Goal: Task Accomplishment & Management: Manage account settings

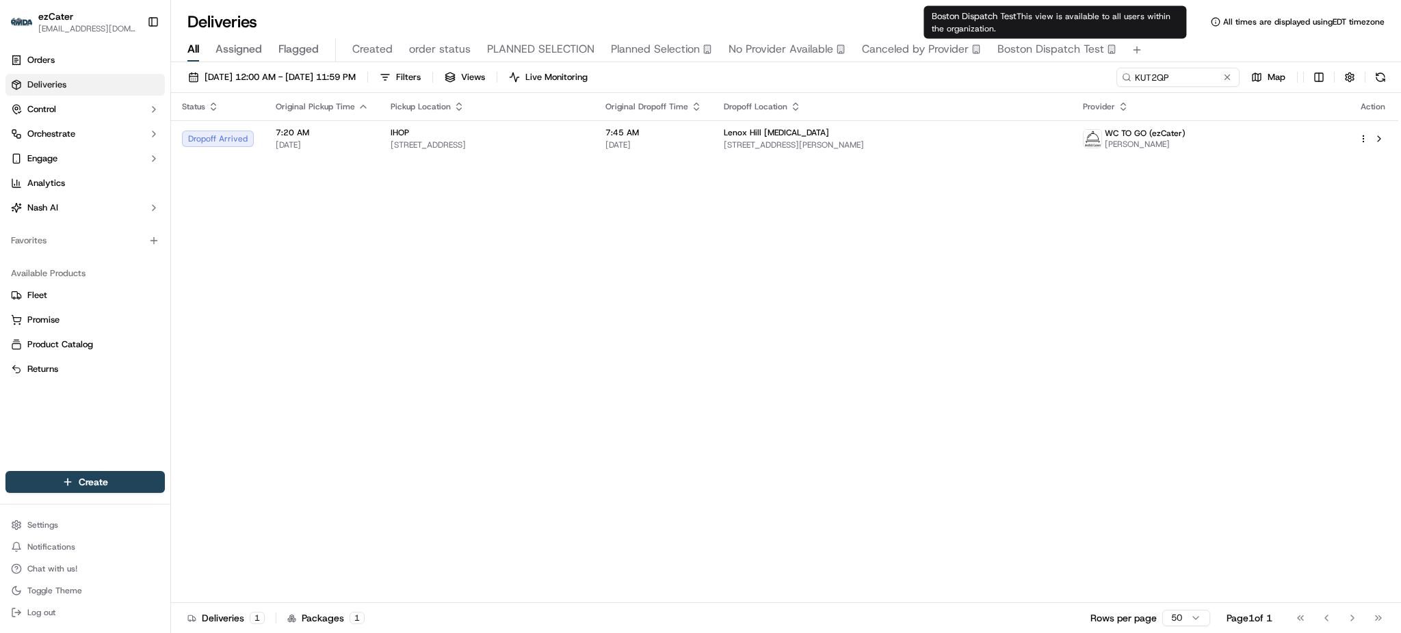
click at [1122, 72] on input "KUT2QP" at bounding box center [1177, 77] width 123 height 19
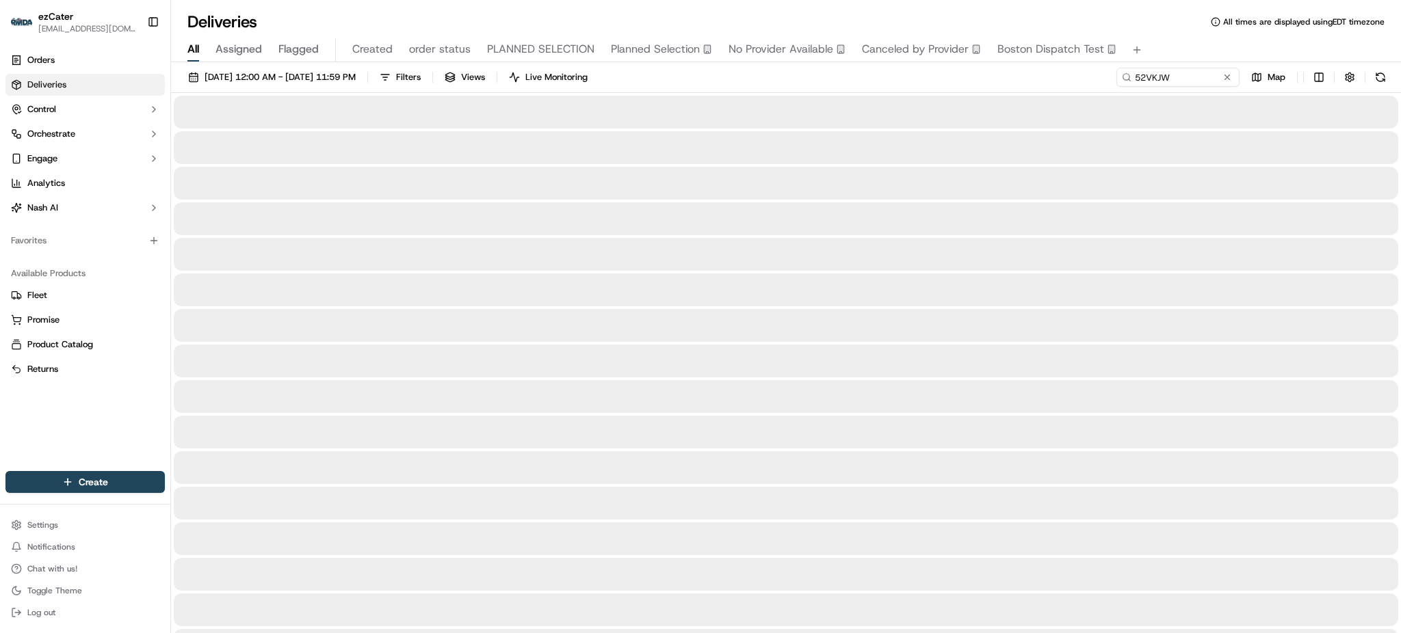
click at [1126, 8] on div "Deliveries All times are displayed using EDT timezone All Assigned Flagged Crea…" at bounding box center [786, 316] width 1230 height 633
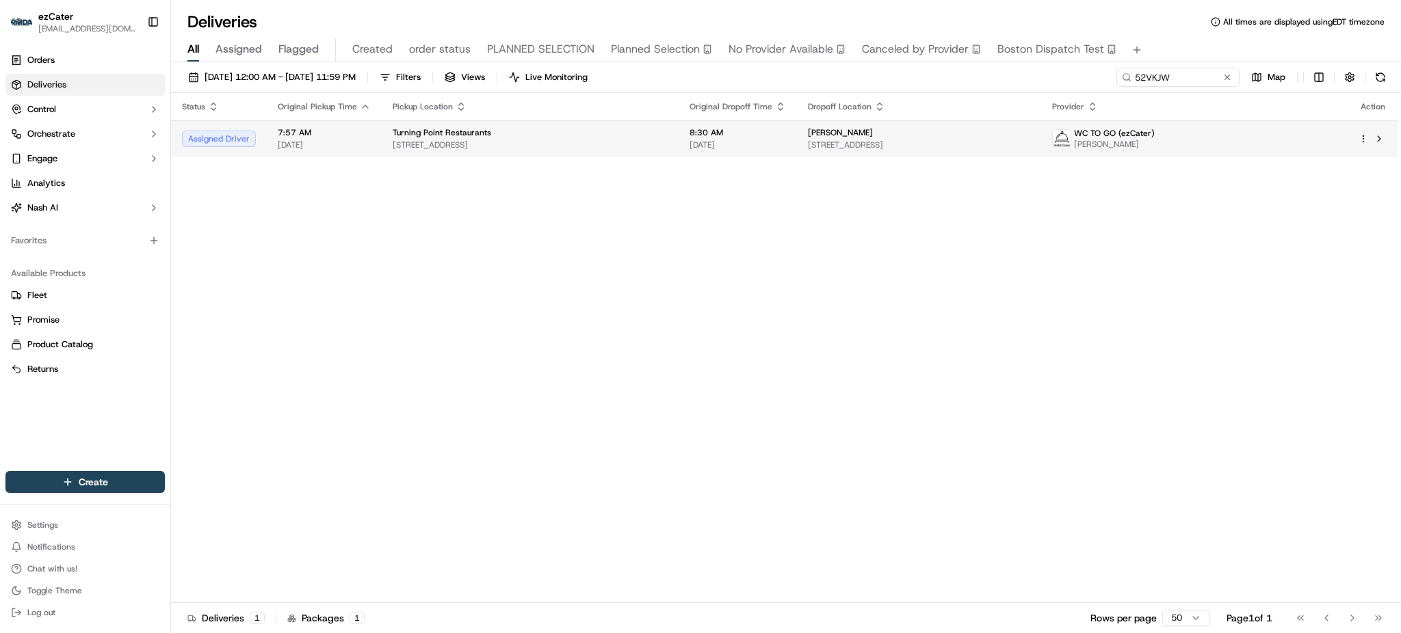
click at [744, 121] on td "8:30 AM 09/15/2025" at bounding box center [737, 138] width 118 height 37
click at [1186, 83] on input "52VKJW" at bounding box center [1157, 77] width 164 height 19
paste input "PYYVTV"
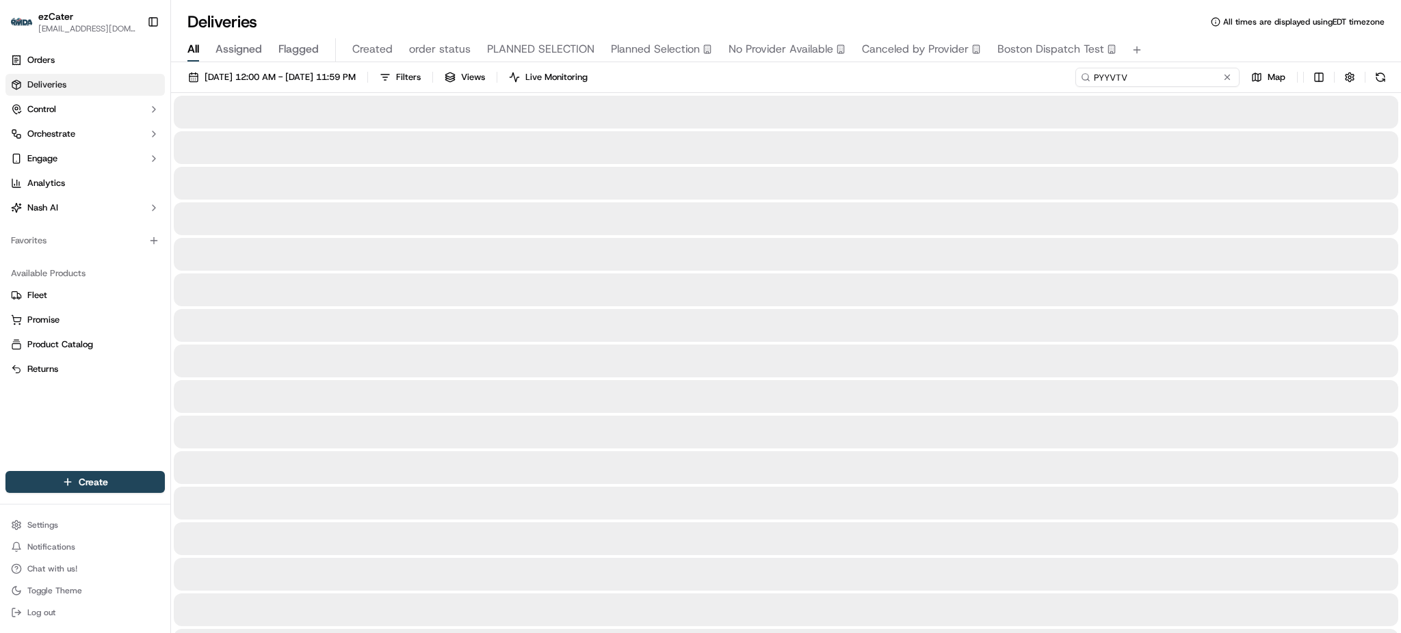
type input "PYYVTV"
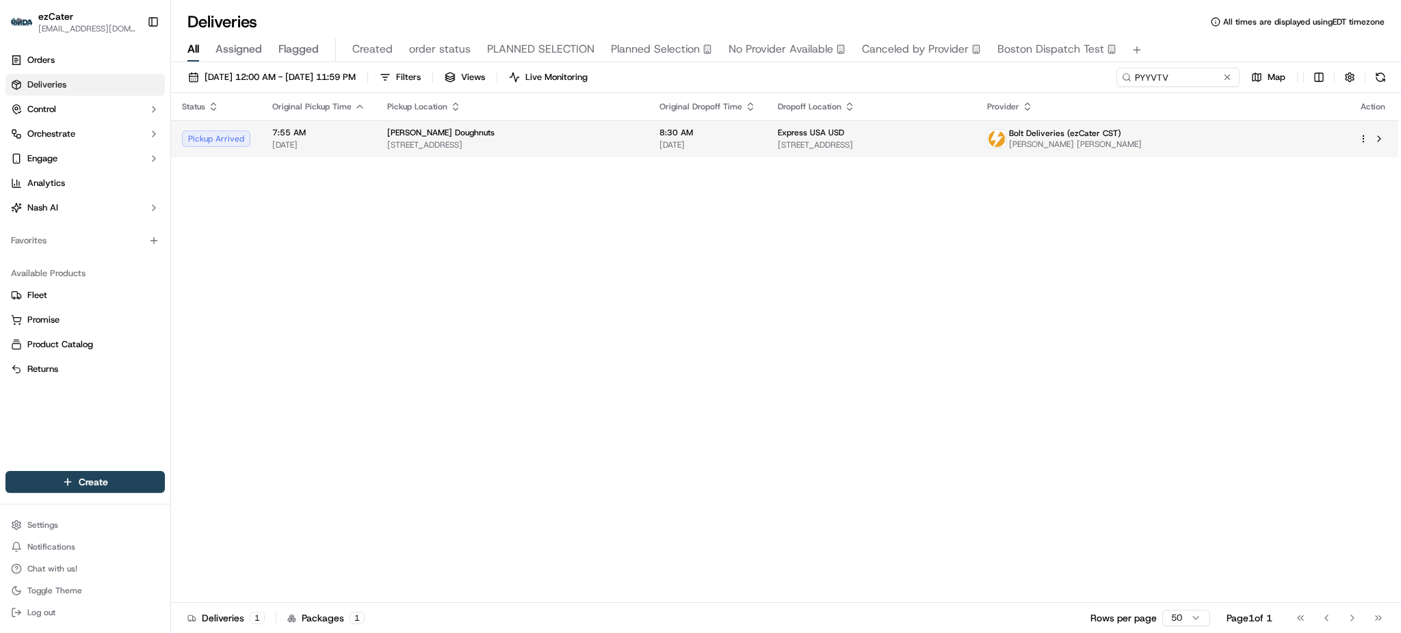
click at [675, 140] on td "8:30 AM 09/15/2025" at bounding box center [707, 138] width 118 height 37
click at [844, 134] on span "Express USA USD" at bounding box center [811, 132] width 66 height 11
click at [1142, 142] on span "Ray Earl Robinson" at bounding box center [1075, 144] width 133 height 11
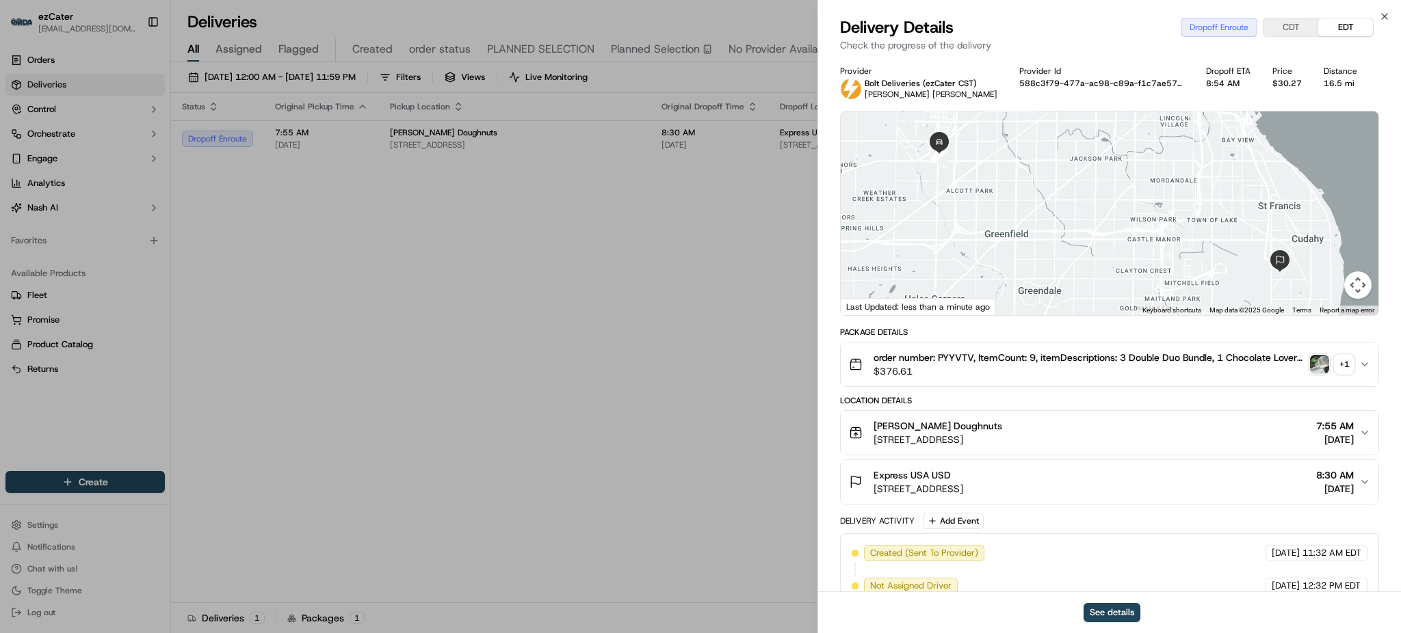
click at [1319, 361] on img "button" at bounding box center [1319, 364] width 19 height 19
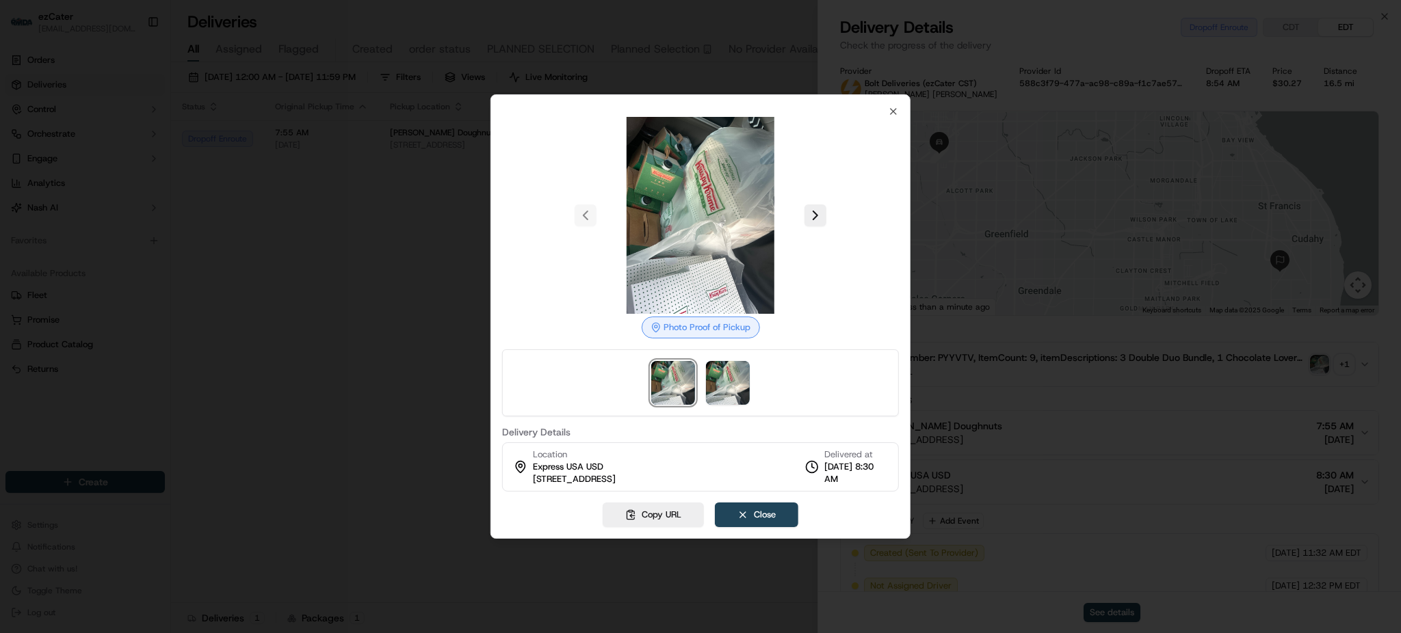
click at [211, 295] on div at bounding box center [700, 316] width 1401 height 633
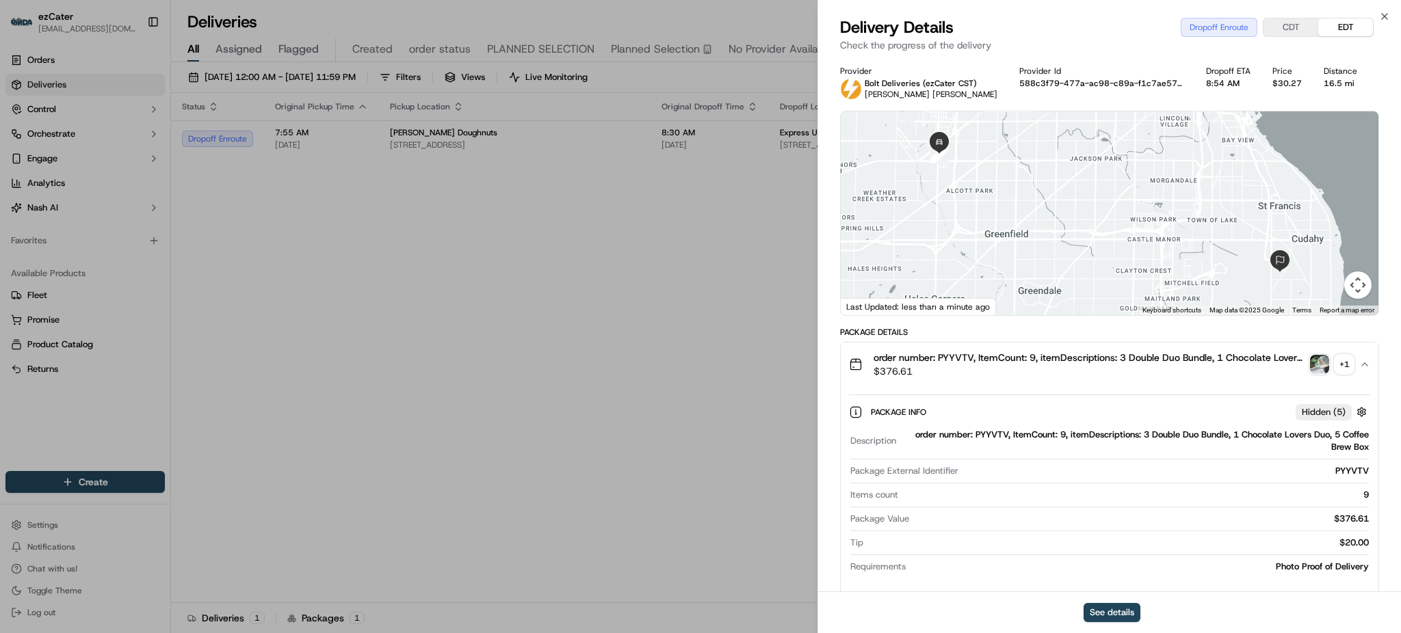
click at [1135, 384] on button "order number: PYYVTV, ItemCount: 9, itemDescriptions: 3 Double Duo Bundle, 1 Ch…" at bounding box center [1109, 365] width 538 height 44
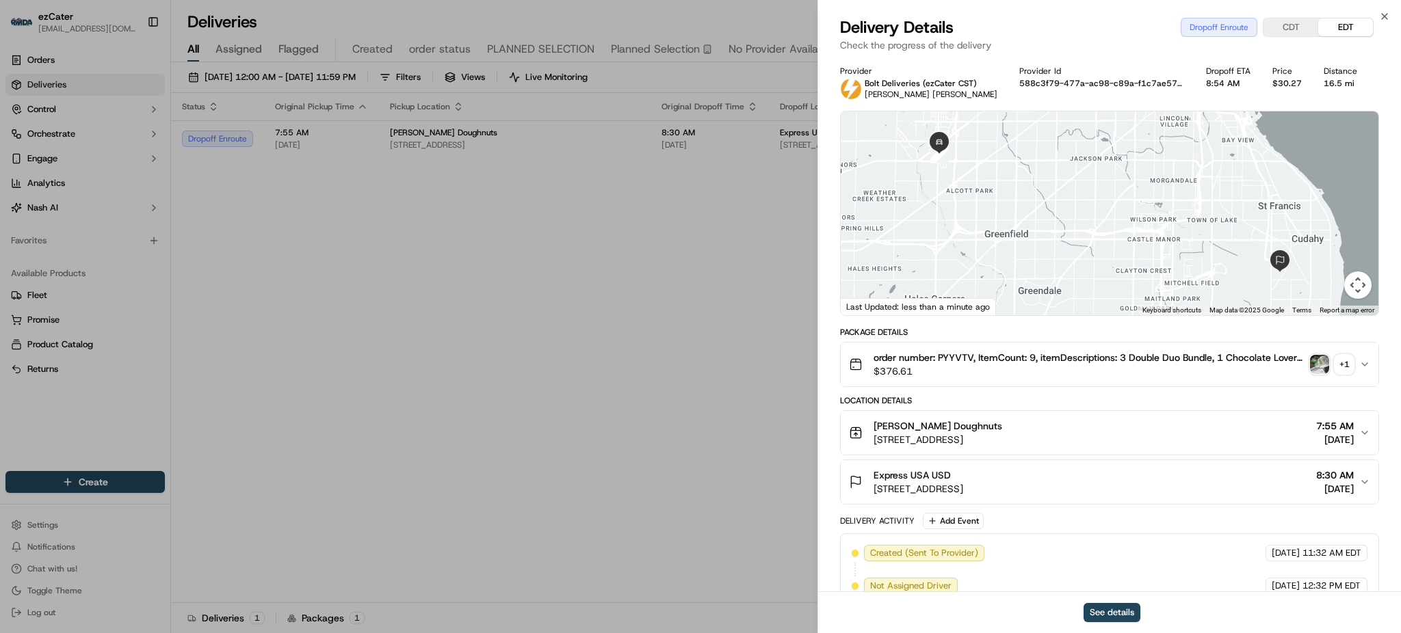
click at [1094, 395] on div "Location Details" at bounding box center [1109, 400] width 539 height 11
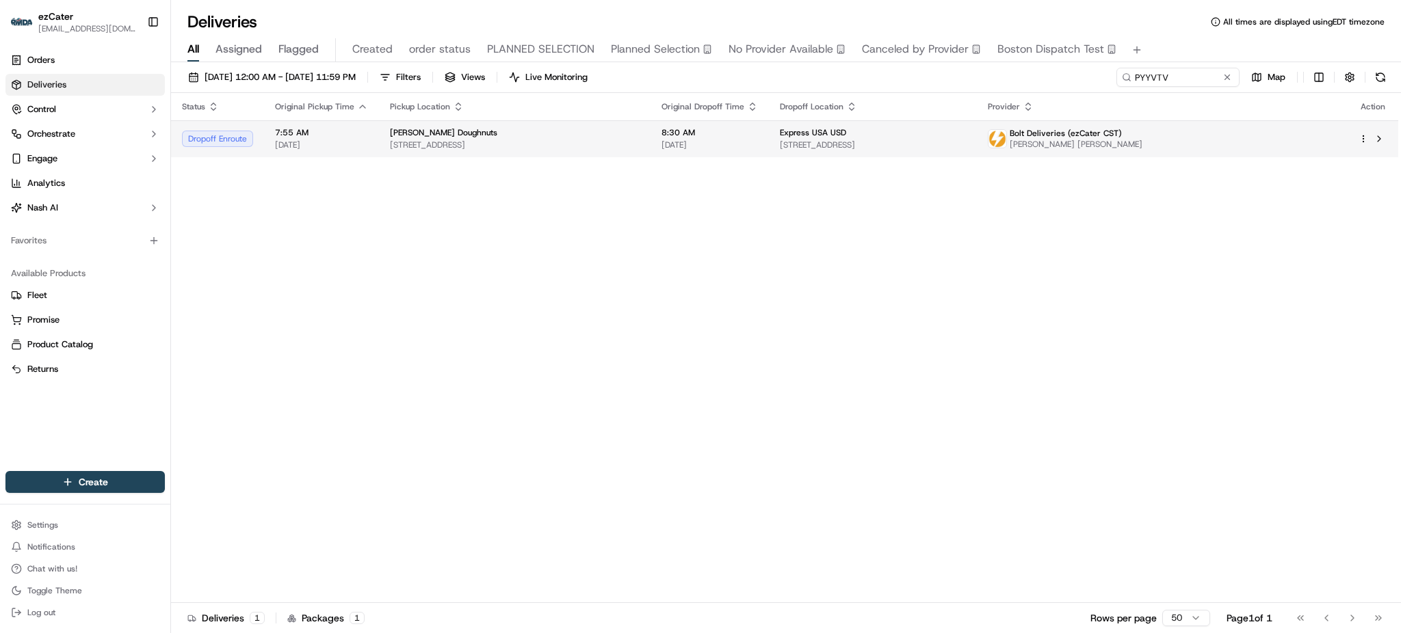
click at [966, 142] on span "5300 International Dr, Cudahy, WI 53110, USA" at bounding box center [873, 145] width 186 height 11
click at [1243, 216] on div "Status Original Pickup Time Pickup Location Original Dropoff Time Dropoff Locat…" at bounding box center [784, 348] width 1227 height 510
click at [724, 134] on span "8:30 AM" at bounding box center [709, 132] width 96 height 11
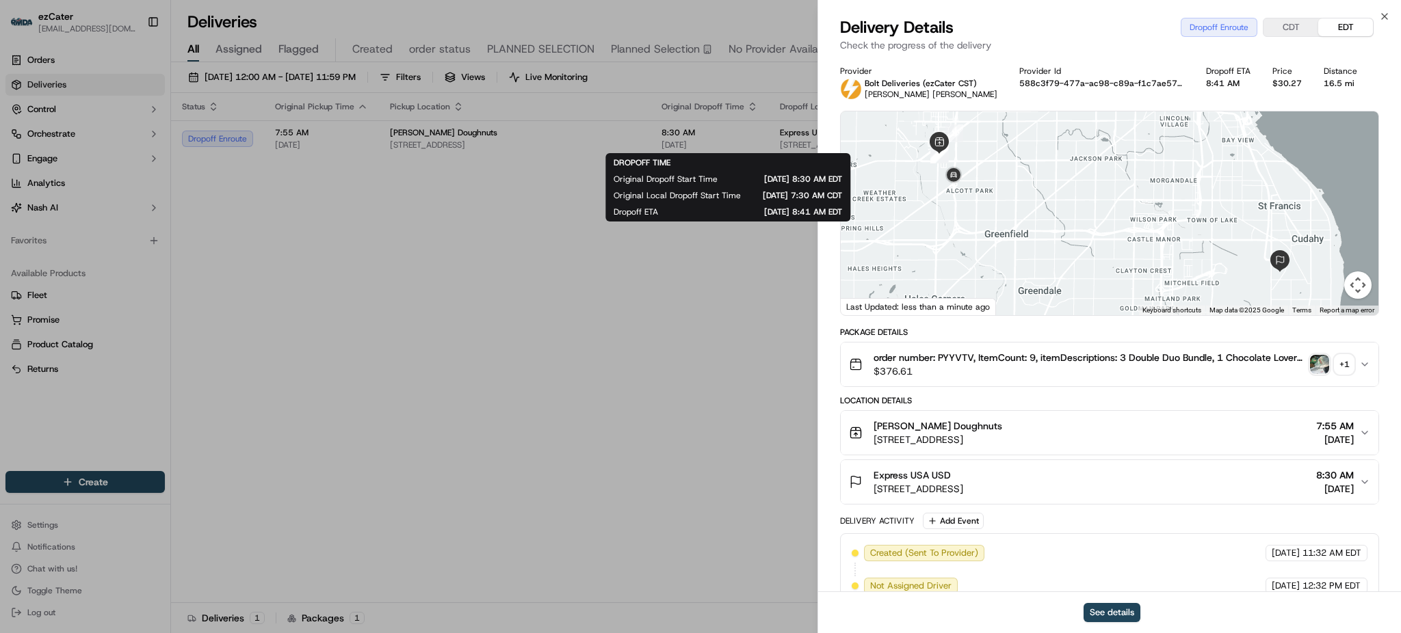
drag, startPoint x: 491, startPoint y: 217, endPoint x: 712, endPoint y: 165, distance: 226.9
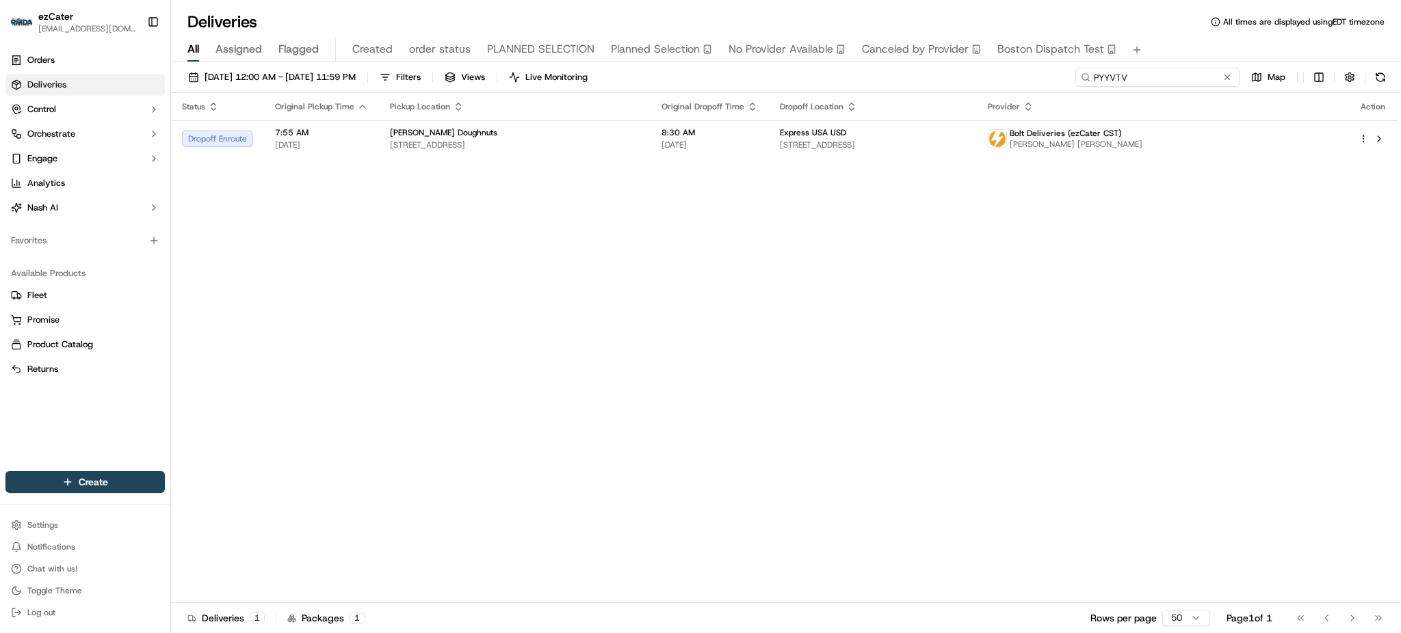
click at [1187, 81] on input "PYYVTV" at bounding box center [1157, 77] width 164 height 19
paste input "YA34XK"
type input "YA34XK"
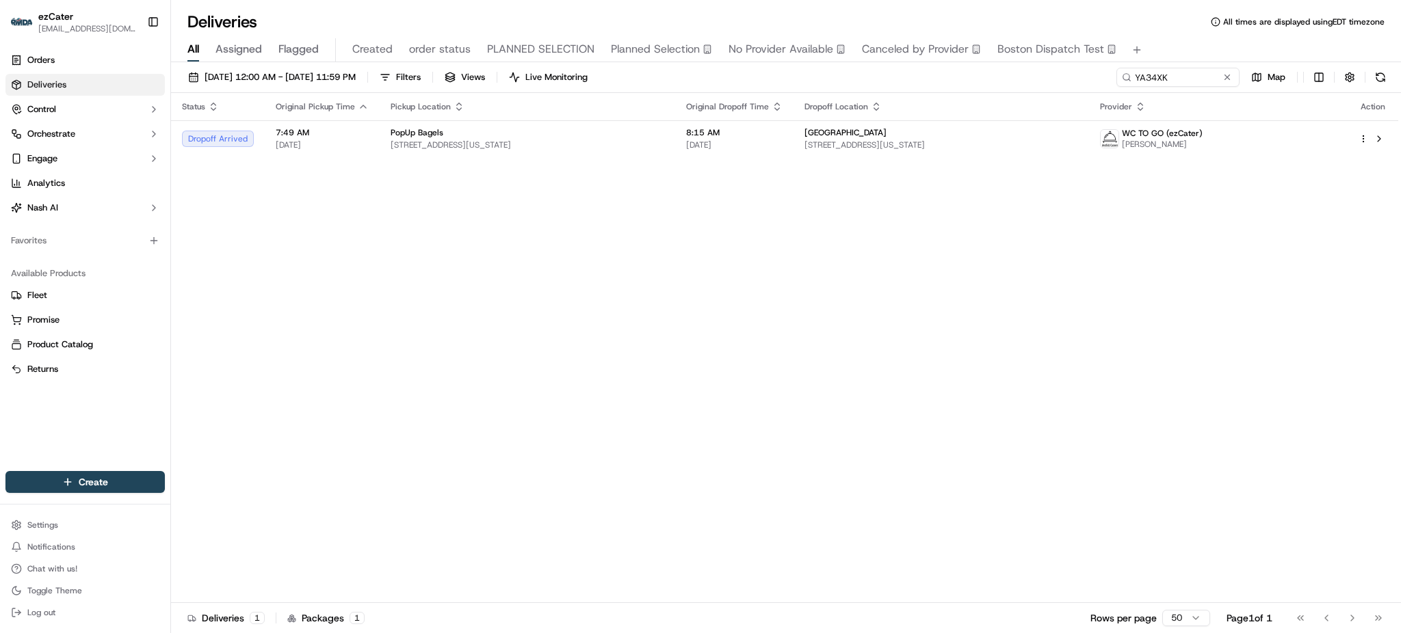
click at [1200, 287] on div "Status Original Pickup Time Pickup Location Original Dropoff Time Dropoff Locat…" at bounding box center [784, 348] width 1227 height 510
click at [819, 124] on td "Brighton Park Capital 452 5th Ave, New York, NY 10018, USA" at bounding box center [940, 138] width 295 height 37
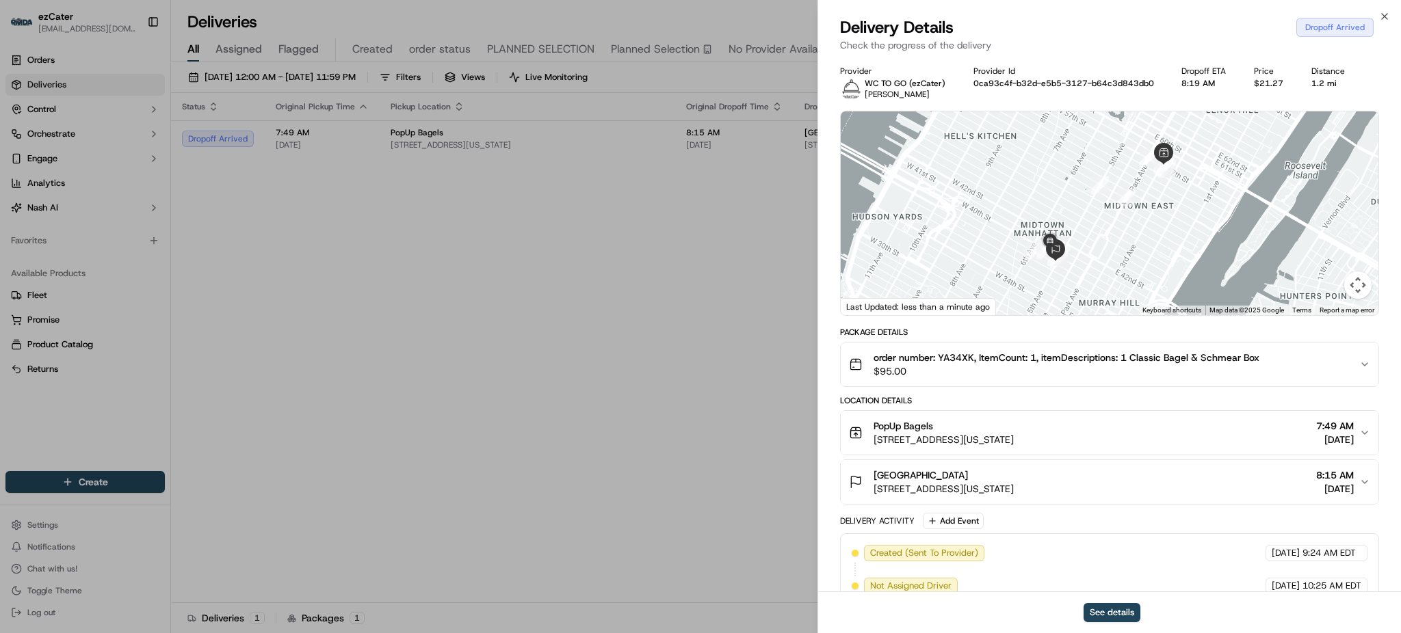
scroll to position [253, 0]
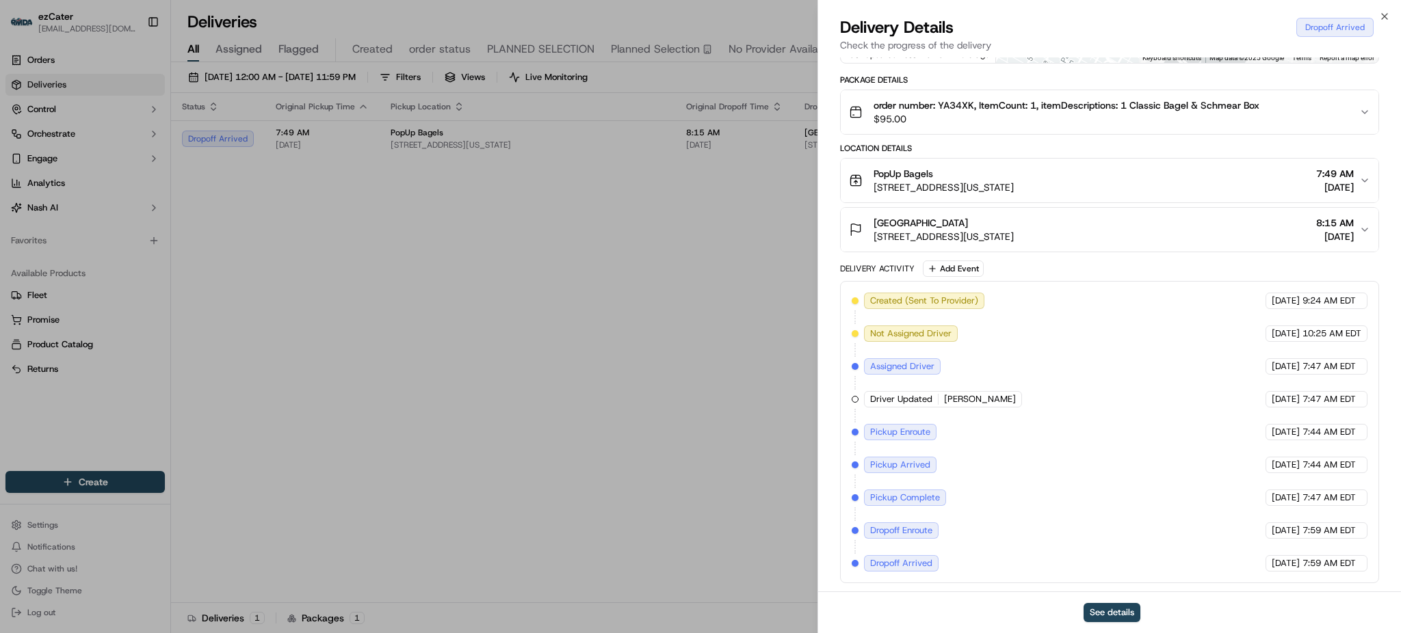
click at [1101, 223] on div "Brighton Park Capital 452 5th Ave, New York, NY 10018, USA 8:15 AM 09/15/2025" at bounding box center [1104, 229] width 510 height 27
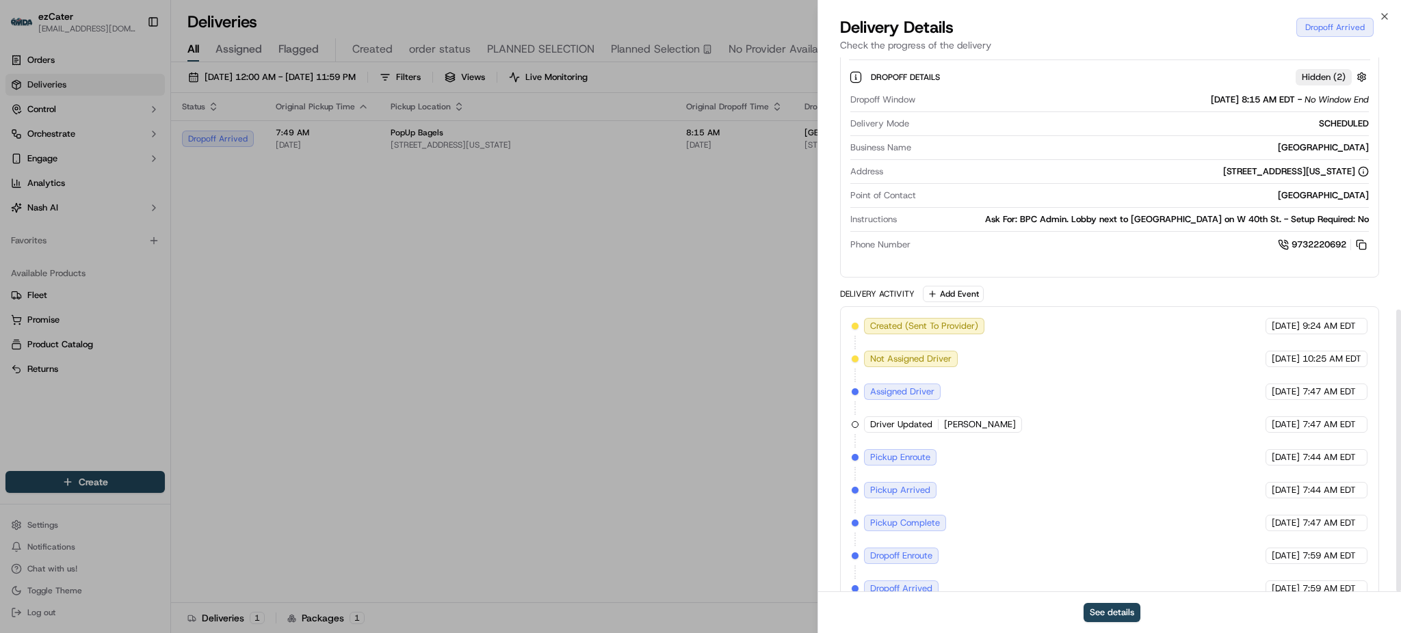
scroll to position [478, 0]
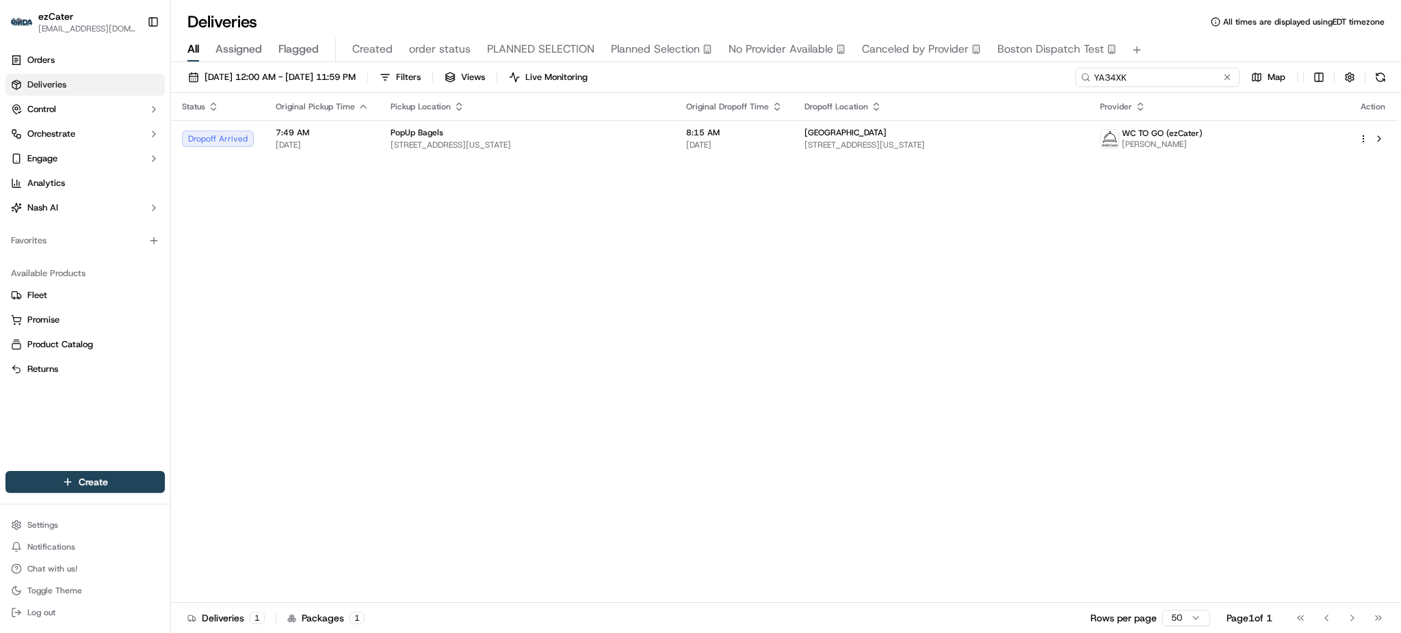
click at [1205, 85] on input "YA34XK" at bounding box center [1157, 77] width 164 height 19
paste input "W4ZU88"
click at [1210, 339] on div "Status Original Pickup Time Pickup Location Original Dropoff Time Dropoff Locat…" at bounding box center [784, 348] width 1227 height 510
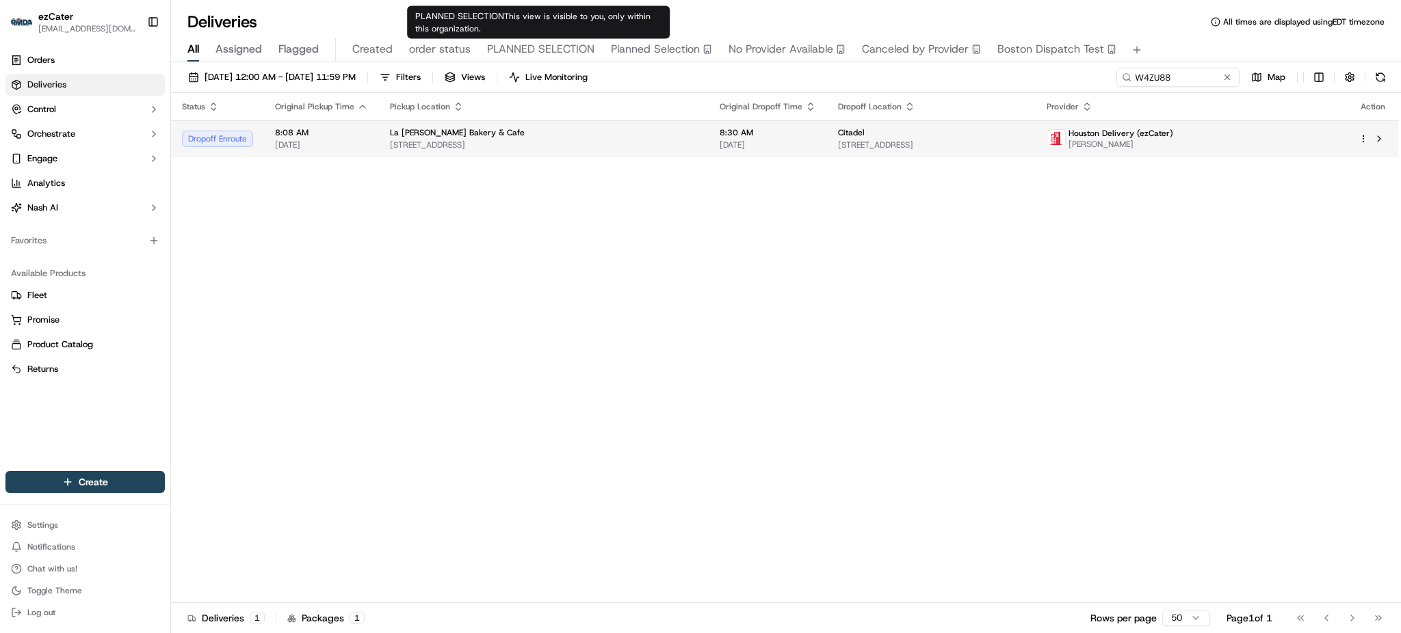
click at [838, 129] on span "Citadel" at bounding box center [851, 132] width 27 height 11
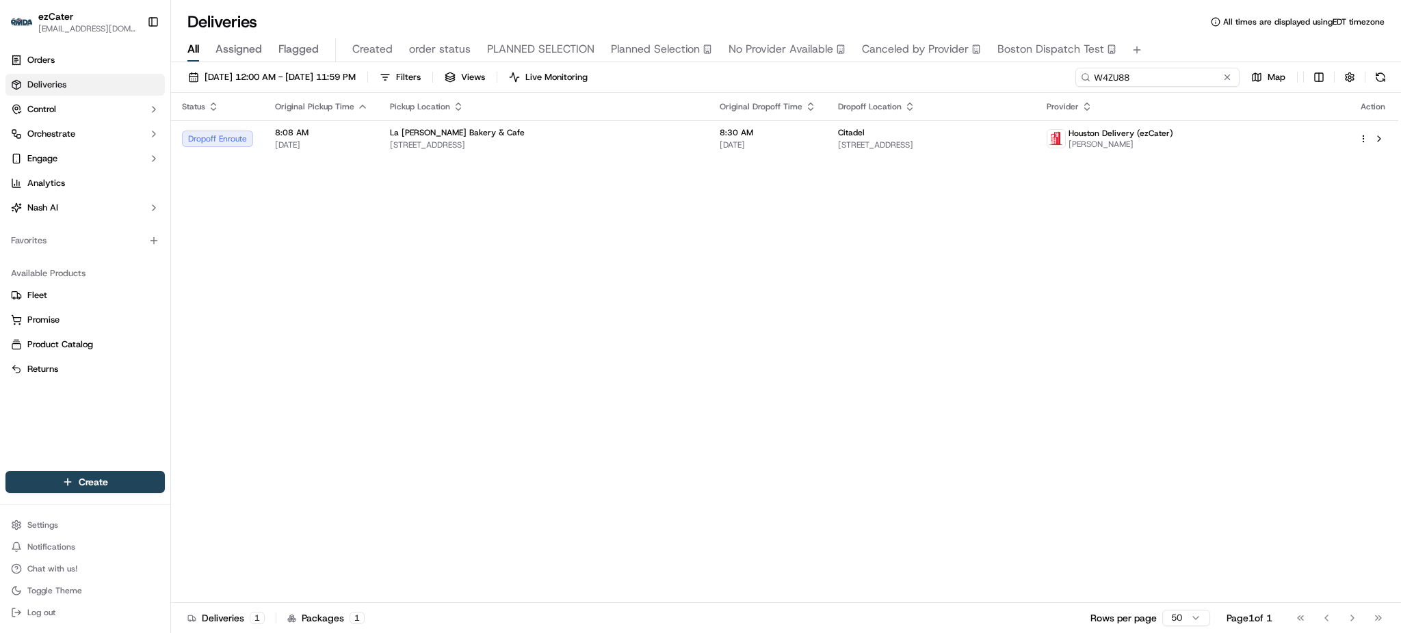
click at [1197, 85] on input "W4ZU88" at bounding box center [1157, 77] width 164 height 19
paste input "PYYVTV"
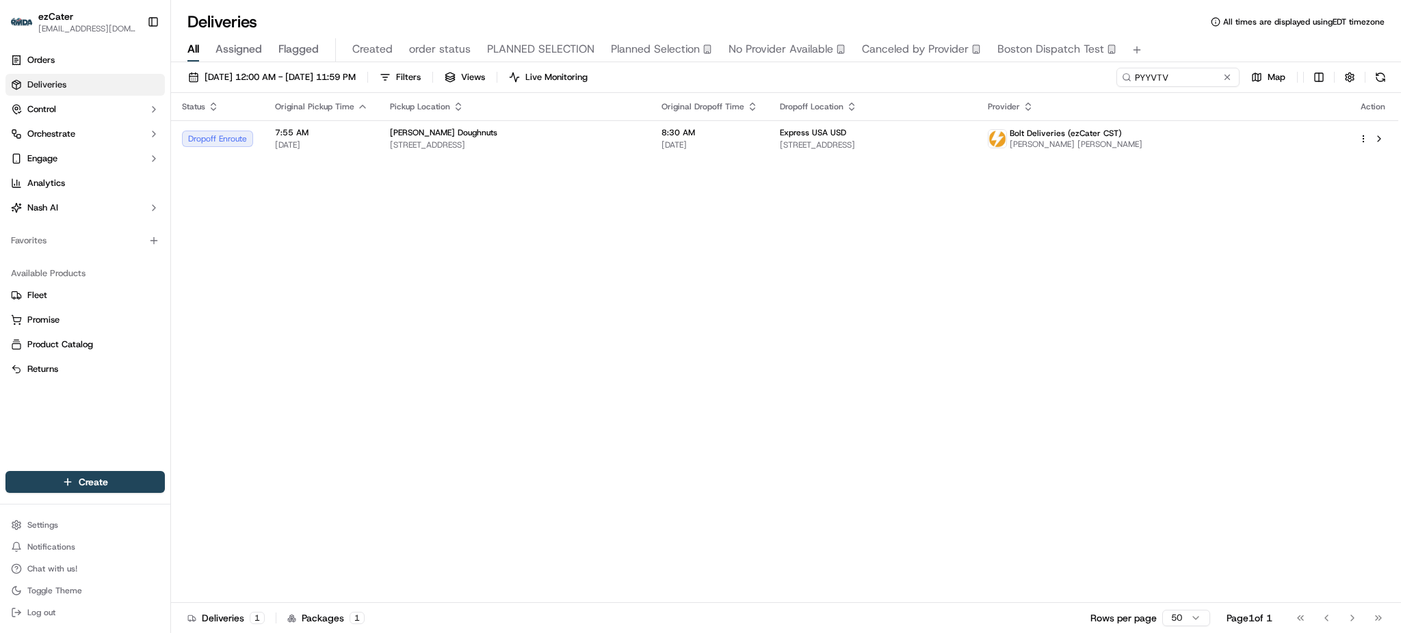
drag, startPoint x: 1079, startPoint y: 75, endPoint x: 1068, endPoint y: 80, distance: 12.2
click at [1079, 75] on div "09/15/2025 12:00 AM - 09/15/2025 11:59 PM Filters Views Live Monitoring PYYVTV …" at bounding box center [786, 80] width 1230 height 25
click at [901, 150] on span "5300 International Dr, Cudahy, WI 53110, USA" at bounding box center [873, 145] width 186 height 11
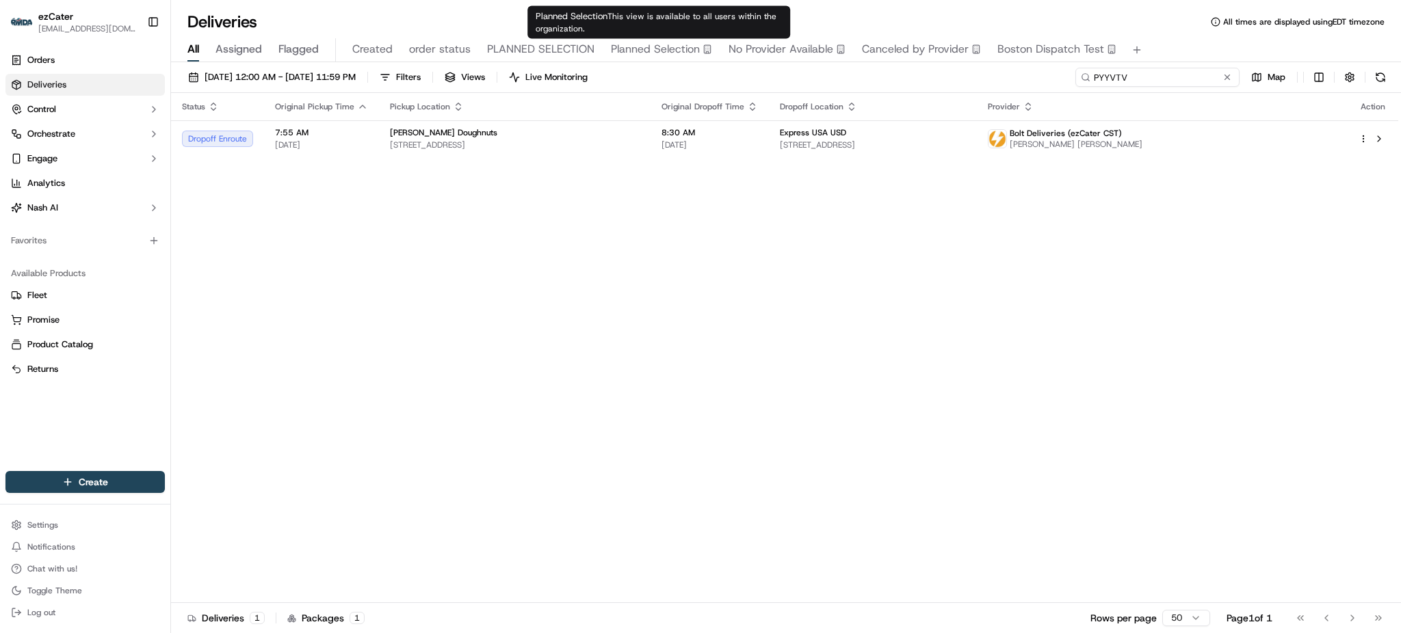
click at [1175, 68] on input "PYYVTV" at bounding box center [1157, 77] width 164 height 19
paste input "2PM5ZP"
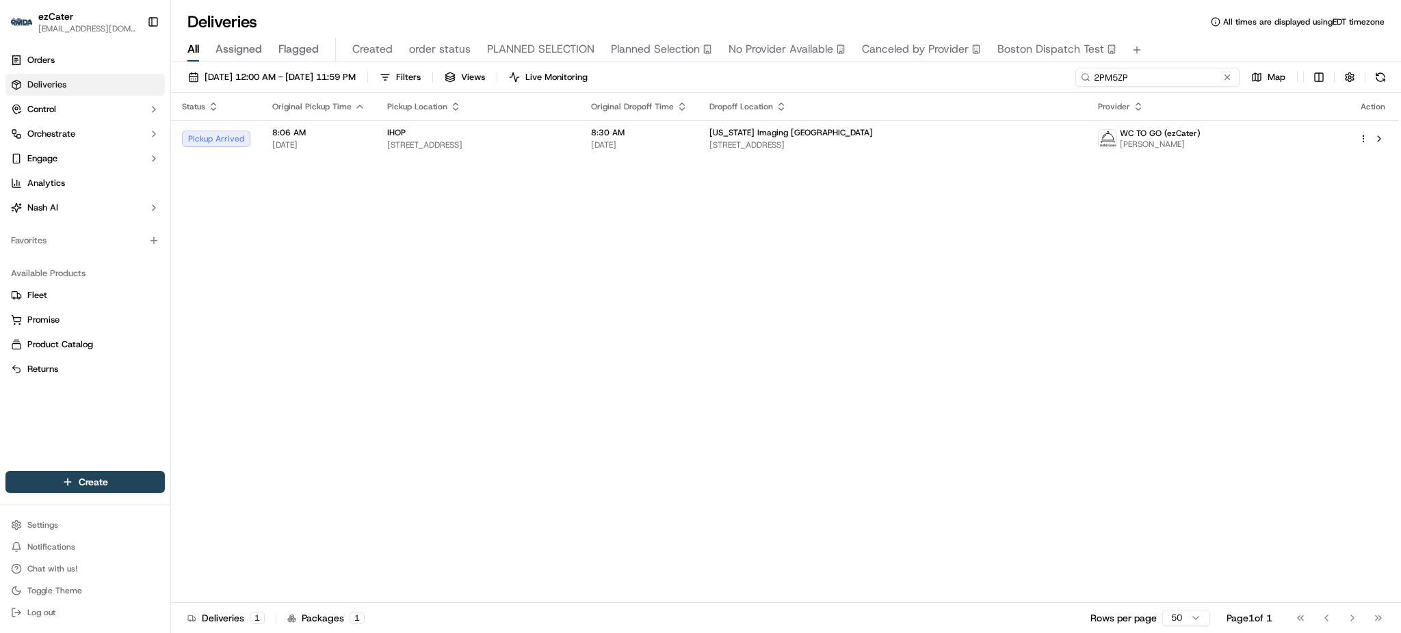
type input "2PM5ZP"
click at [836, 229] on div "Status Original Pickup Time Pickup Location Original Dropoff Time Dropoff Locat…" at bounding box center [784, 348] width 1227 height 510
drag, startPoint x: 1083, startPoint y: 368, endPoint x: 1068, endPoint y: 401, distance: 36.1
click at [1083, 368] on div "Status Original Pickup Time Pickup Location Original Dropoff Time Dropoff Locat…" at bounding box center [784, 348] width 1227 height 510
click at [1134, 78] on input "2PM5ZP" at bounding box center [1157, 77] width 164 height 19
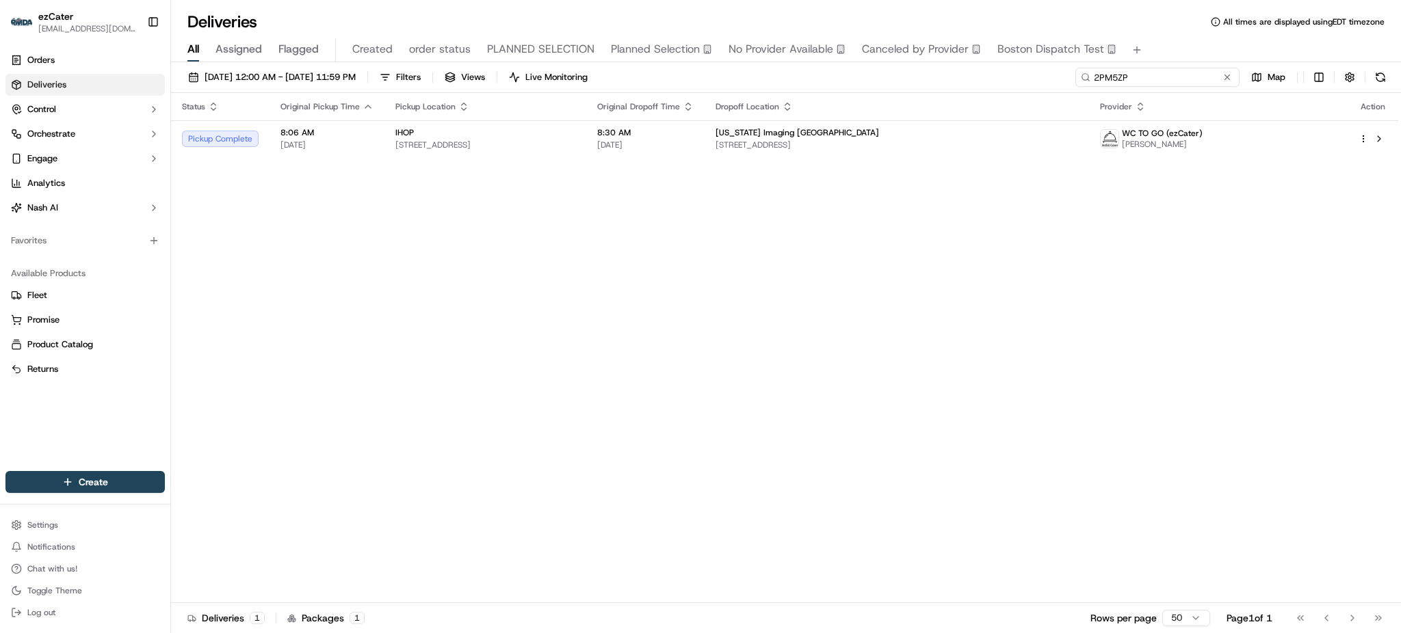
click at [1134, 78] on input "2PM5ZP" at bounding box center [1157, 77] width 164 height 19
click at [324, 76] on span "[DATE] 12:00 AM - [DATE] 11:59 PM" at bounding box center [279, 77] width 151 height 12
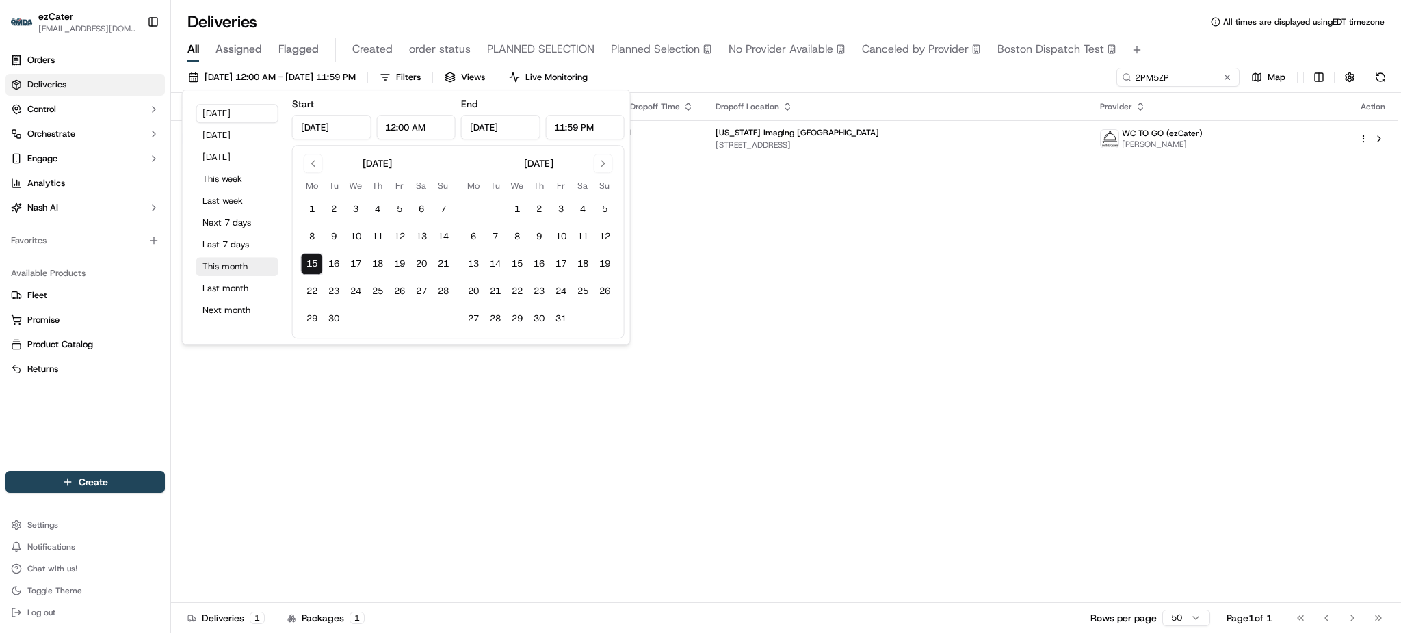
click at [250, 257] on button "This month" at bounding box center [237, 266] width 82 height 19
type input "Sep 1, 2025"
type input "Sep 30, 2025"
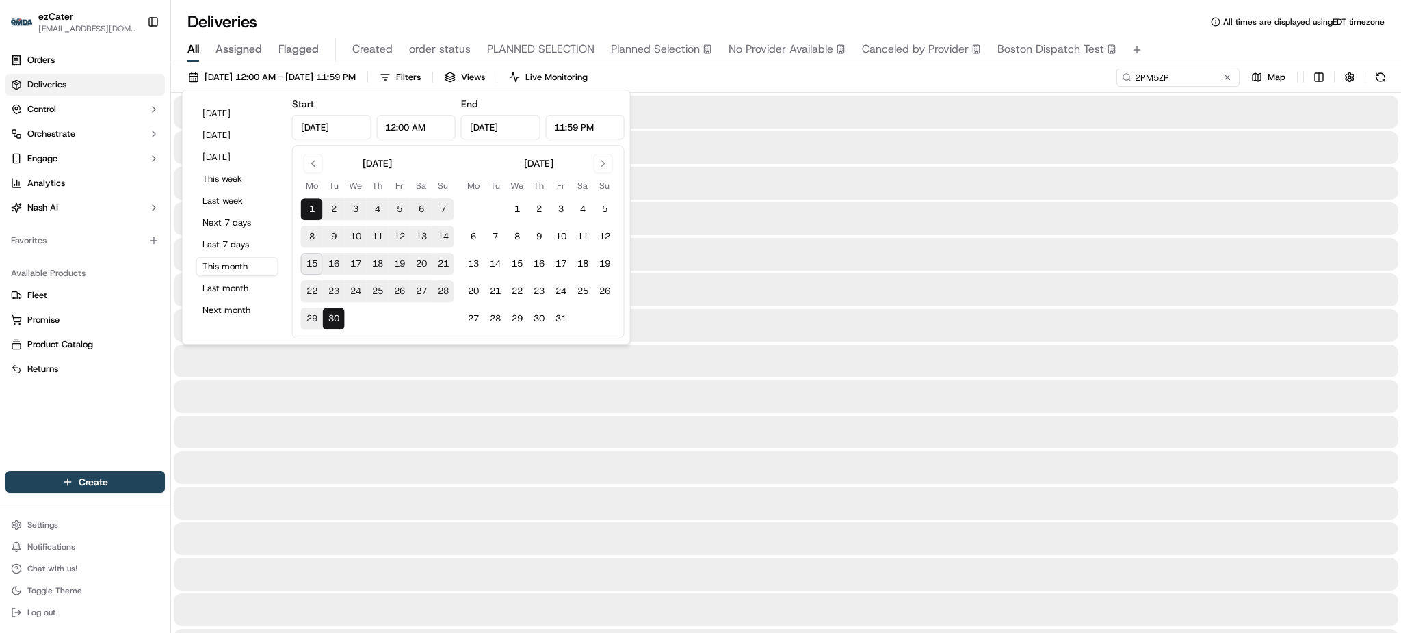
click at [991, 257] on div at bounding box center [786, 254] width 1224 height 33
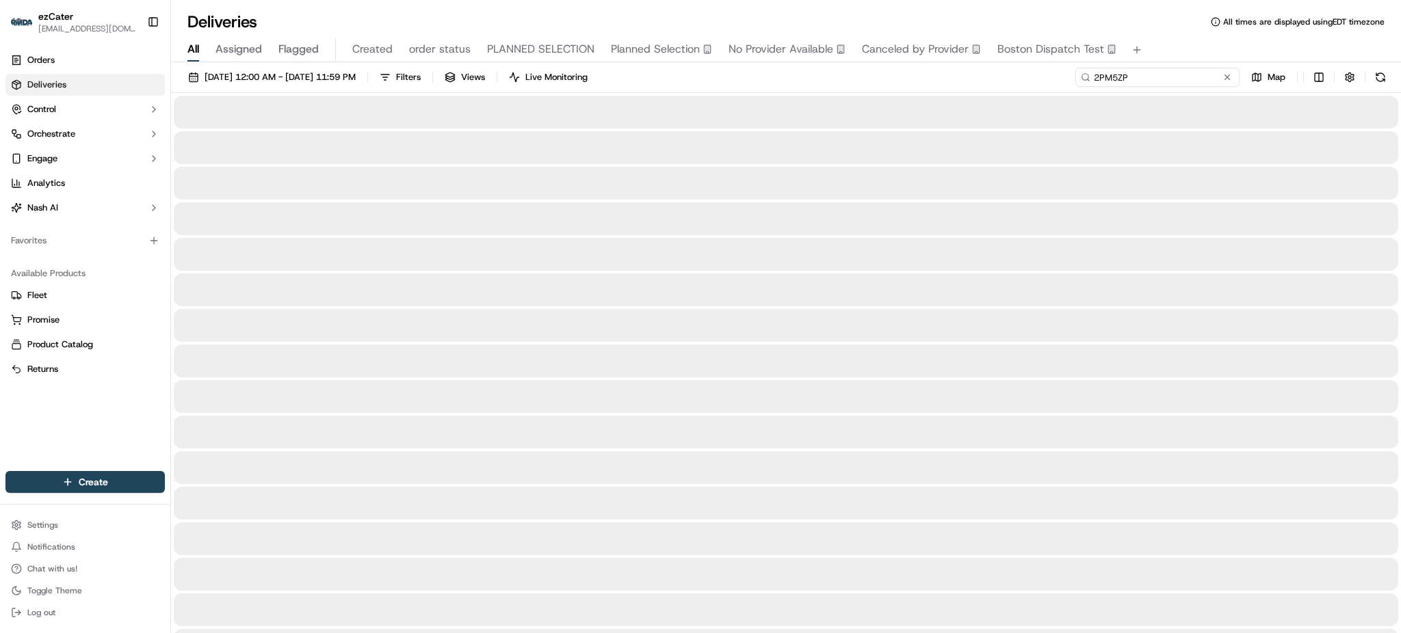
click at [1172, 76] on input "2PM5ZP" at bounding box center [1157, 77] width 164 height 19
paste input "9VWW11"
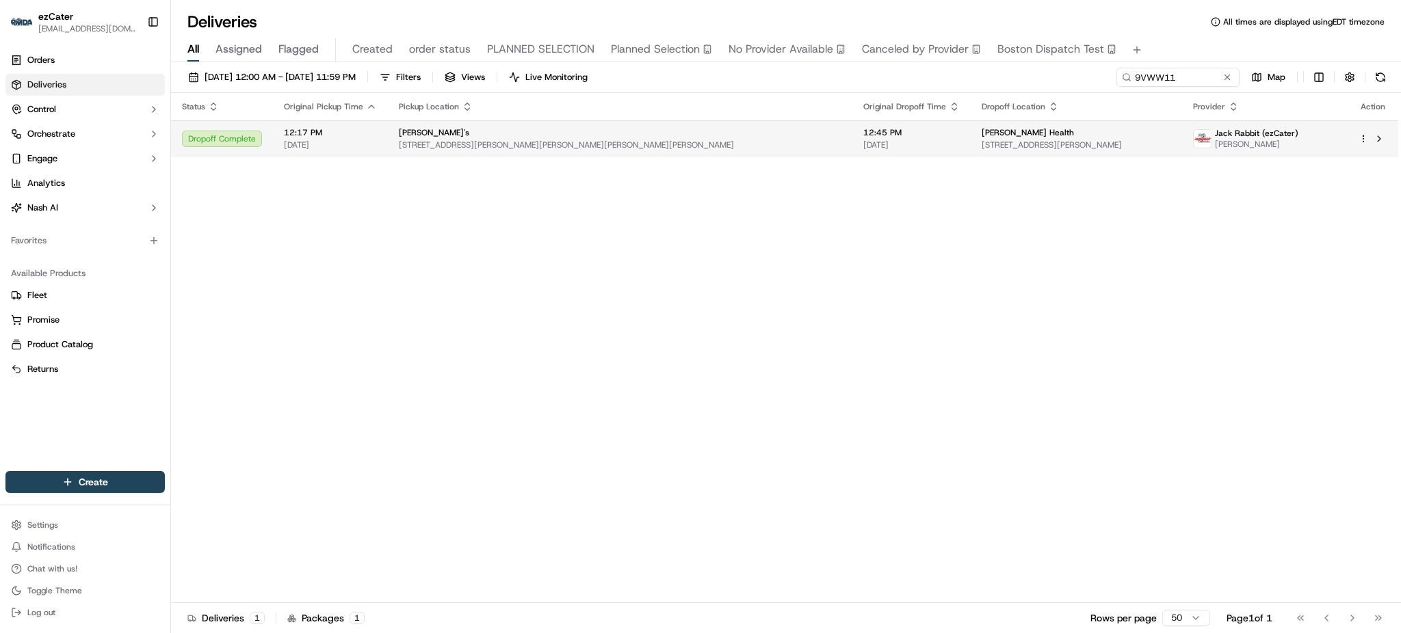
click at [981, 128] on div "Diana Health" at bounding box center [1075, 132] width 189 height 11
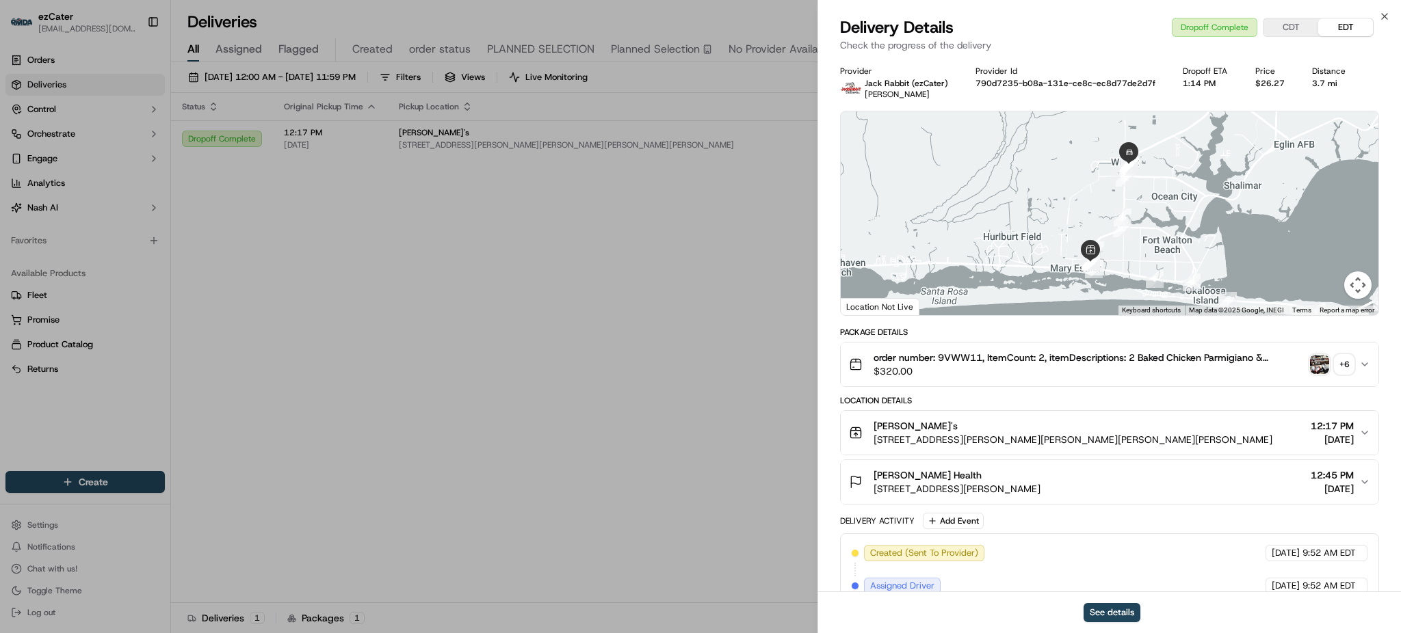
click at [1318, 362] on img "button" at bounding box center [1319, 364] width 19 height 19
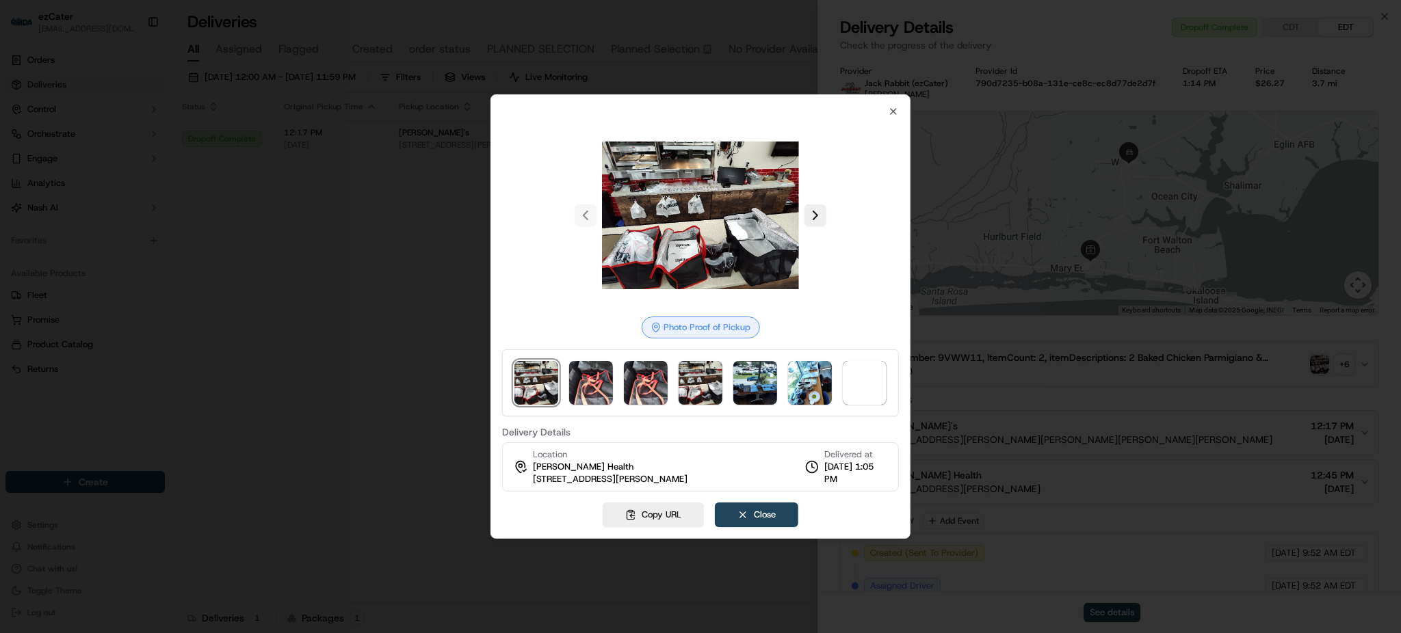
click at [453, 259] on div at bounding box center [700, 316] width 1401 height 633
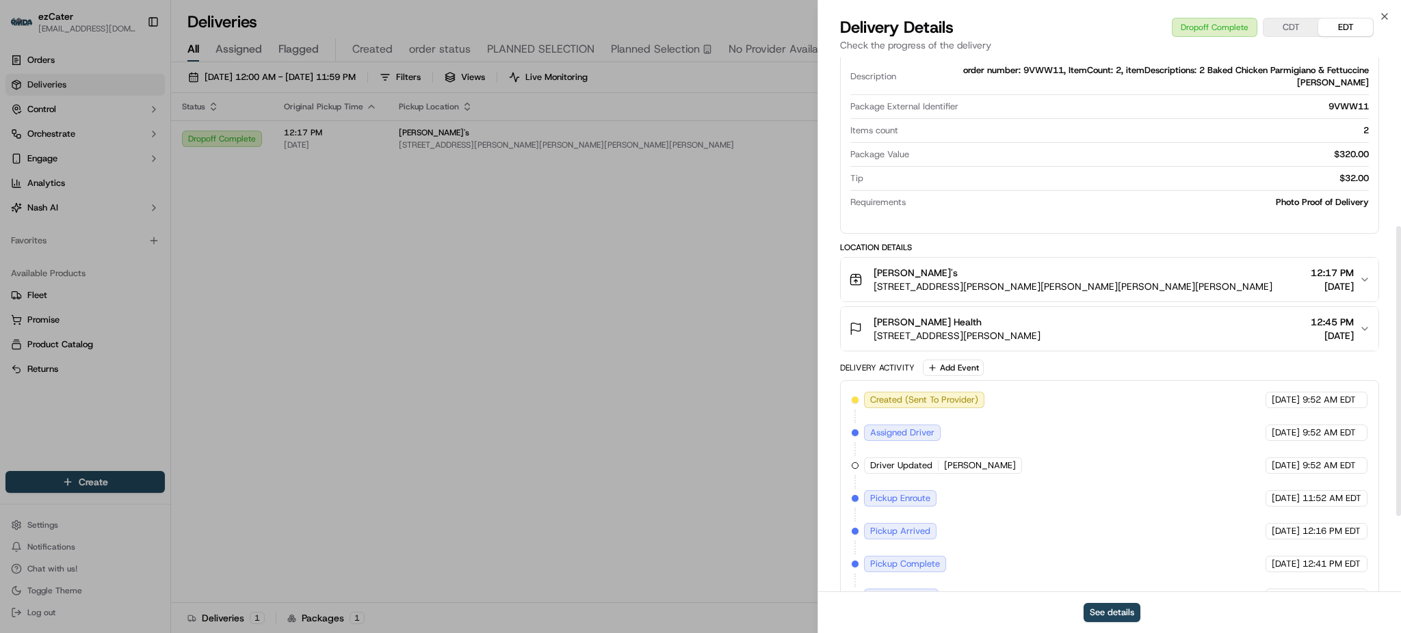
scroll to position [182, 0]
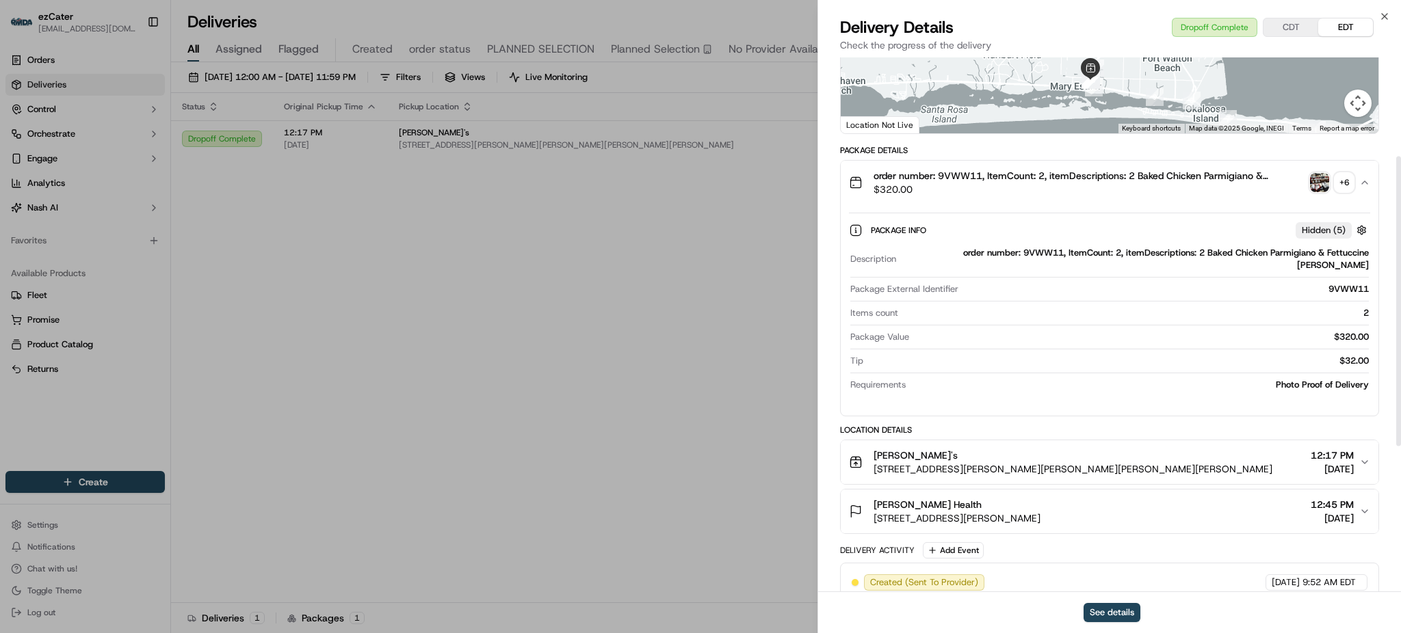
click at [1107, 203] on div "order number: 9VWW11, ItemCount: 2, itemDescriptions: 2 Baked Chicken Parmigian…" at bounding box center [1109, 288] width 539 height 256
click at [1102, 204] on div "Package Info Hidden ( 5 ) Description order number: 9VWW11, ItemCount: 2, itemD…" at bounding box center [1109, 304] width 538 height 200
click at [1102, 187] on span "$320.00" at bounding box center [1088, 190] width 431 height 14
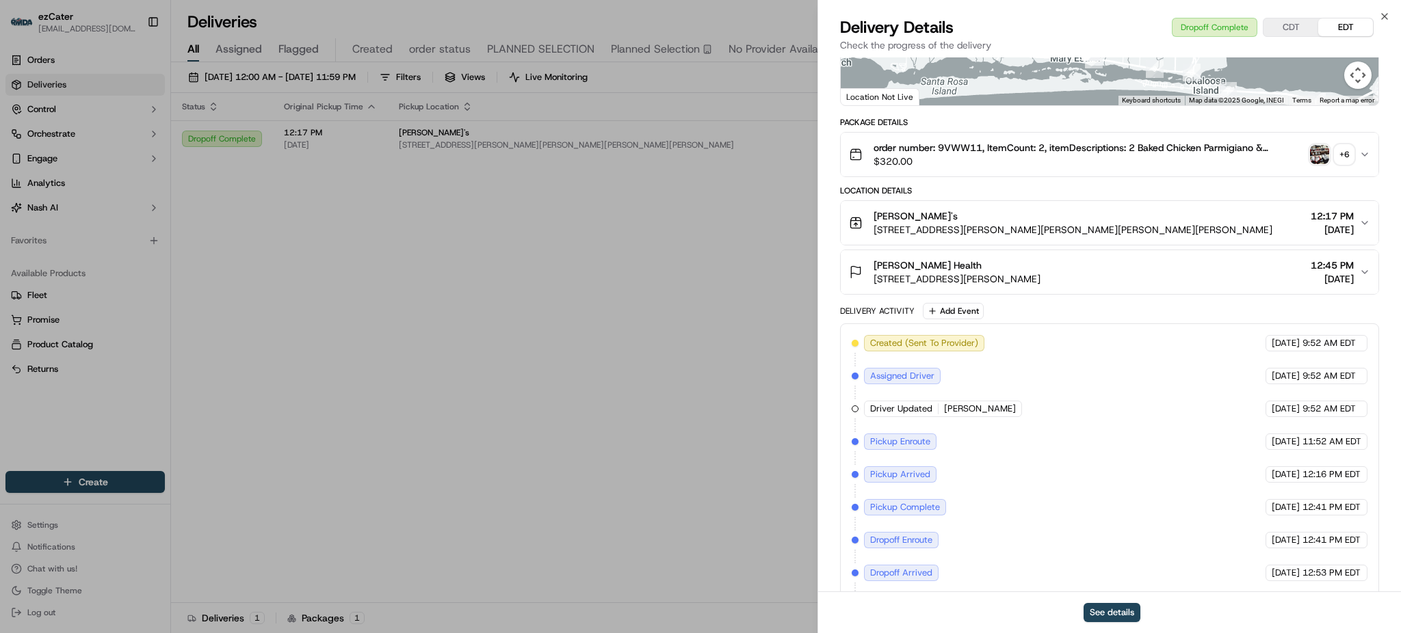
scroll to position [253, 0]
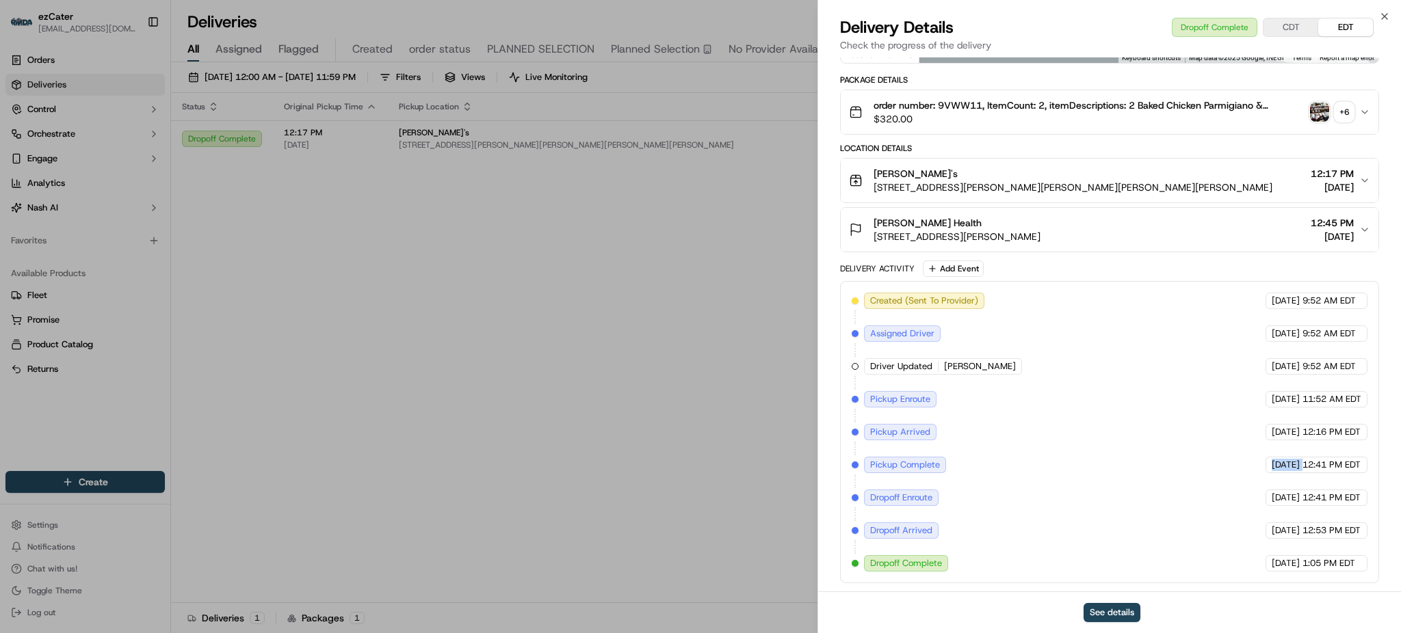
drag, startPoint x: 977, startPoint y: 460, endPoint x: 1300, endPoint y: 475, distance: 323.2
click at [1300, 475] on div "Created (Sent To Provider) Jack Rabbit (ezCater) 09/09/2025 9:52 AM EDT Assigne…" at bounding box center [1109, 432] width 516 height 279
click at [1316, 450] on div "Created (Sent To Provider) Jack Rabbit (ezCater) 09/09/2025 9:52 AM EDT Assigne…" at bounding box center [1109, 432] width 516 height 279
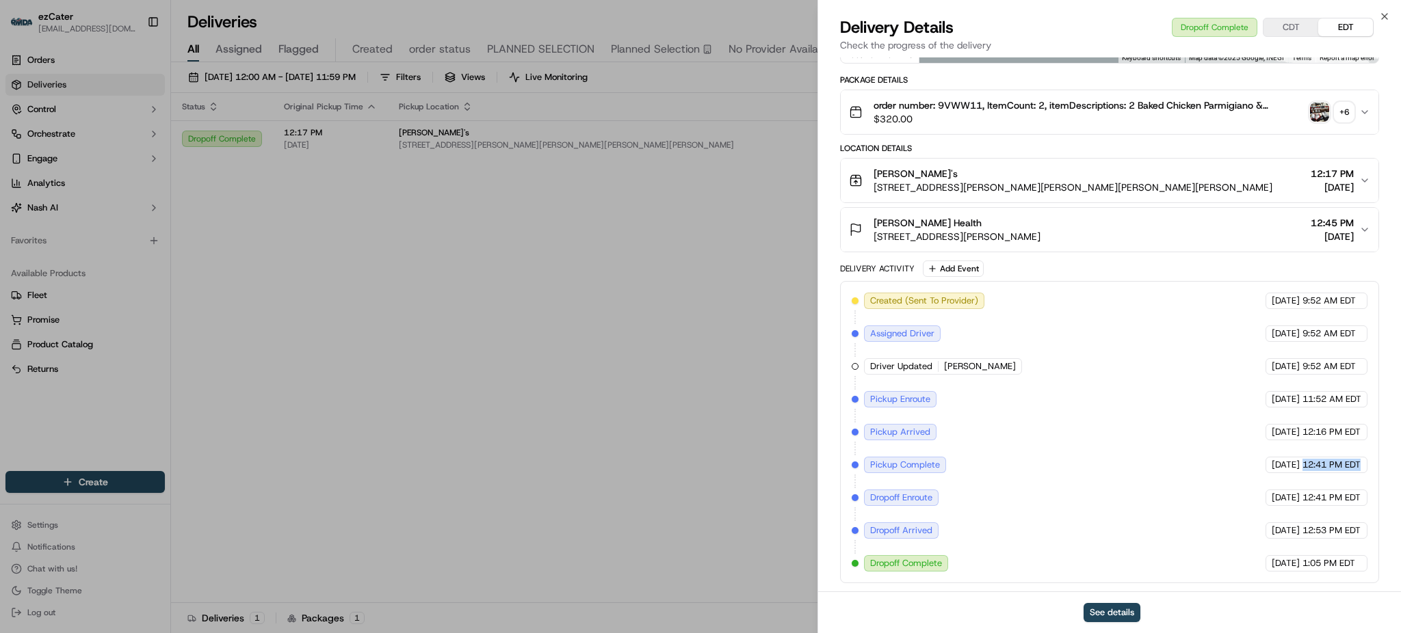
click at [1317, 479] on div "Created (Sent To Provider) Jack Rabbit (ezCater) 09/09/2025 9:52 AM EDT Assigne…" at bounding box center [1109, 432] width 516 height 279
click at [1126, 613] on button "See details" at bounding box center [1111, 612] width 57 height 19
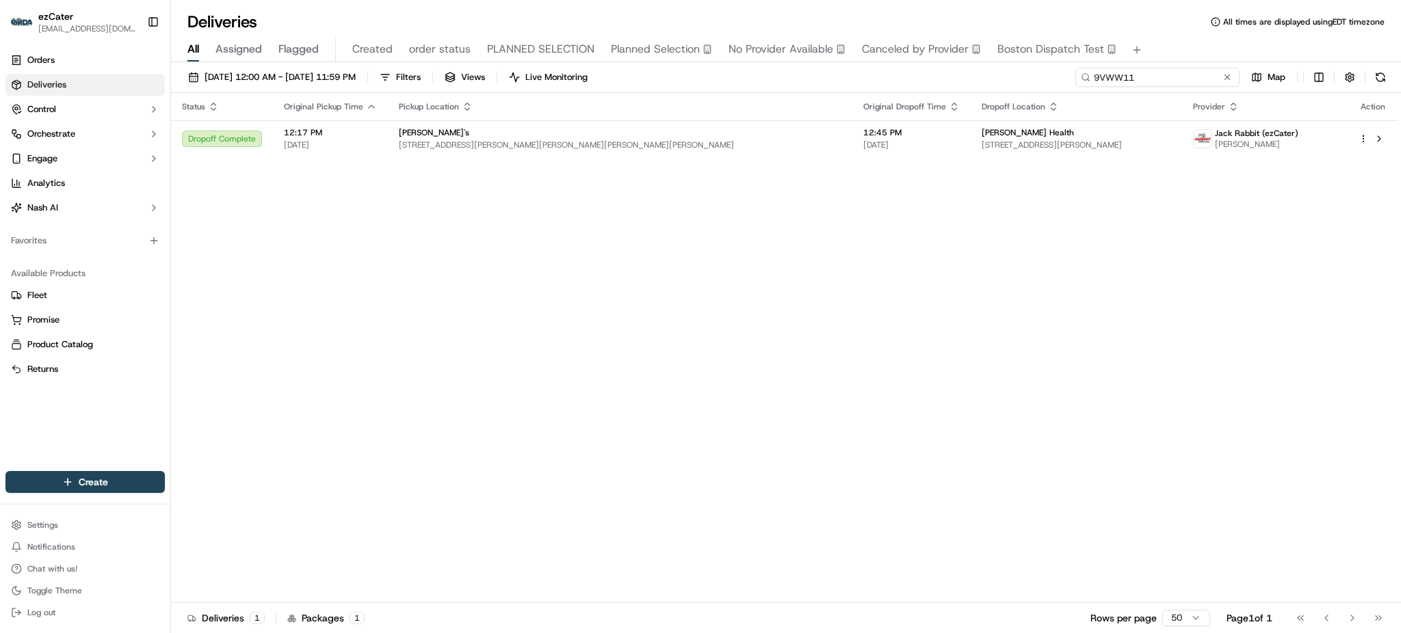
click at [1182, 72] on input "9VWW11" at bounding box center [1157, 77] width 164 height 19
paste input "YA34XK"
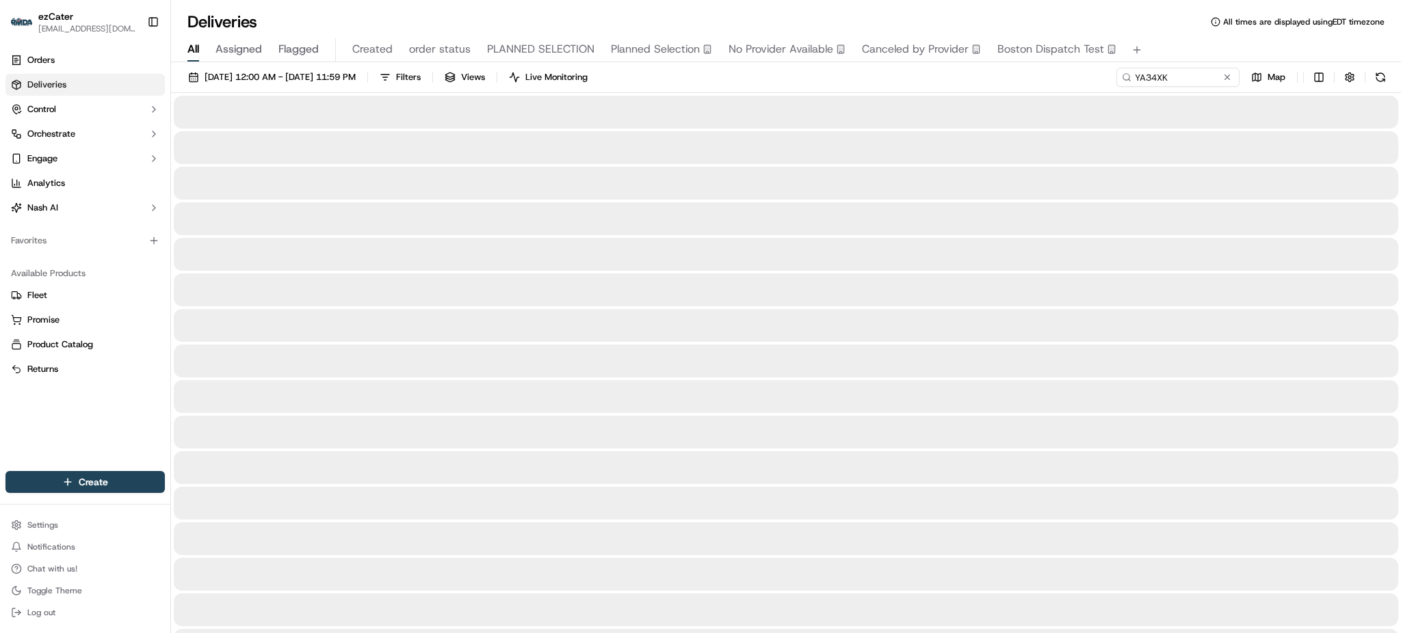
click at [1197, 57] on div "All Assigned Flagged Created order status PLANNED SELECTION Planned Selection N…" at bounding box center [786, 50] width 1230 height 24
click at [1088, 69] on div "09/01/2025 12:00 AM - 09/30/2025 11:59 PM Filters Views Live Monitoring YA34XK …" at bounding box center [786, 80] width 1230 height 25
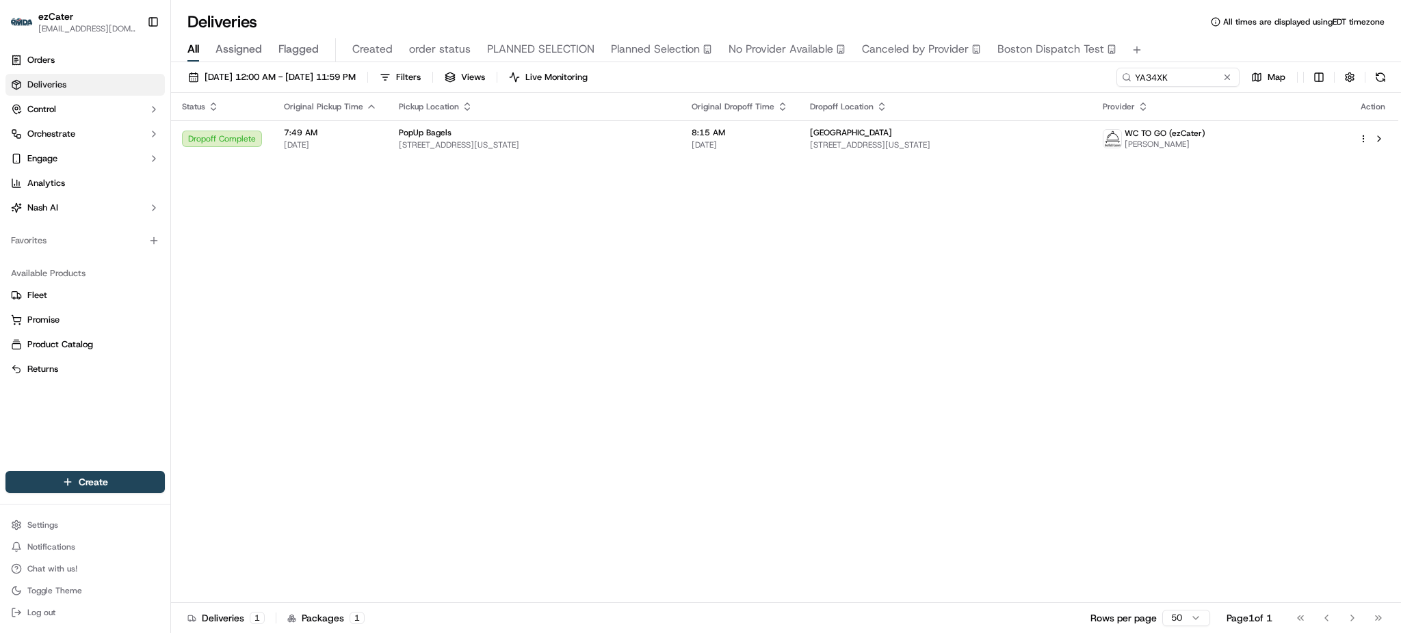
click at [953, 160] on div "Status Original Pickup Time Pickup Location Original Dropoff Time Dropoff Locat…" at bounding box center [784, 348] width 1227 height 510
click at [938, 144] on span "452 5th Ave, New York, NY 10018, USA" at bounding box center [945, 145] width 271 height 11
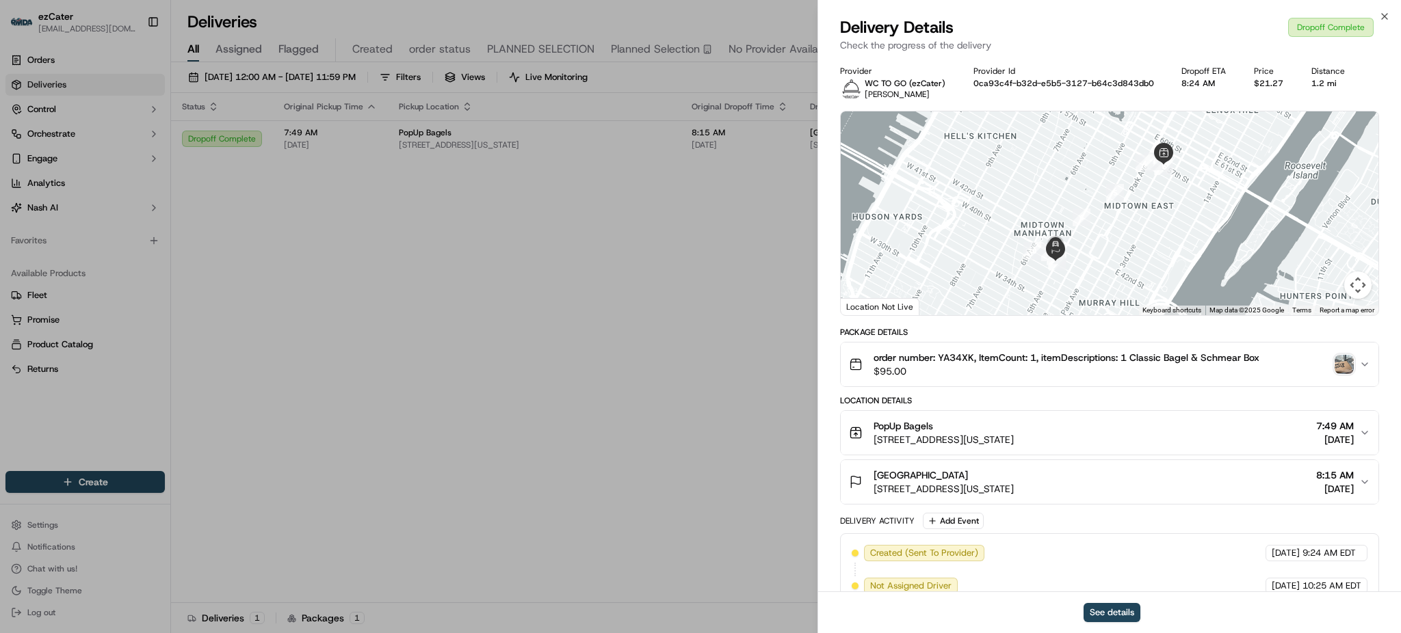
click at [1337, 369] on img "button" at bounding box center [1343, 364] width 19 height 19
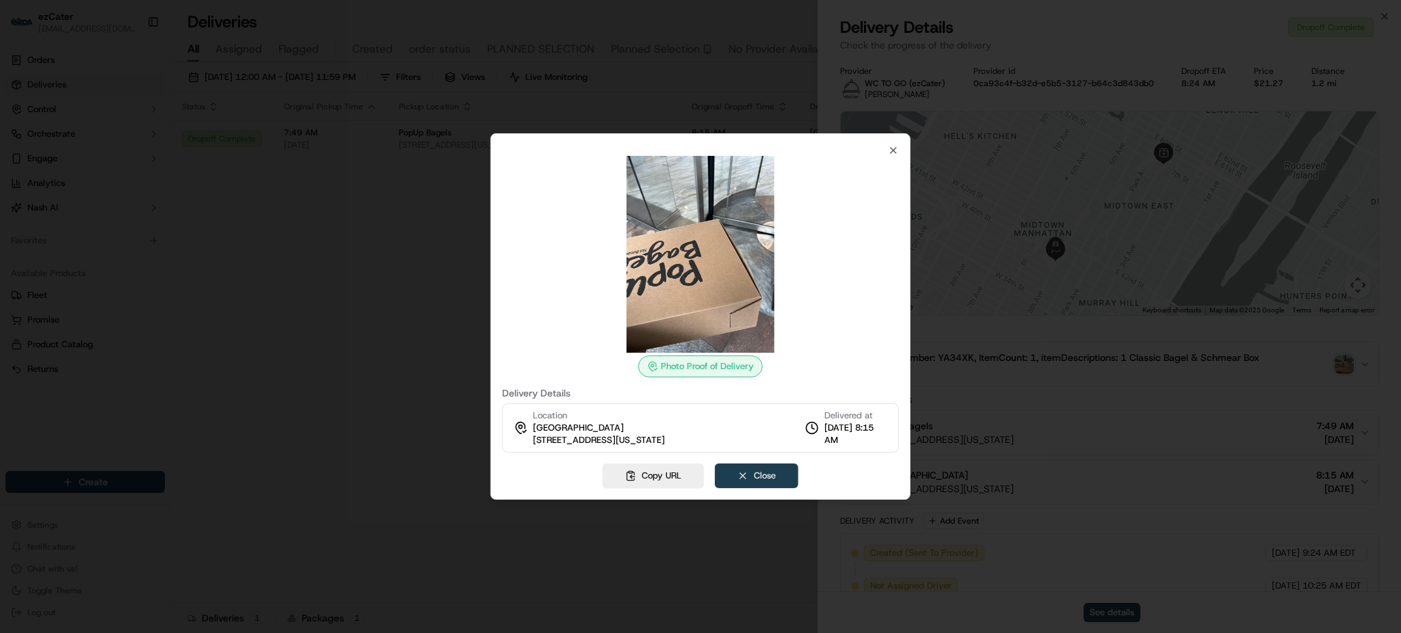
click at [781, 474] on button "Close" at bounding box center [756, 476] width 83 height 25
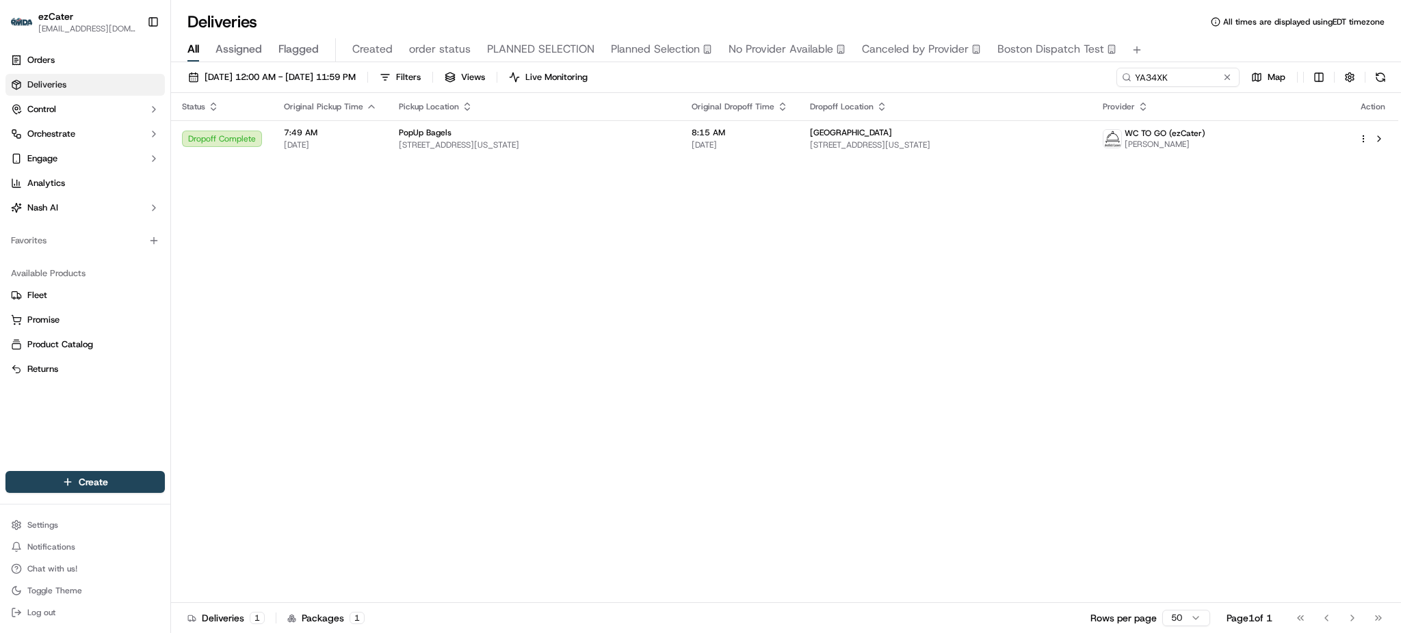
click at [1151, 339] on div "Status Original Pickup Time Pickup Location Original Dropoff Time Dropoff Locat…" at bounding box center [784, 348] width 1227 height 510
click at [967, 165] on div "Status Original Pickup Time Pickup Location Original Dropoff Time Dropoff Locat…" at bounding box center [784, 348] width 1227 height 510
click at [967, 153] on td "Brighton Park Capital 452 5th Ave, New York, NY 10018, USA" at bounding box center [945, 138] width 293 height 37
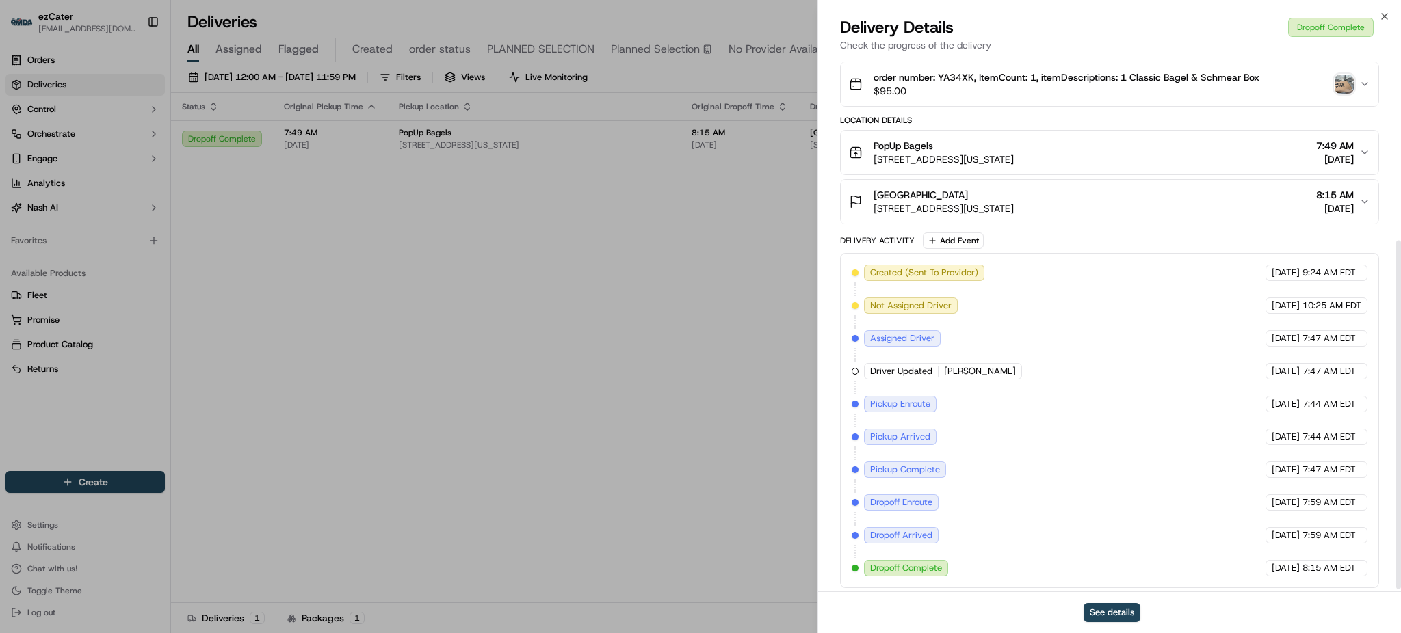
scroll to position [286, 0]
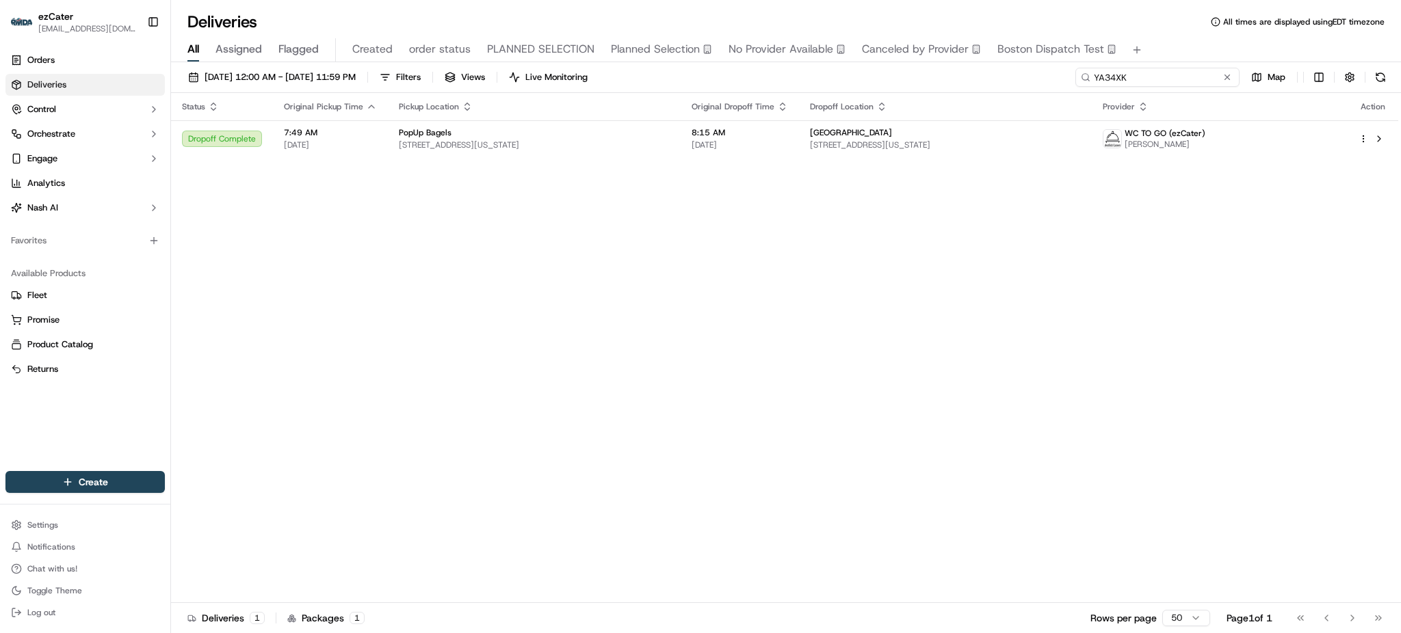
click at [1174, 68] on input "YA34XK" at bounding box center [1157, 77] width 164 height 19
paste input "5AY0YH"
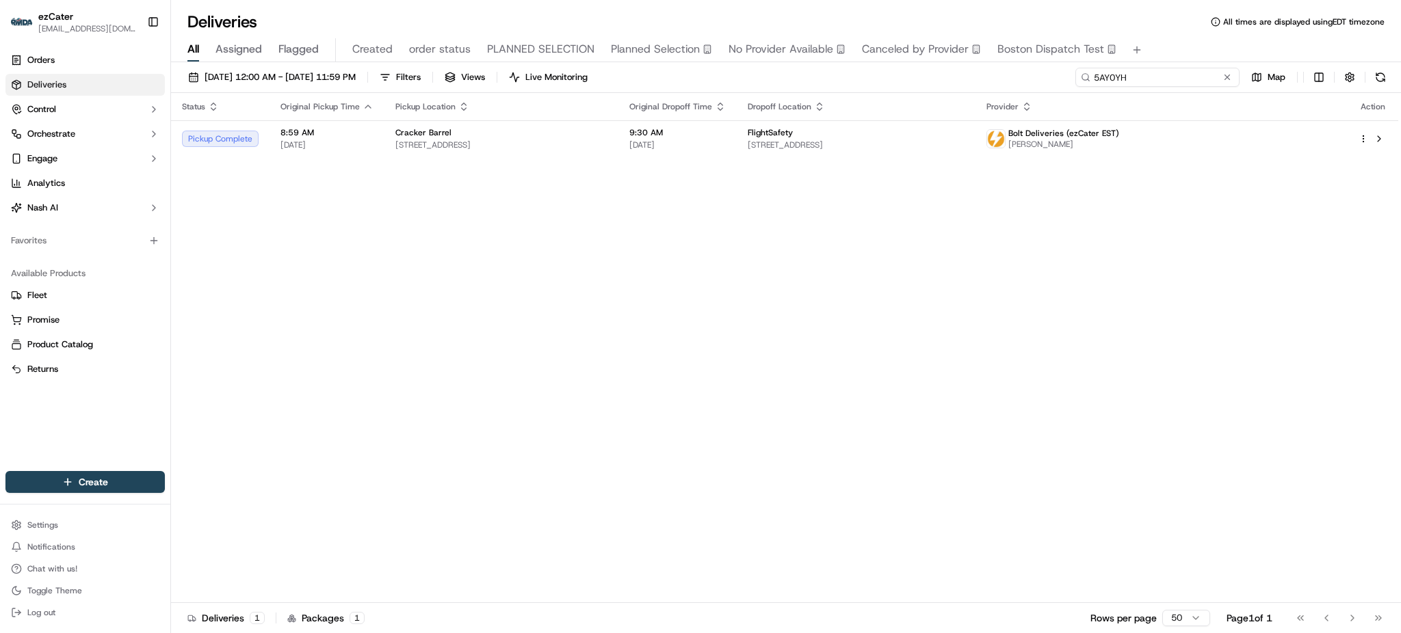
click at [1136, 77] on input "5AY0YH" at bounding box center [1157, 77] width 164 height 19
paste input "VPW69R"
click at [713, 161] on div "Status Original Pickup Time Pickup Location Original Dropoff Time Dropoff Locat…" at bounding box center [784, 348] width 1227 height 510
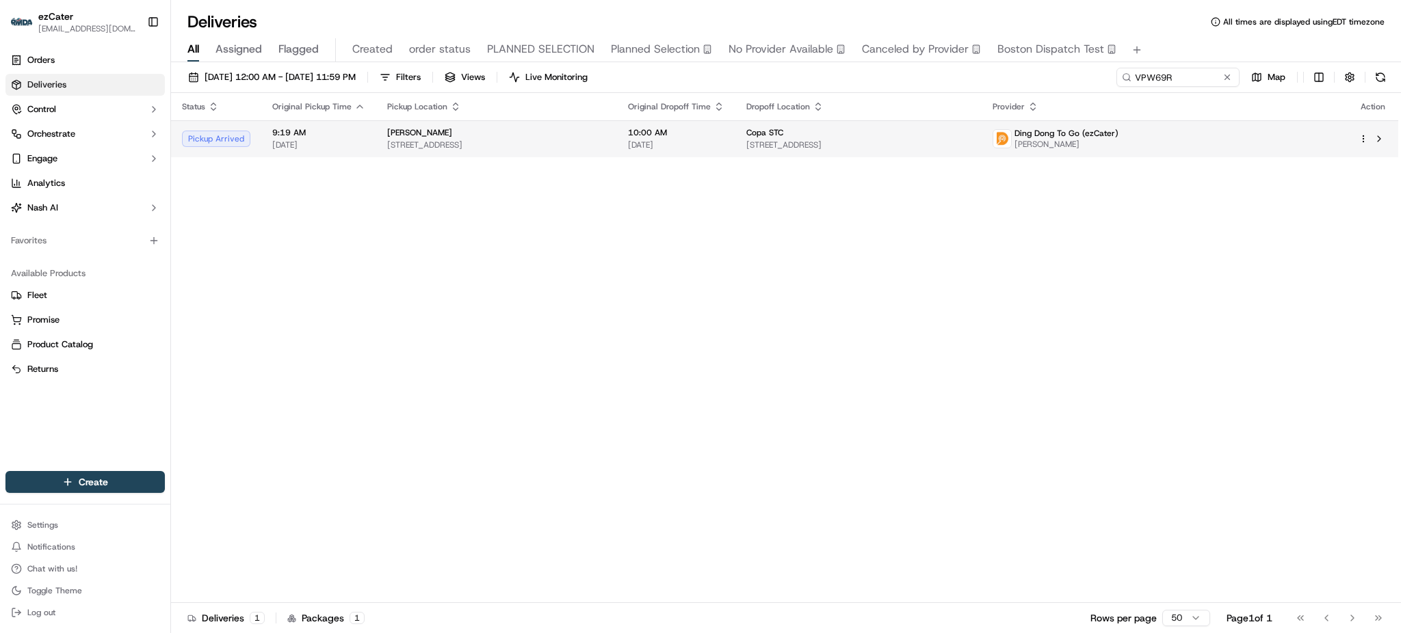
click at [724, 140] on span "[DATE]" at bounding box center [676, 145] width 96 height 11
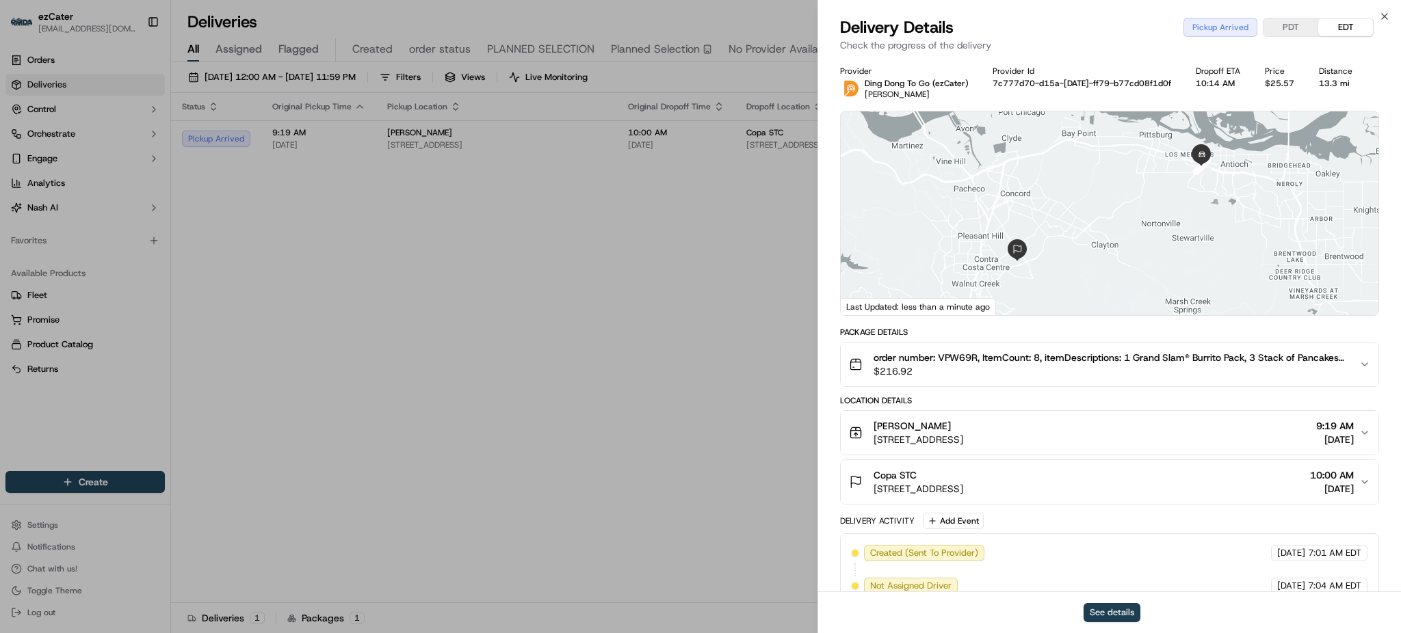
click at [1138, 605] on button "See details" at bounding box center [1111, 612] width 57 height 19
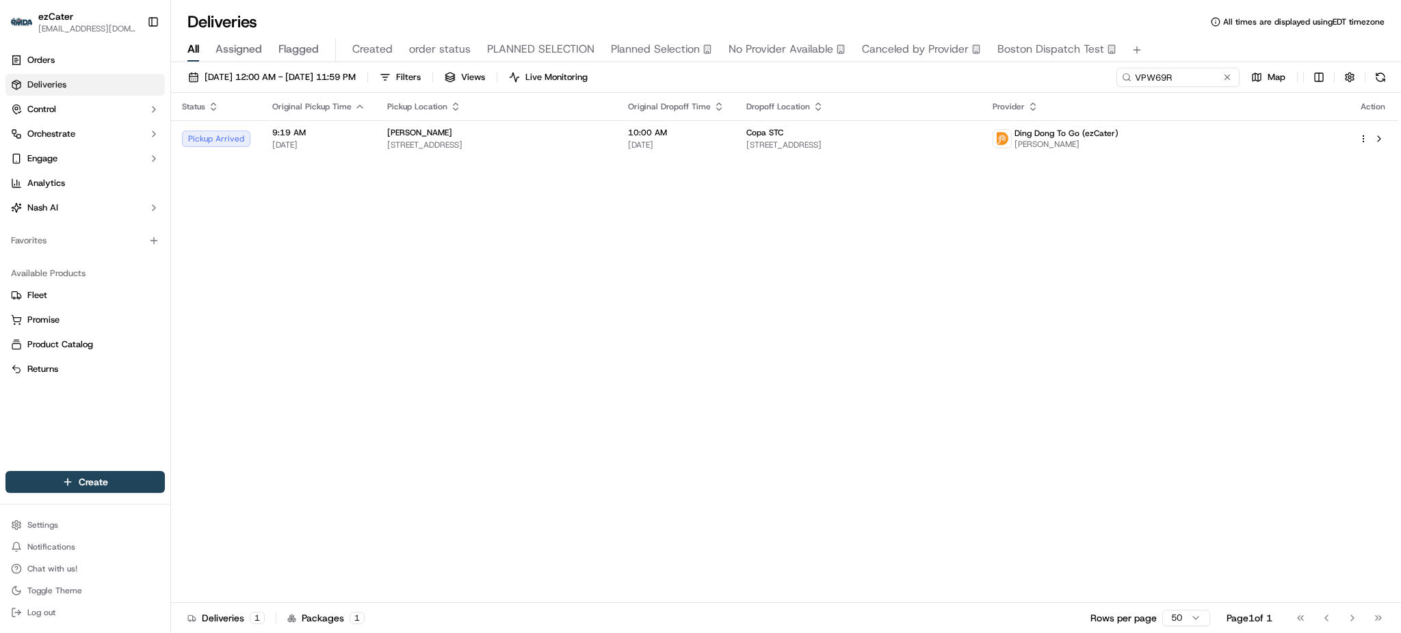
click at [1311, 249] on div "Status Original Pickup Time Pickup Location Original Dropoff Time Dropoff Locat…" at bounding box center [784, 348] width 1227 height 510
click at [1188, 85] on input "VPW69R" at bounding box center [1157, 77] width 164 height 19
paste input "QGVCRC"
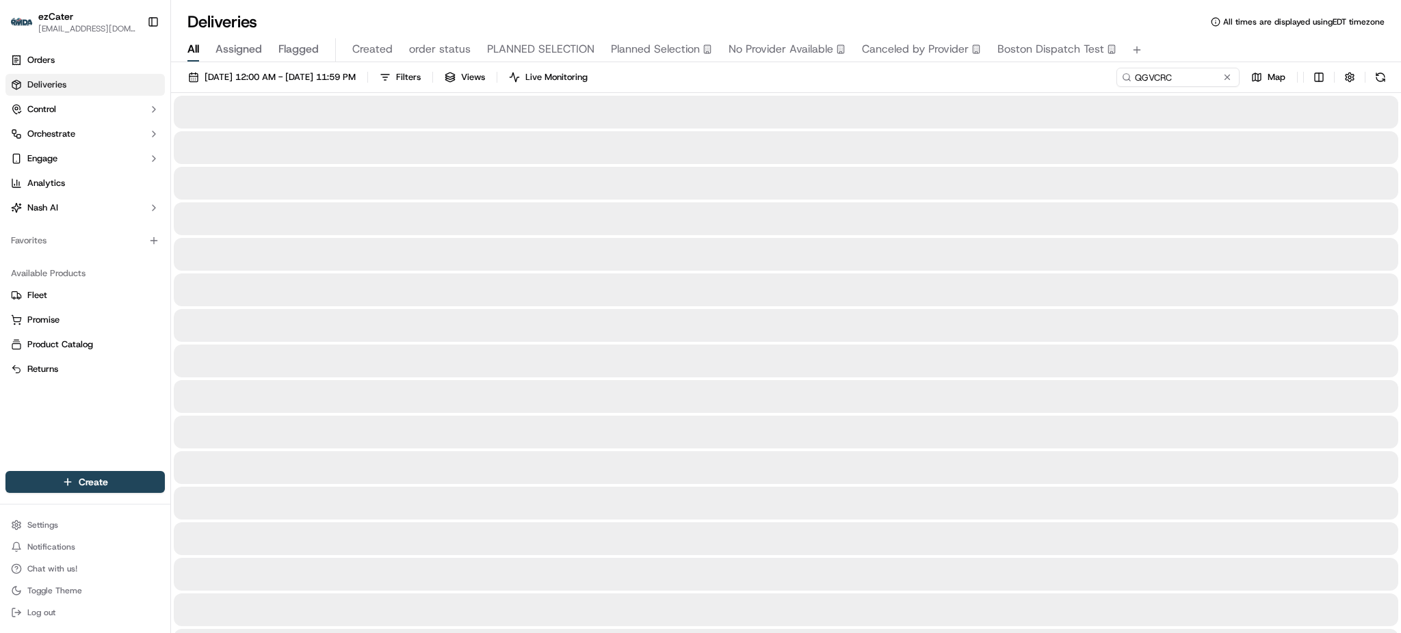
click at [1085, 81] on div "09/01/2025 12:00 AM - 09/30/2025 11:59 PM Filters Views Live Monitoring QGVCRC …" at bounding box center [786, 80] width 1230 height 25
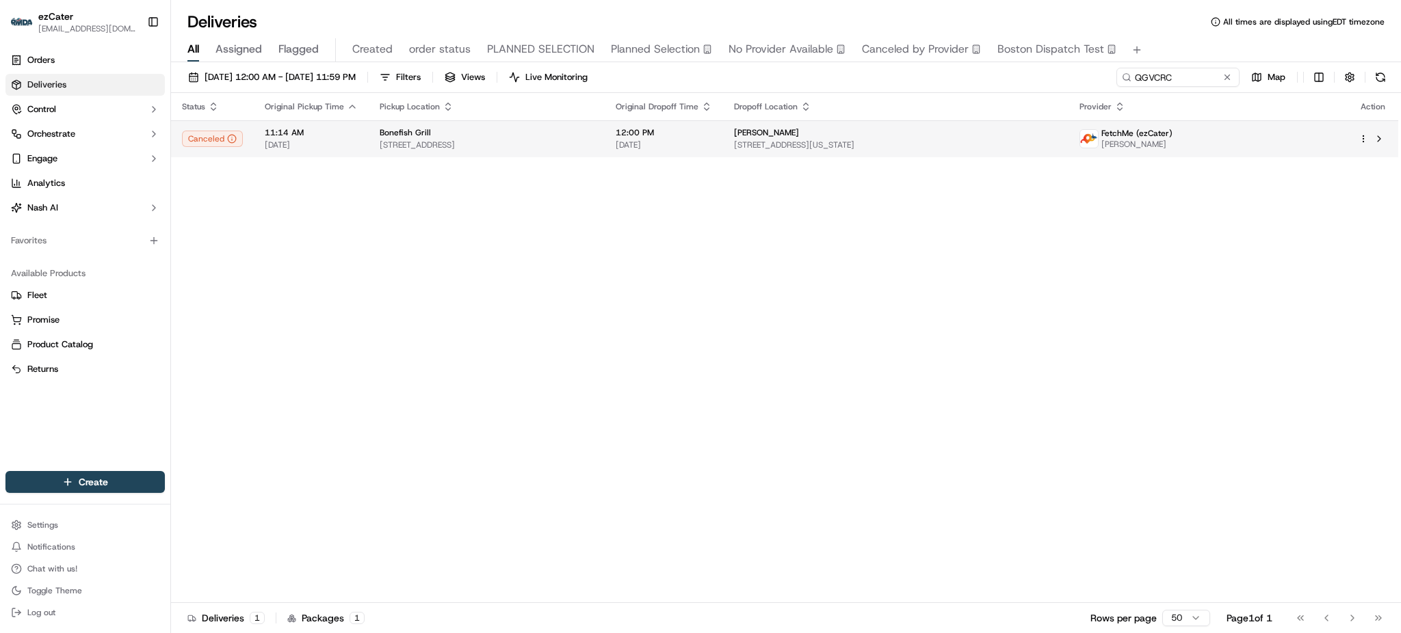
click at [939, 128] on div "Dr Simon" at bounding box center [895, 132] width 323 height 11
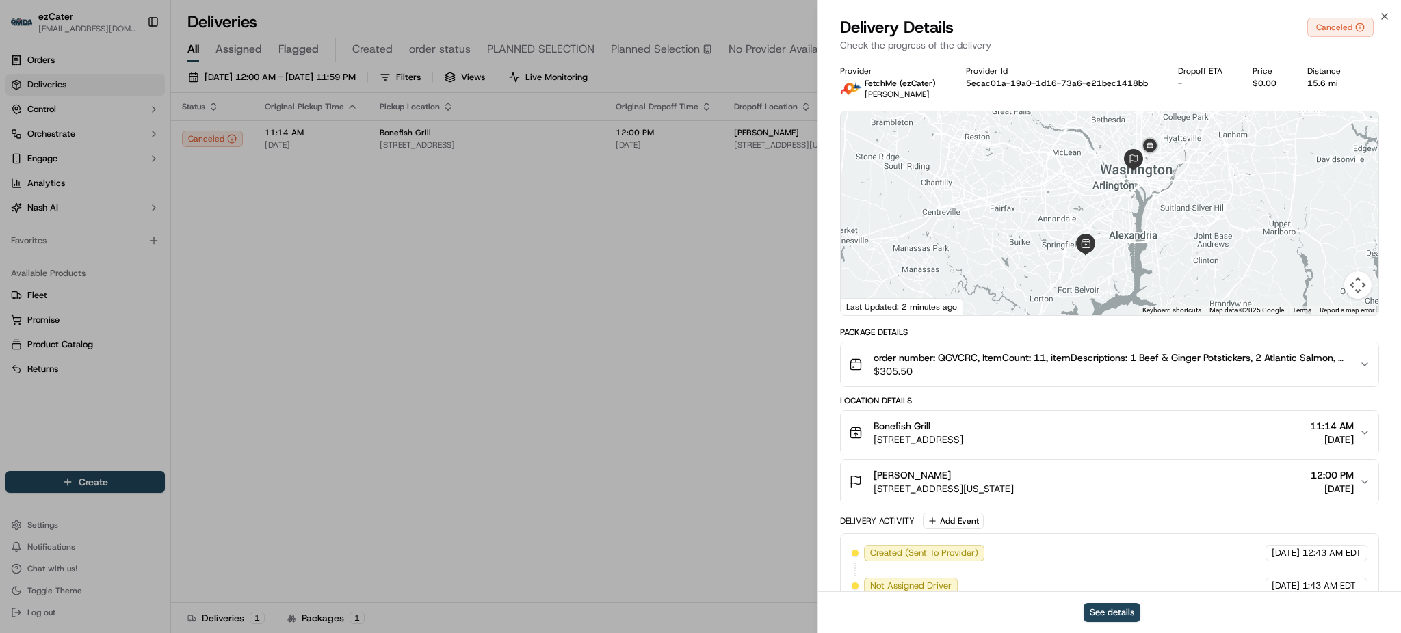
scroll to position [121, 0]
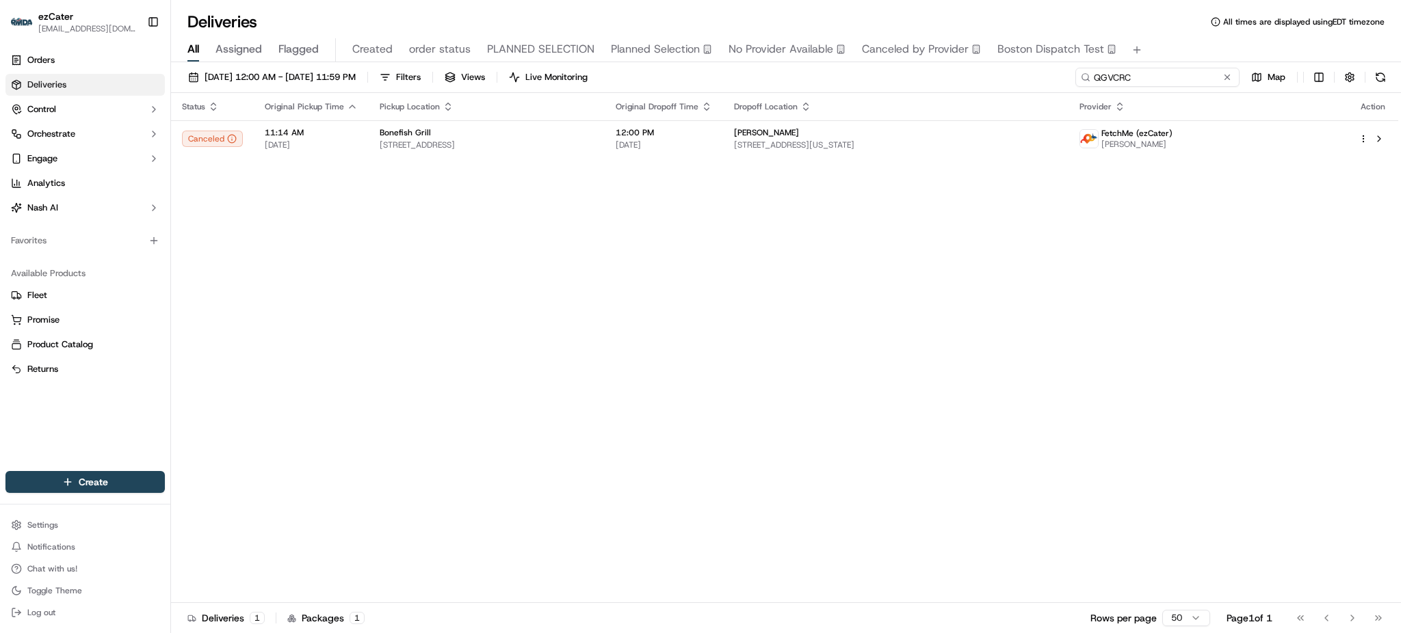
click at [1193, 74] on input "QGVCRC" at bounding box center [1157, 77] width 164 height 19
paste input "REL-9P1VKM"
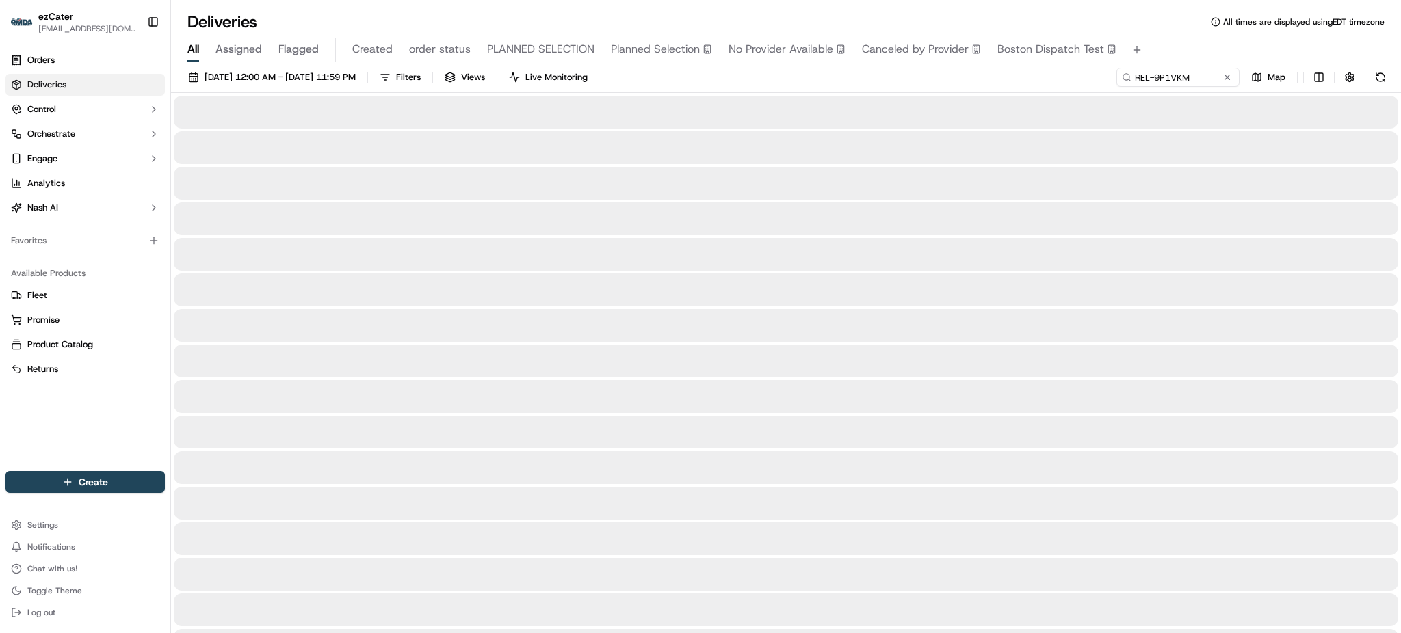
click at [858, 36] on div "All Assigned Flagged Created order status PLANNED SELECTION Planned Selection N…" at bounding box center [786, 47] width 1230 height 29
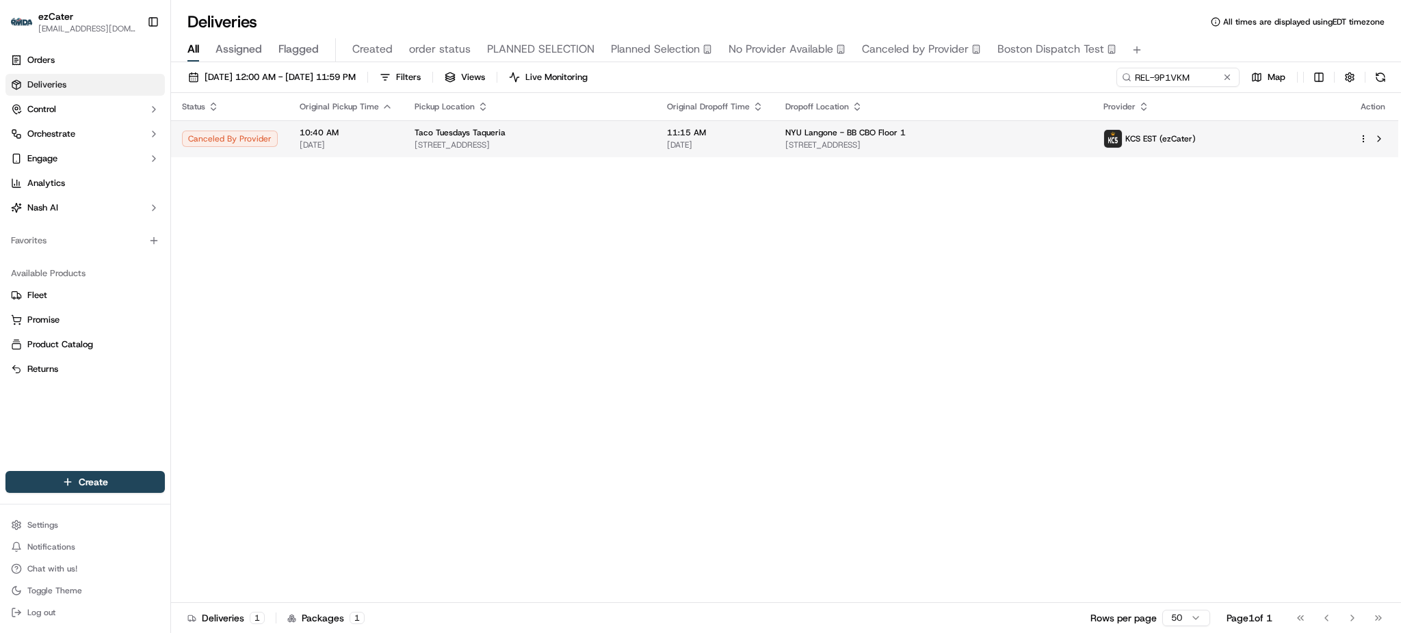
click at [722, 146] on span "[DATE]" at bounding box center [715, 145] width 96 height 11
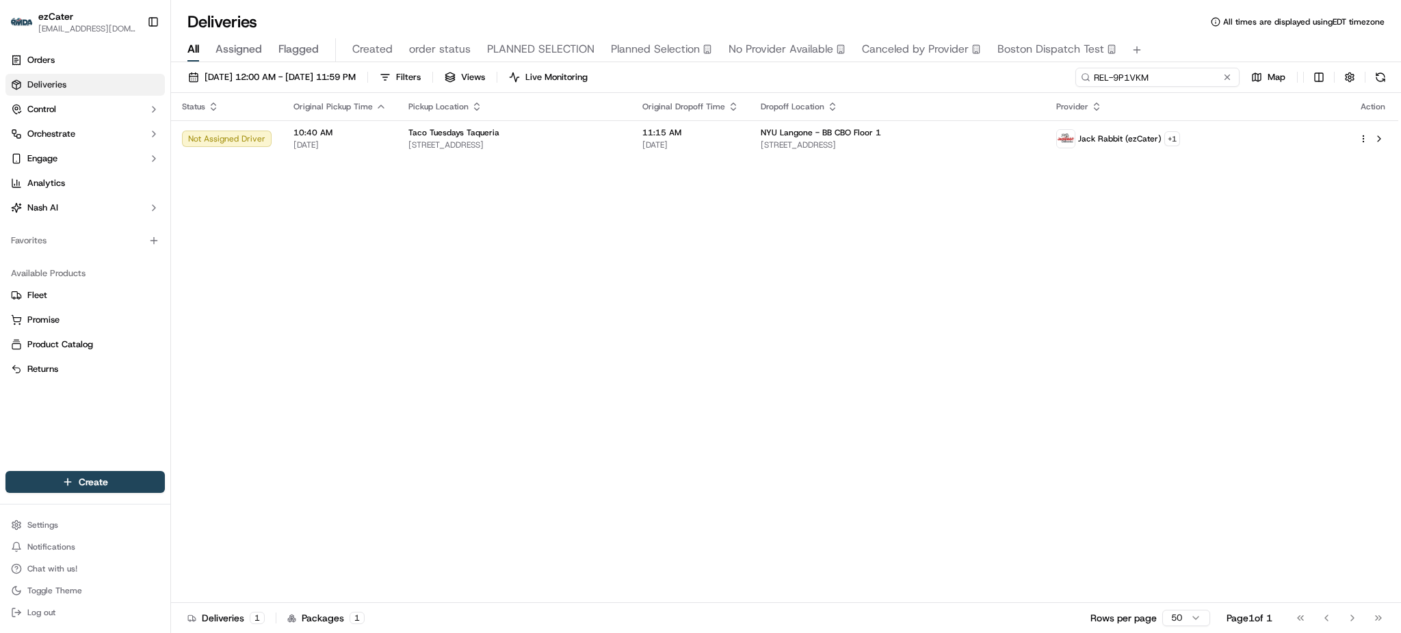
click at [1200, 70] on input "REL-9P1VKM" at bounding box center [1157, 77] width 164 height 19
click at [1200, 69] on input "REL-9P1VKM" at bounding box center [1157, 77] width 164 height 19
paste input "VPW69R"
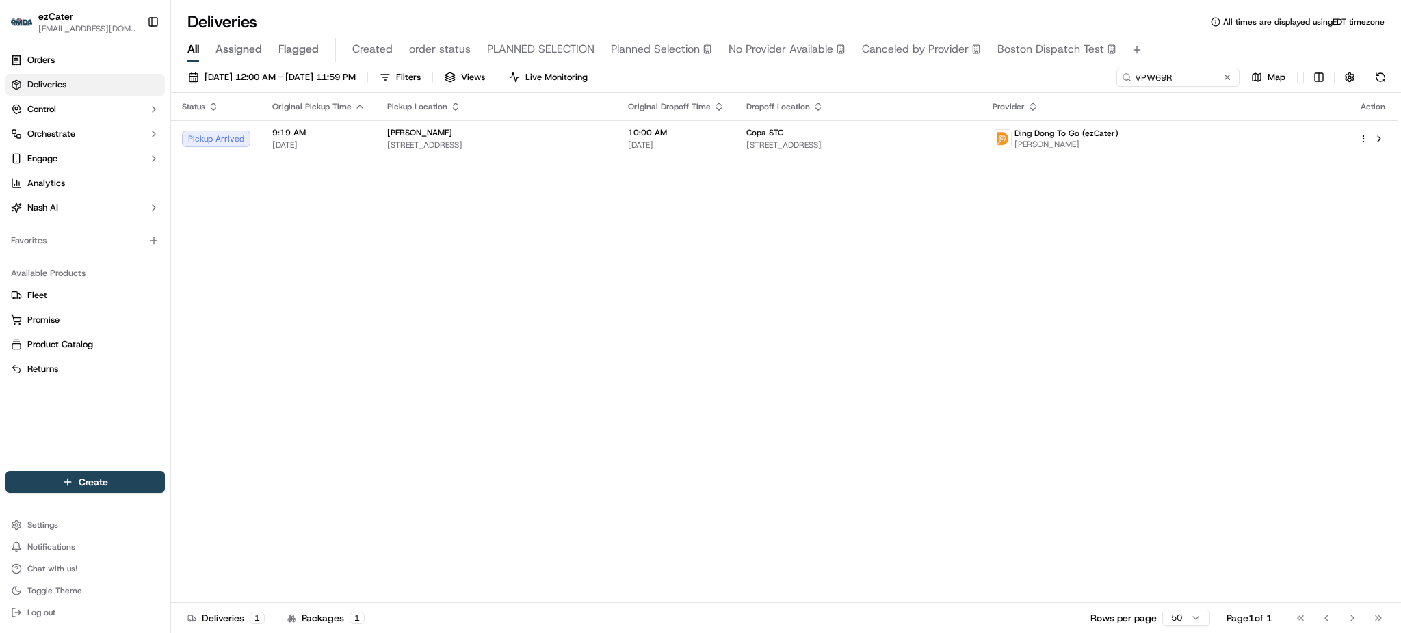
click at [1248, 288] on div "Status Original Pickup Time Pickup Location Original Dropoff Time Dropoff Locat…" at bounding box center [784, 348] width 1227 height 510
click at [979, 159] on div "Status Original Pickup Time Pickup Location Original Dropoff Time Dropoff Locat…" at bounding box center [784, 348] width 1227 height 510
click at [950, 135] on div "Copa STC" at bounding box center [858, 132] width 224 height 11
click at [1175, 79] on input "VPW69R" at bounding box center [1157, 77] width 164 height 19
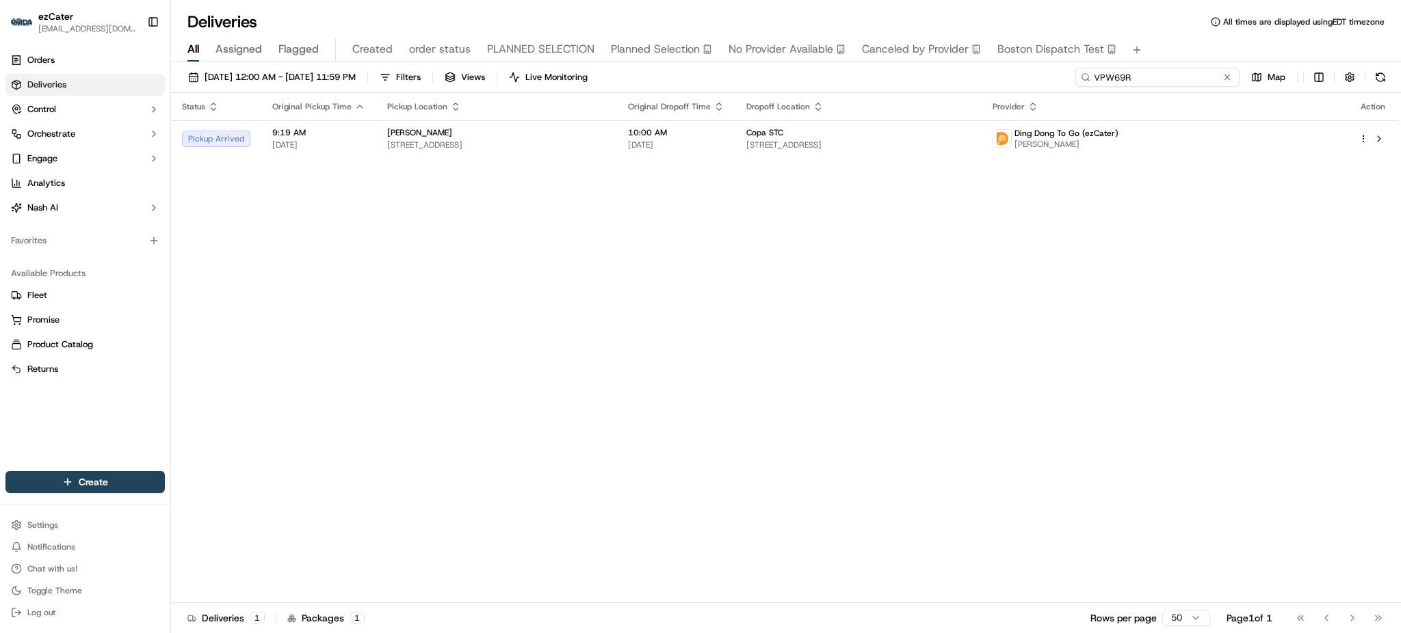
paste input "2ZW5YM"
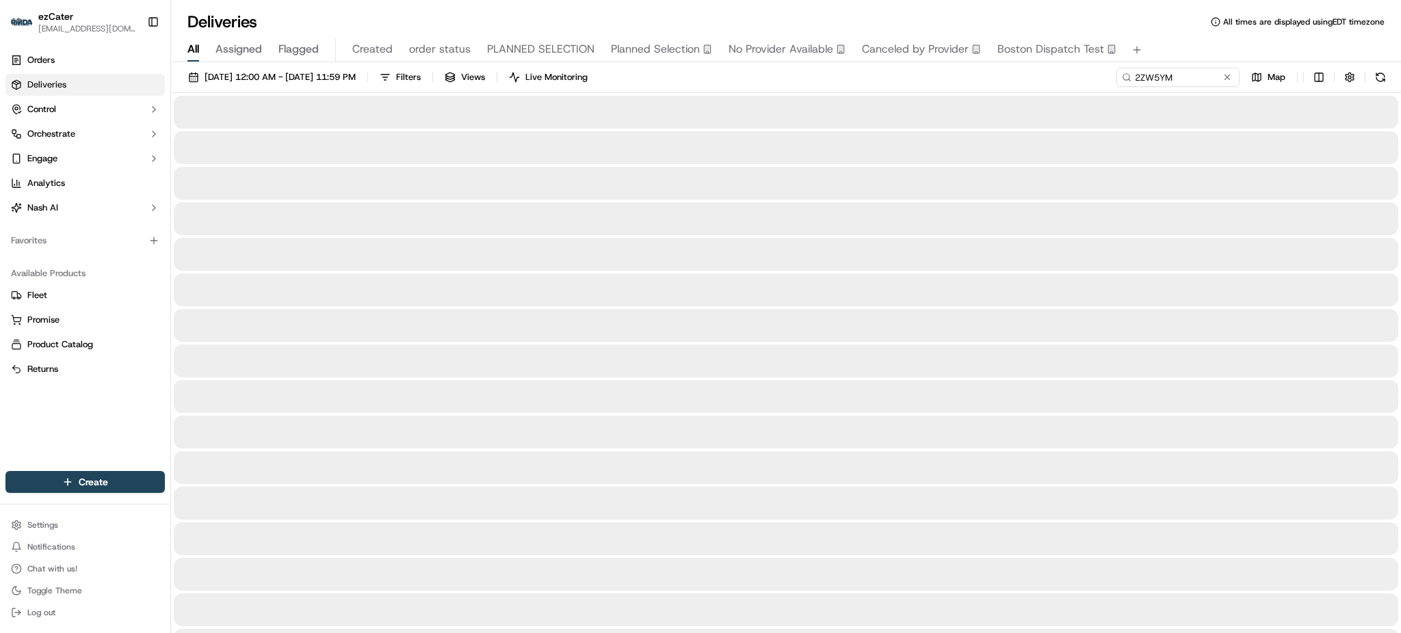
click at [1037, 68] on div "09/01/2025 12:00 AM - 09/30/2025 11:59 PM Filters Views Live Monitoring 2ZW5YM …" at bounding box center [786, 80] width 1230 height 25
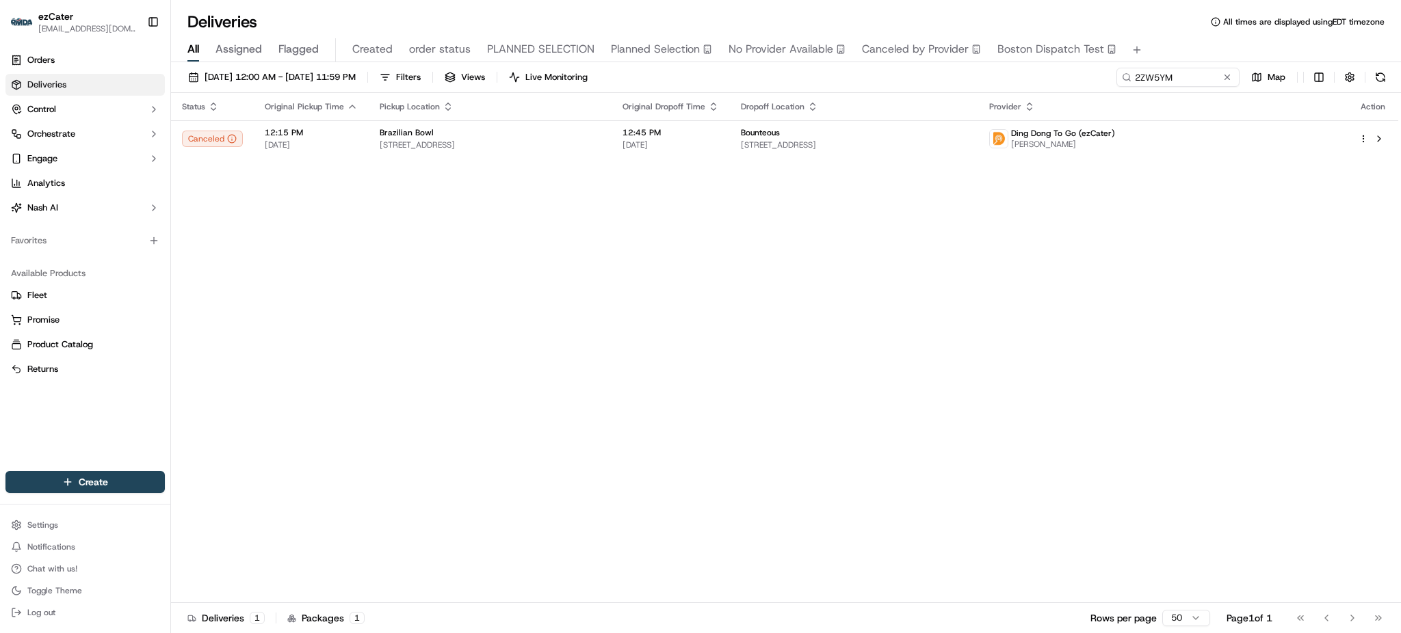
click at [724, 436] on div "Status Original Pickup Time Pickup Location Original Dropoff Time Dropoff Locat…" at bounding box center [784, 348] width 1227 height 510
click at [719, 142] on span "[DATE]" at bounding box center [670, 145] width 96 height 11
click at [1169, 63] on div "09/01/2025 12:00 AM - 09/30/2025 11:59 PM Filters Views Live Monitoring 2ZW5YM …" at bounding box center [786, 349] width 1230 height 574
click at [1172, 71] on input "2ZW5YM" at bounding box center [1157, 77] width 164 height 19
paste input "VPW69R"
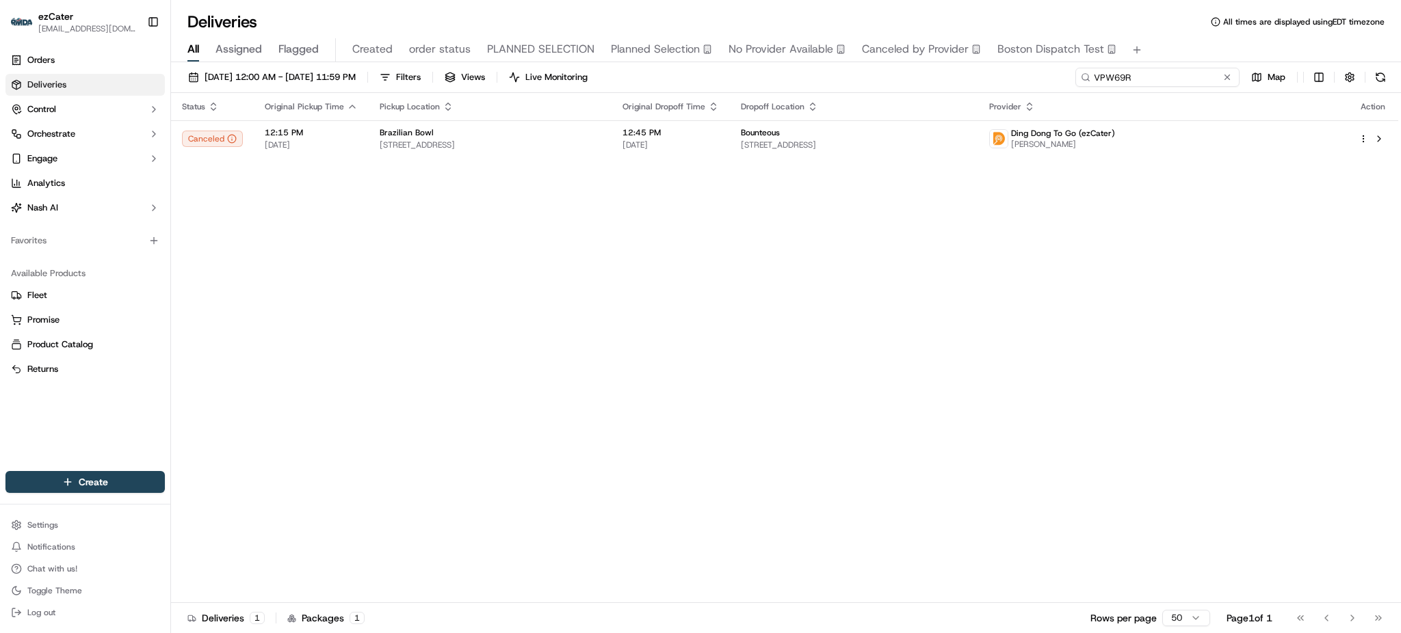
type input "VPW69R"
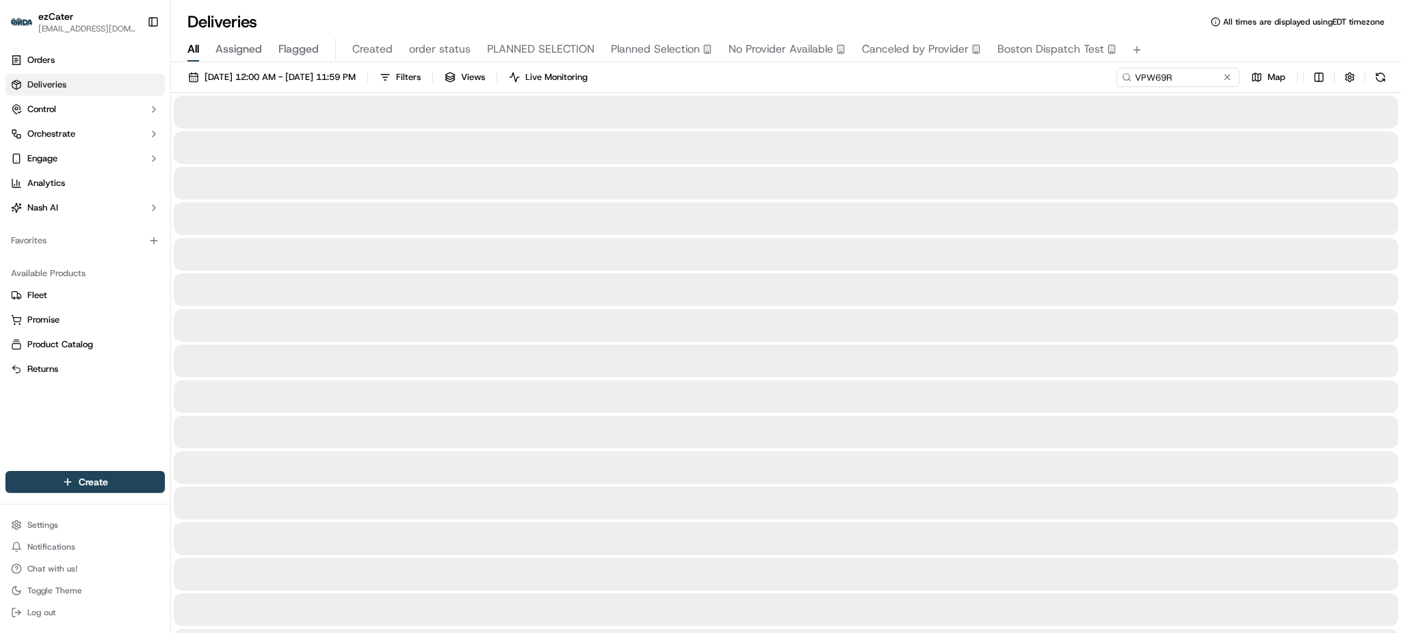
click at [1188, 40] on div "All Assigned Flagged Created order status PLANNED SELECTION Planned Selection N…" at bounding box center [786, 50] width 1230 height 24
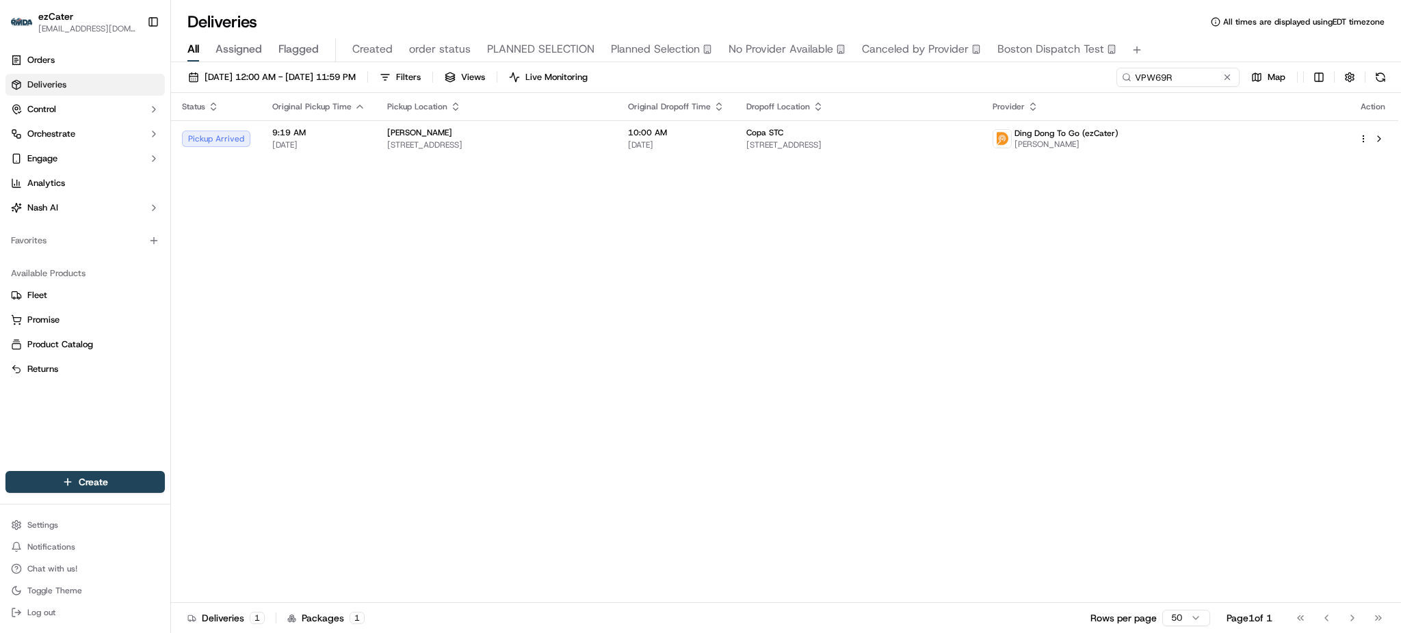
click at [981, 117] on th "Dropoff Location" at bounding box center [858, 106] width 246 height 27
click at [981, 125] on td "Copa STC [STREET_ADDRESS]" at bounding box center [858, 138] width 246 height 37
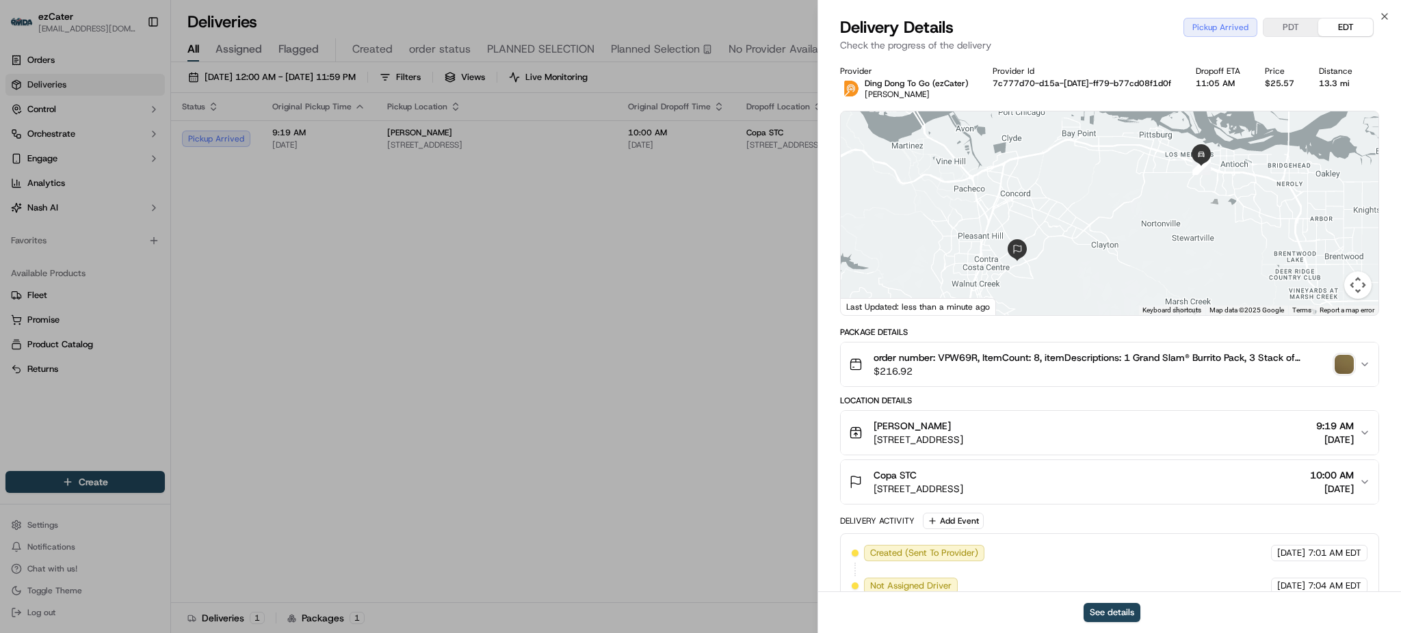
click at [1340, 368] on img "button" at bounding box center [1343, 364] width 19 height 19
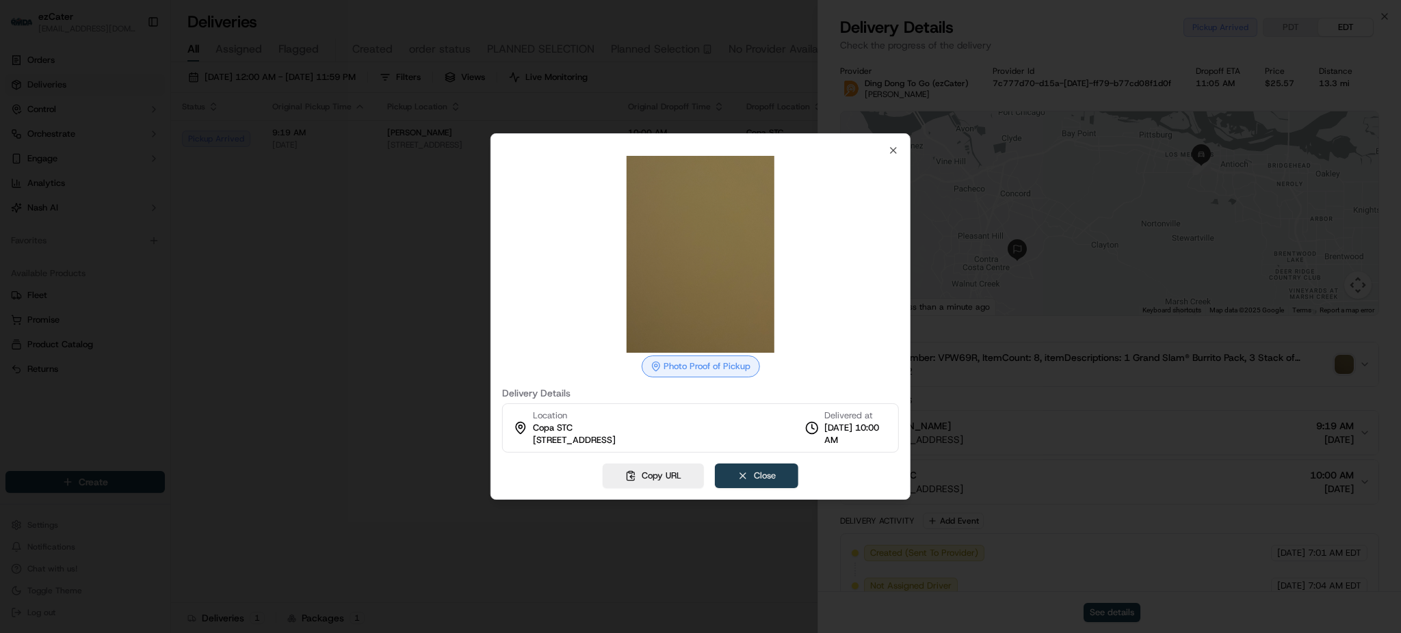
click at [758, 467] on button "Close" at bounding box center [756, 476] width 83 height 25
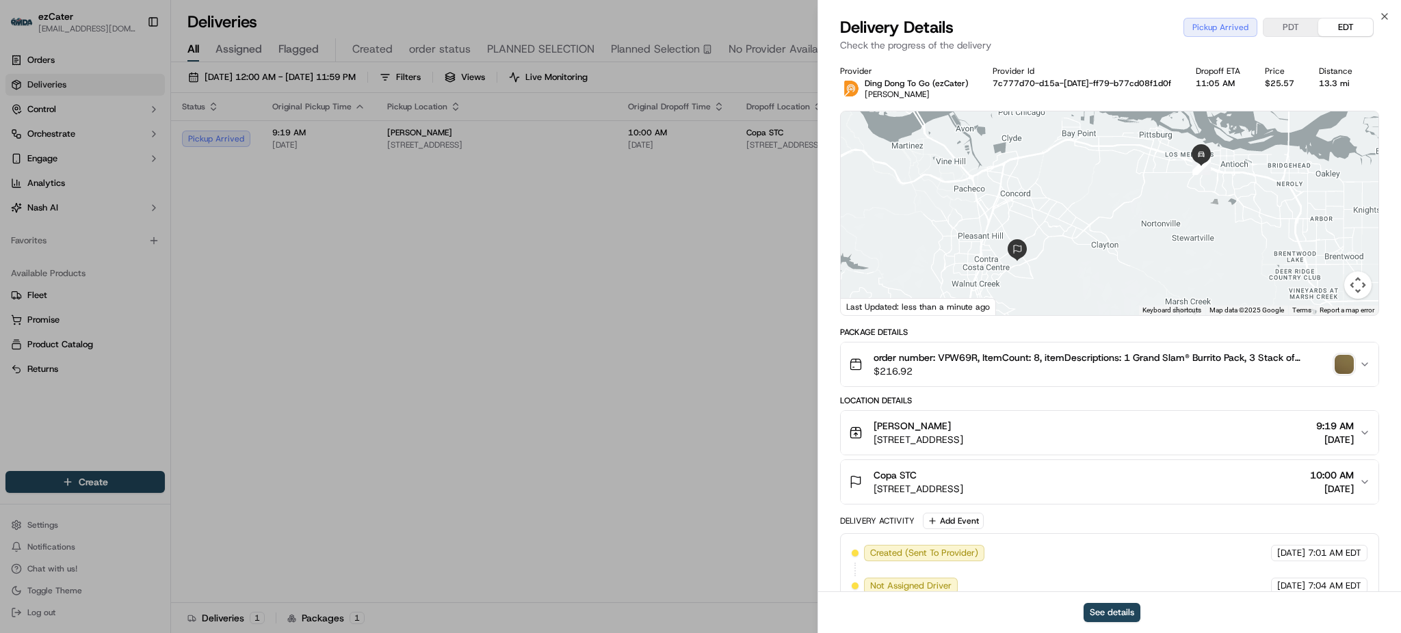
click at [1351, 353] on div "order number: VPW69R, ItemCount: 8, itemDescriptions: 1 Grand Slam® Burrito Pac…" at bounding box center [1104, 364] width 510 height 27
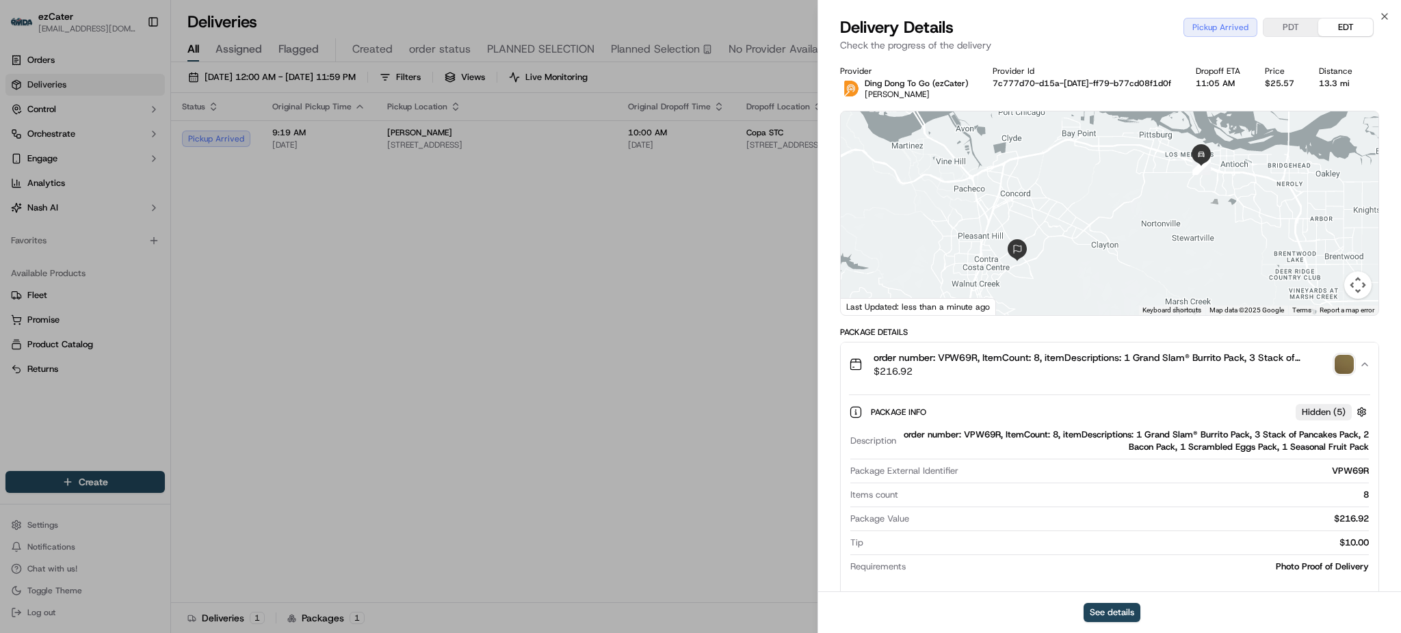
click at [1347, 358] on img "button" at bounding box center [1343, 364] width 19 height 19
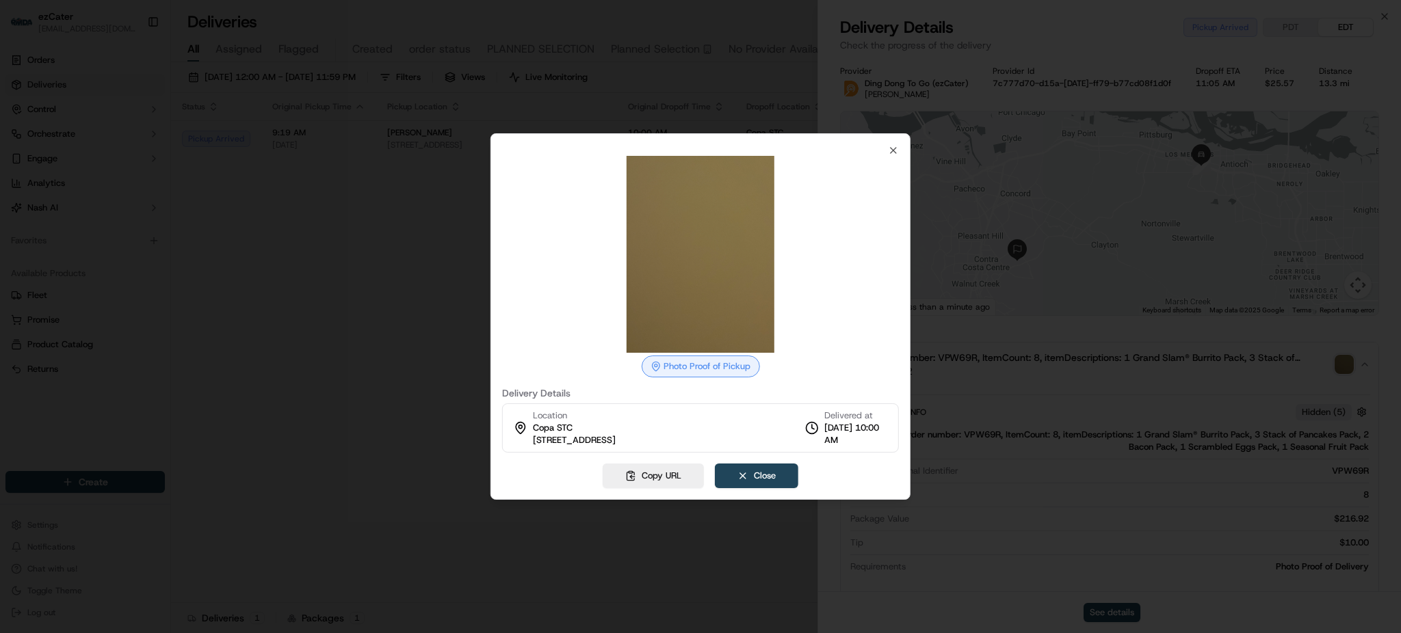
click at [1364, 369] on div at bounding box center [700, 316] width 1401 height 633
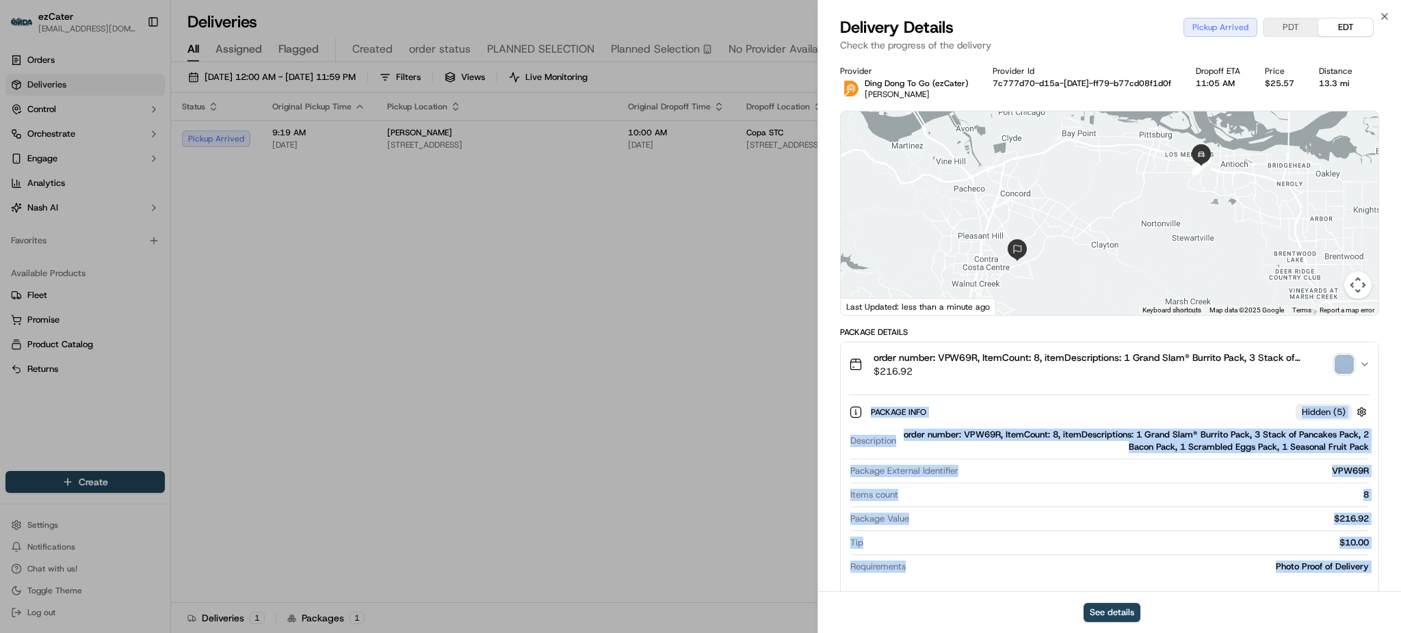
click at [1364, 369] on icon "button" at bounding box center [1364, 364] width 11 height 11
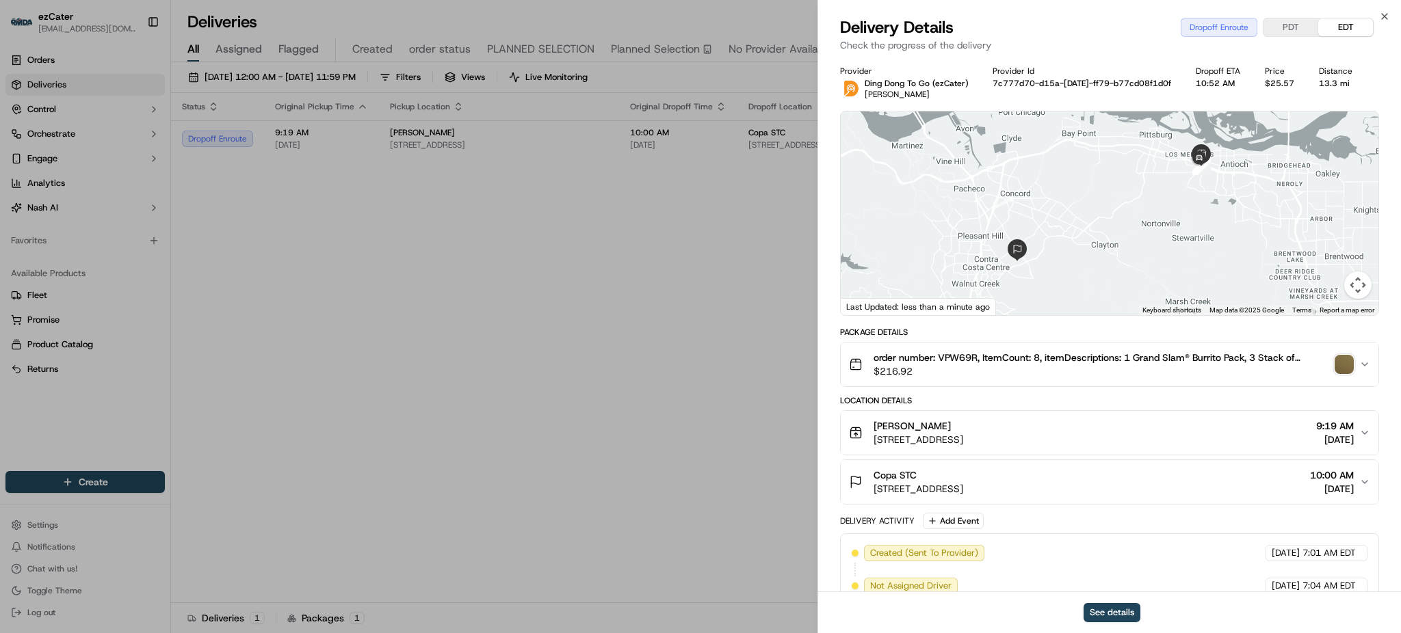
click at [1049, 22] on div "Delivery Details Dropoff Enroute PDT EDT" at bounding box center [1109, 27] width 539 height 22
drag, startPoint x: 1252, startPoint y: 174, endPoint x: 1227, endPoint y: 226, distance: 57.8
click at [1227, 226] on div at bounding box center [1109, 213] width 538 height 204
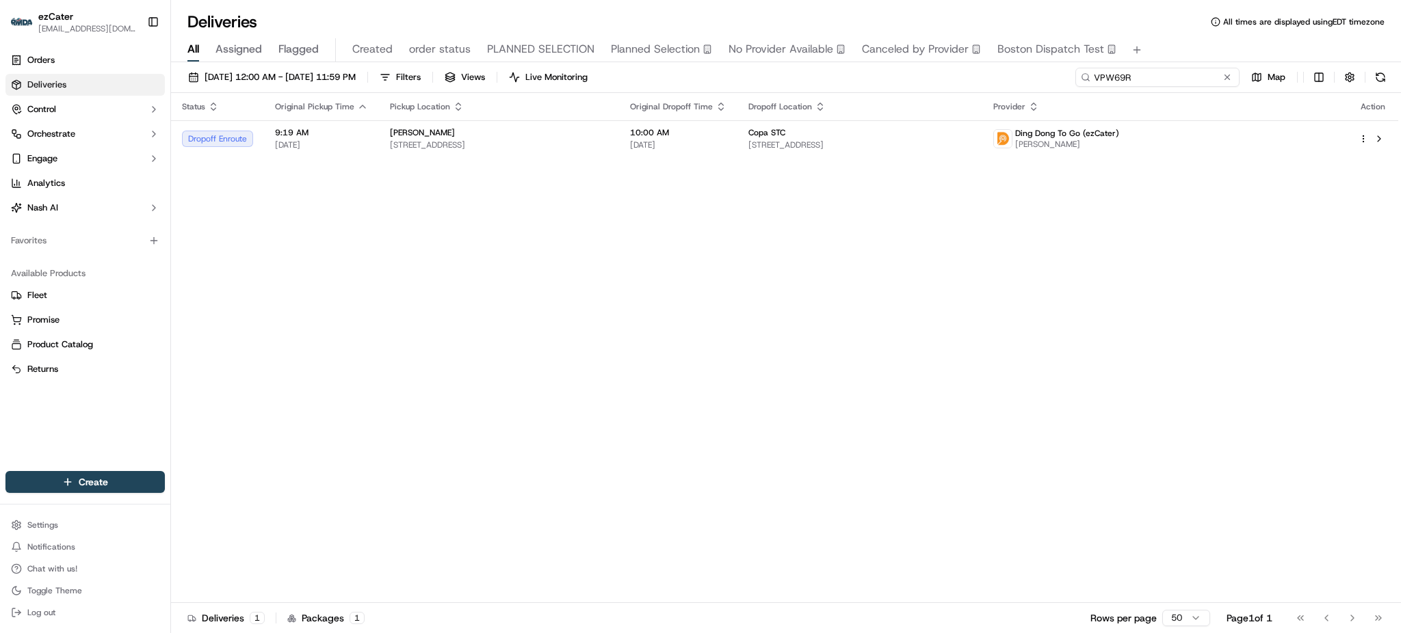
click at [1166, 75] on input "VPW69R" at bounding box center [1157, 77] width 164 height 19
paste input "A3X-260"
type input "A3X-260"
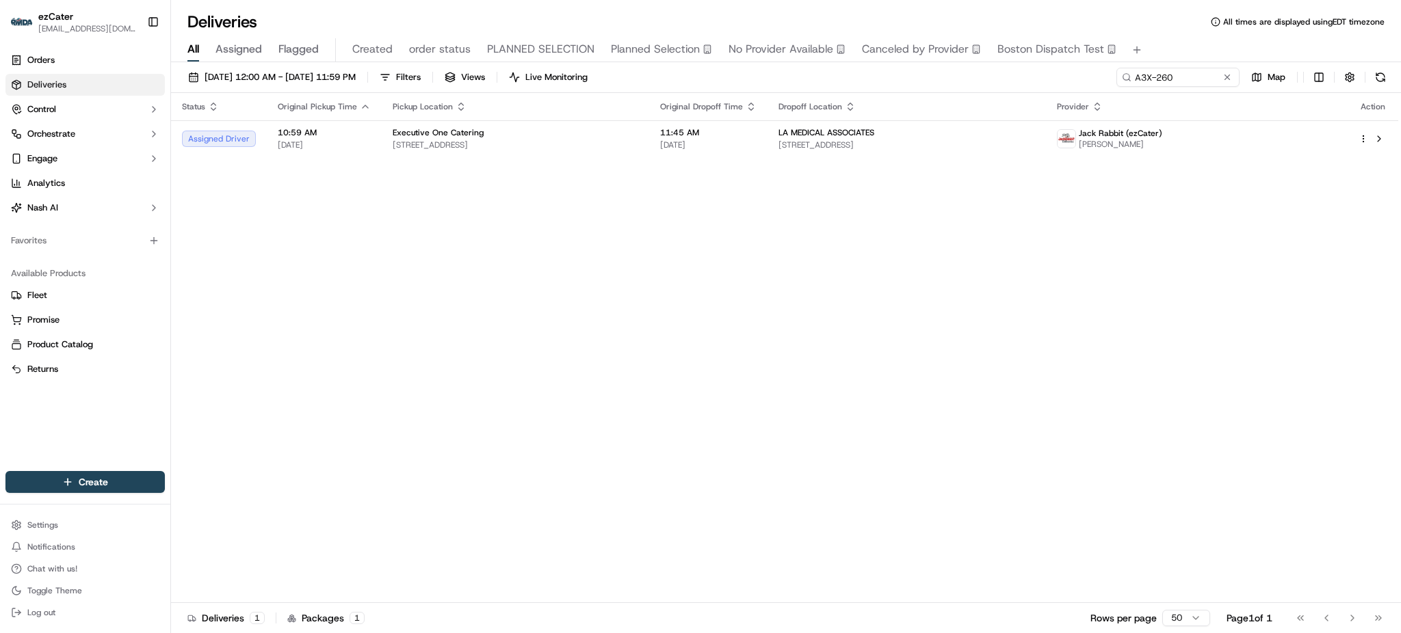
click at [1057, 357] on div "Status Original Pickup Time Pickup Location Original Dropoff Time Dropoff Locat…" at bounding box center [784, 348] width 1227 height 510
click at [1145, 395] on div "Status Original Pickup Time Pickup Location Original Dropoff Time Dropoff Locat…" at bounding box center [784, 348] width 1227 height 510
click at [1148, 72] on input "A3X-260" at bounding box center [1157, 77] width 164 height 19
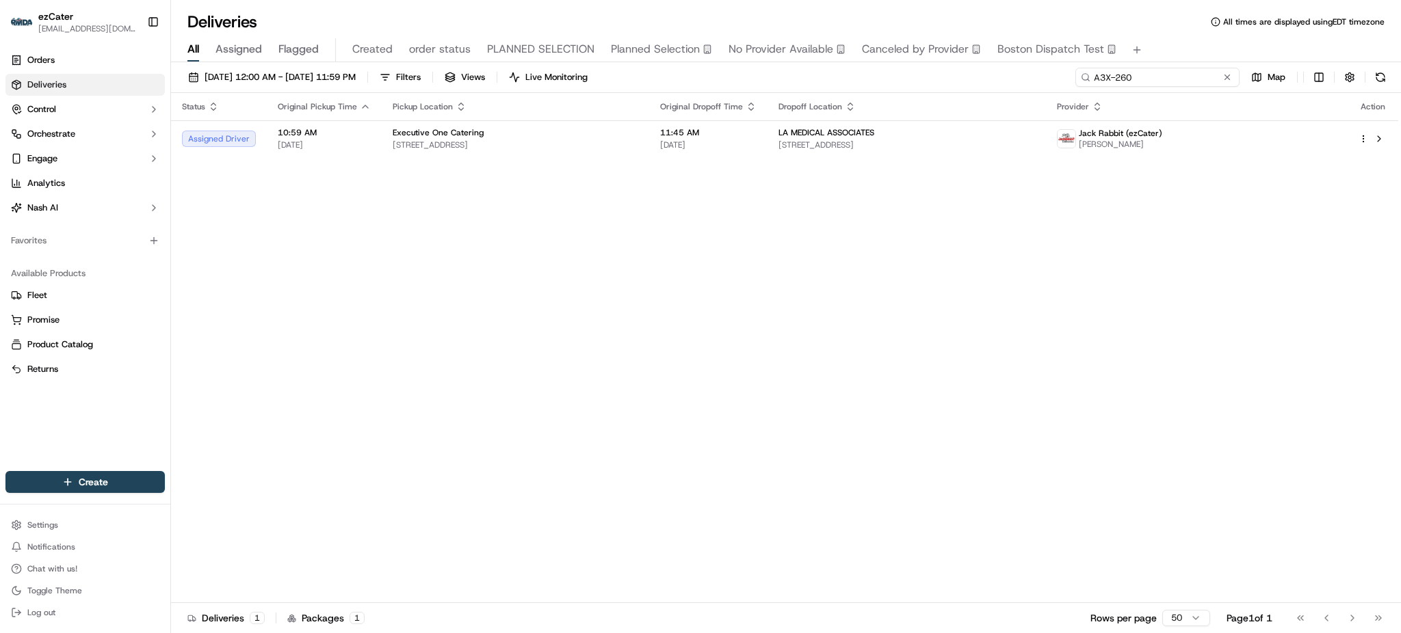
click at [1200, 72] on input "A3X-260" at bounding box center [1157, 77] width 164 height 19
drag, startPoint x: 1200, startPoint y: 72, endPoint x: 1215, endPoint y: 77, distance: 15.4
click at [1215, 77] on input "A3X-260" at bounding box center [1157, 77] width 164 height 19
click at [1220, 77] on button at bounding box center [1227, 77] width 14 height 14
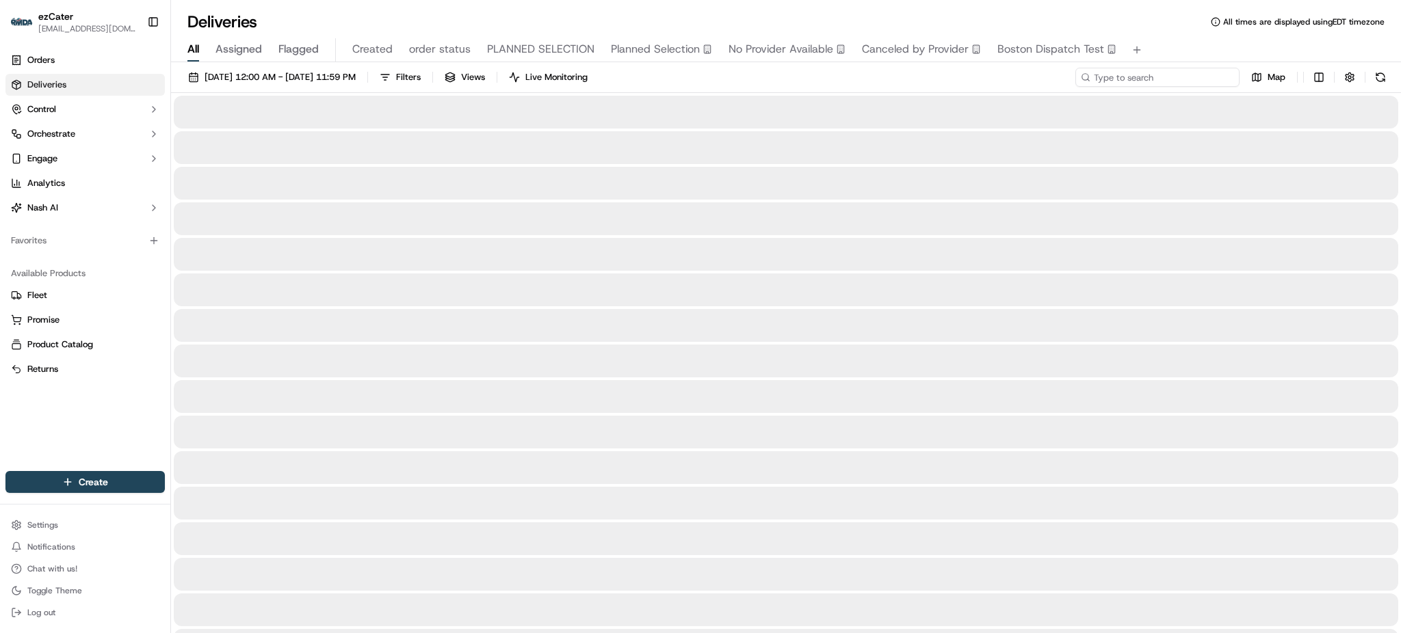
click at [1210, 77] on input at bounding box center [1157, 77] width 164 height 19
paste input "9P253E"
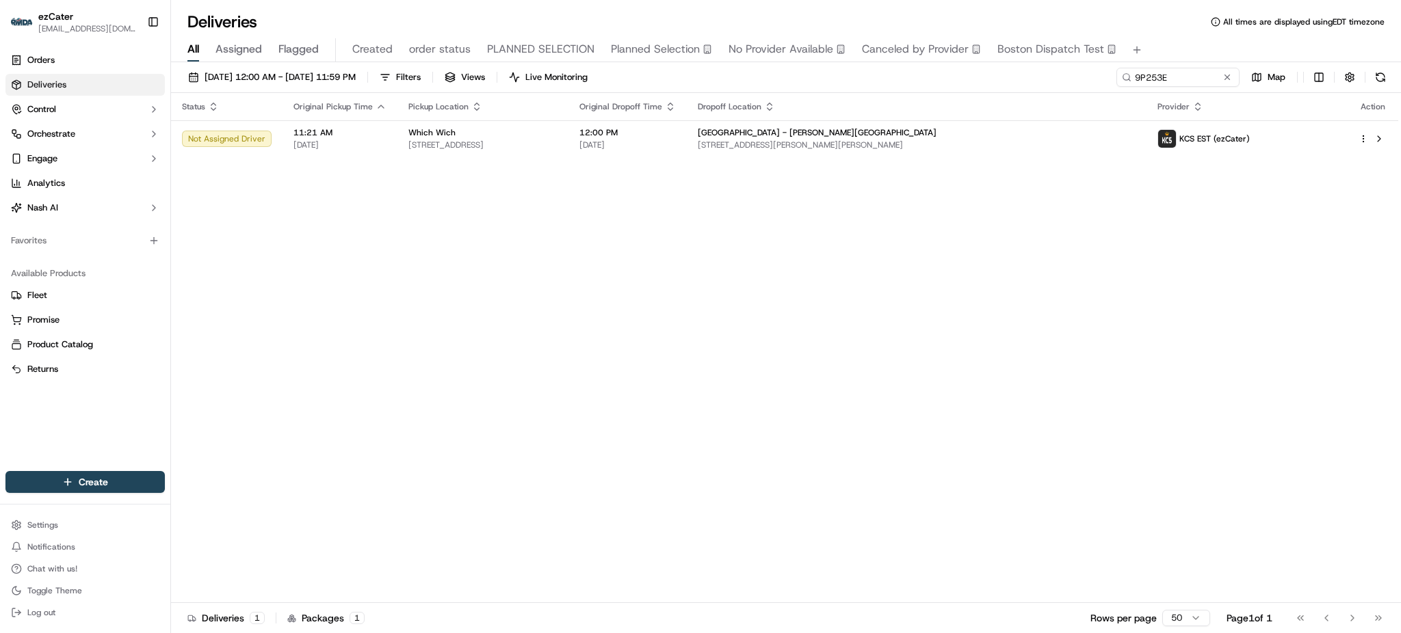
click at [797, 230] on div "Status Original Pickup Time Pickup Location Original Dropoff Time Dropoff Locat…" at bounding box center [784, 348] width 1227 height 510
click at [1271, 247] on div "Status Original Pickup Time Pickup Location Original Dropoff Time Dropoff Locat…" at bounding box center [784, 348] width 1227 height 510
click at [557, 135] on div "Which Wich" at bounding box center [482, 132] width 149 height 11
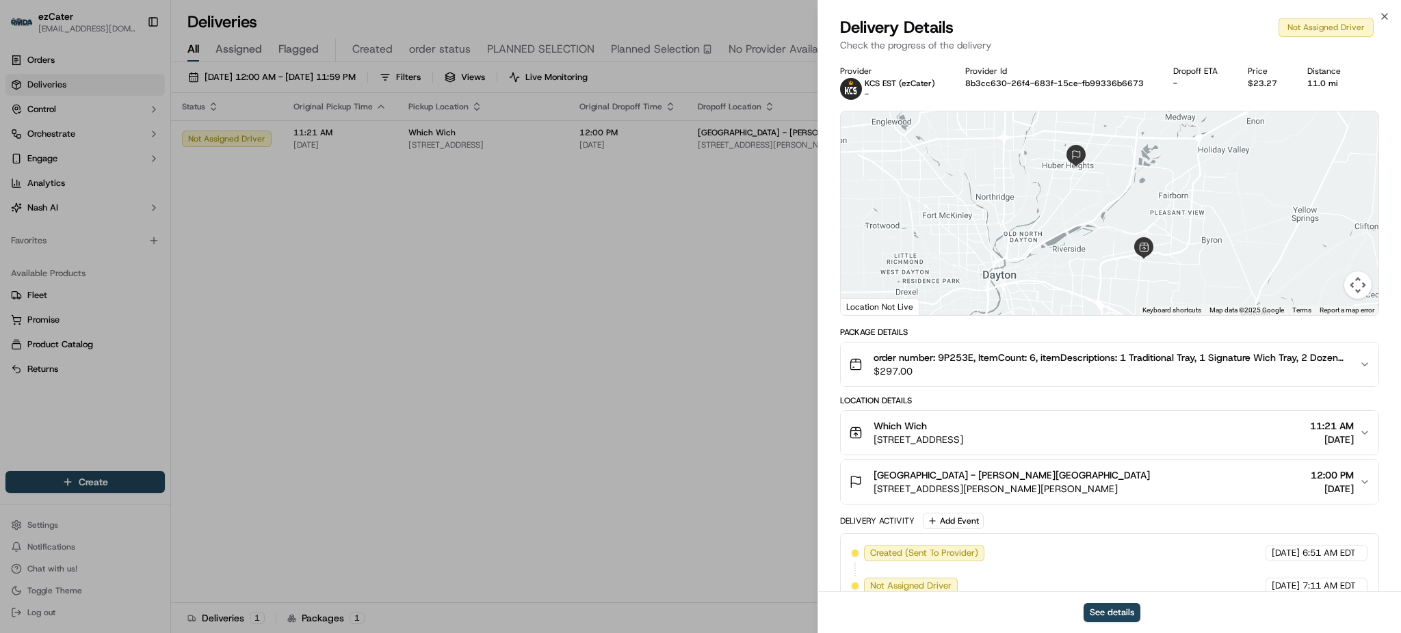
scroll to position [253, 0]
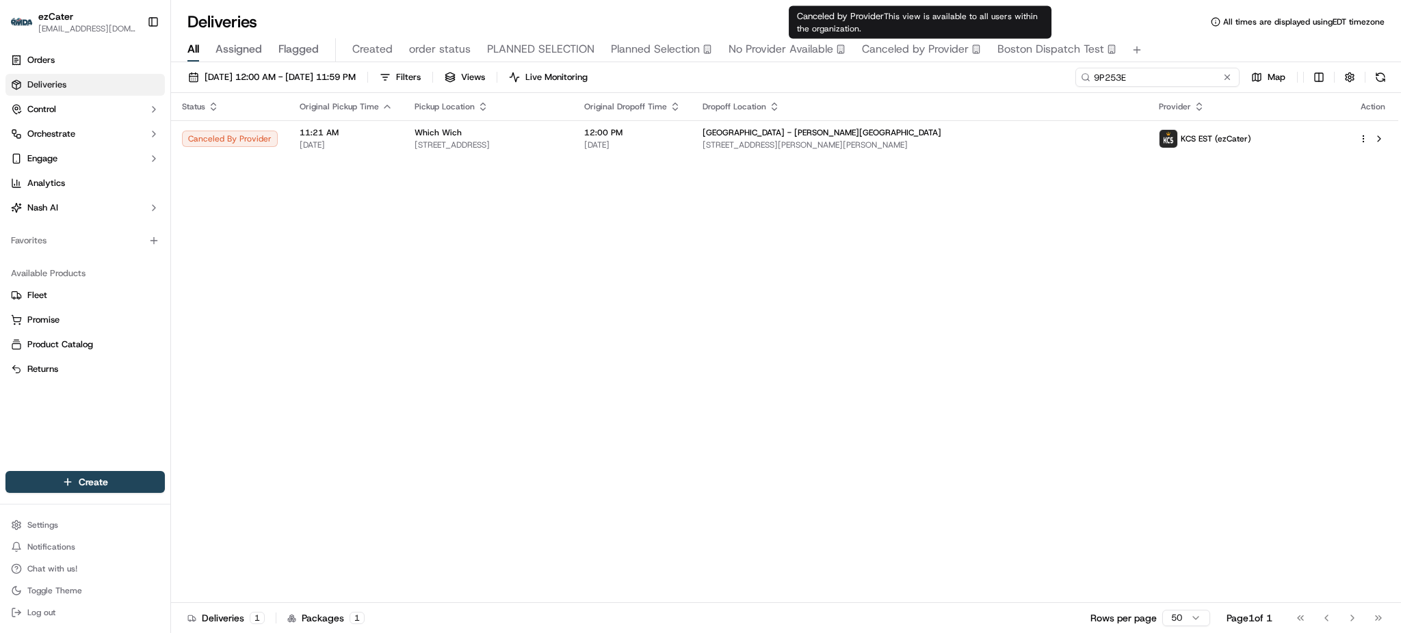
click at [1180, 68] on input "9P253E" at bounding box center [1157, 77] width 164 height 19
paste input "A3X-260"
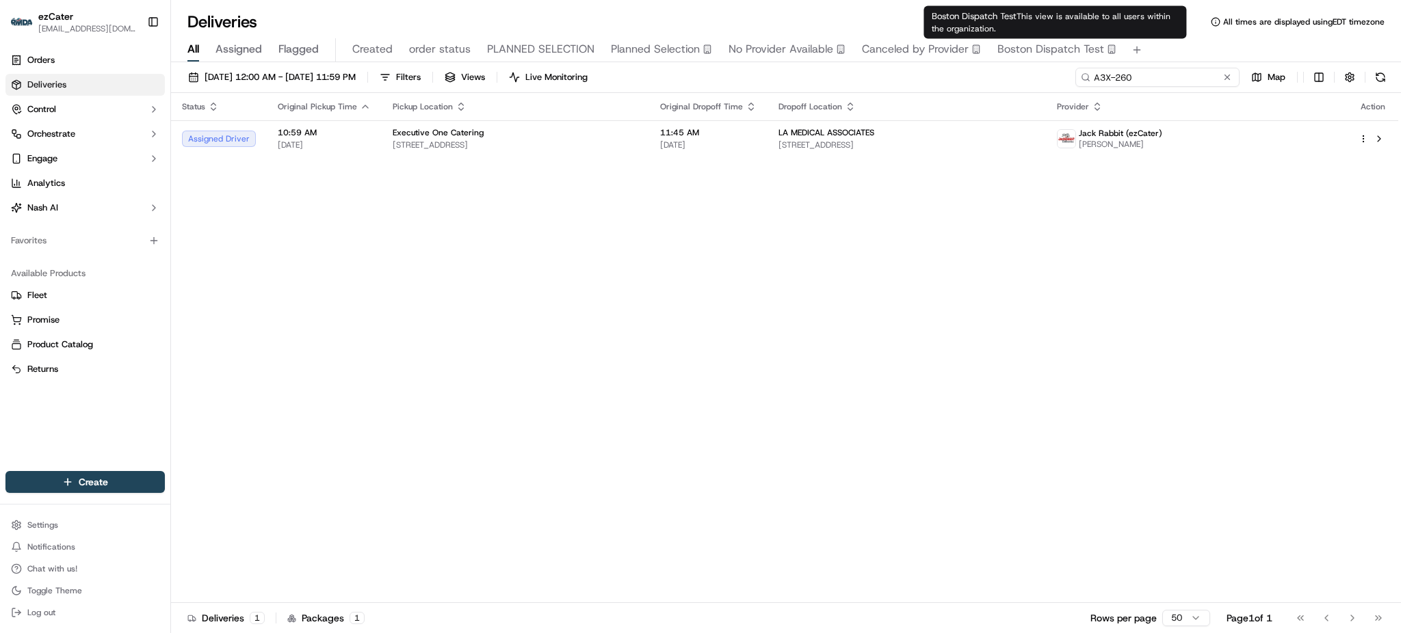
paste input "1Z1CEX"
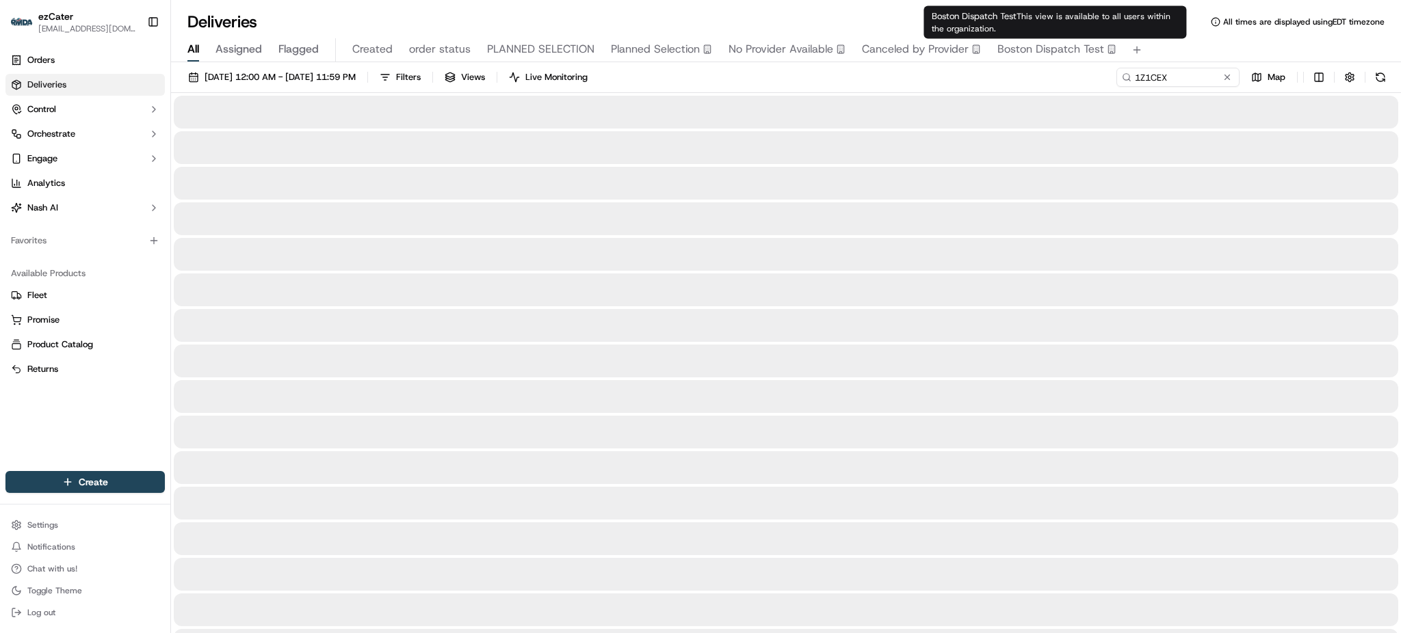
click at [1173, 43] on div "All Assigned Flagged Created order status PLANNED SELECTION Planned Selection N…" at bounding box center [786, 50] width 1230 height 24
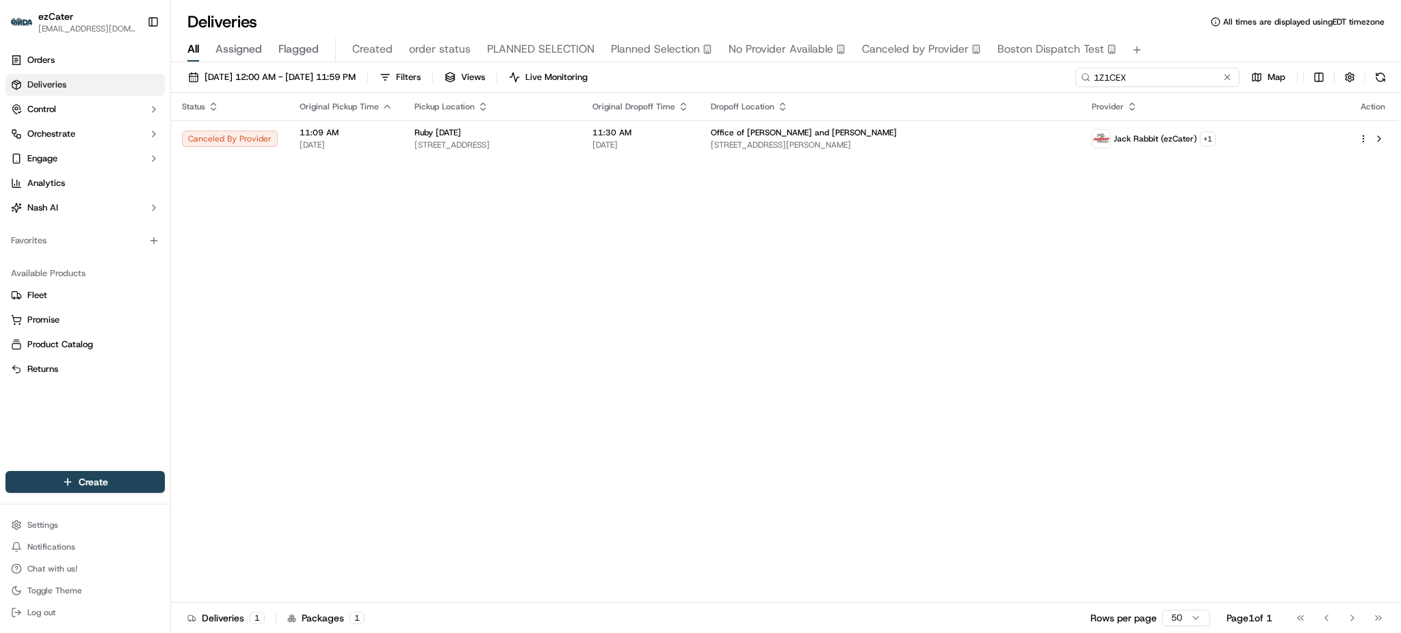
click at [1185, 84] on input "1Z1CEX" at bounding box center [1157, 77] width 164 height 19
paste input "QKTVMK"
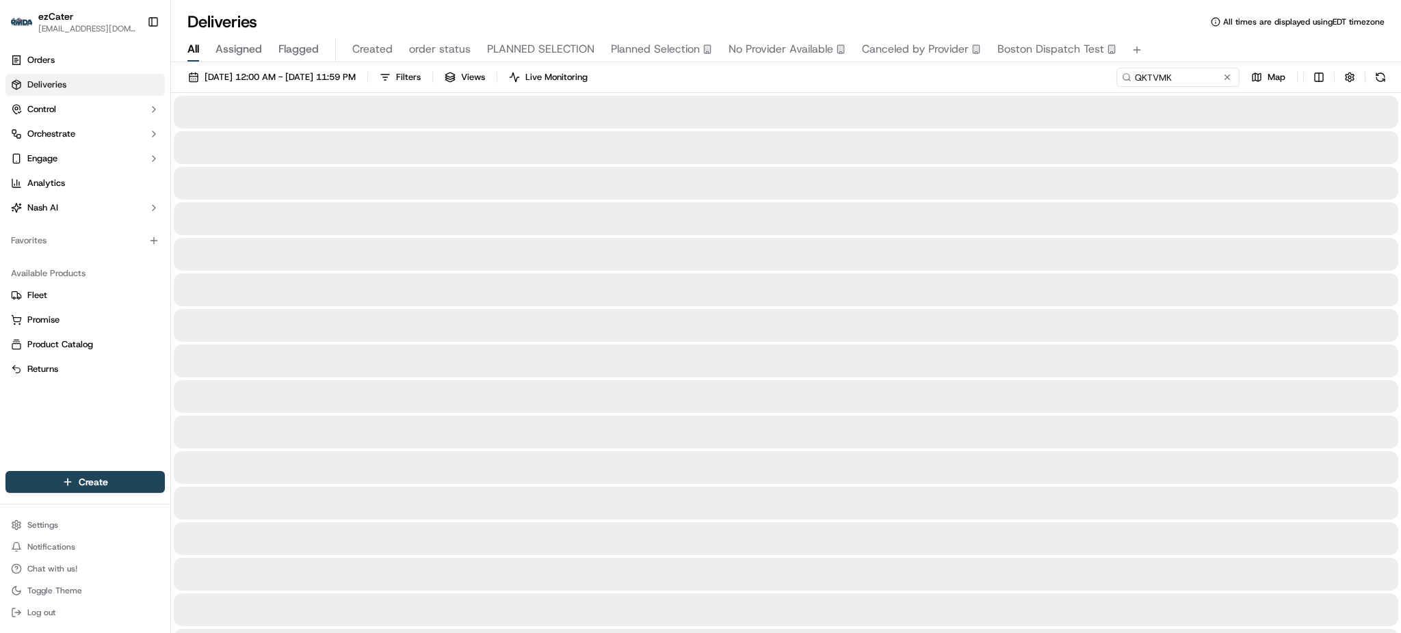
click at [1167, 33] on div "All Assigned Flagged Created order status PLANNED SELECTION Planned Selection N…" at bounding box center [786, 47] width 1230 height 29
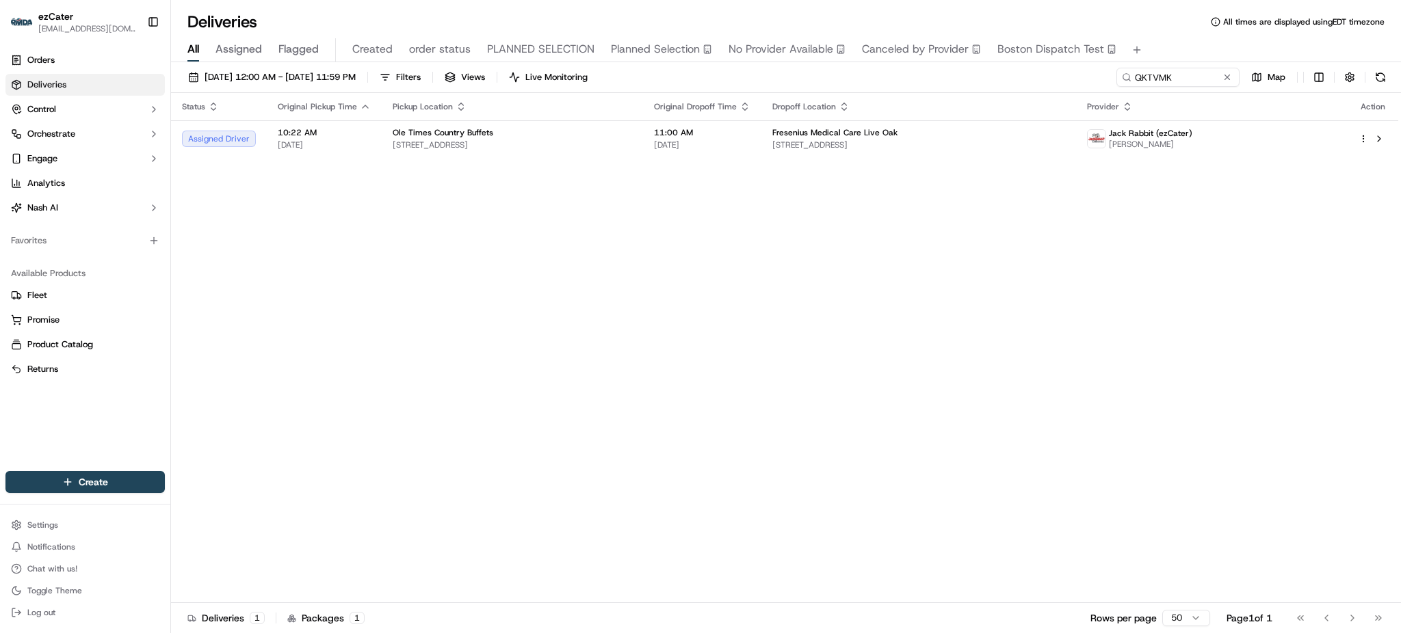
click at [1305, 336] on div "Status Original Pickup Time Pickup Location Original Dropoff Time Dropoff Locat…" at bounding box center [784, 348] width 1227 height 510
click at [603, 140] on span "2469 US-90, Lake City, FL 32024, USA" at bounding box center [512, 145] width 239 height 11
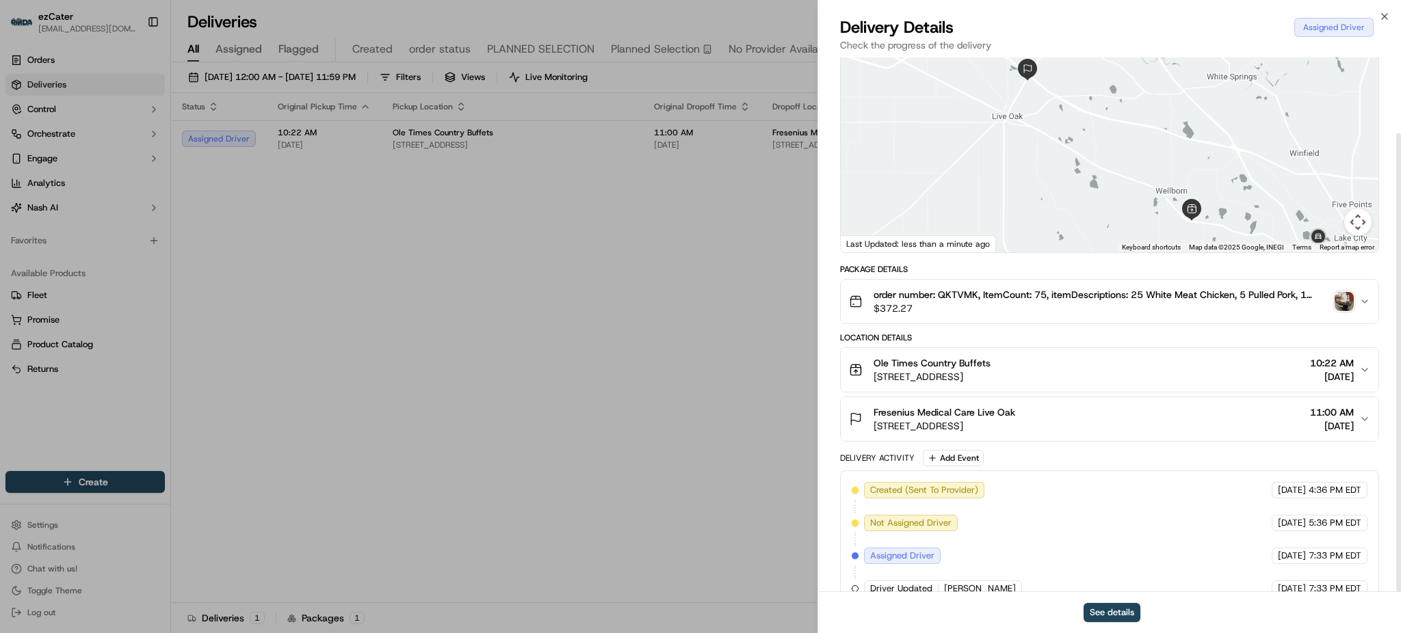
scroll to position [88, 0]
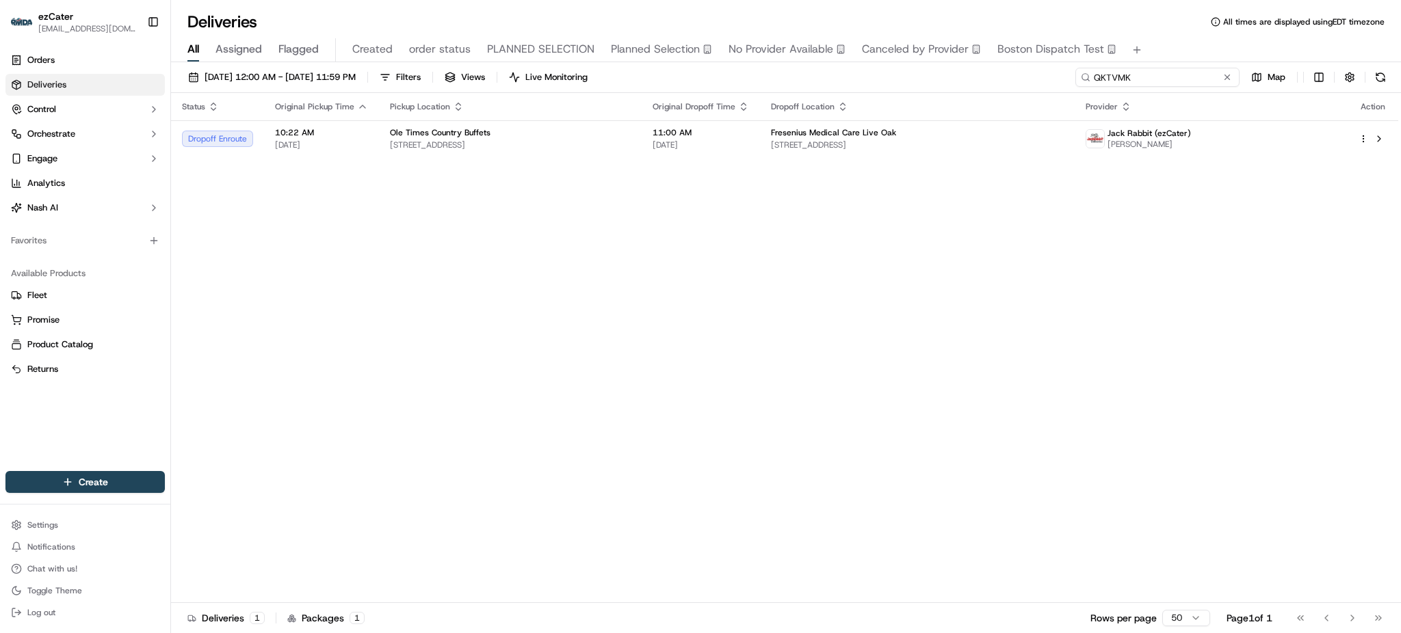
click at [1202, 75] on input "QKTVMK" at bounding box center [1157, 77] width 164 height 19
paste input "A3X-260"
click at [1163, 73] on input "A3X-260" at bounding box center [1157, 77] width 164 height 19
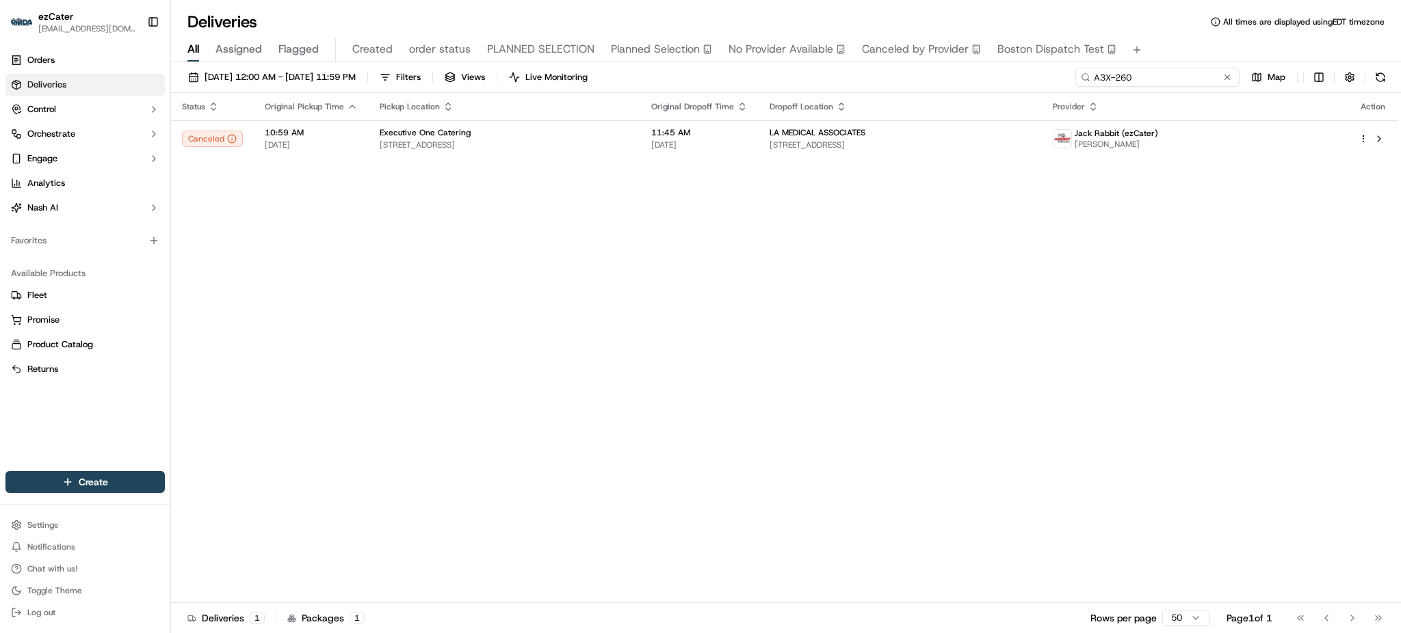
click at [1163, 73] on input "A3X-260" at bounding box center [1157, 77] width 164 height 19
paste input "59P-XJF"
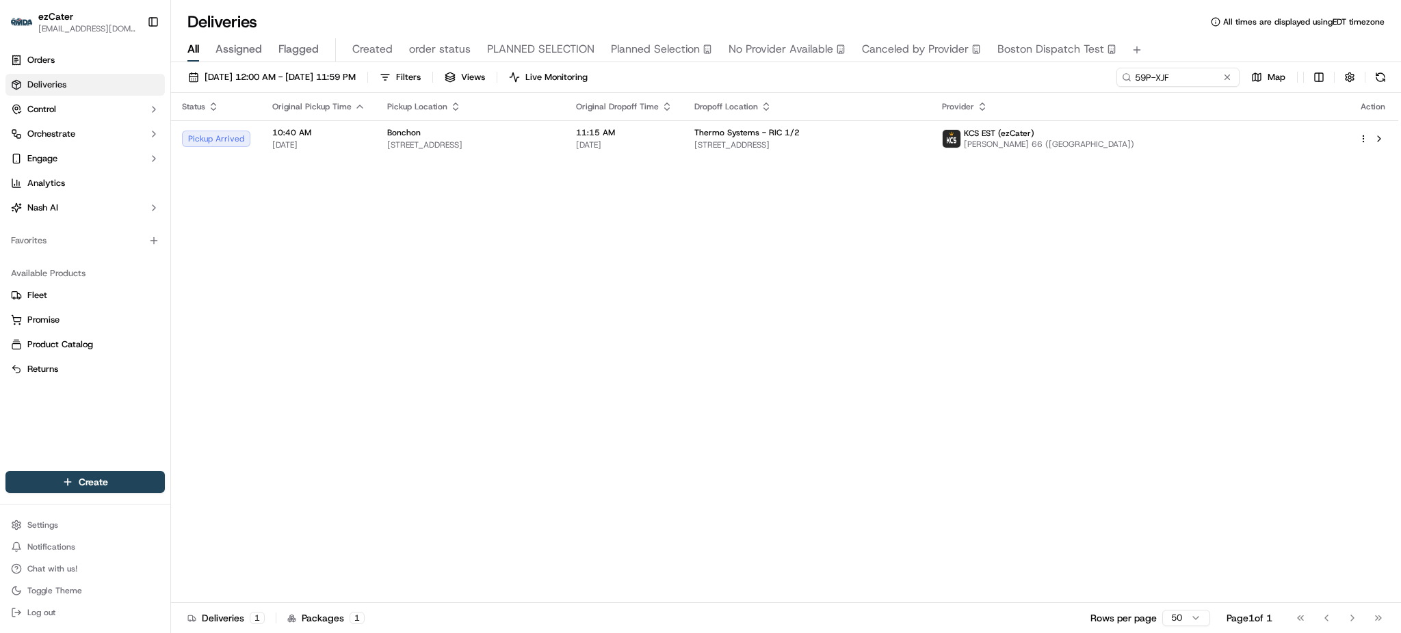
click at [1188, 307] on div "Status Original Pickup Time Pickup Location Original Dropoff Time Dropoff Locat…" at bounding box center [784, 348] width 1227 height 510
click at [683, 153] on td "11:15 AM 09/15/2025" at bounding box center [624, 138] width 118 height 37
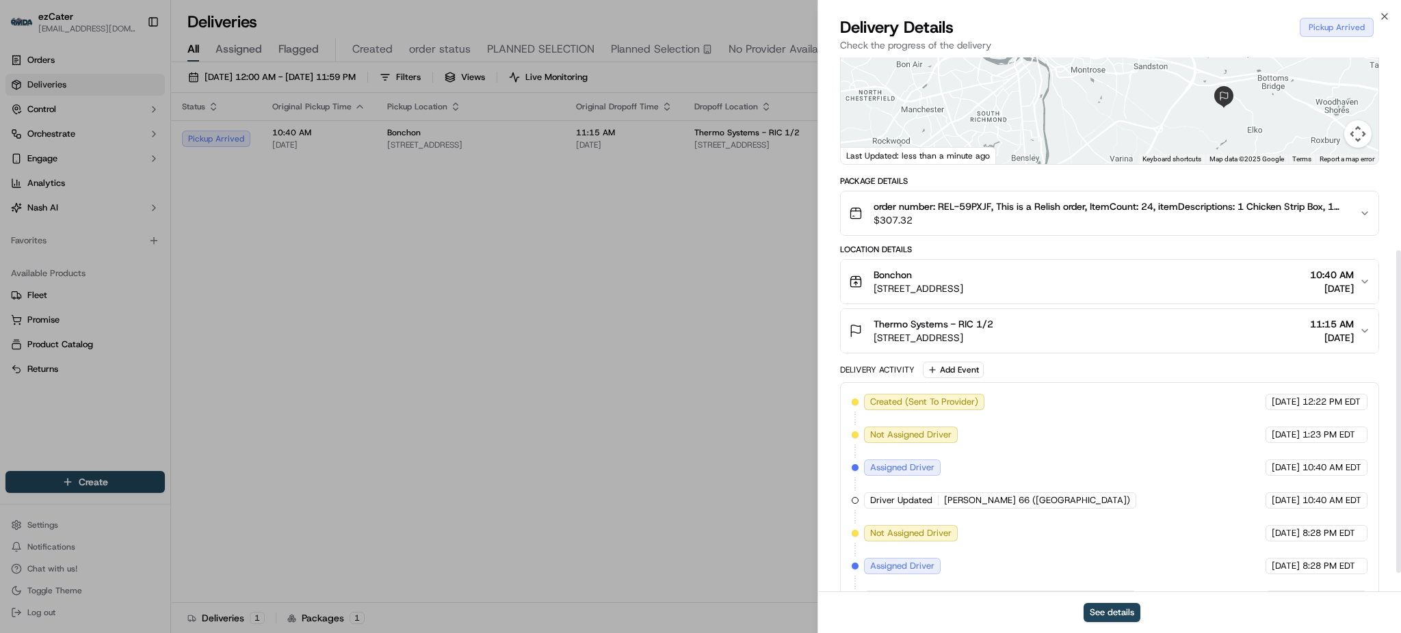
scroll to position [352, 0]
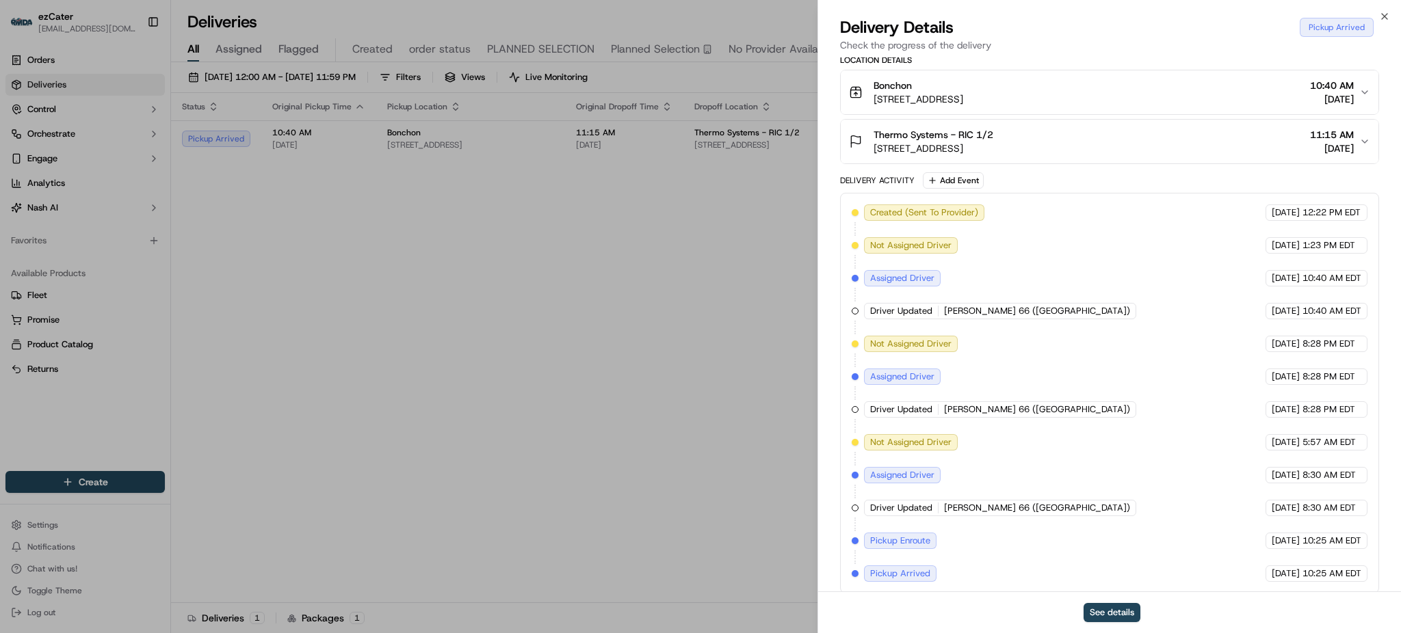
drag, startPoint x: 445, startPoint y: 236, endPoint x: 473, endPoint y: 237, distance: 27.4
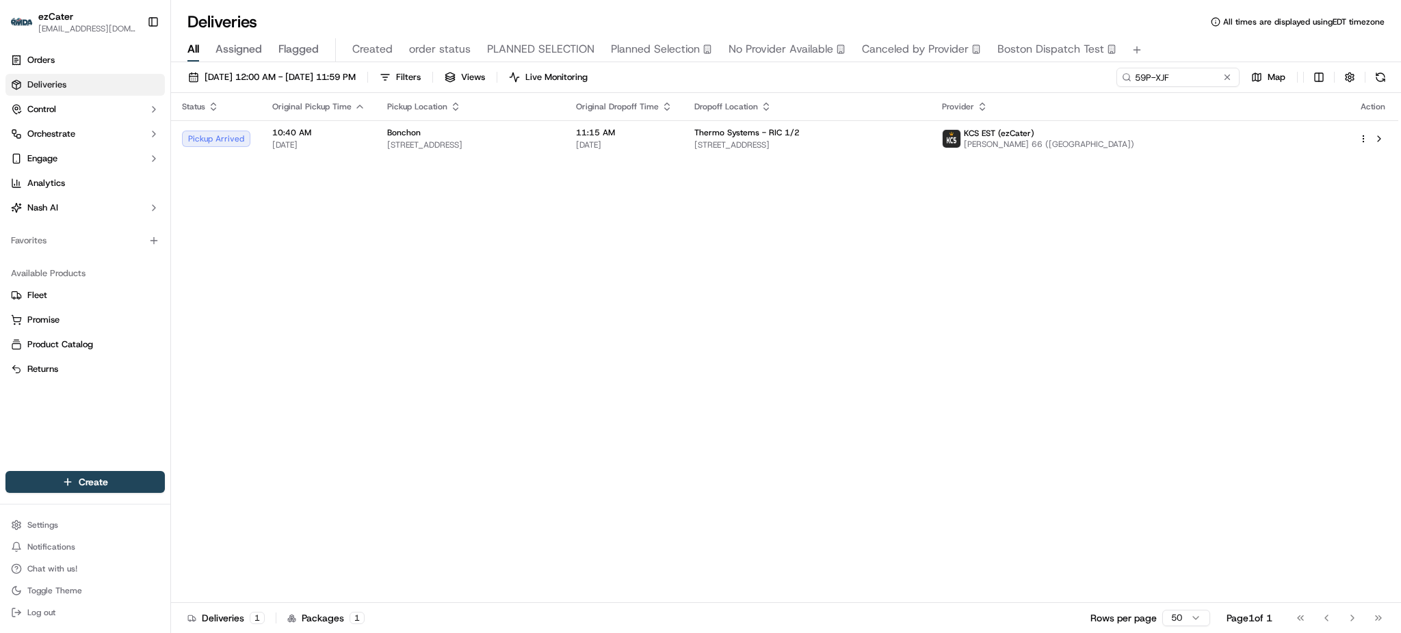
click at [1172, 64] on div "09/01/2025 12:00 AM - 09/30/2025 11:59 PM Filters Views Live Monitoring 59P-XJF…" at bounding box center [786, 349] width 1230 height 574
click at [1177, 70] on input "59P-XJF" at bounding box center [1157, 77] width 164 height 19
paste input "735GTP"
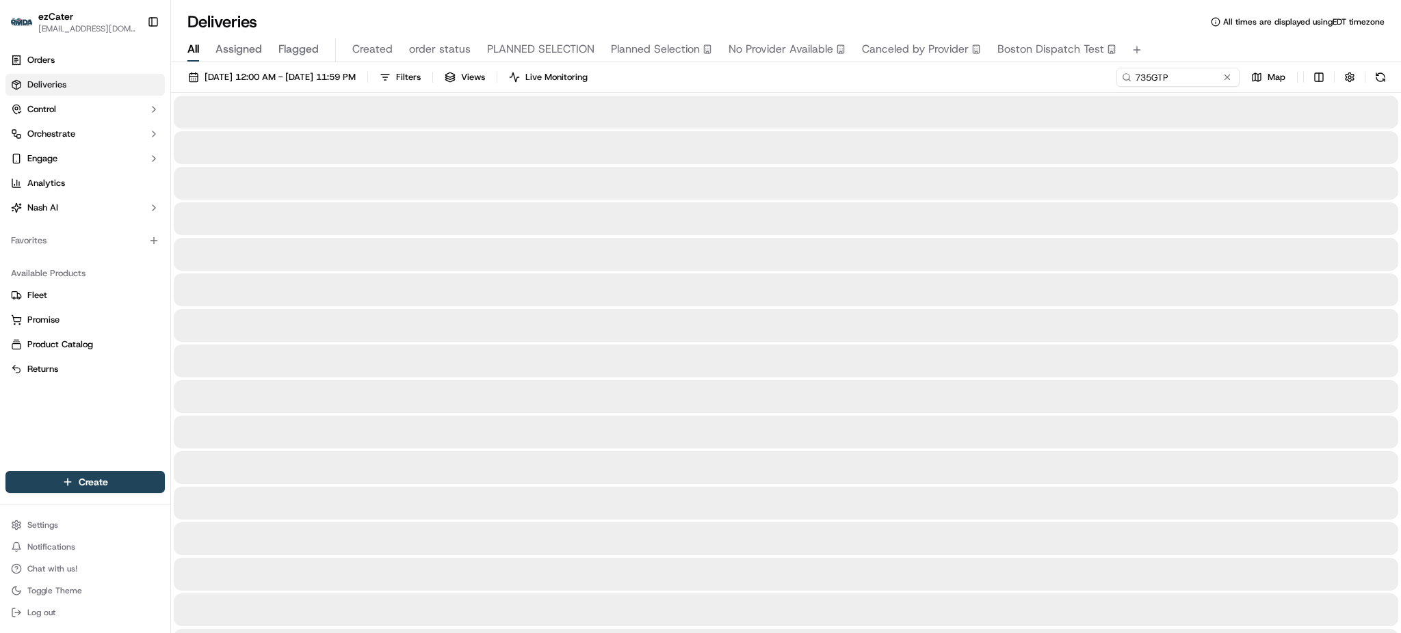
click at [1177, 55] on div "All Assigned Flagged Created order status PLANNED SELECTION Planned Selection N…" at bounding box center [786, 50] width 1230 height 24
click at [1176, 42] on div "All Assigned Flagged Created order status PLANNED SELECTION Planned Selection N…" at bounding box center [786, 50] width 1230 height 24
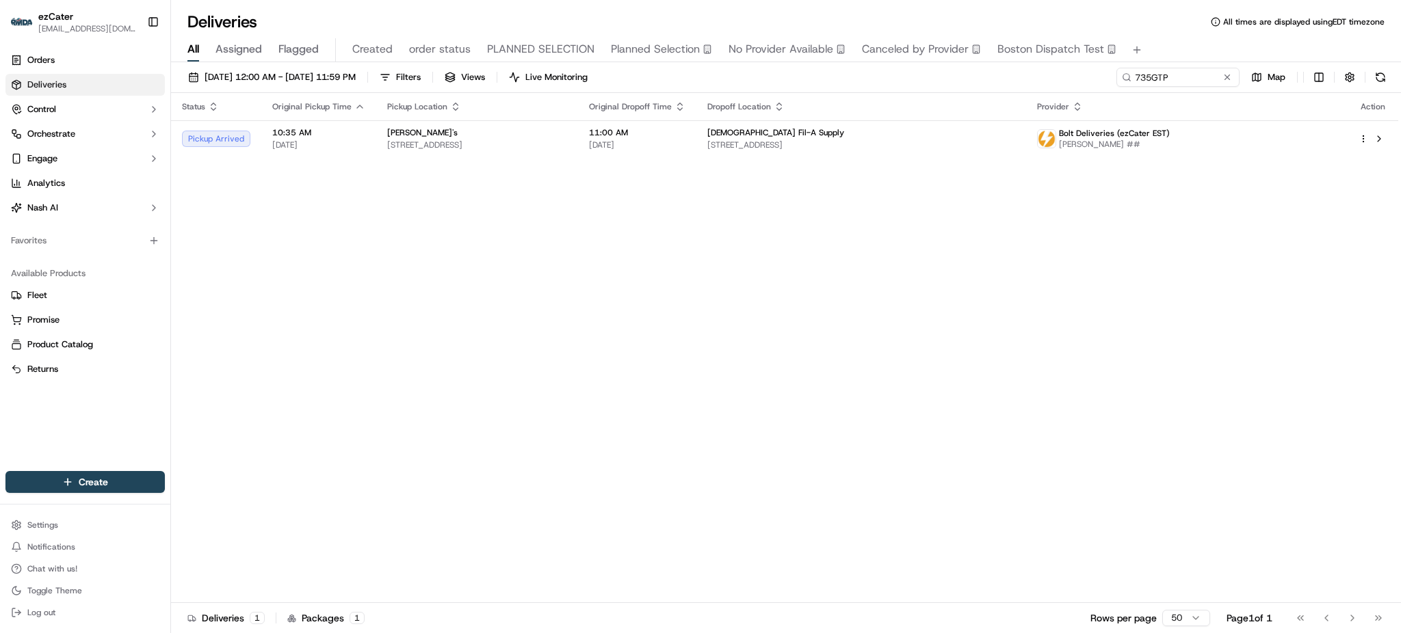
click at [1176, 42] on div "All Assigned Flagged Created order status PLANNED SELECTION Planned Selection N…" at bounding box center [786, 50] width 1230 height 24
click at [1026, 123] on td "[DEMOGRAPHIC_DATA] Fil-A Supply [STREET_ADDRESS]" at bounding box center [861, 138] width 330 height 37
click at [1190, 68] on input "735GTP" at bounding box center [1157, 77] width 164 height 19
paste input "T0V57C"
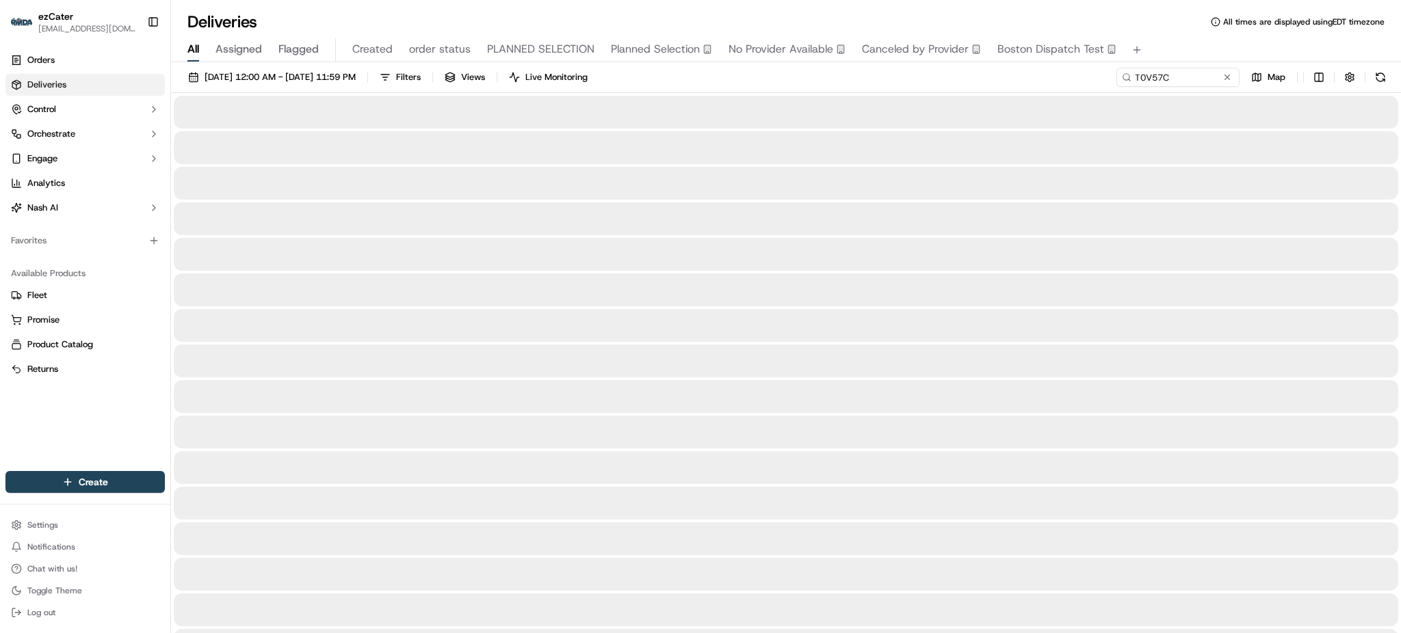
click at [1176, 55] on div "All Assigned Flagged Created order status PLANNED SELECTION Planned Selection N…" at bounding box center [786, 50] width 1230 height 24
click at [858, 83] on div "09/01/2025 12:00 AM - 09/30/2025 11:59 PM Filters Views Live Monitoring T0V57C …" at bounding box center [786, 80] width 1230 height 25
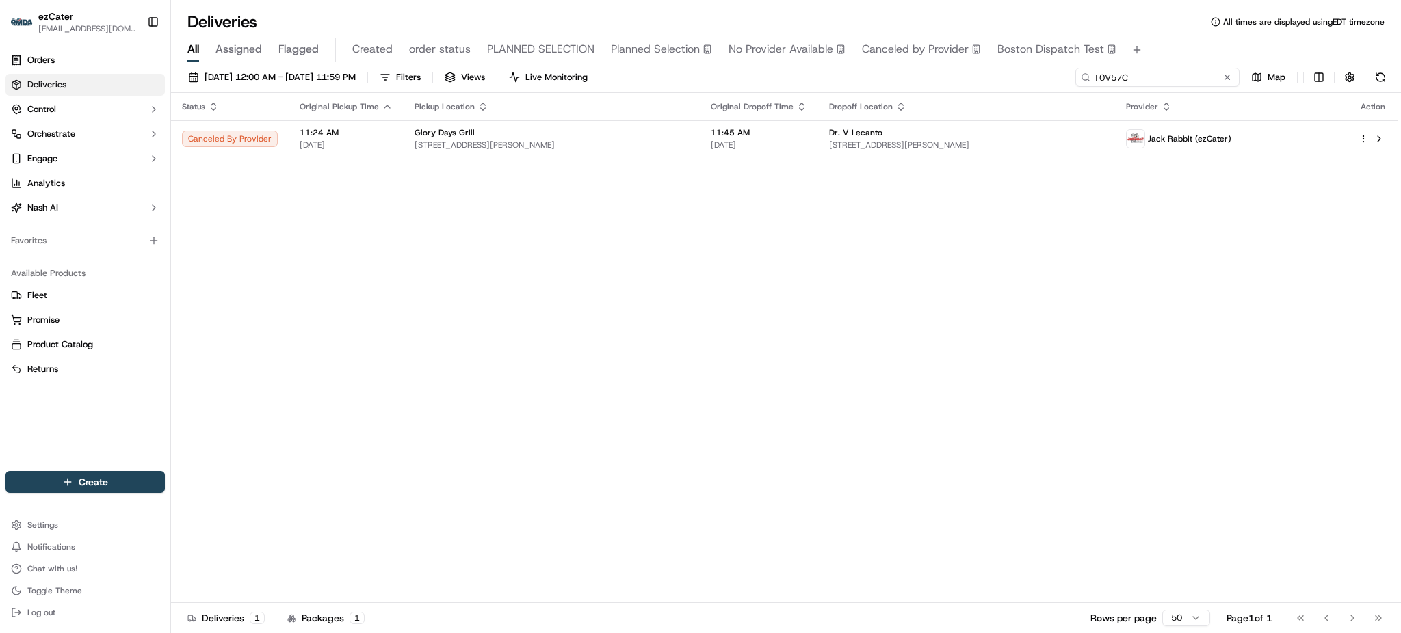
click at [1171, 74] on input "T0V57C" at bounding box center [1157, 77] width 164 height 19
paste input "G1UEUU"
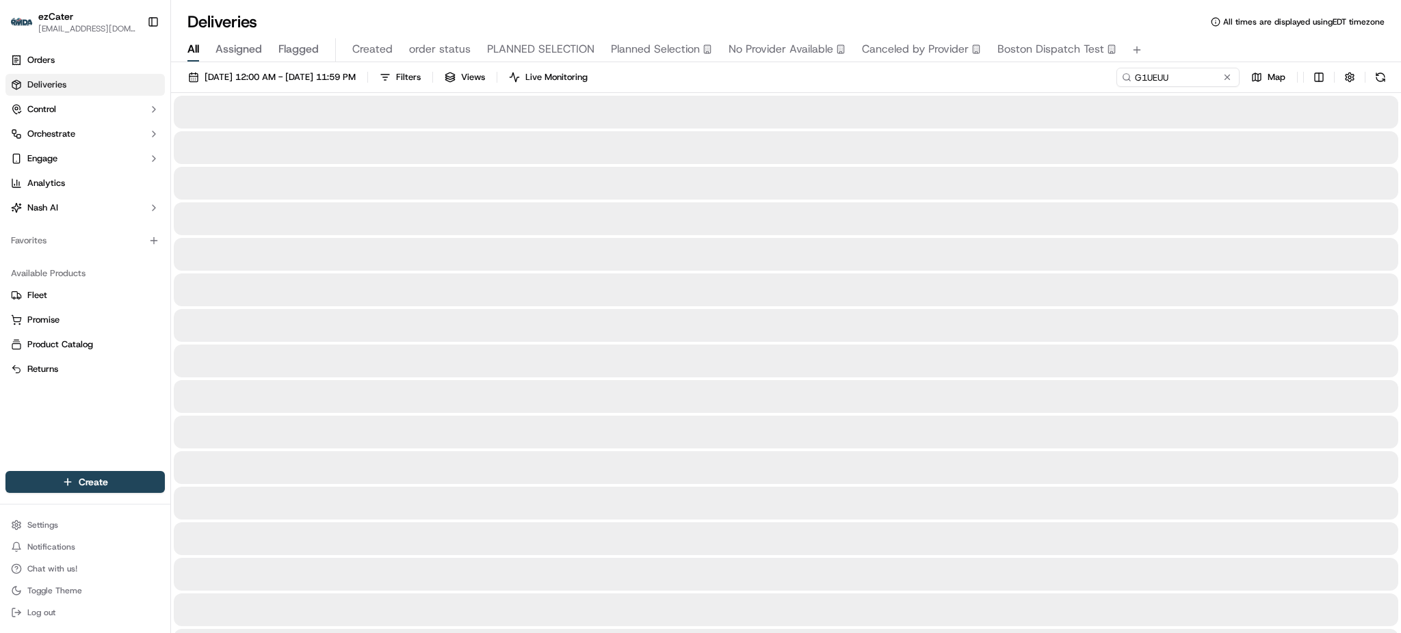
click at [1179, 38] on div "All Assigned Flagged Created order status PLANNED SELECTION Planned Selection N…" at bounding box center [786, 50] width 1230 height 24
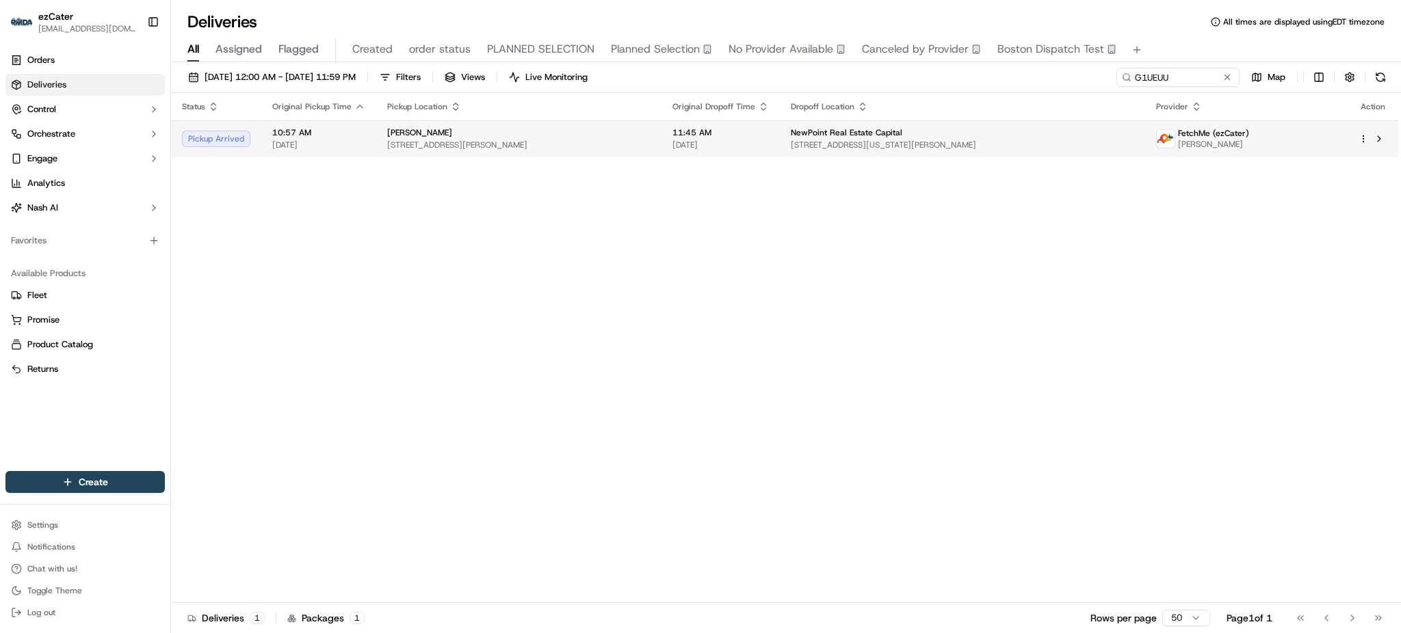
click at [924, 155] on td "NewPoint Real Estate Capital 5404 Wisconsin Ave #510, Chevy Chase, MD 20815, USA" at bounding box center [962, 138] width 365 height 37
click at [1169, 75] on input "G1UEUU" at bounding box center [1157, 77] width 164 height 19
paste input "UEFY3R"
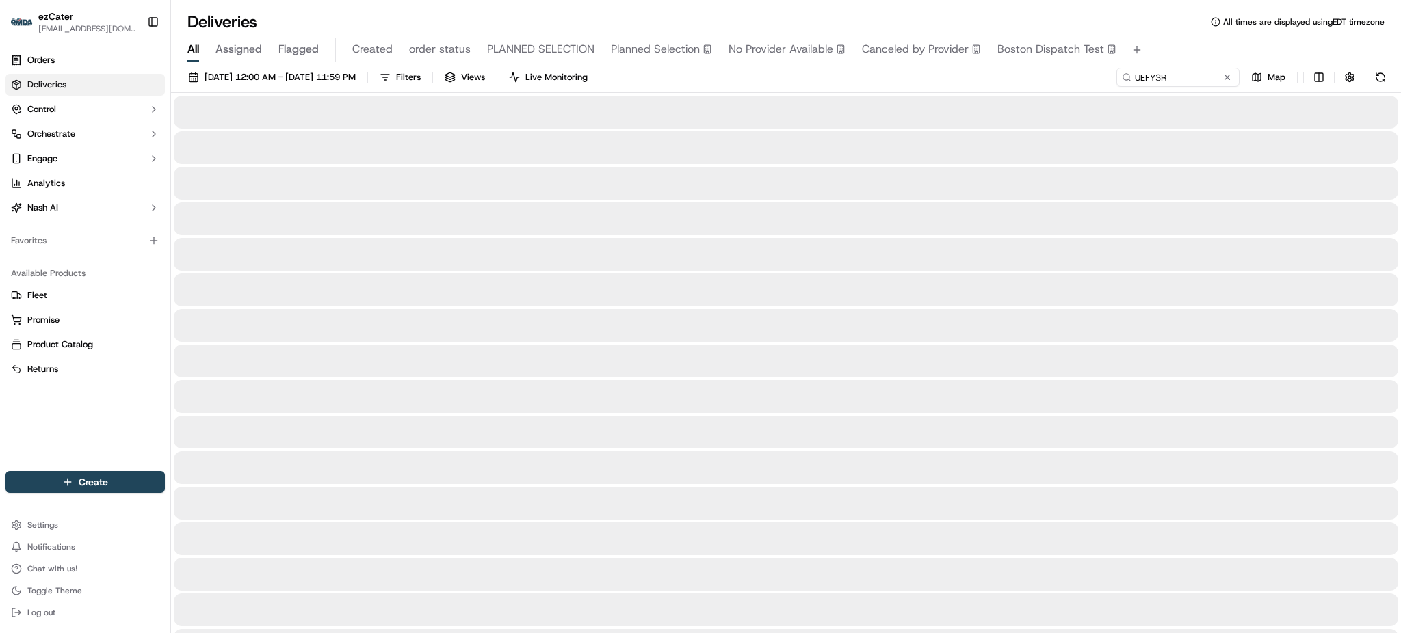
click at [1172, 42] on div "All Assigned Flagged Created order status PLANNED SELECTION Planned Selection N…" at bounding box center [786, 50] width 1230 height 24
click at [1083, 81] on div "09/01/2025 12:00 AM - 09/30/2025 11:59 PM Filters Views Live Monitoring UEFY3R …" at bounding box center [786, 80] width 1230 height 25
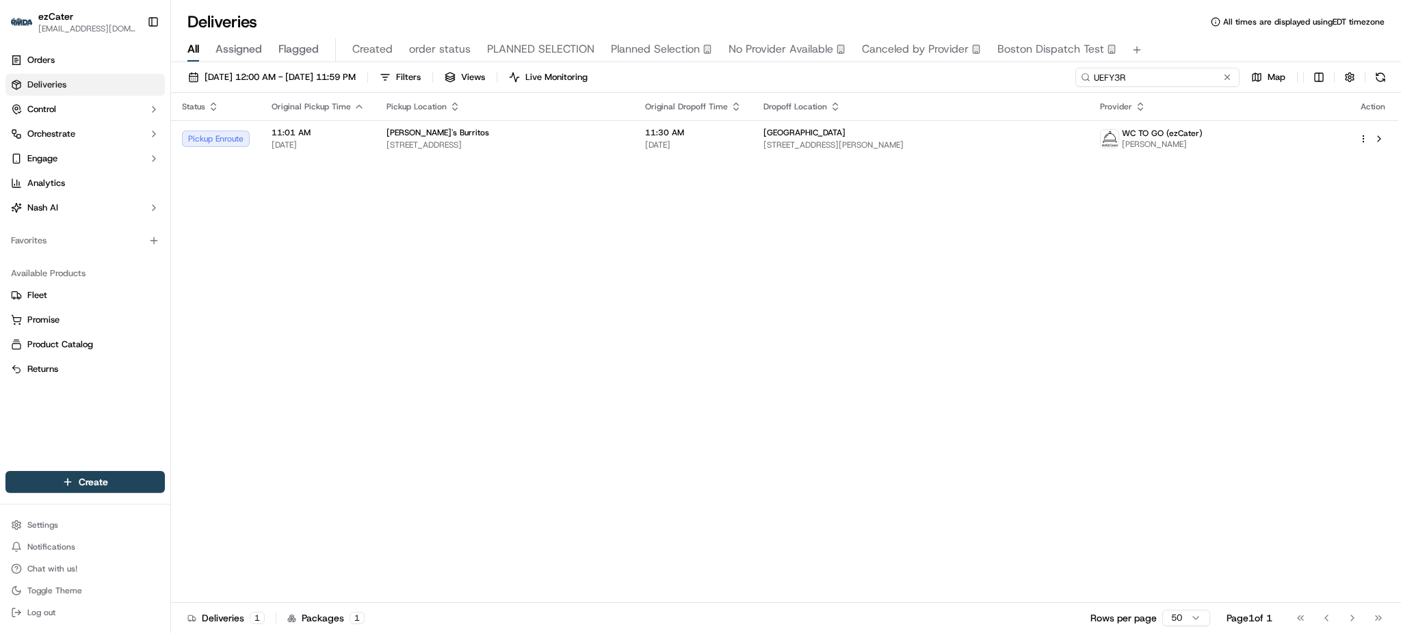
click at [1157, 77] on input "UEFY3R" at bounding box center [1157, 77] width 164 height 19
paste input "TMA5M5"
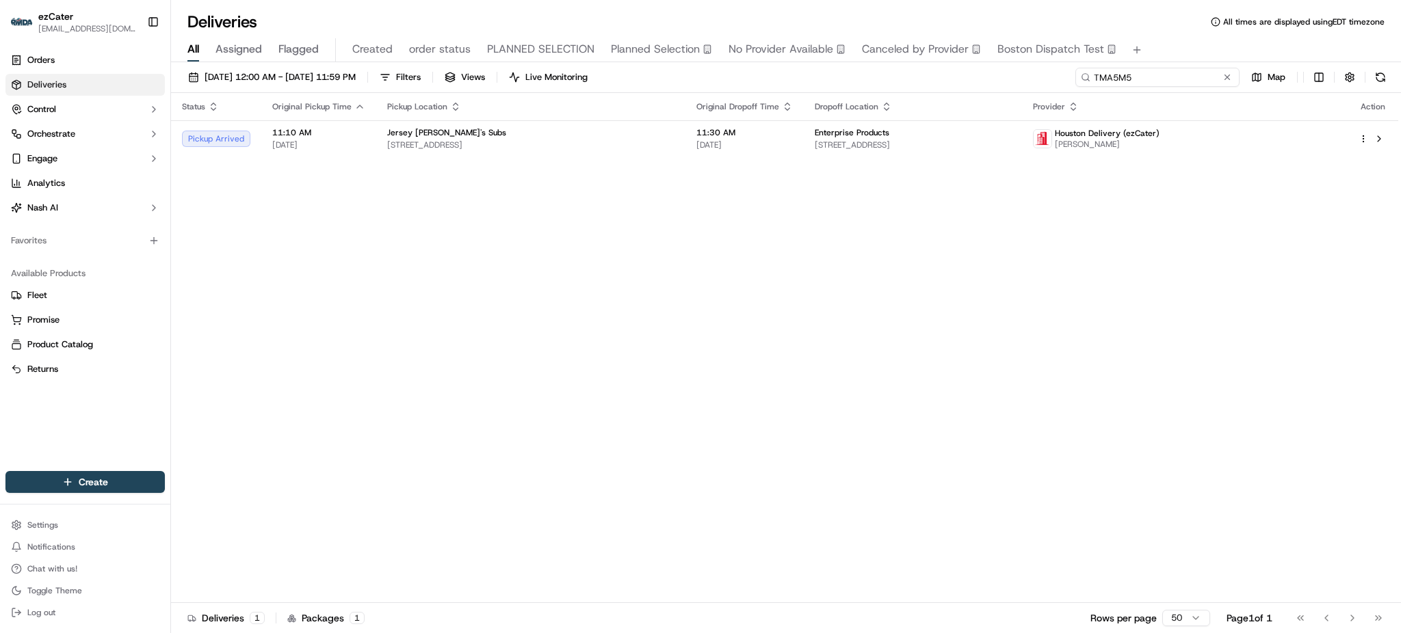
type input "TMA5M5"
click at [1033, 75] on div "09/01/2025 12:00 AM - 09/30/2025 11:59 PM Filters Views Live Monitoring TMA5M5 …" at bounding box center [786, 80] width 1230 height 25
click at [610, 142] on span "9737 Eagle Dr Suite 400, Mont Belvieu, TX 77523, USA" at bounding box center [530, 145] width 287 height 11
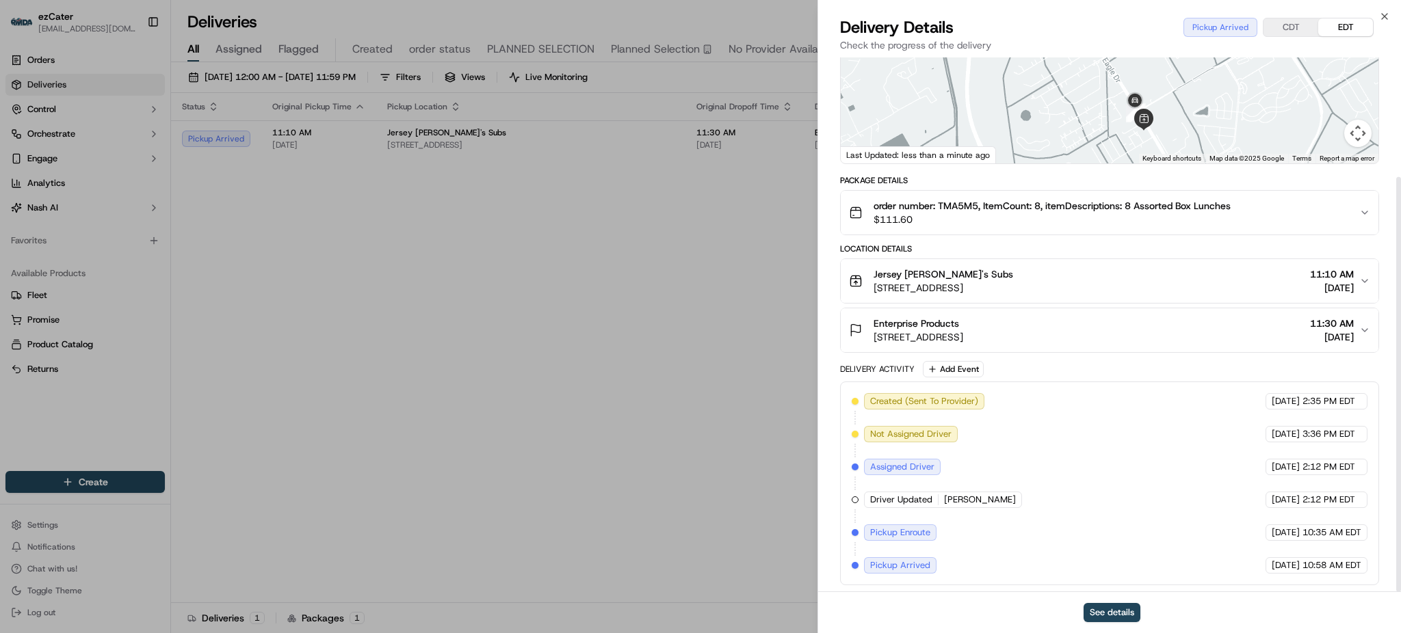
scroll to position [154, 0]
click at [1133, 623] on div "See details" at bounding box center [1109, 613] width 583 height 42
click at [1130, 605] on button "See details" at bounding box center [1111, 612] width 57 height 19
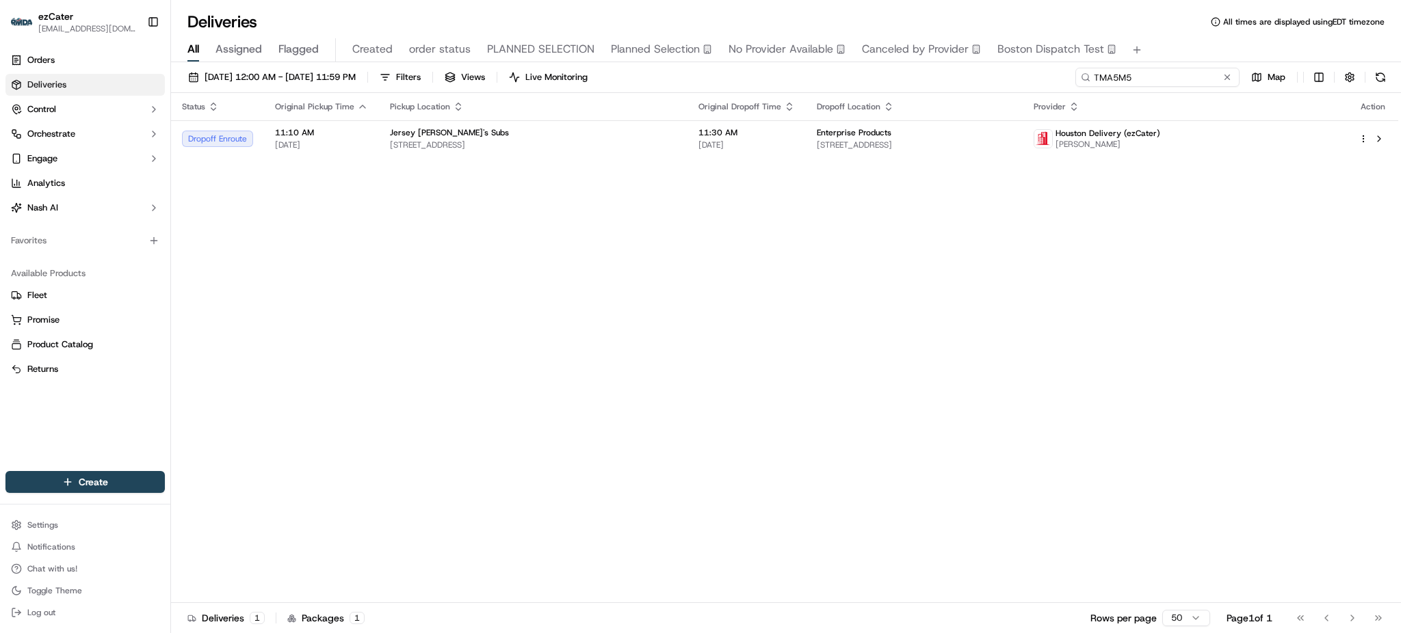
click at [1183, 85] on input "TMA5M5" at bounding box center [1157, 77] width 164 height 19
paste input "X5ETEH"
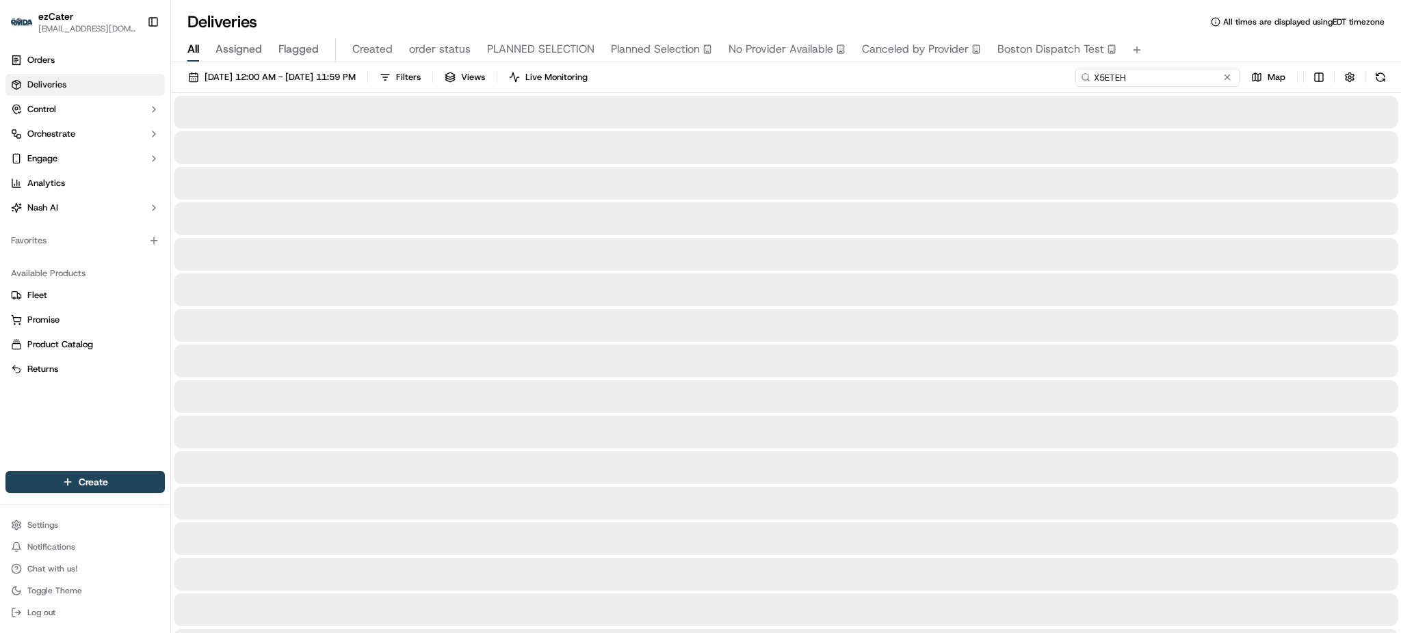
click at [1183, 85] on input "X5ETEH" at bounding box center [1157, 77] width 164 height 19
click at [1182, 38] on div "All Assigned Flagged Created order status PLANNED SELECTION Planned Selection N…" at bounding box center [786, 50] width 1230 height 24
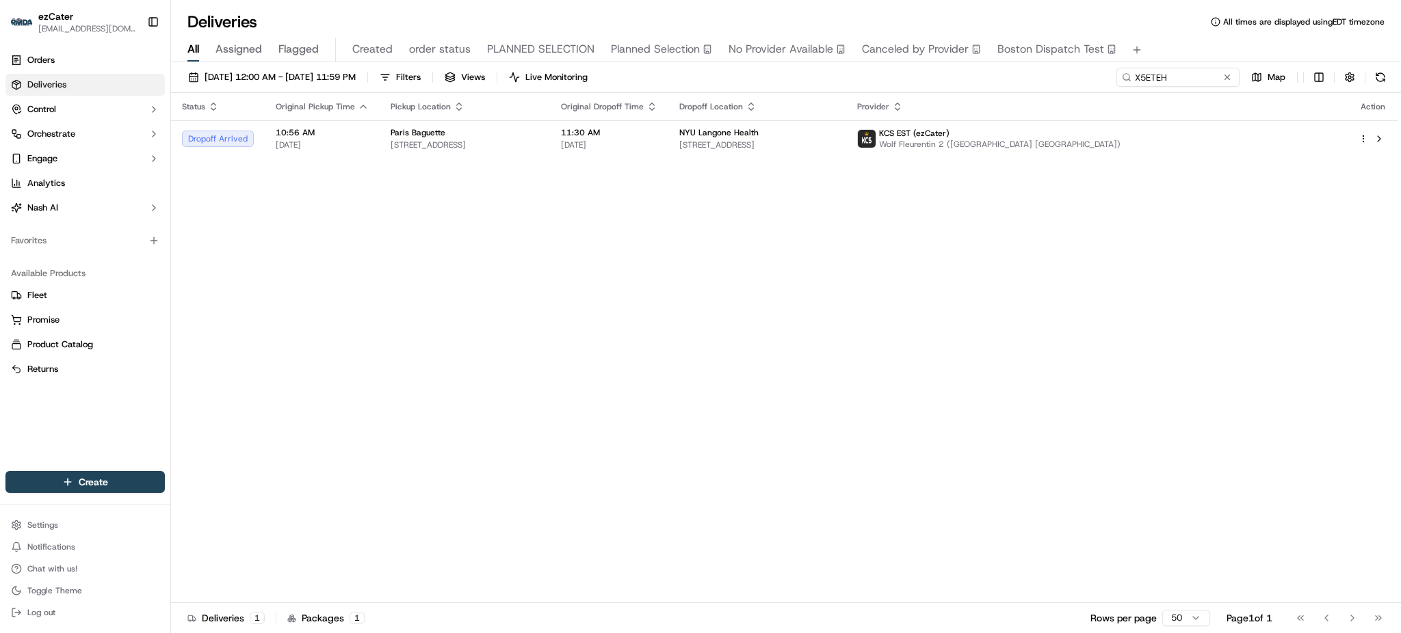
click at [835, 131] on div "NYU Langone Health" at bounding box center [757, 132] width 156 height 11
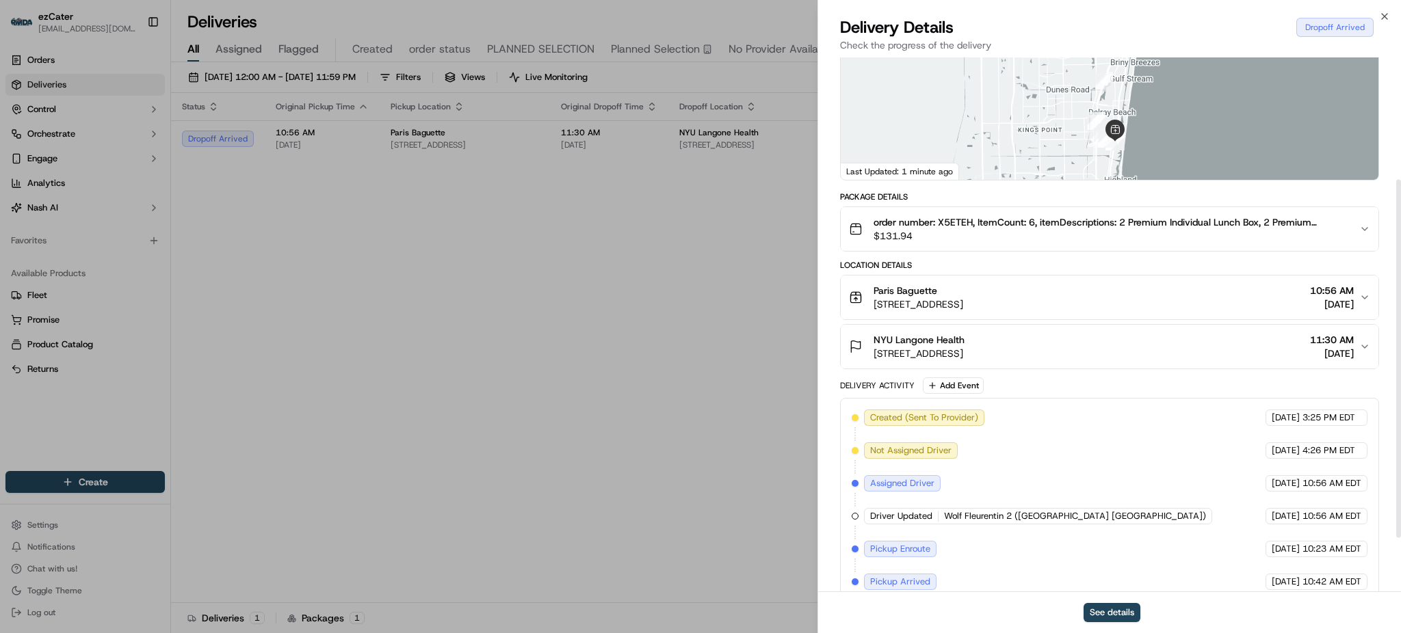
scroll to position [182, 0]
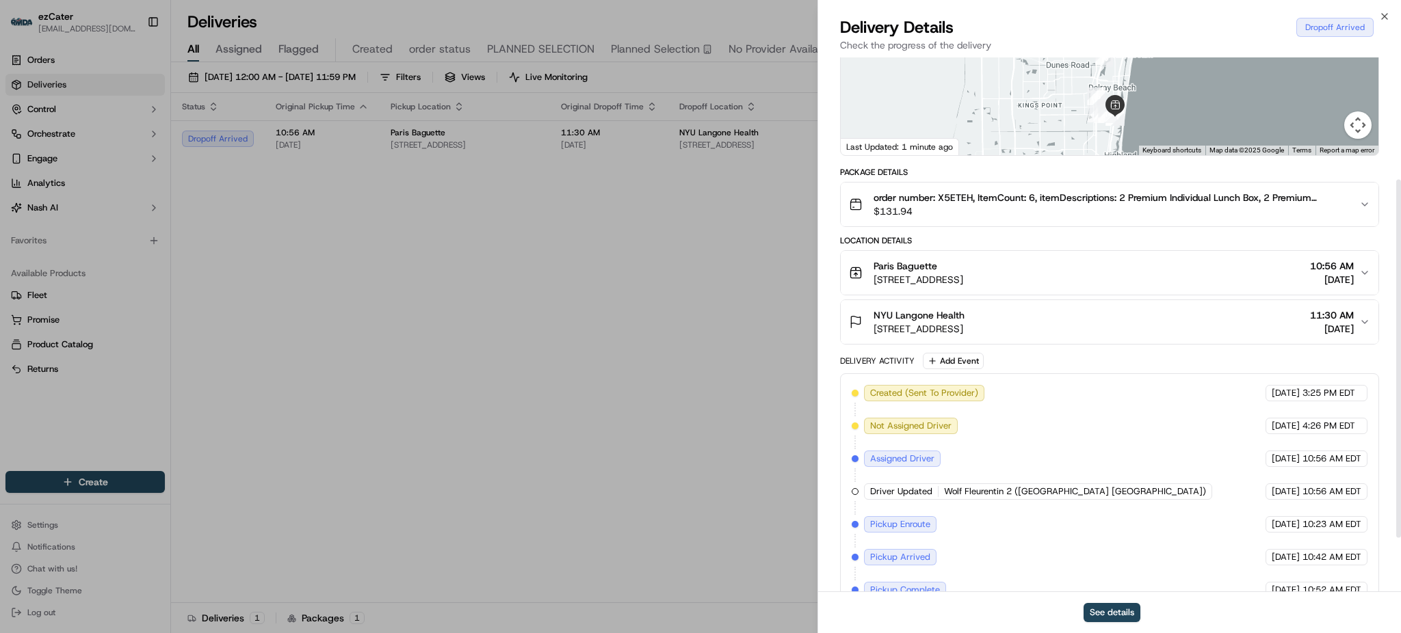
click at [1118, 308] on div "NYU Langone Health 3301 Quantum Blvd, Boynton Beach, FL 33426, USA 11:30 AM 09/…" at bounding box center [1104, 321] width 510 height 27
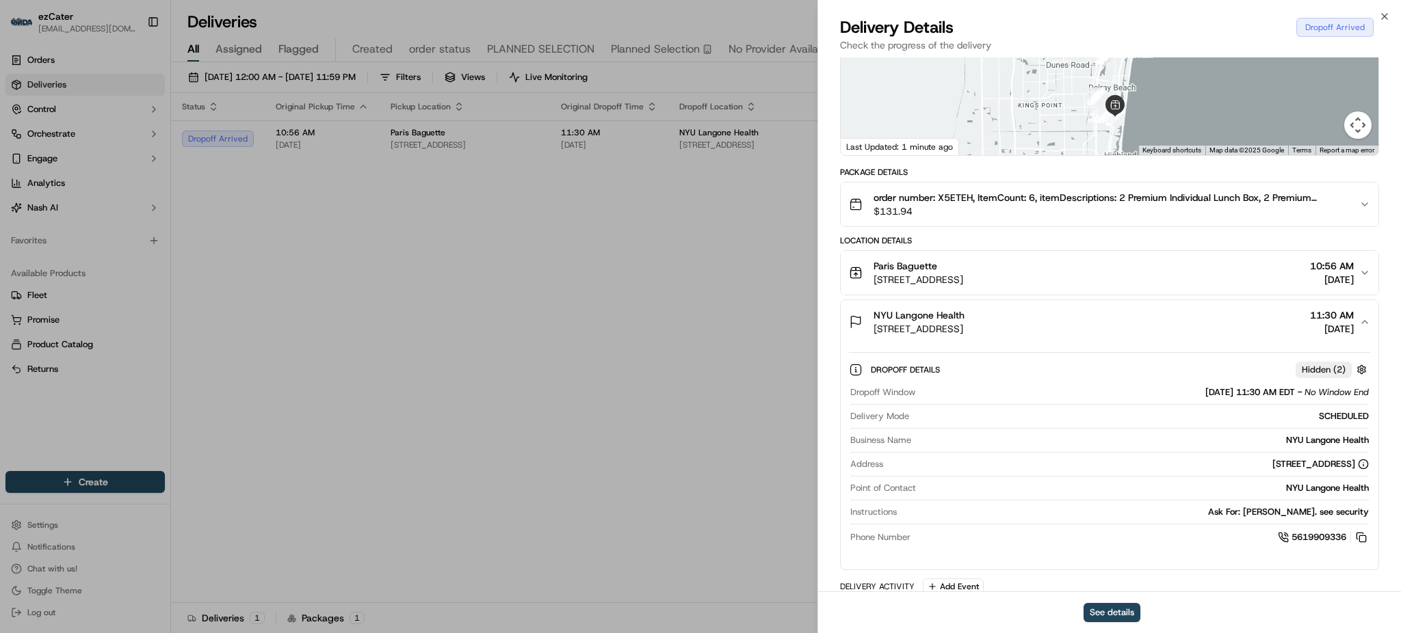
click at [1353, 506] on div "Ask For: Ivy Ackerman. see security" at bounding box center [1135, 512] width 466 height 12
copy div "Ask For: Ivy Ackerman. see security"
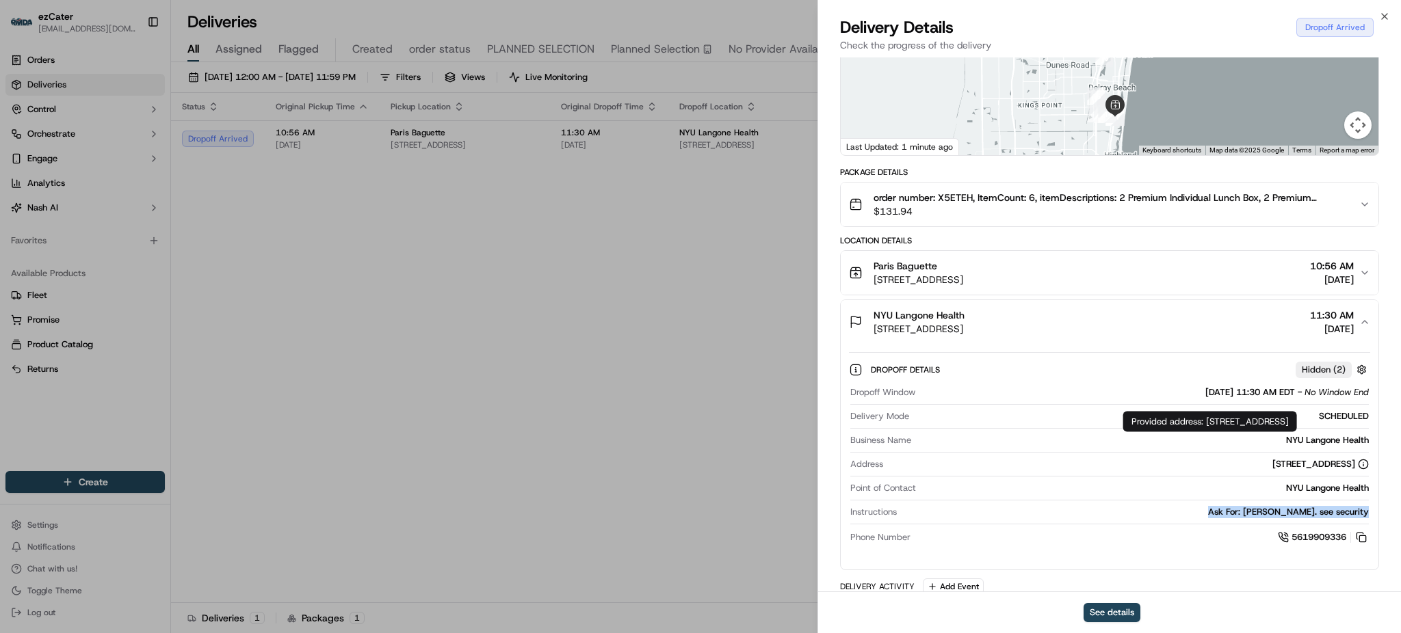
drag, startPoint x: 1293, startPoint y: 419, endPoint x: 1377, endPoint y: 423, distance: 83.6
click at [1297, 423] on div "Provided address: 3301 Quantum Blvd, 2nd floor suite, Boynton Beach, FL, 33426 …" at bounding box center [1210, 422] width 174 height 21
copy div "2nd floor suite,"
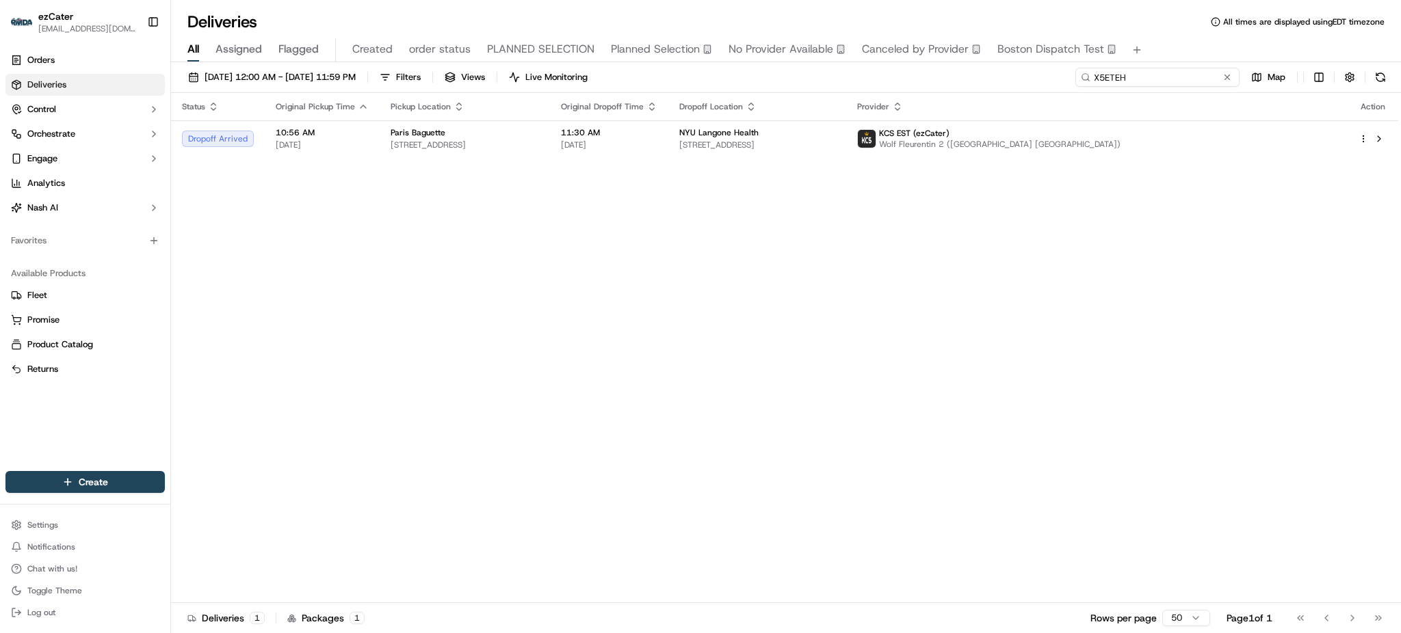
click at [1183, 70] on input "X5ETEH" at bounding box center [1157, 77] width 164 height 19
paste input "GC3R9P"
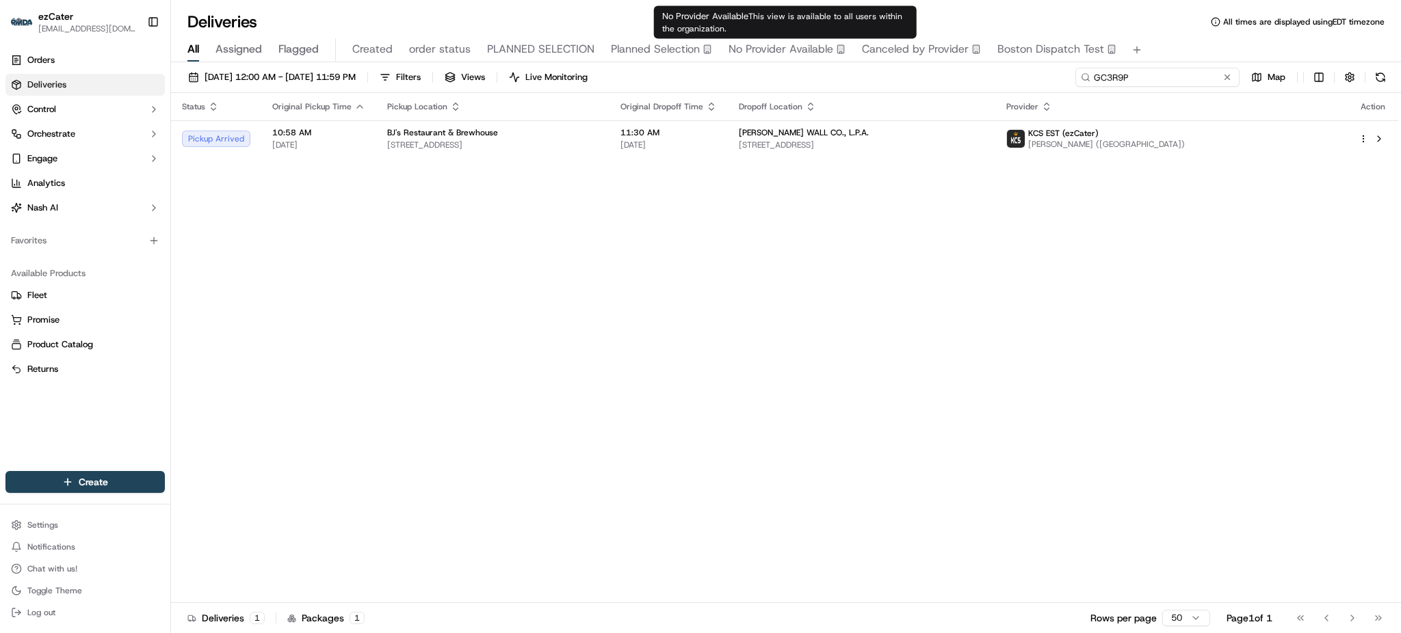
paste input "TK2GA1"
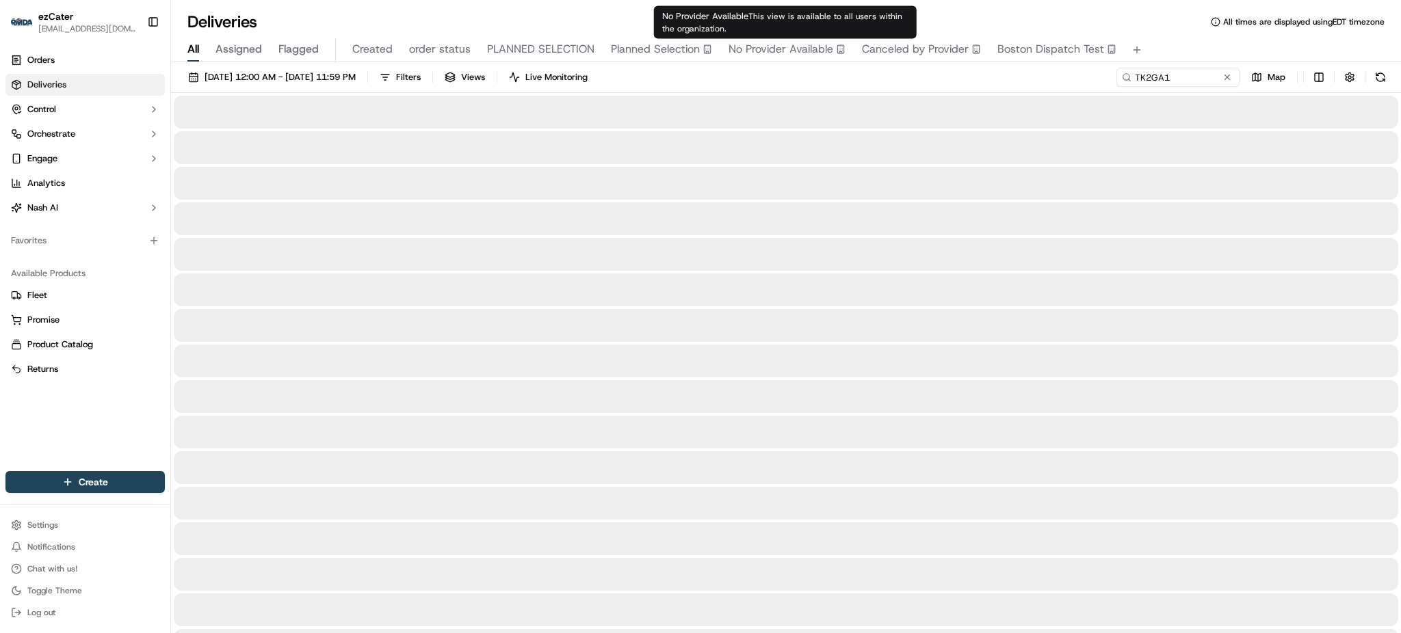
click at [1162, 18] on div "Deliveries All times are displayed using EDT timezone" at bounding box center [786, 22] width 1230 height 22
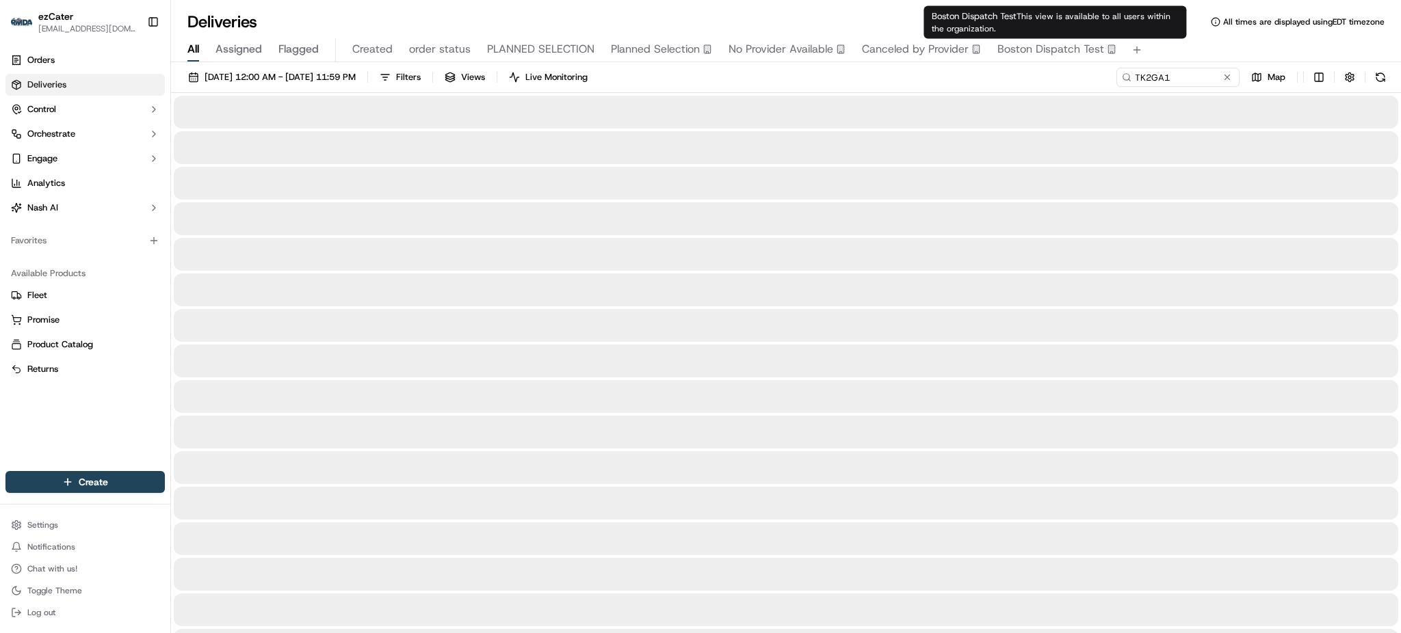
click at [1035, 83] on div "09/01/2025 12:00 AM - 09/30/2025 11:59 PM Filters Views Live Monitoring TK2GA1 …" at bounding box center [786, 80] width 1230 height 25
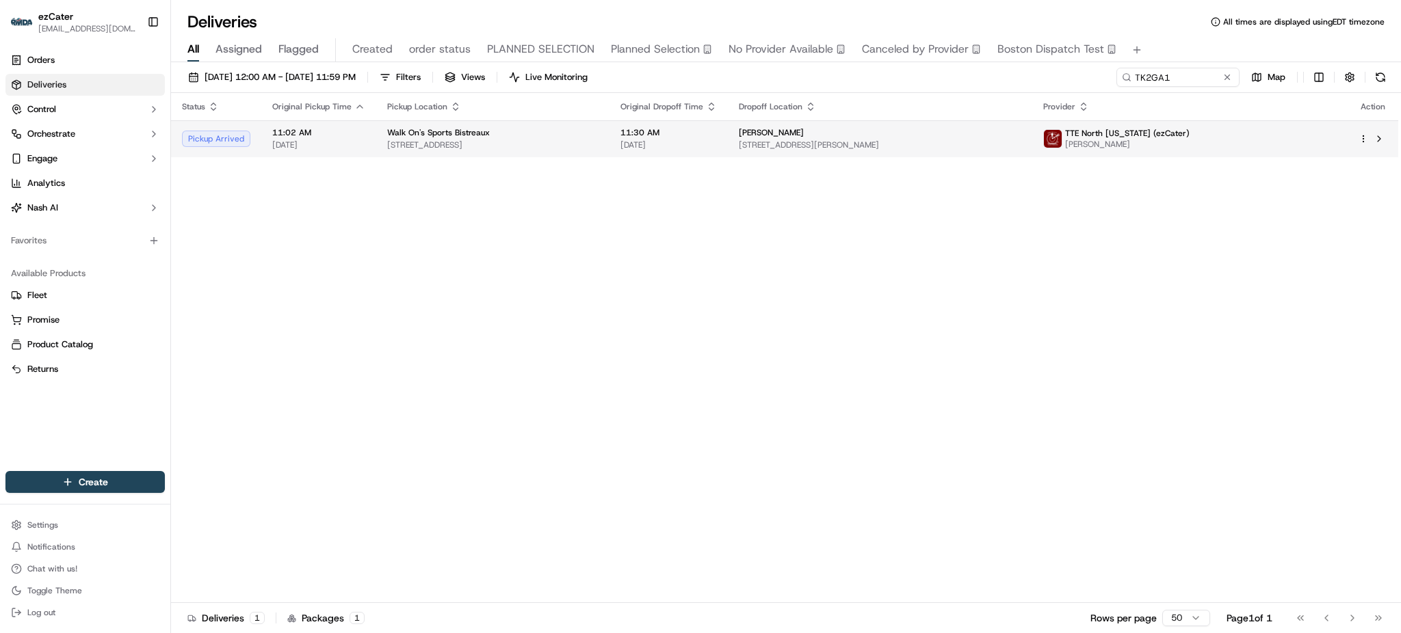
click at [959, 140] on span "[STREET_ADDRESS][PERSON_NAME]" at bounding box center [880, 145] width 282 height 11
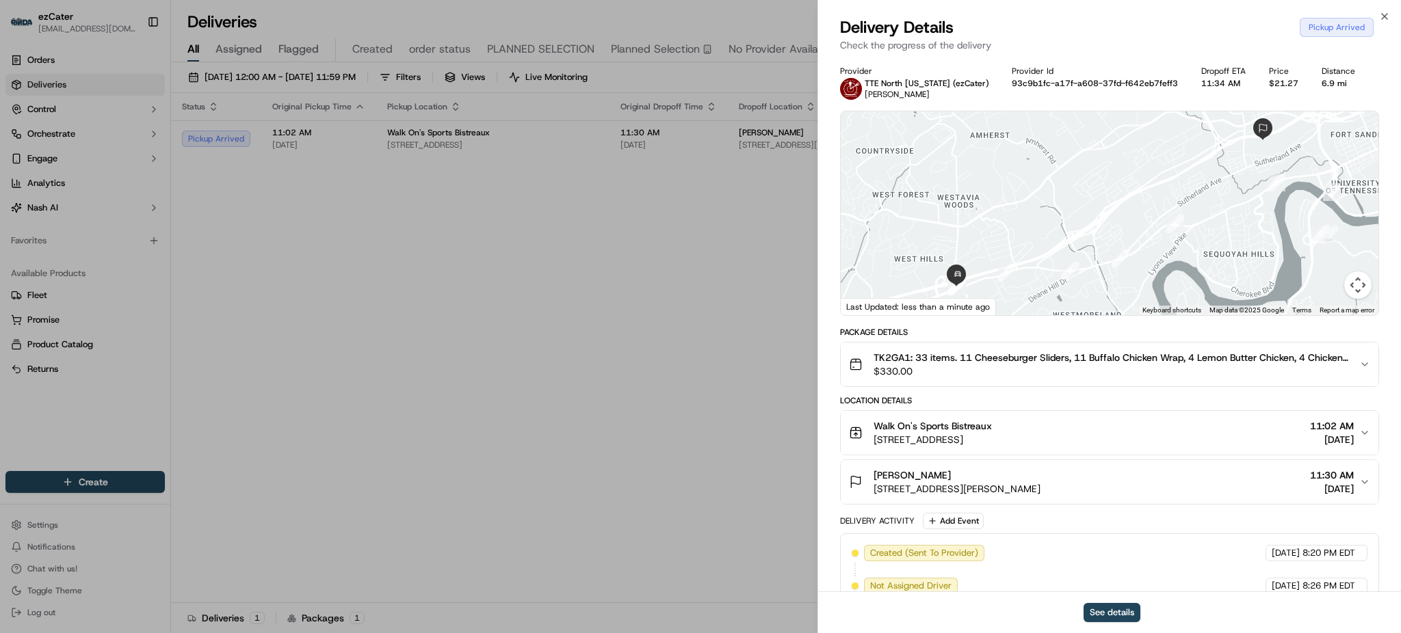
drag, startPoint x: 1135, startPoint y: 313, endPoint x: 1193, endPoint y: 251, distance: 84.2
click at [1193, 251] on div "1 2 3 4 5 6 7 8 9 10 11 12 Keyboard shortcuts Map Data Map data ©2025 Google Ma…" at bounding box center [1109, 213] width 538 height 204
drag, startPoint x: 1004, startPoint y: 286, endPoint x: 1044, endPoint y: 280, distance: 40.8
click at [1020, 284] on div at bounding box center [1109, 213] width 538 height 204
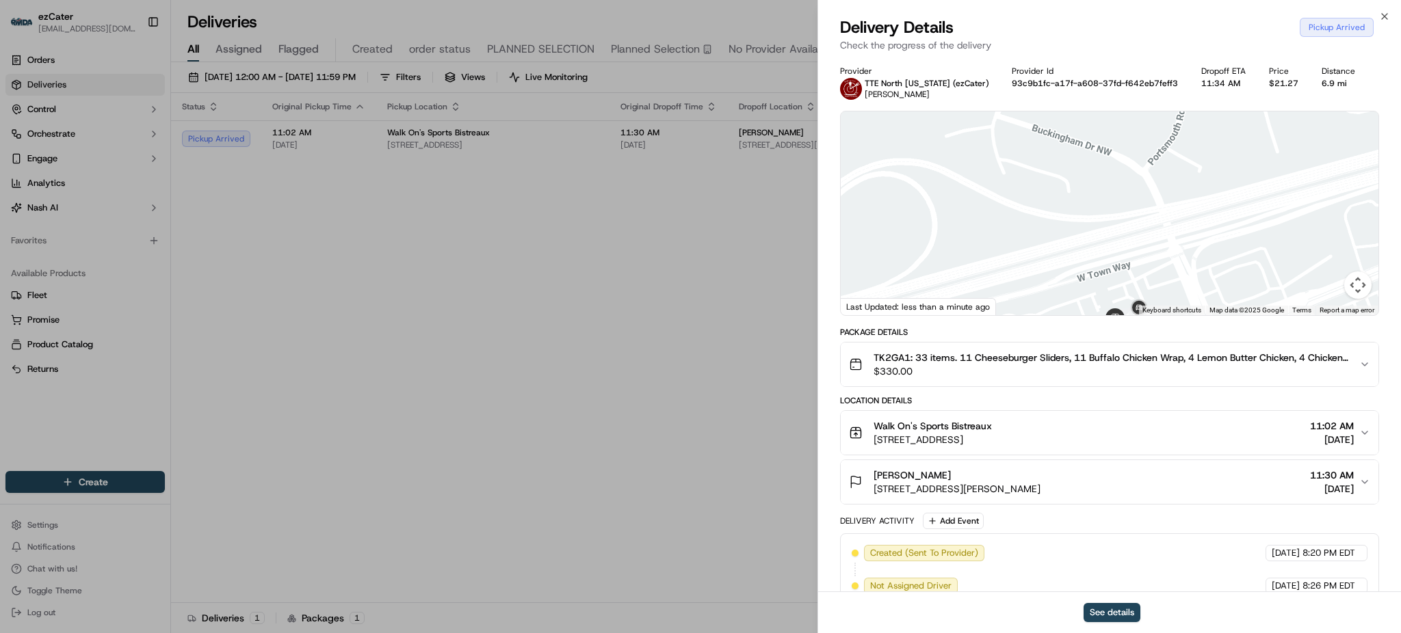
drag, startPoint x: 1124, startPoint y: 222, endPoint x: 1124, endPoint y: 204, distance: 17.8
click at [1124, 213] on div at bounding box center [1109, 213] width 538 height 204
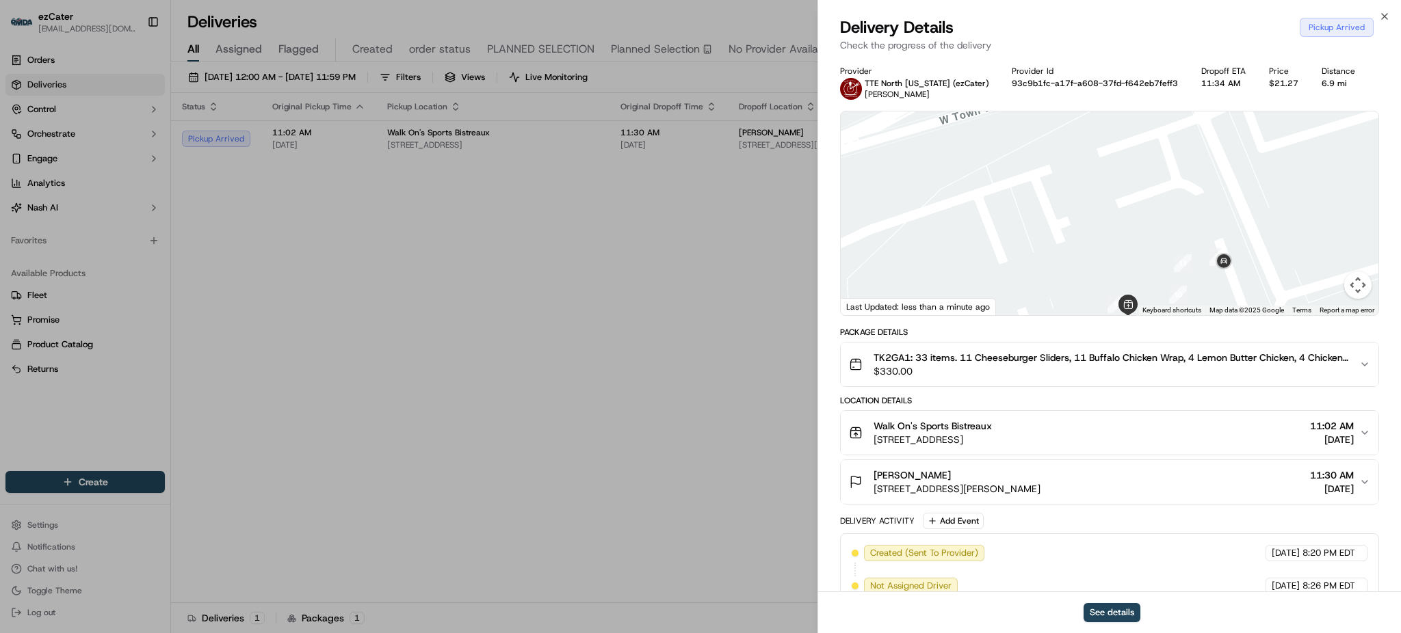
drag, startPoint x: 1119, startPoint y: 224, endPoint x: 1122, endPoint y: 205, distance: 19.3
click at [1122, 205] on div at bounding box center [1109, 213] width 538 height 204
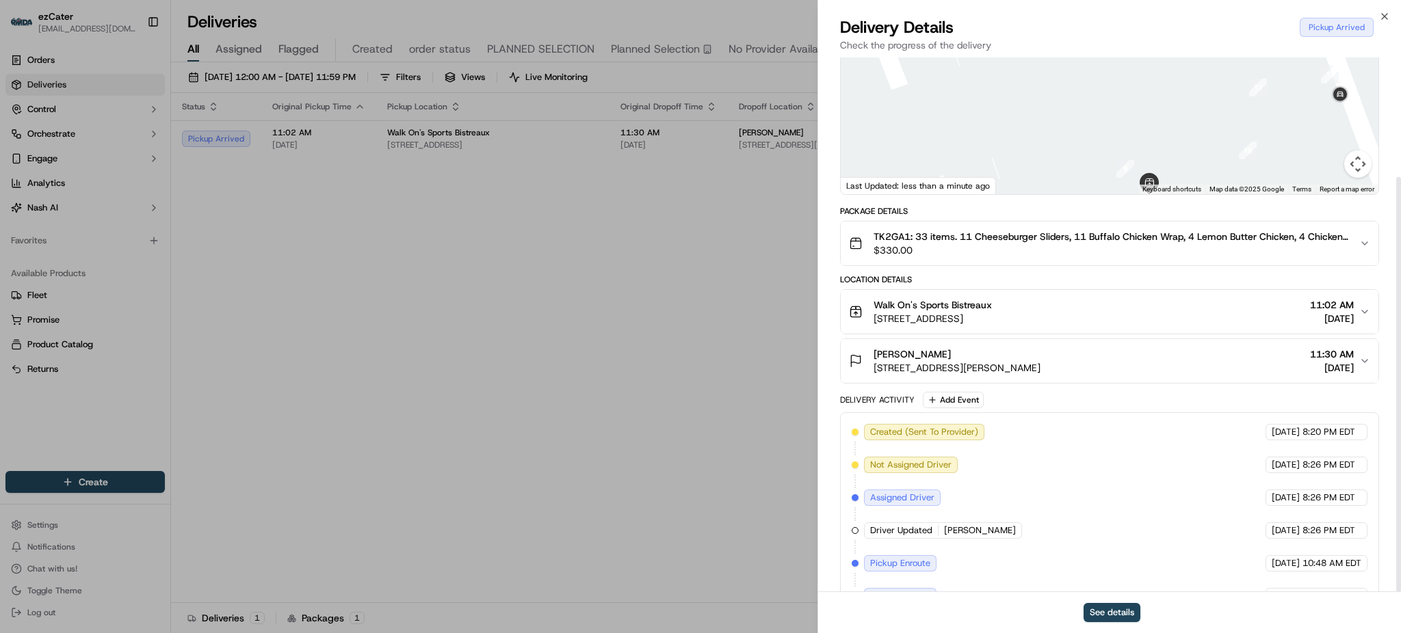
scroll to position [154, 0]
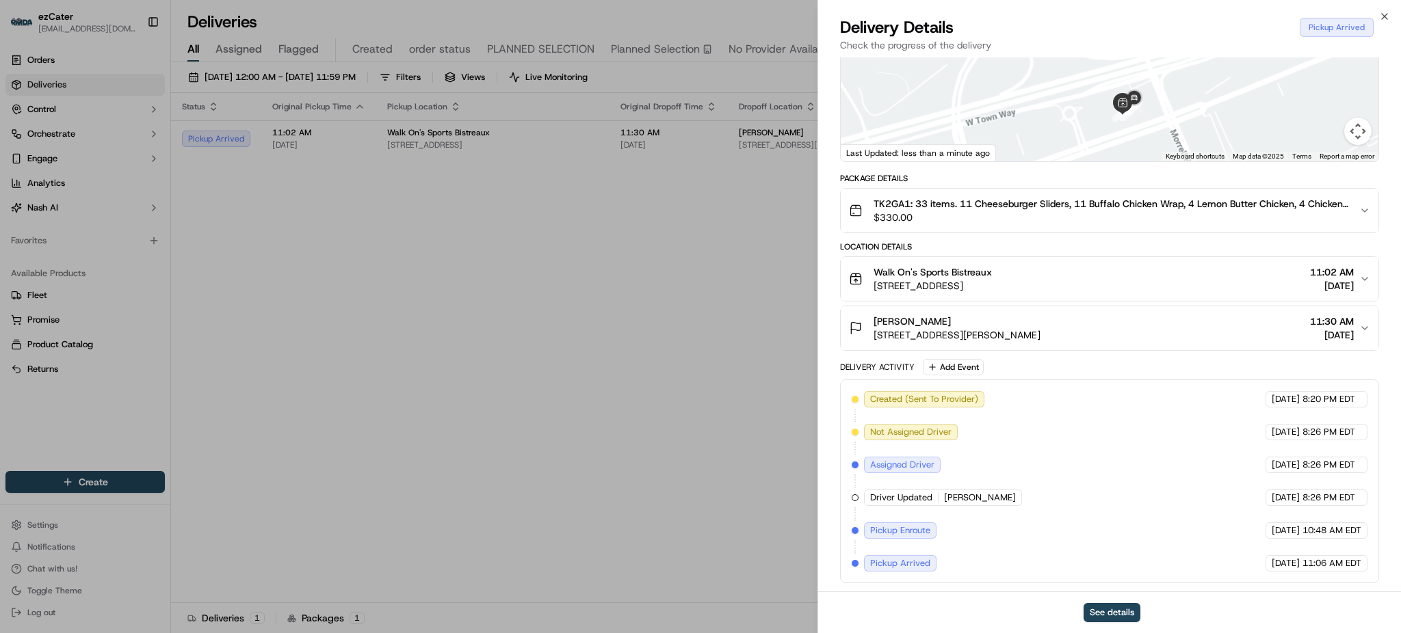
drag, startPoint x: 1269, startPoint y: 124, endPoint x: 1251, endPoint y: 165, distance: 45.0
click at [1251, 164] on div "Provider TTE North Alabama (ezCater) Tracie Neal Provider Id 93c9b1fc-a17f-a608…" at bounding box center [1109, 248] width 539 height 672
drag, startPoint x: 1280, startPoint y: 120, endPoint x: 1263, endPoint y: 120, distance: 17.1
click at [1264, 120] on div at bounding box center [1109, 60] width 538 height 204
drag, startPoint x: 1293, startPoint y: 104, endPoint x: 1286, endPoint y: 105, distance: 6.9
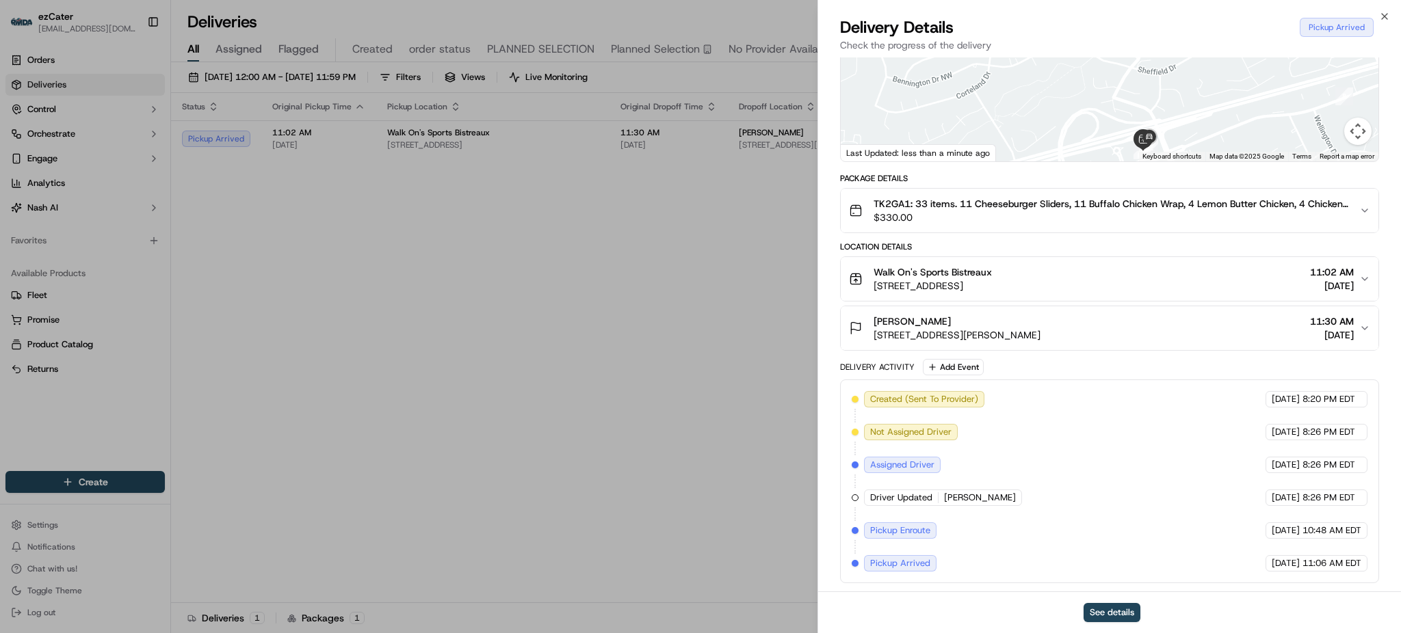
click at [1286, 105] on div at bounding box center [1109, 60] width 538 height 204
click at [1284, 108] on div at bounding box center [1109, 60] width 538 height 204
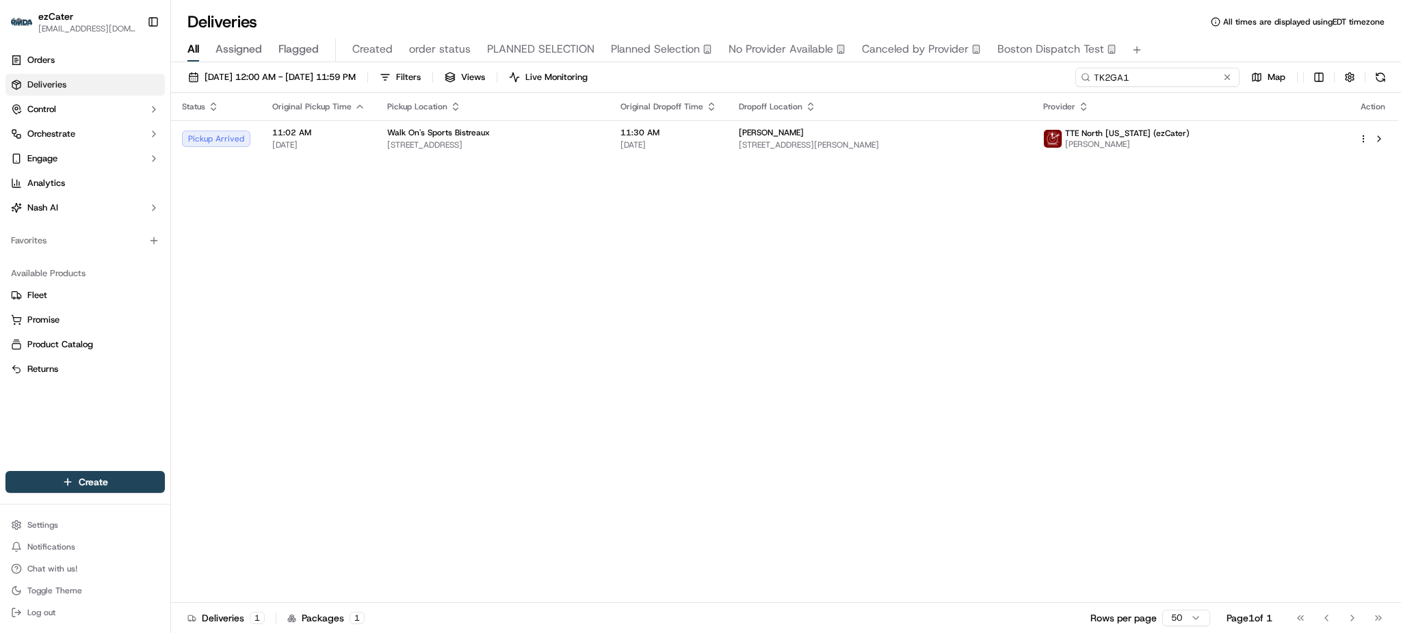
click at [1189, 81] on input "TK2GA1" at bounding box center [1157, 77] width 164 height 19
paste input "Y2KMGV"
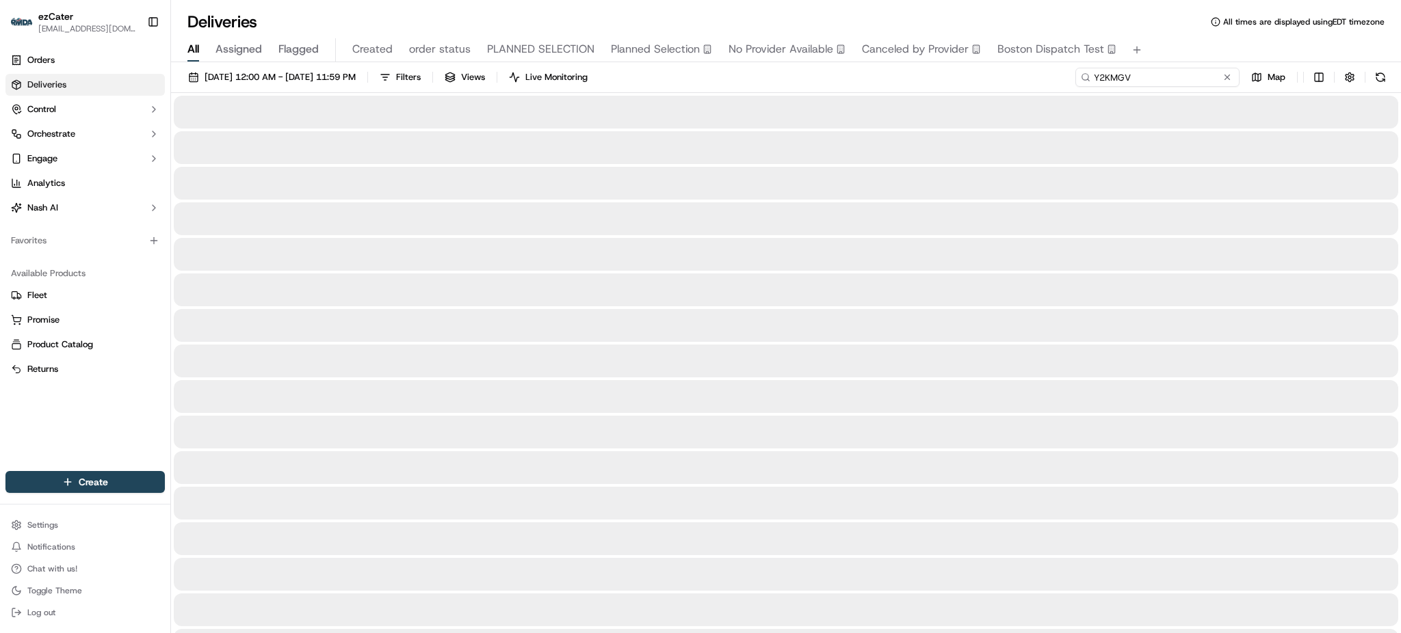
type input "Y2KMGV"
click at [1174, 51] on div "All Assigned Flagged Created order status PLANNED SELECTION Planned Selection N…" at bounding box center [786, 50] width 1230 height 24
click at [1024, 75] on div "09/01/2025 12:00 AM - 09/30/2025 11:59 PM Filters Views Live Monitoring Y2KMGV …" at bounding box center [786, 80] width 1230 height 25
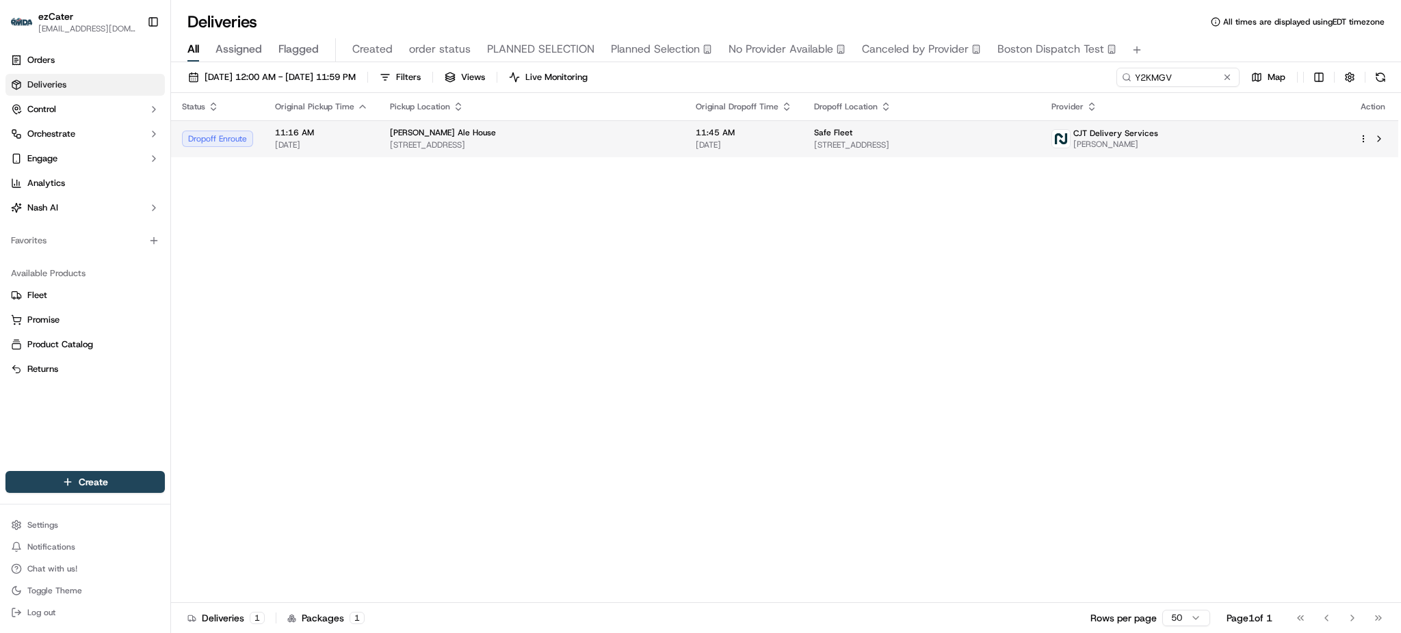
click at [764, 146] on span "[DATE]" at bounding box center [743, 145] width 96 height 11
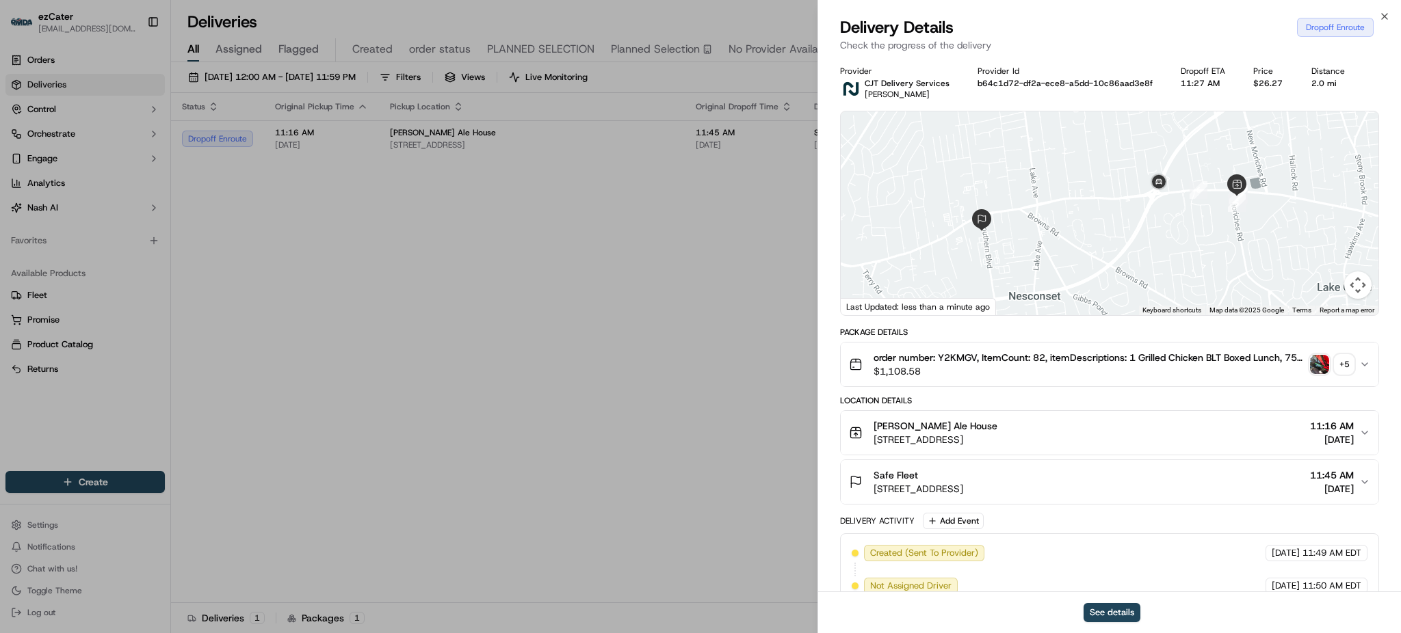
click at [1335, 354] on div "order number: Y2KMGV, ItemCount: 82, itemDescriptions: 1 Grilled Chicken BLT Bo…" at bounding box center [1104, 364] width 510 height 27
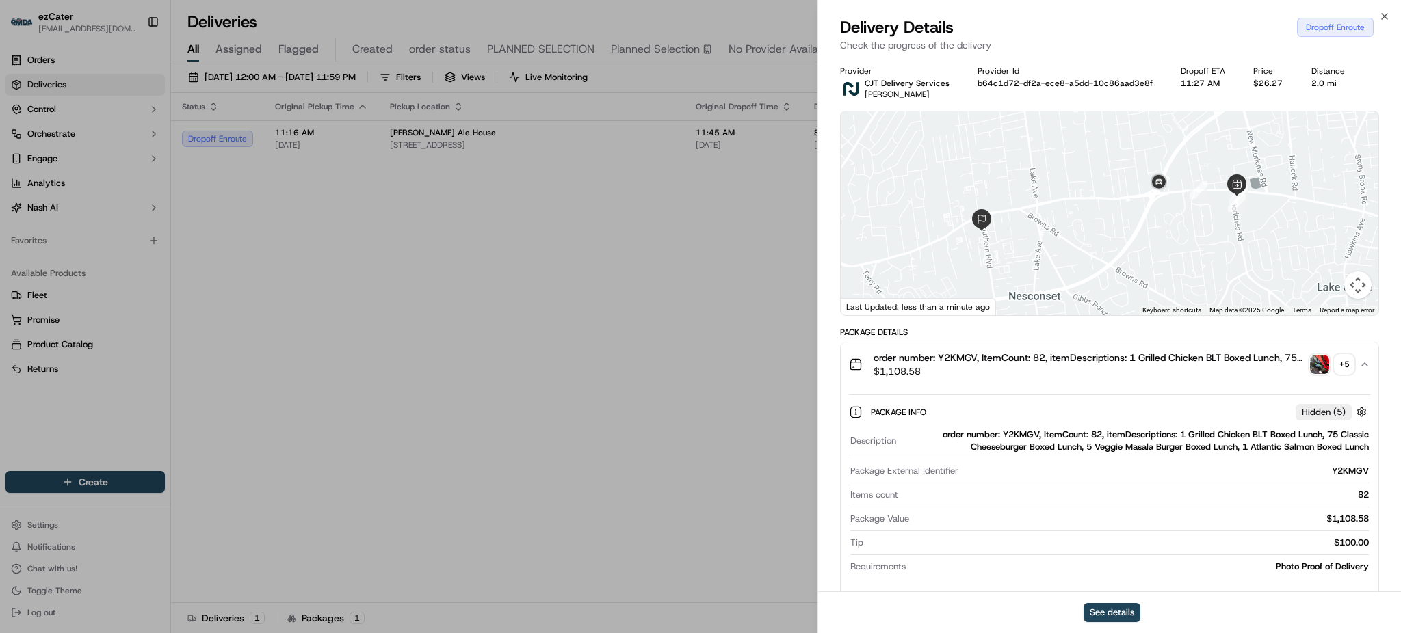
click at [1285, 368] on span "$1,108.58" at bounding box center [1088, 372] width 431 height 14
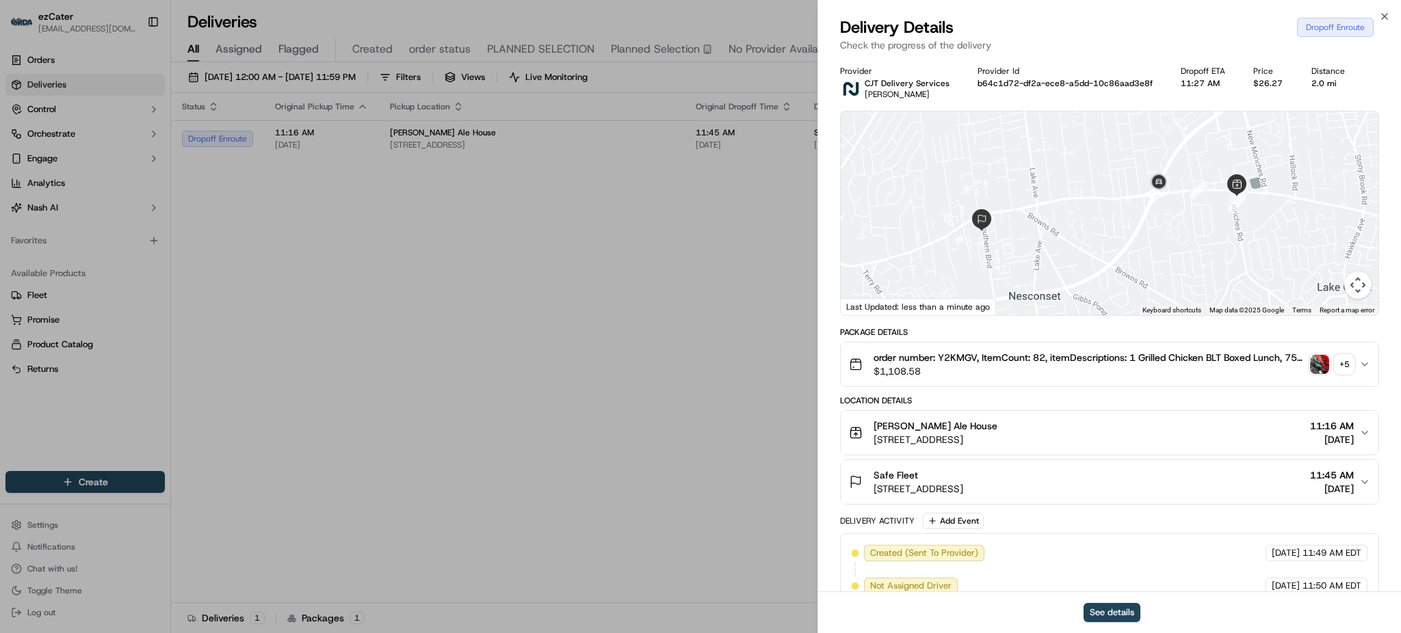
click at [963, 474] on div "Safe Fleet" at bounding box center [918, 475] width 90 height 14
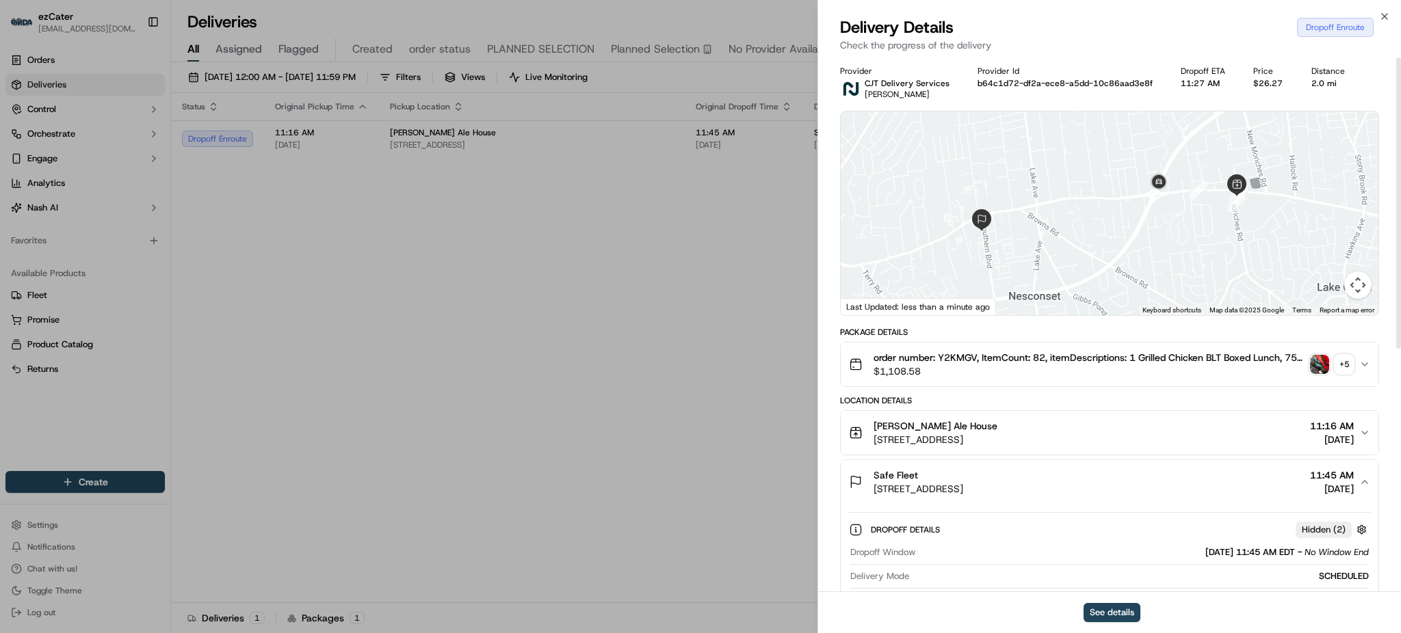
click at [1075, 403] on div "Location Details" at bounding box center [1109, 400] width 539 height 11
click at [1136, 402] on div "Location Details" at bounding box center [1109, 400] width 539 height 11
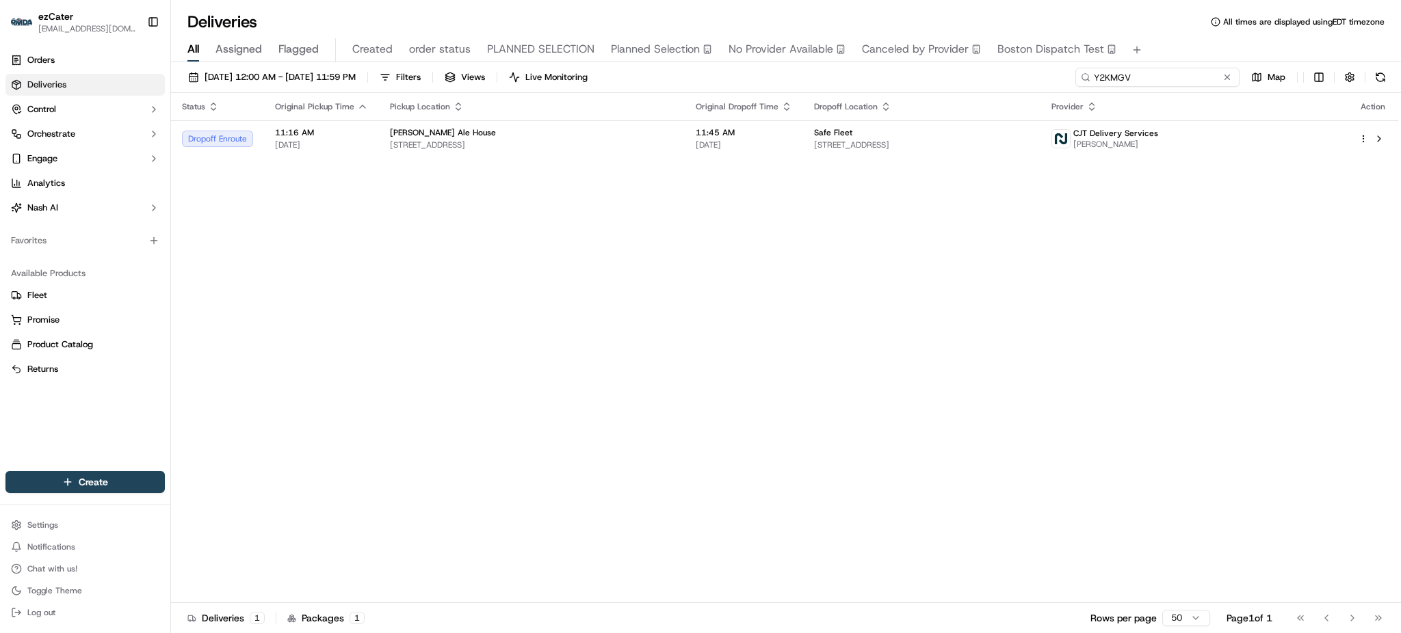
click at [1169, 77] on input "Y2KMGV" at bounding box center [1157, 77] width 164 height 19
paste input "0MVRGQ"
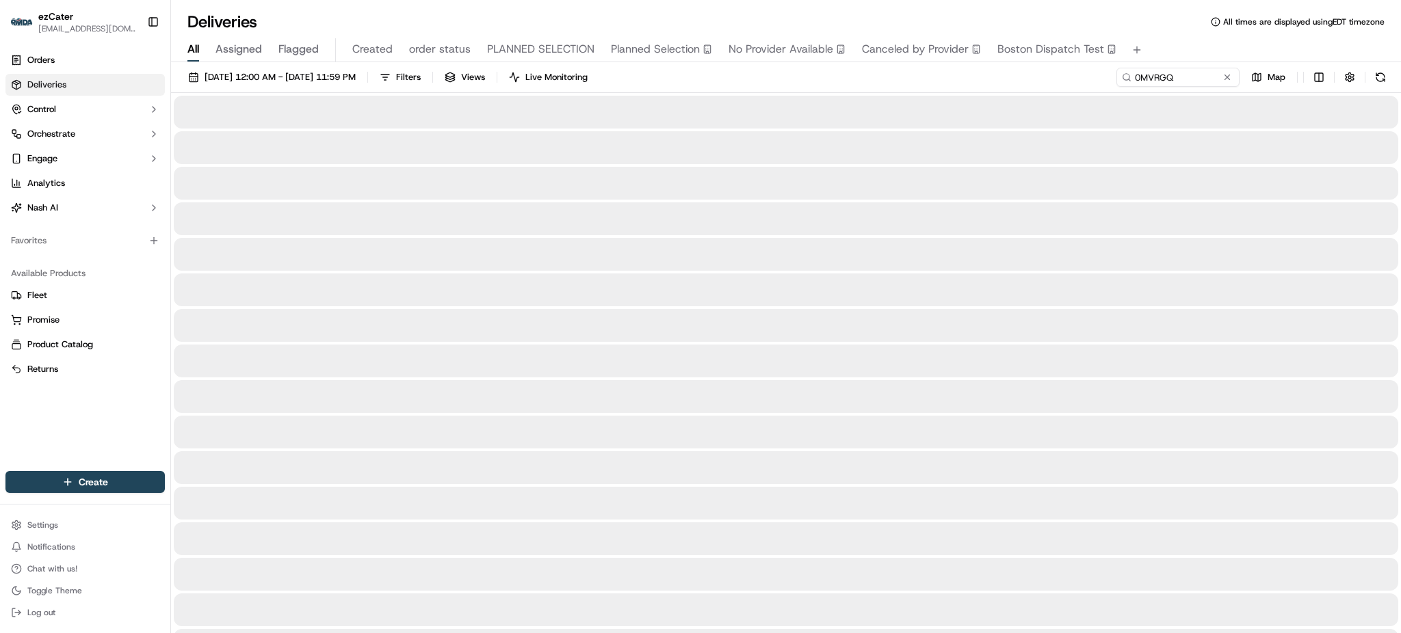
click at [1157, 42] on div "All Assigned Flagged Created order status PLANNED SELECTION Planned Selection N…" at bounding box center [786, 50] width 1230 height 24
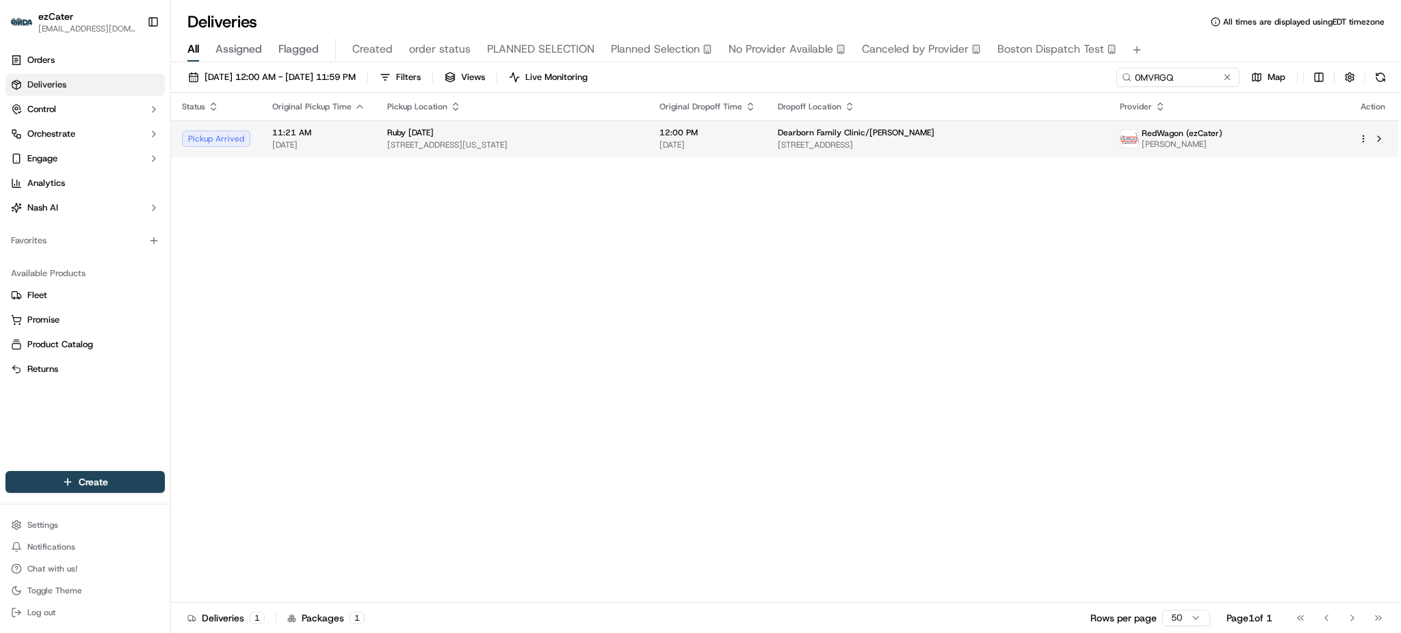
click at [961, 142] on span "3133 S Telegraph Rd, Dearborn, MI 48124, USA" at bounding box center [938, 145] width 320 height 11
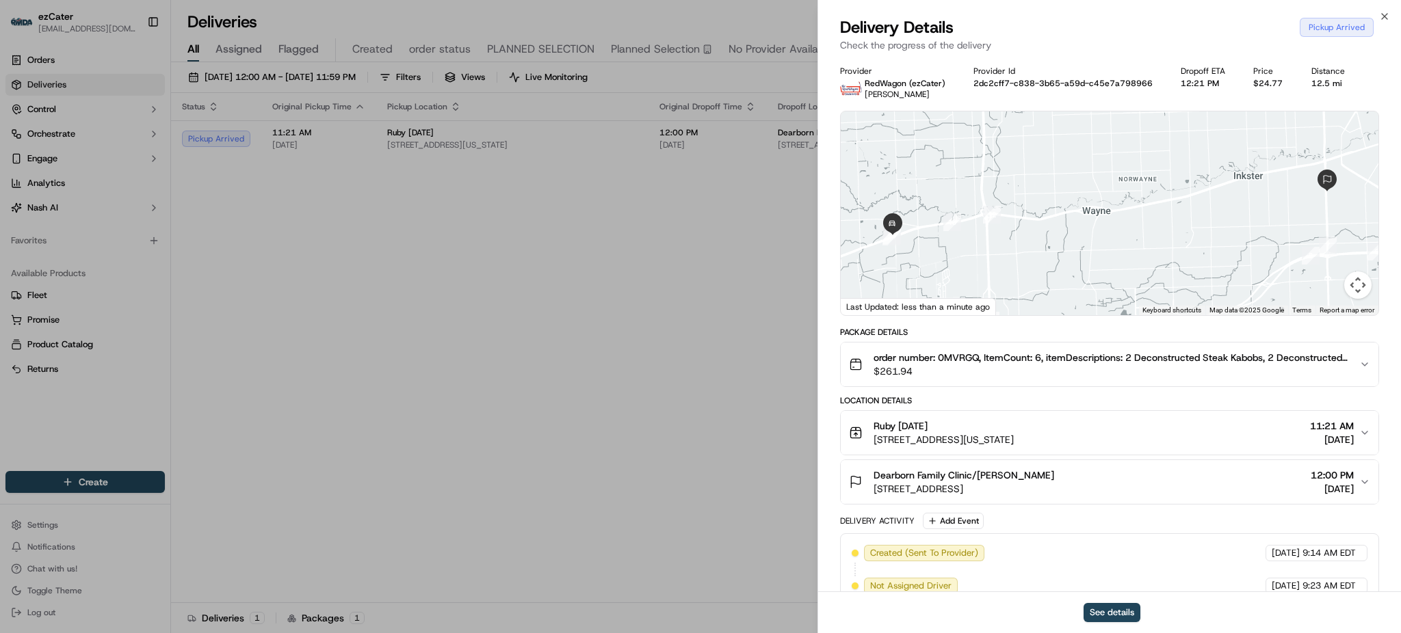
click at [1093, 410] on div "Location Details Ruby Tuesday 45660 Michigan Ave, Canton Township, MI 48188, US…" at bounding box center [1109, 449] width 539 height 109
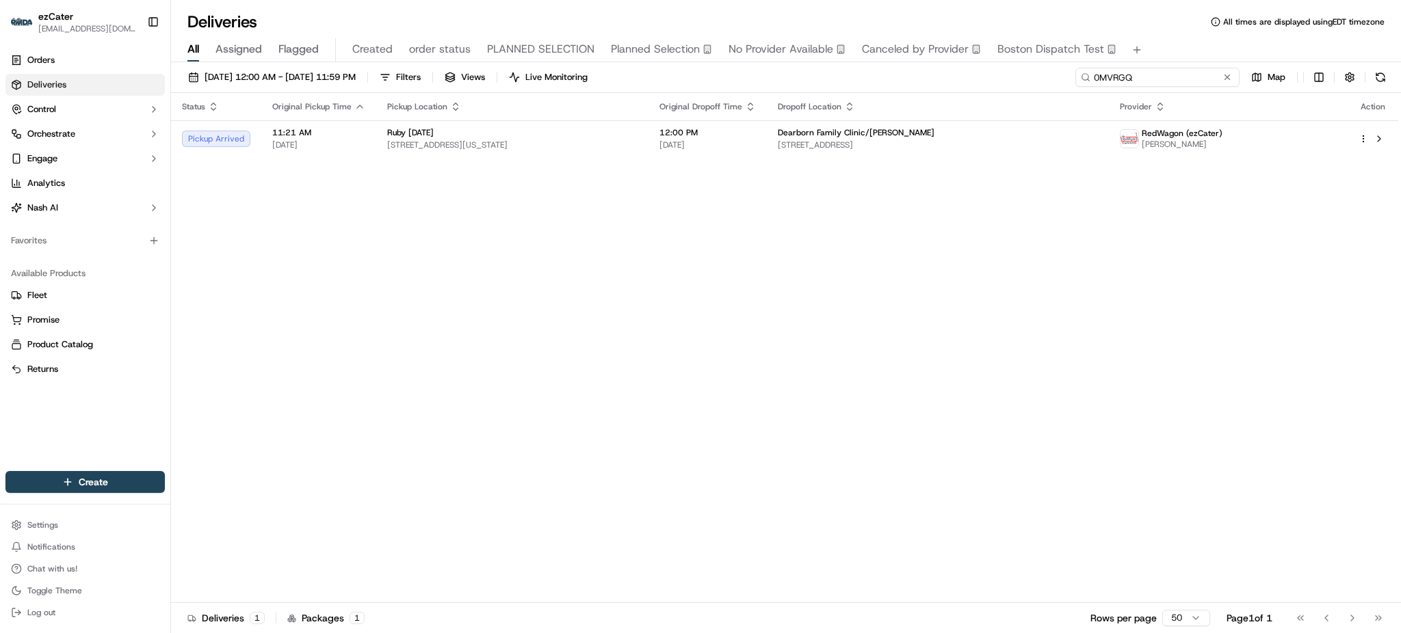
click at [1189, 70] on input "0MVRGQ" at bounding box center [1157, 77] width 164 height 19
paste input "QKAX8V"
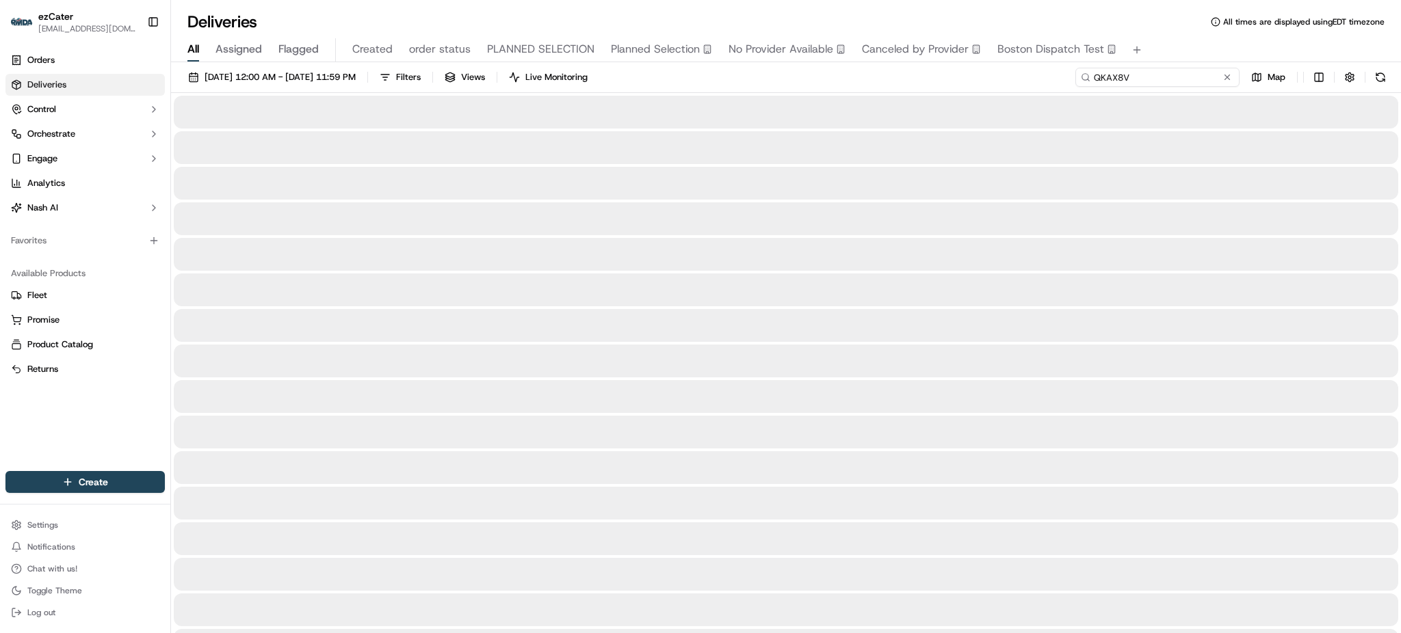
type input "QKAX8V"
click at [905, 82] on div "09/01/2025 12:00 AM - 09/30/2025 11:59 PM Filters Views Live Monitoring QKAX8V …" at bounding box center [786, 80] width 1230 height 25
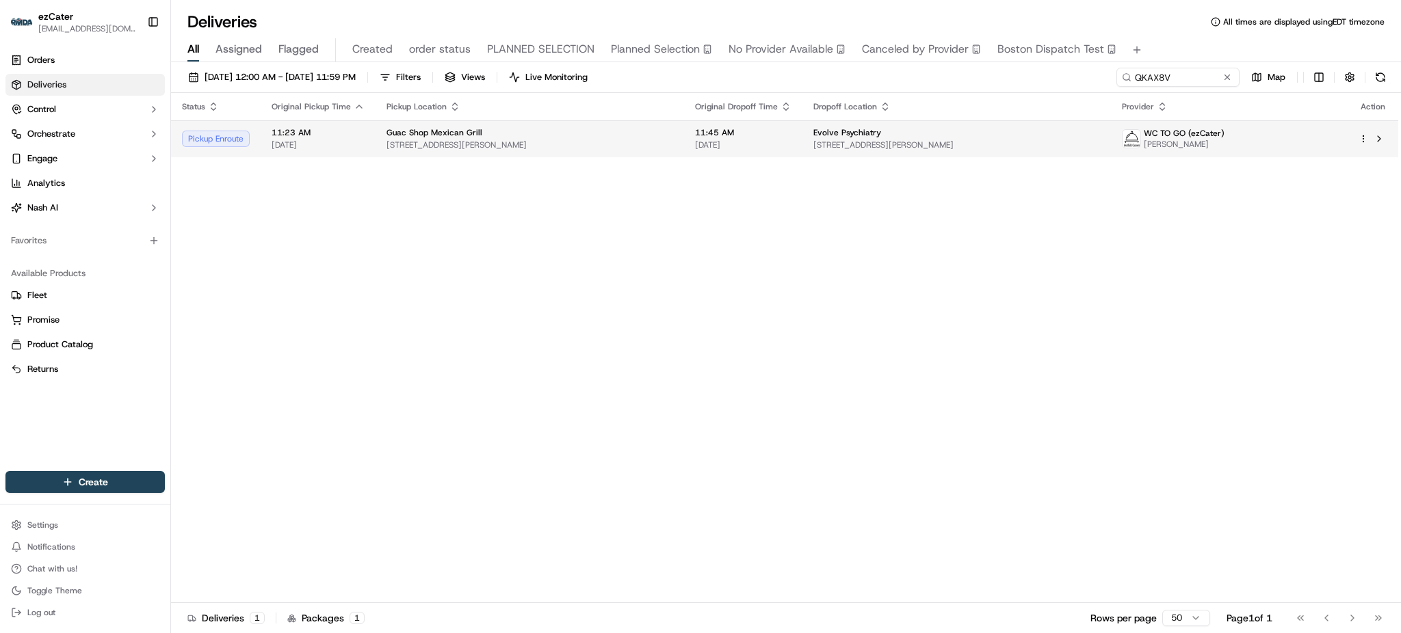
click at [673, 145] on span "5155 Merrick Rd, Massapequa Park, NY 11762, USA" at bounding box center [529, 145] width 287 height 11
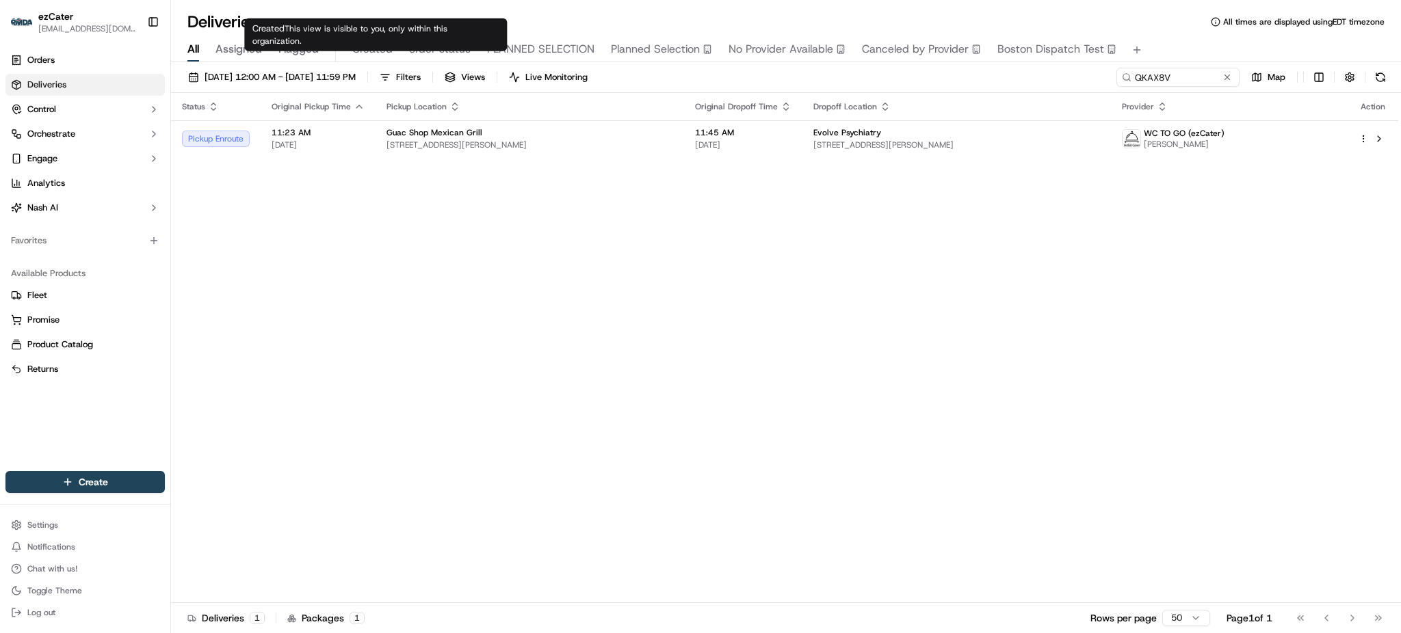
click at [450, 39] on button "order status" at bounding box center [440, 49] width 62 height 23
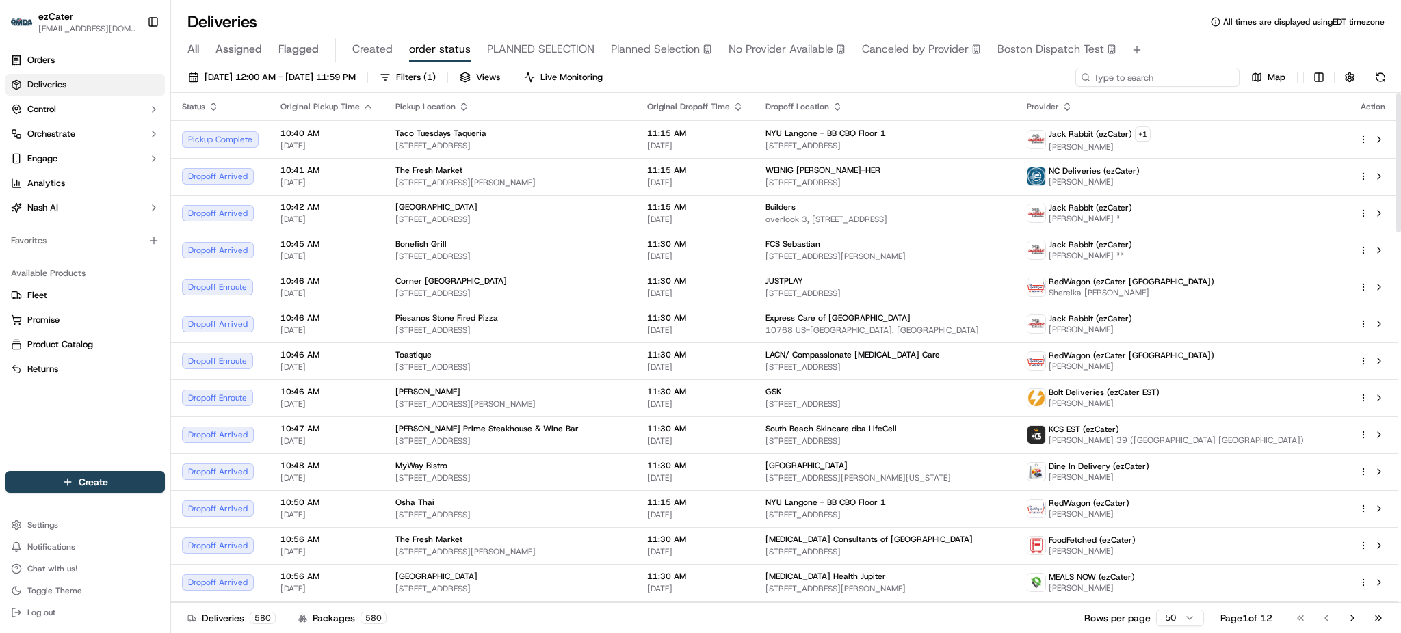
click at [1206, 77] on input at bounding box center [1157, 77] width 164 height 19
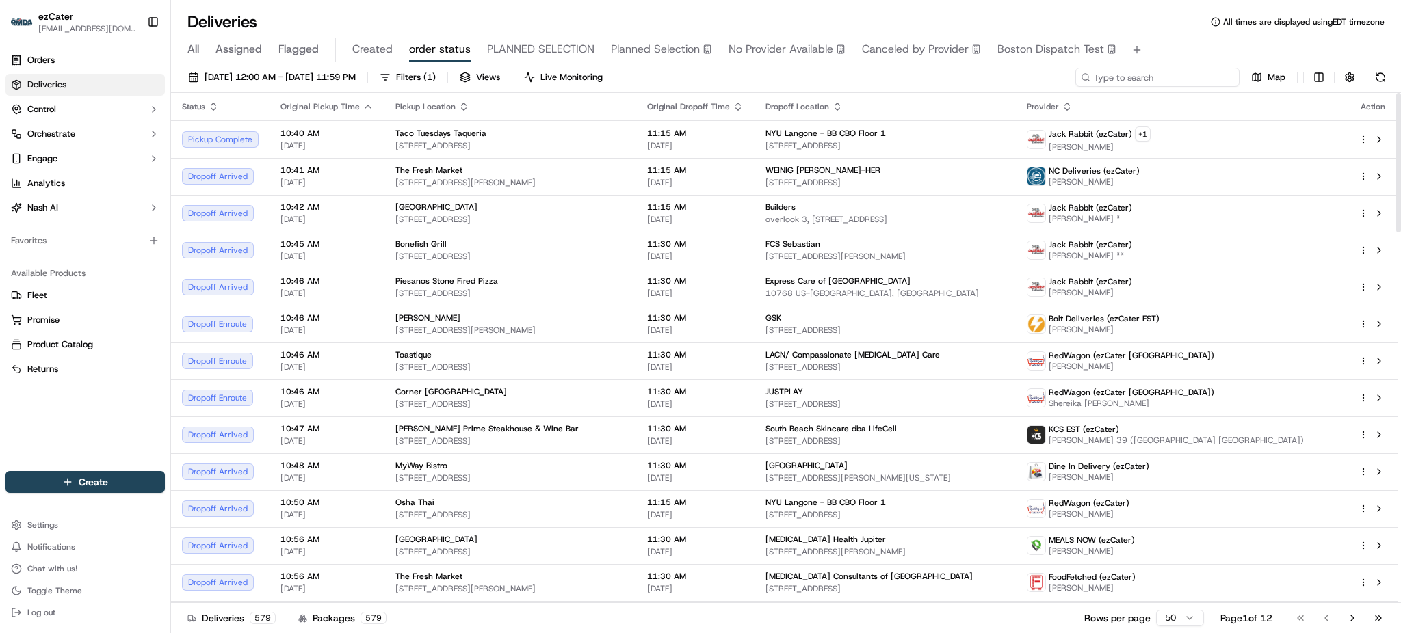
paste input "UEFY3R"
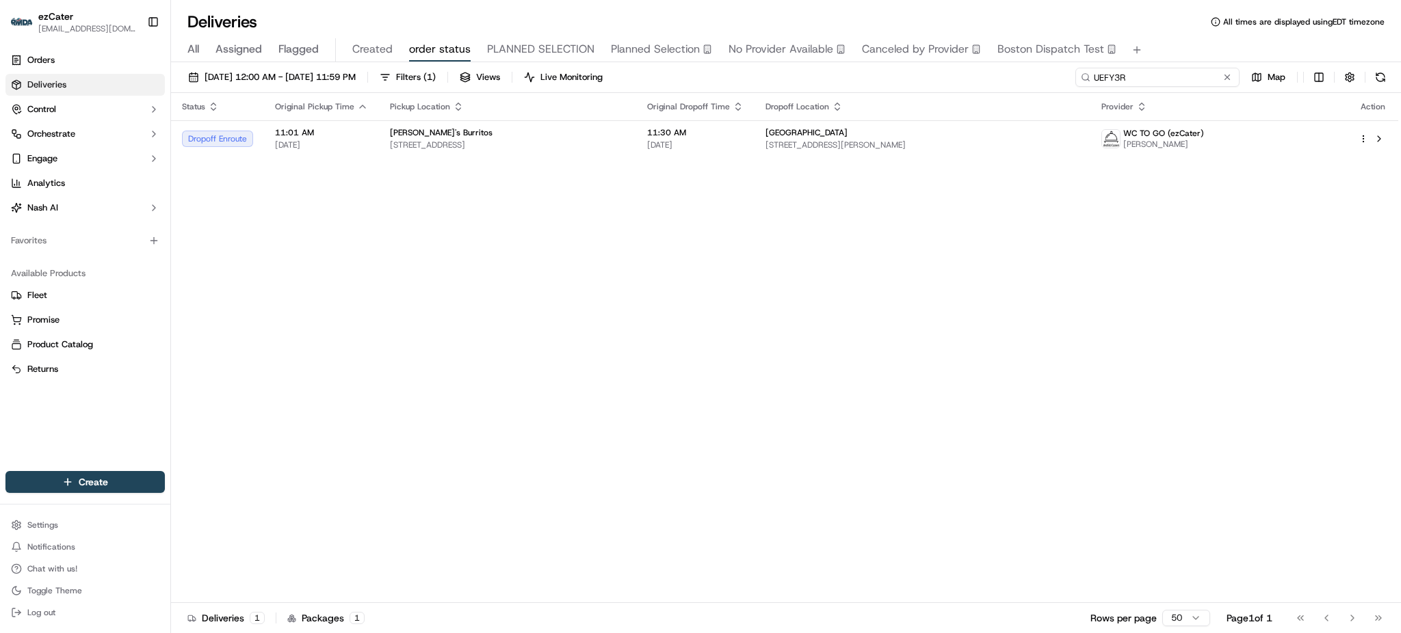
click at [1206, 77] on input "UEFY3R" at bounding box center [1157, 77] width 164 height 19
click at [754, 124] on td "11:30 AM 09/15/2025" at bounding box center [695, 138] width 118 height 37
click at [1204, 86] on input "UEFY3R" at bounding box center [1157, 77] width 164 height 19
paste input "W2631H"
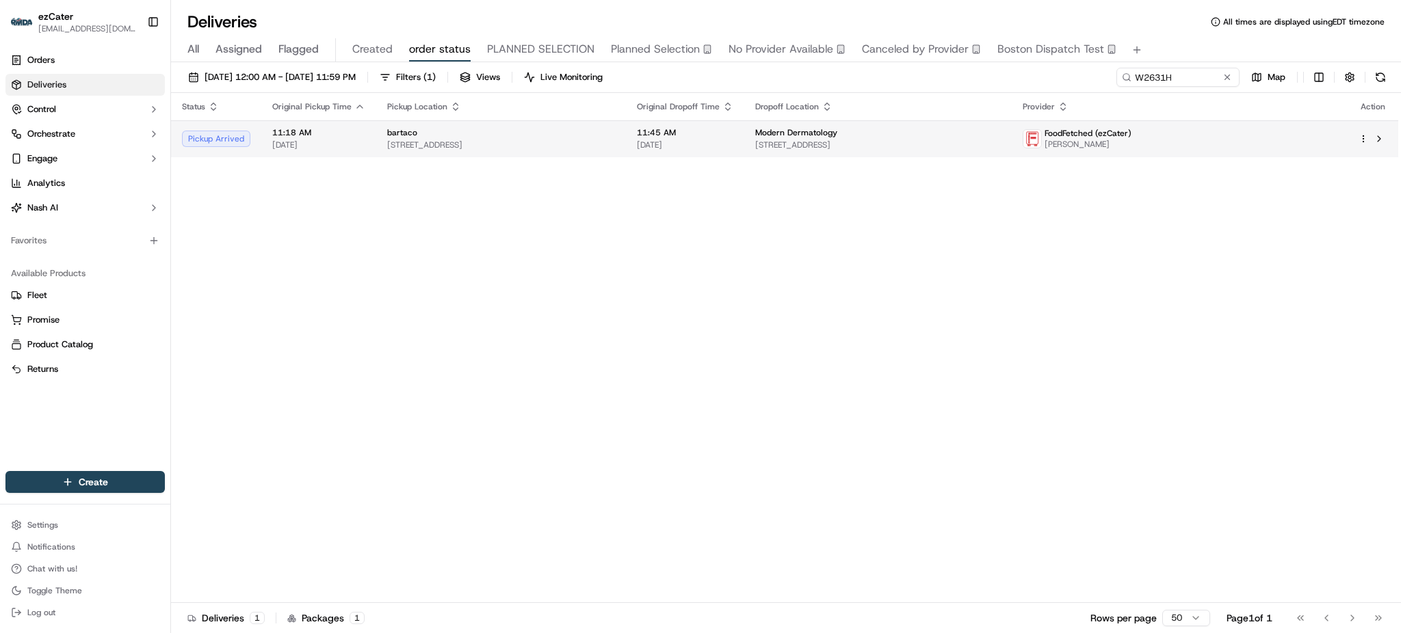
click at [626, 147] on td "bartaco 20 Wilton Rd, Westport, CT 06880, USA" at bounding box center [501, 138] width 250 height 37
click at [1187, 81] on input "W2631H" at bounding box center [1157, 77] width 164 height 19
paste input "8Q0QWZ"
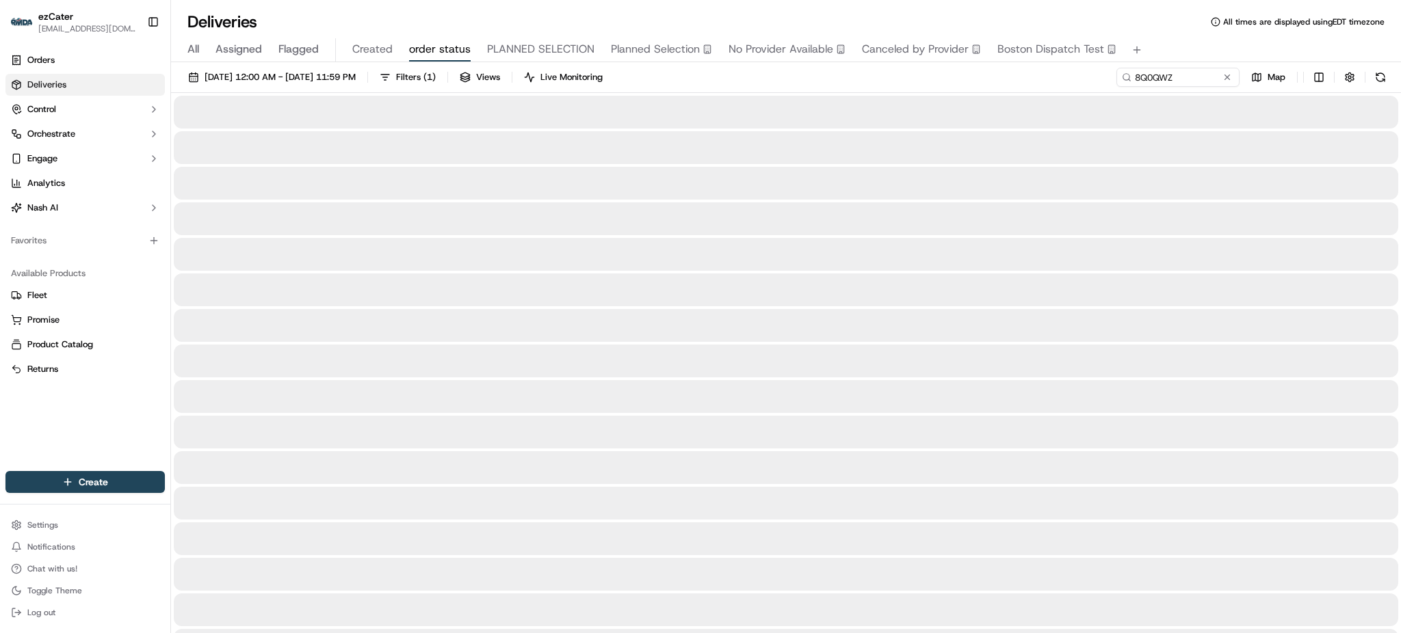
click at [1165, 53] on div "All Assigned Flagged Created order status PLANNED SELECTION Planned Selection N…" at bounding box center [786, 50] width 1230 height 24
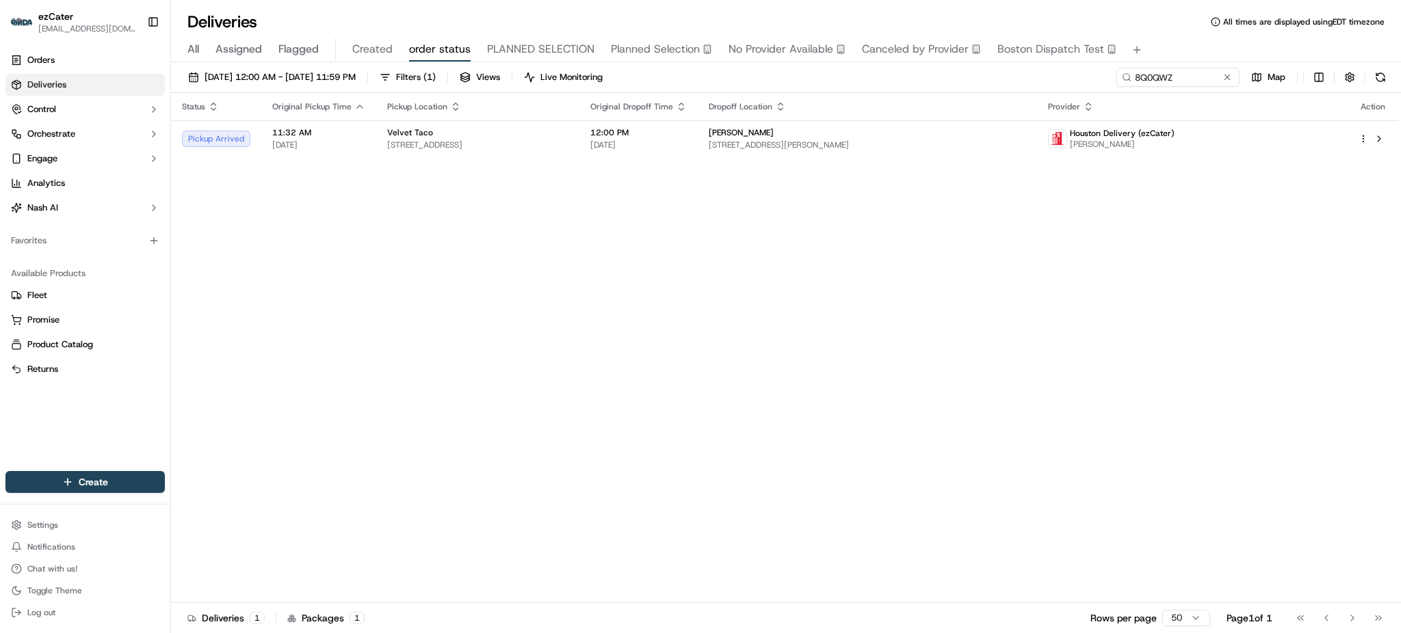
click at [1153, 337] on div "Status Original Pickup Time Pickup Location Original Dropoff Time Dropoff Locat…" at bounding box center [784, 348] width 1227 height 510
click at [1094, 325] on div "Status Original Pickup Time Pickup Location Original Dropoff Time Dropoff Locat…" at bounding box center [784, 348] width 1227 height 510
click at [1213, 268] on div "Status Original Pickup Time Pickup Location Original Dropoff Time Dropoff Locat…" at bounding box center [784, 348] width 1227 height 510
click at [899, 302] on div "Status Original Pickup Time Pickup Location Original Dropoff Time Dropoff Locat…" at bounding box center [784, 348] width 1227 height 510
click at [1199, 83] on input "8Q0QWZ" at bounding box center [1157, 77] width 164 height 19
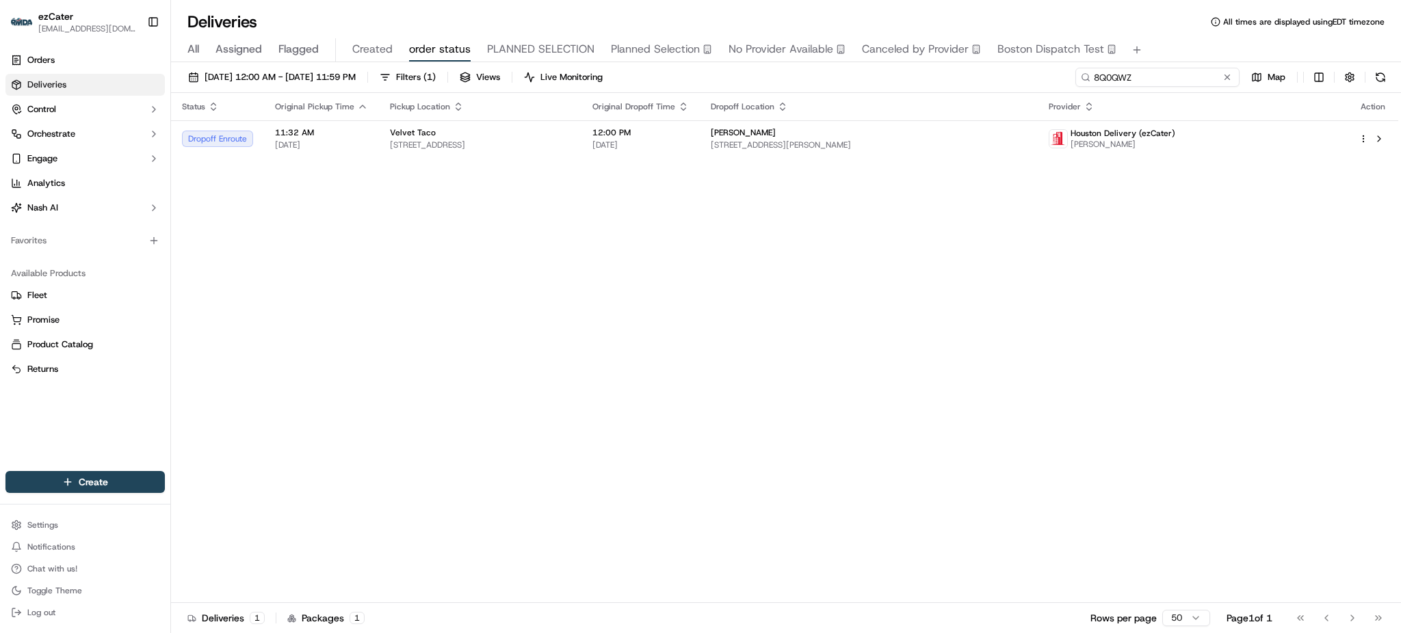
paste input "1X31P0"
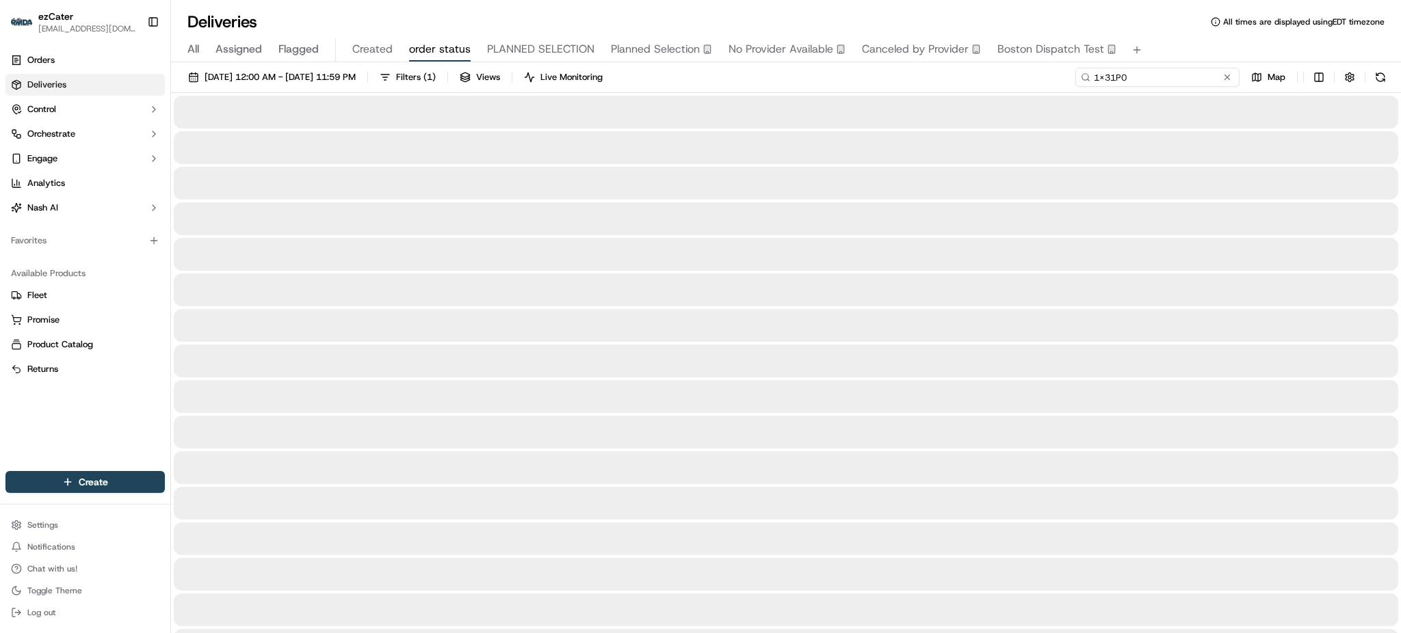
type input "1X31P0"
click at [1175, 30] on div "Deliveries All times are displayed using EDT timezone" at bounding box center [786, 22] width 1230 height 22
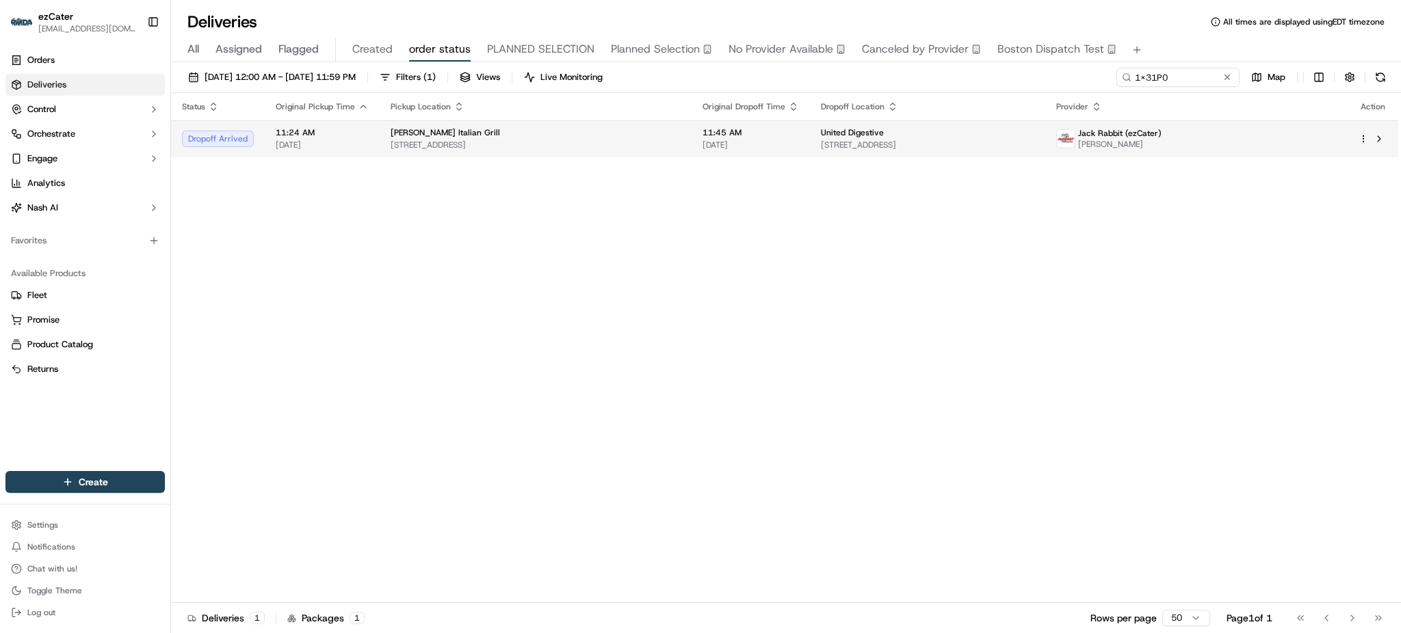
click at [981, 136] on div "United Digestive" at bounding box center [927, 132] width 213 height 11
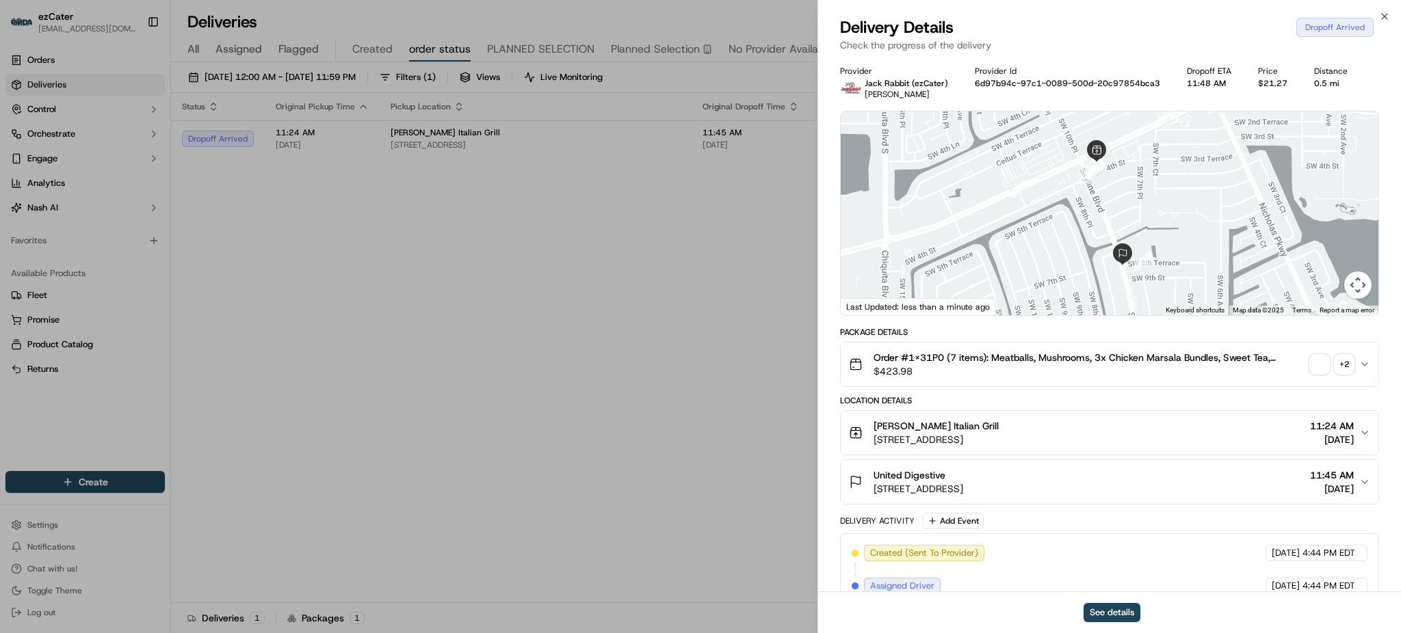
click at [1109, 488] on div "United Digestive 1303 SW 8th Terrace, Cape Coral, FL 33991, USA 11:45 AM 09/15/…" at bounding box center [1104, 481] width 510 height 27
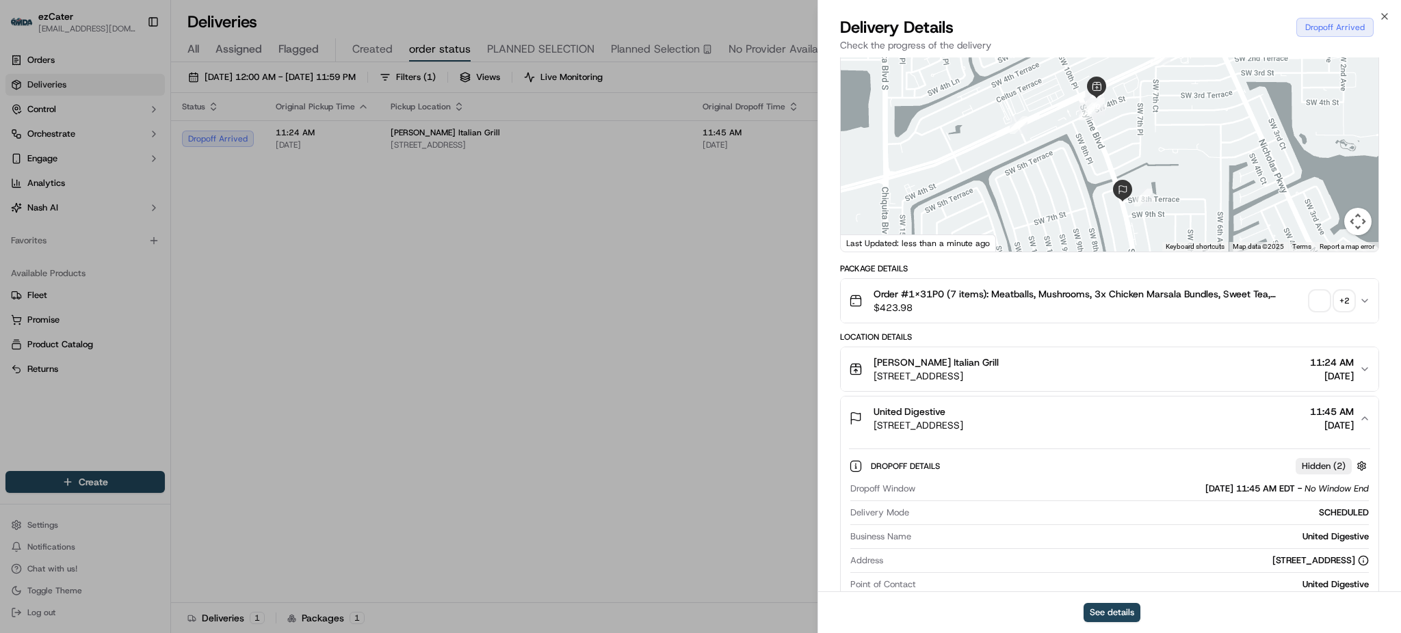
scroll to position [182, 0]
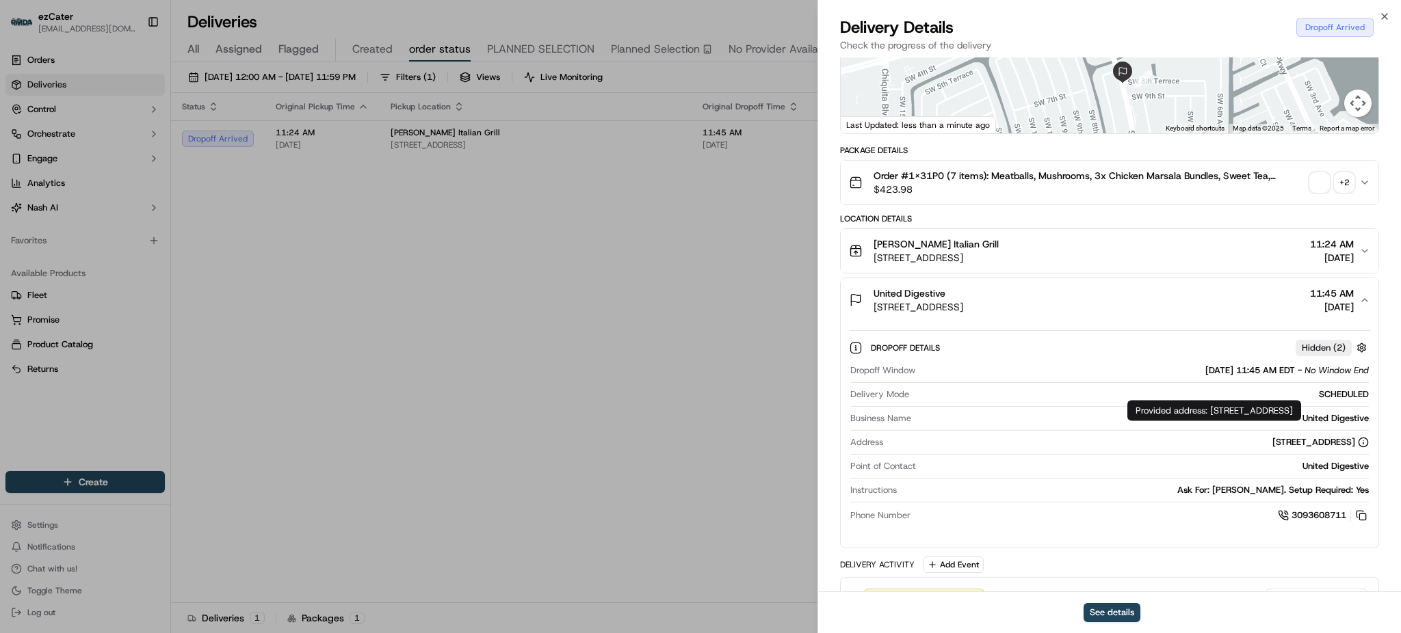
click at [1208, 408] on div "Provided address: 1303 SW 8th Terrace, Cape Coral, FL, 33991 Provided address: …" at bounding box center [1214, 411] width 174 height 21
copy div "Provided address: 1303 SW 8th Terrace, Cape Coral, FL, 33991"
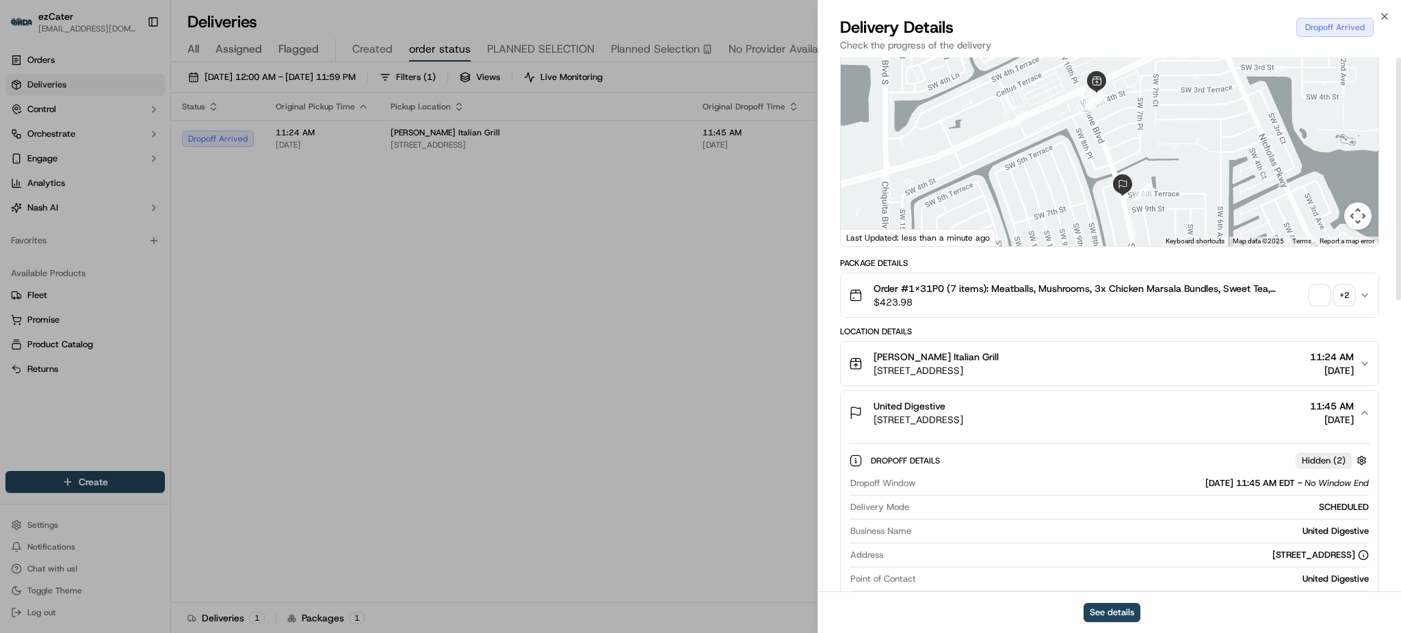
scroll to position [0, 0]
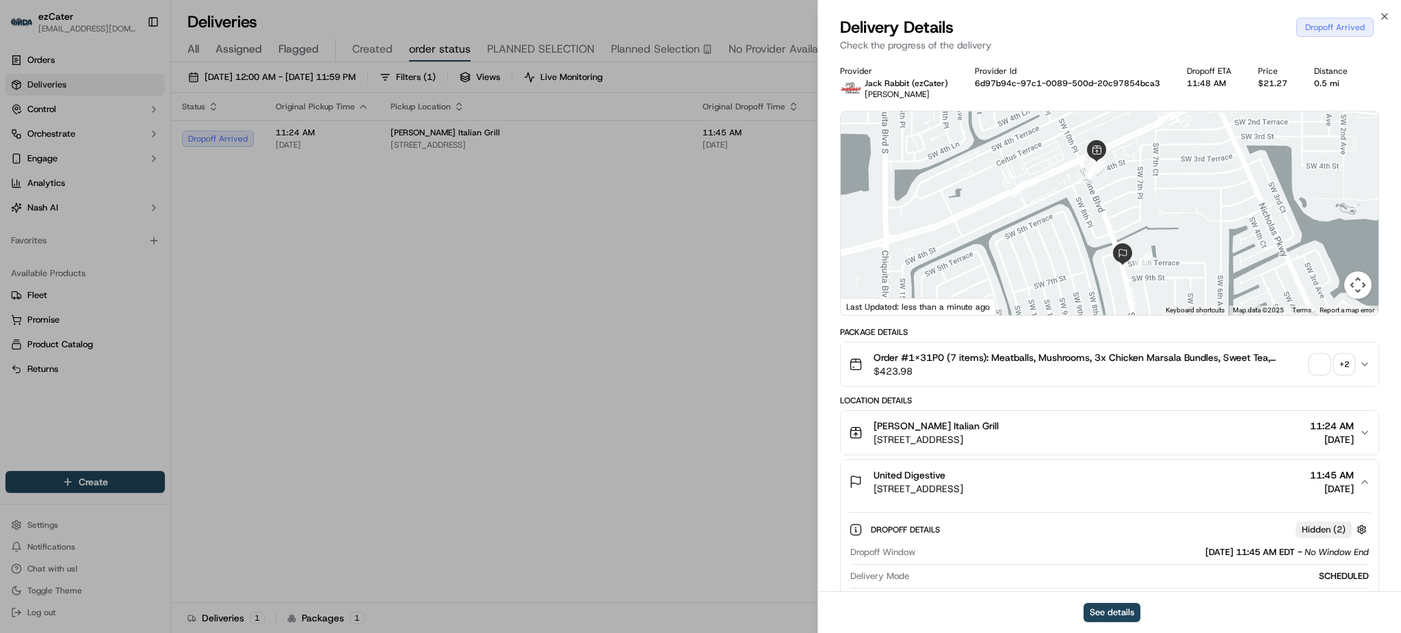
click at [1141, 330] on div "Package Details" at bounding box center [1109, 332] width 539 height 11
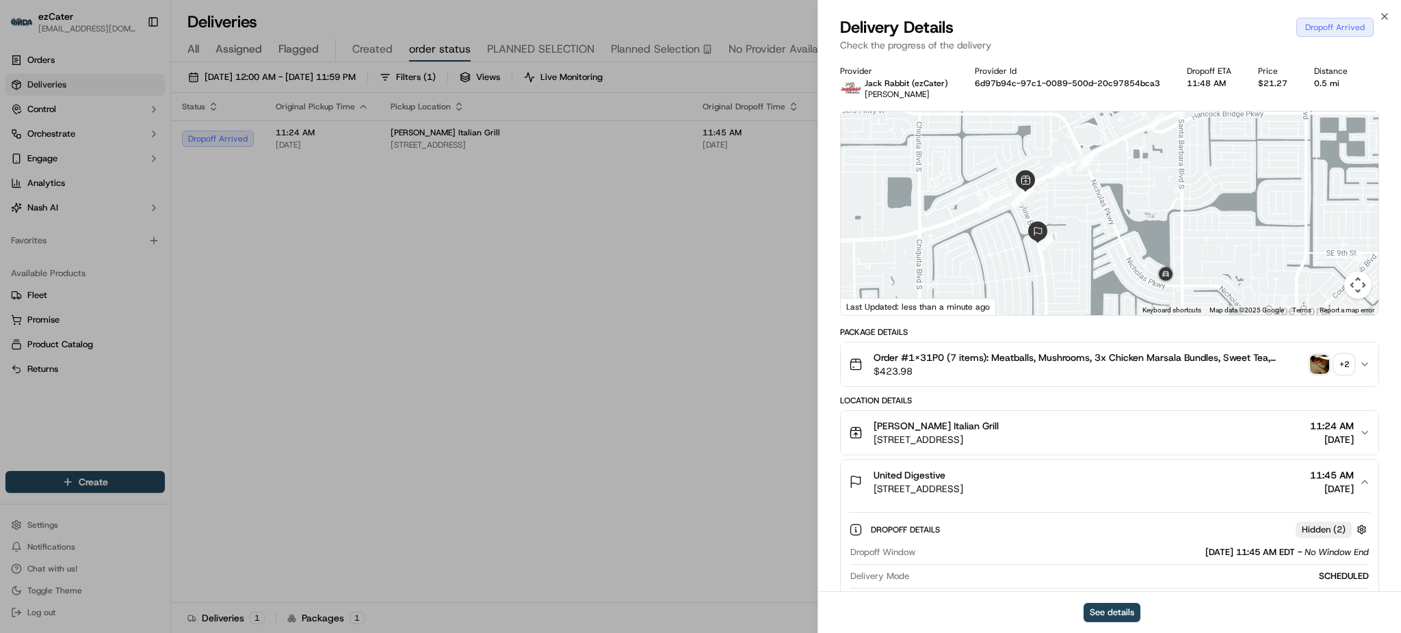
click at [1314, 365] on img "button" at bounding box center [1319, 364] width 19 height 19
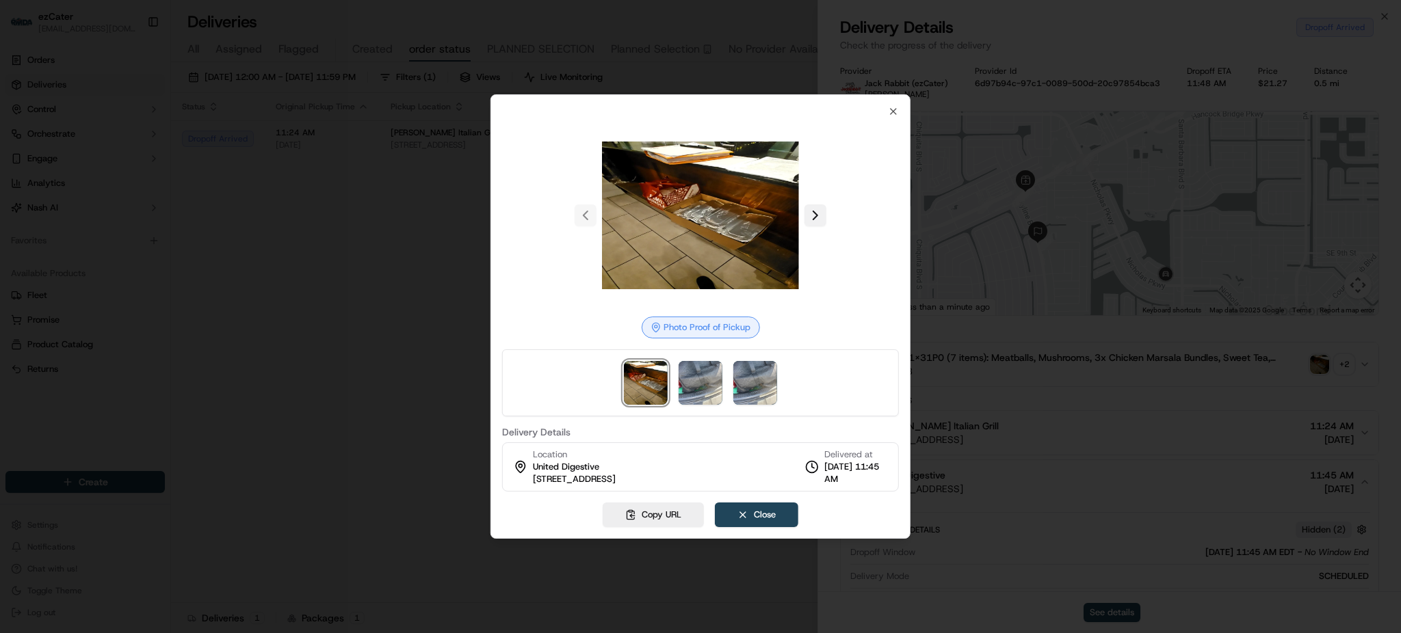
click at [819, 222] on button at bounding box center [815, 215] width 22 height 22
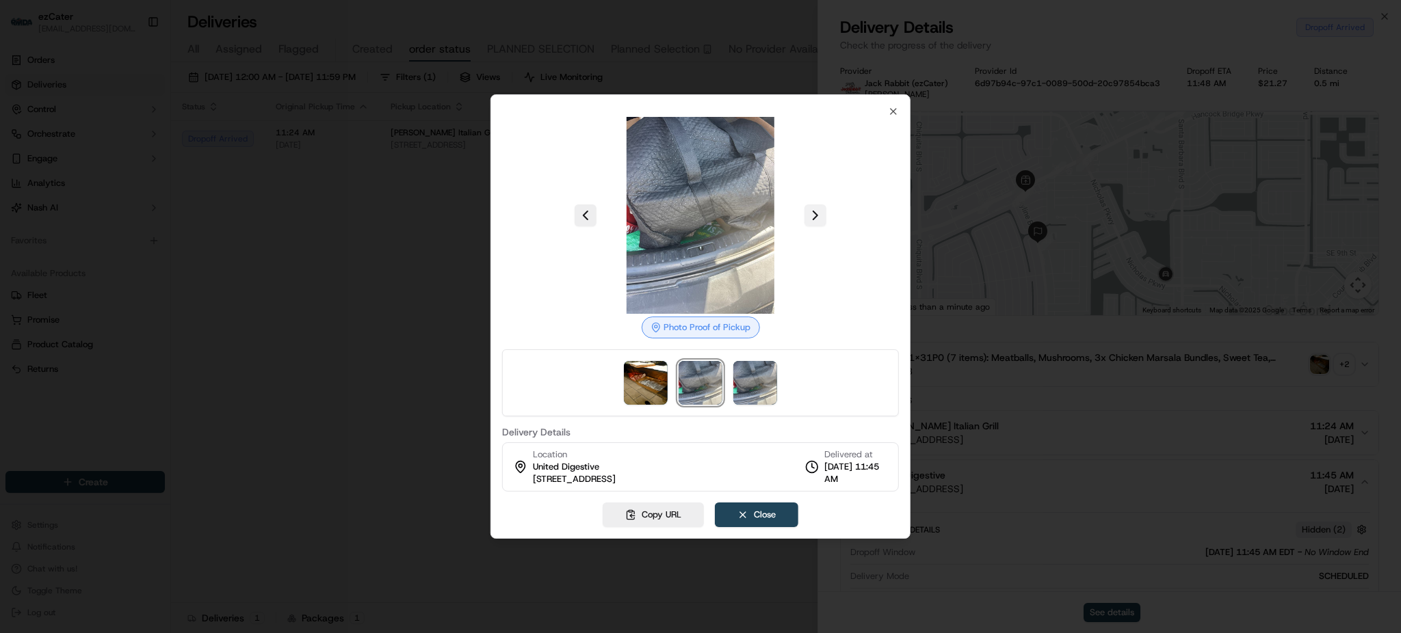
click at [819, 222] on button at bounding box center [815, 215] width 22 height 22
click at [586, 204] on button at bounding box center [585, 215] width 22 height 22
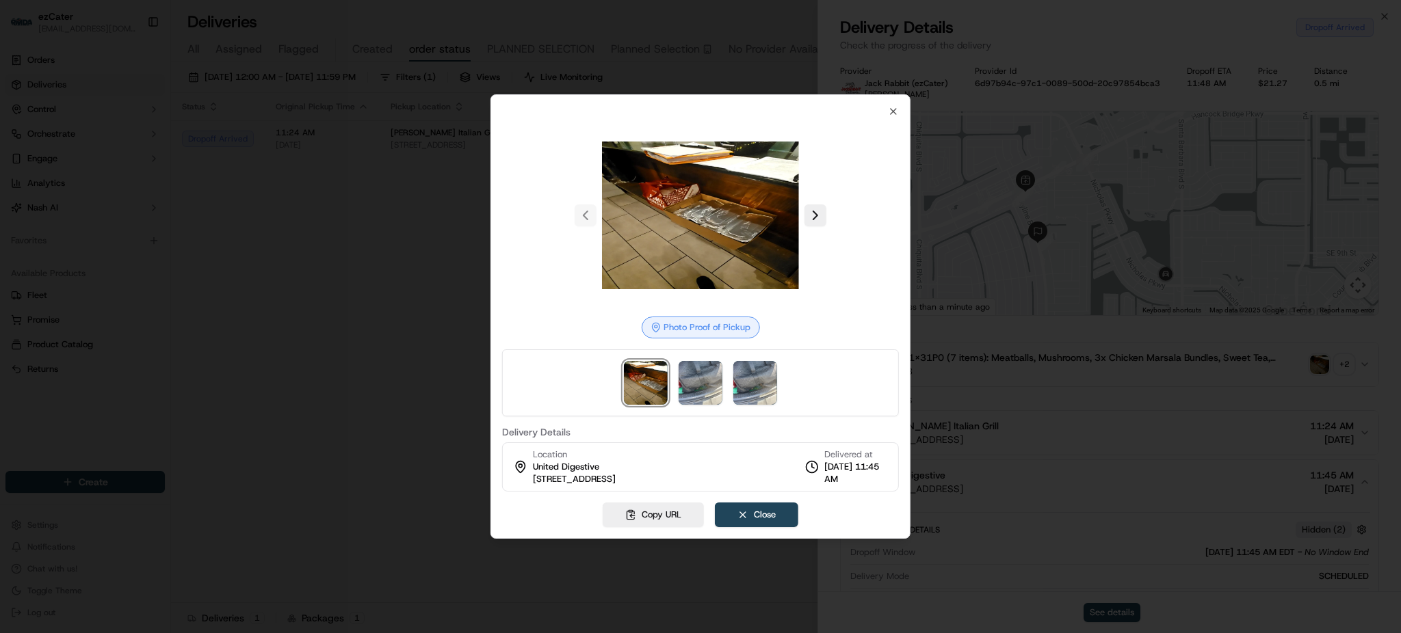
click at [722, 209] on img at bounding box center [700, 215] width 197 height 197
click at [429, 209] on div at bounding box center [700, 316] width 1401 height 633
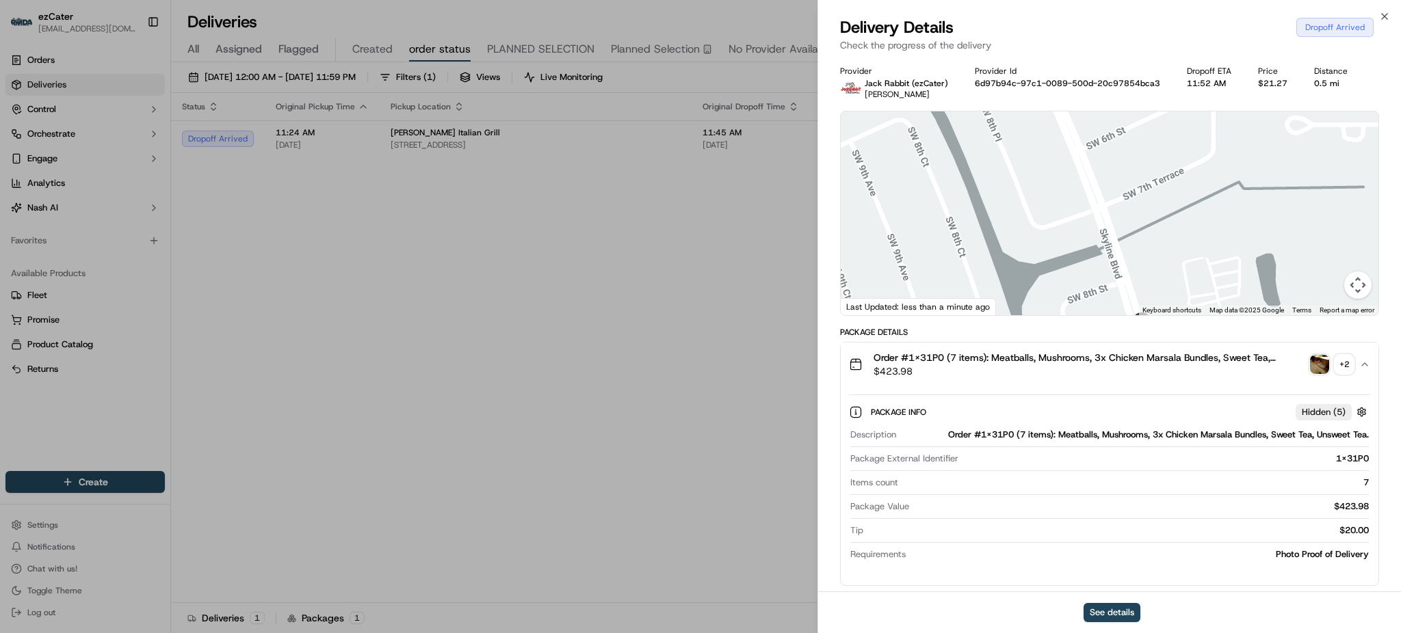
drag, startPoint x: 1116, startPoint y: 254, endPoint x: 1076, endPoint y: 162, distance: 100.8
click at [1076, 163] on div at bounding box center [1109, 213] width 538 height 204
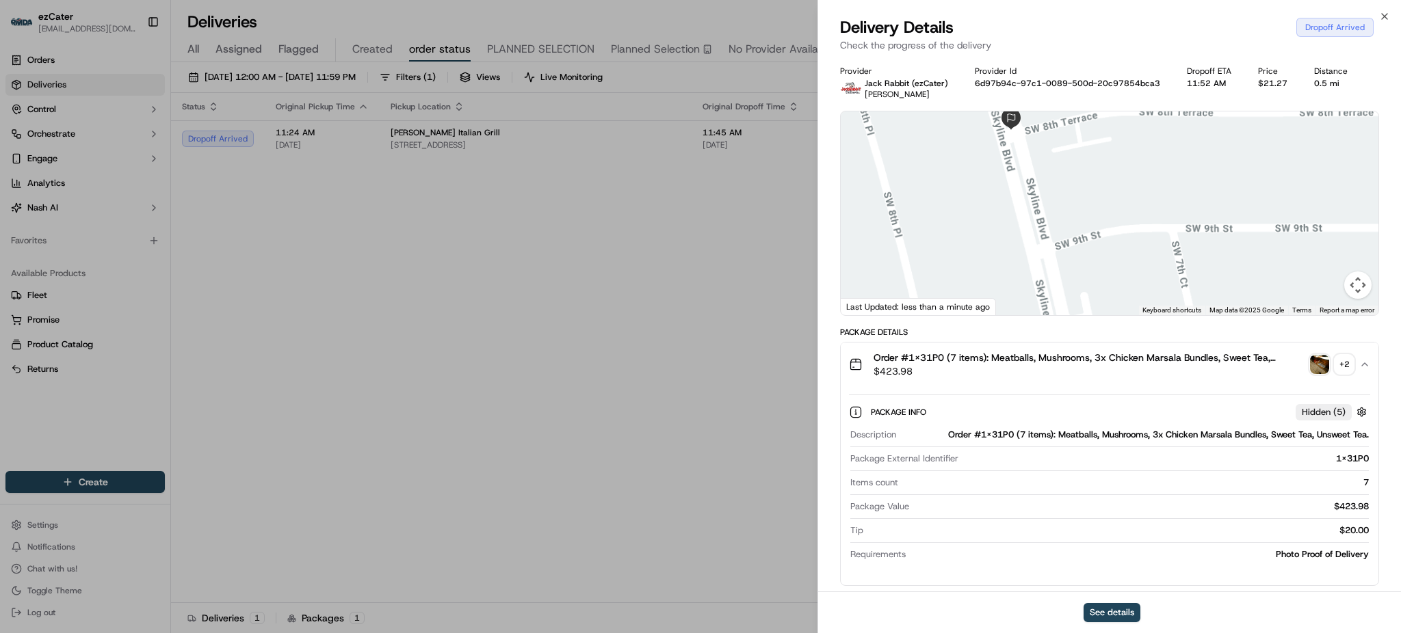
drag, startPoint x: 1102, startPoint y: 169, endPoint x: 1117, endPoint y: 243, distance: 76.2
click at [1117, 242] on div at bounding box center [1109, 213] width 538 height 204
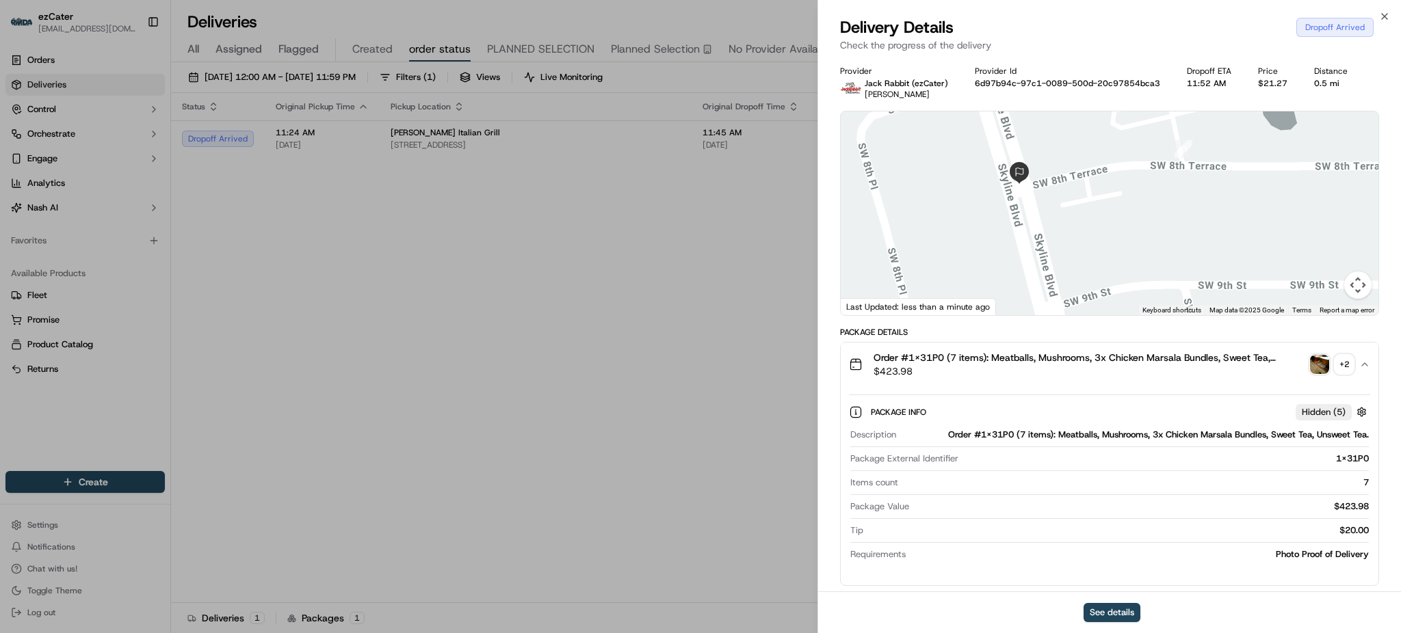
drag, startPoint x: 1128, startPoint y: 184, endPoint x: 1132, endPoint y: 226, distance: 42.5
click at [1132, 226] on div at bounding box center [1109, 213] width 538 height 204
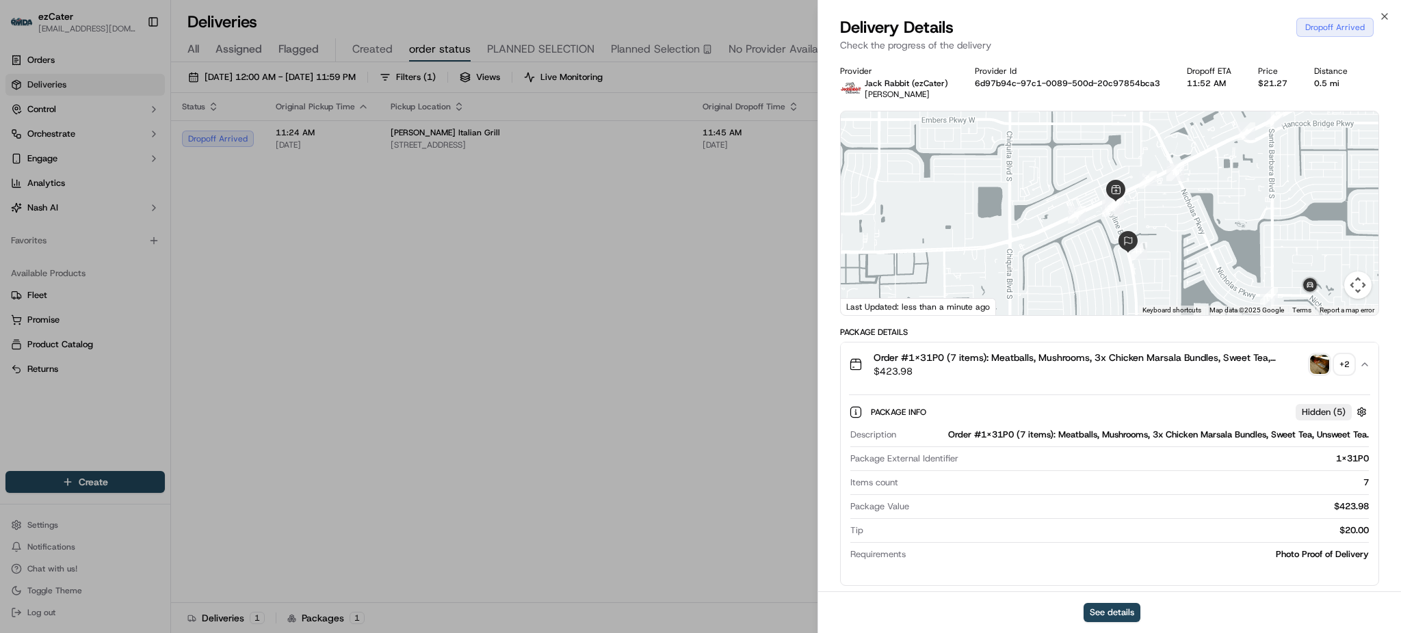
drag, startPoint x: 1238, startPoint y: 286, endPoint x: 1186, endPoint y: 236, distance: 72.6
click at [1186, 237] on div at bounding box center [1109, 213] width 538 height 204
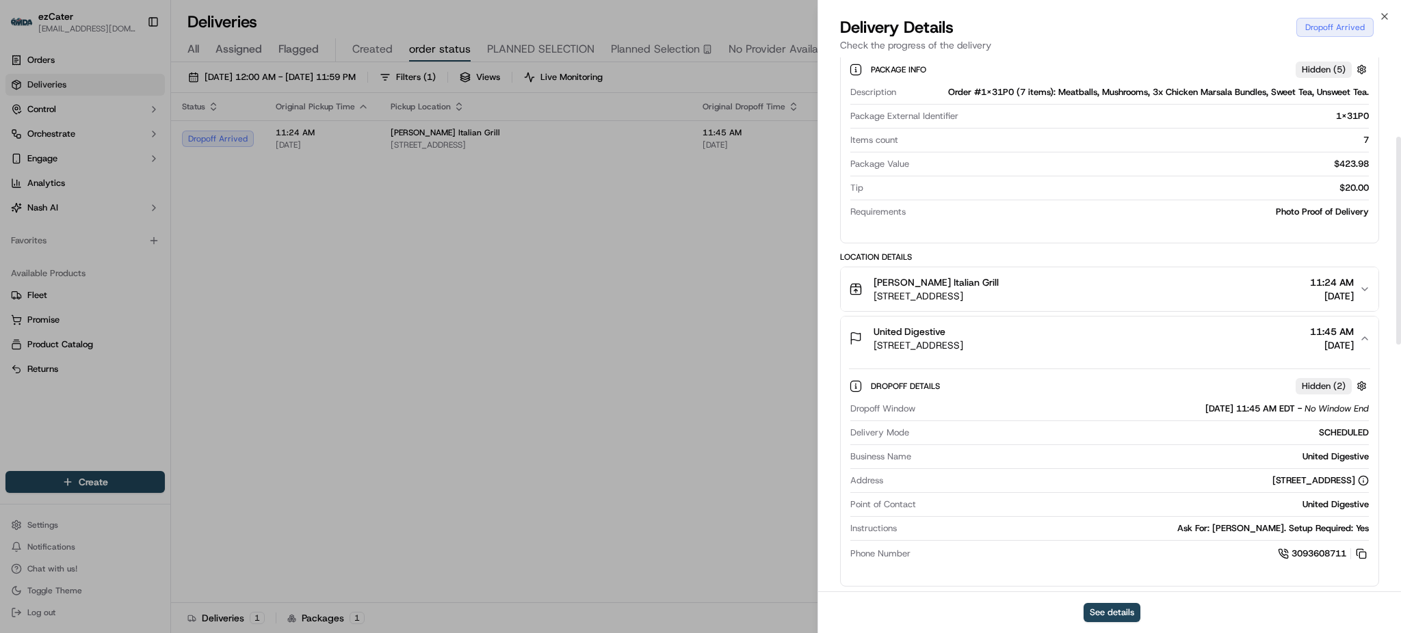
scroll to position [365, 0]
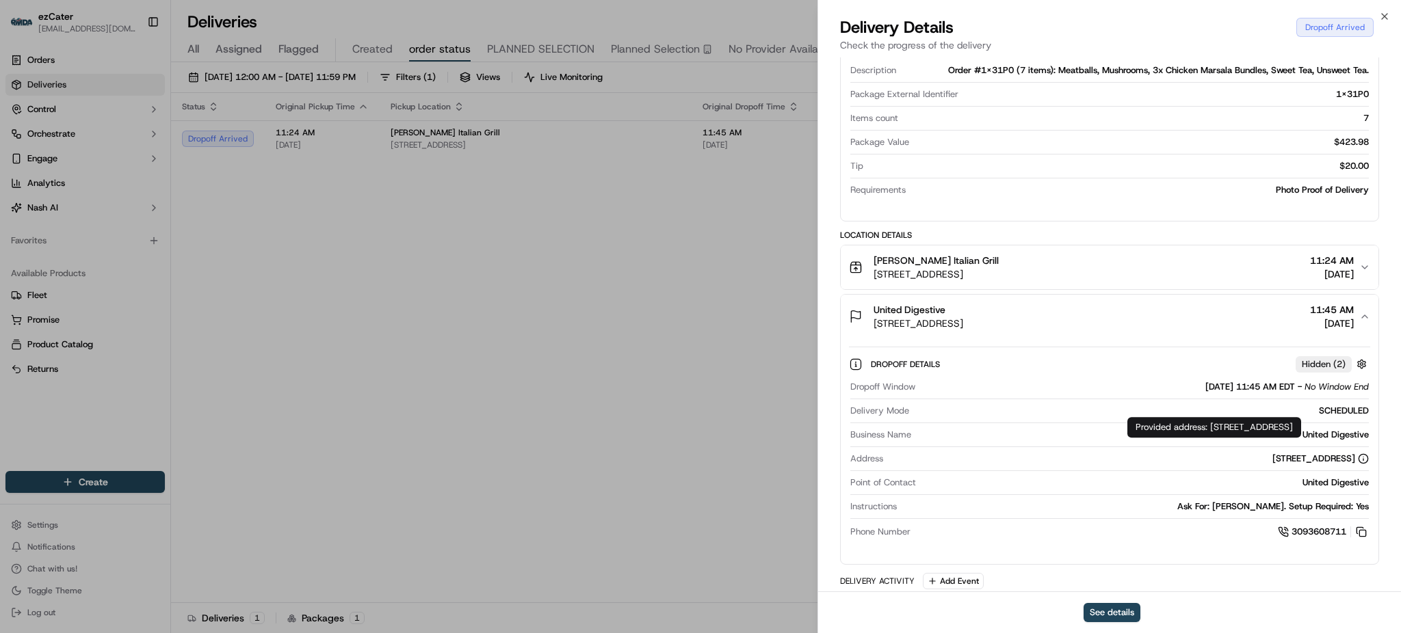
drag, startPoint x: 1255, startPoint y: 440, endPoint x: 1209, endPoint y: 423, distance: 49.1
click at [1209, 423] on div "Provided address: 1303 SW 8th Terrace, Cape Coral, FL, 33991 Provided address: …" at bounding box center [1214, 427] width 174 height 21
copy div "1303 SW 8th Terrace, Cape Coral, FL, 33991"
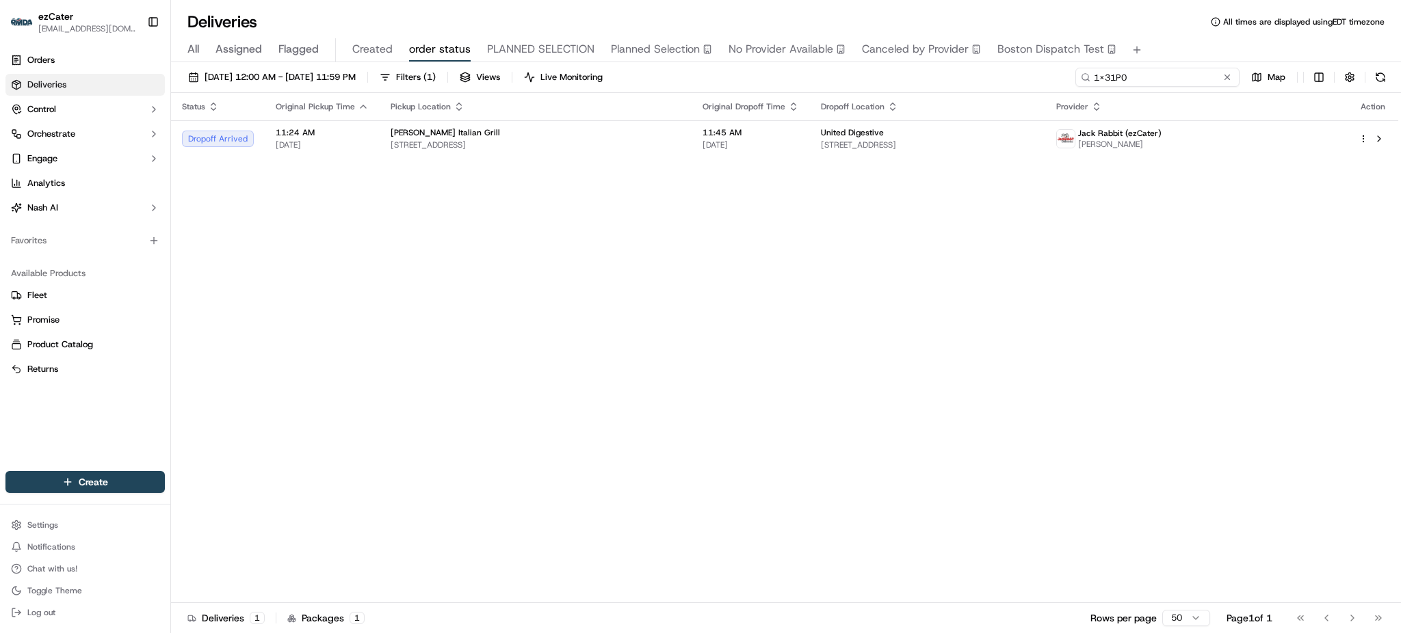
click at [1190, 82] on input "1X31P0" at bounding box center [1157, 77] width 164 height 19
paste input "Y2KMGV"
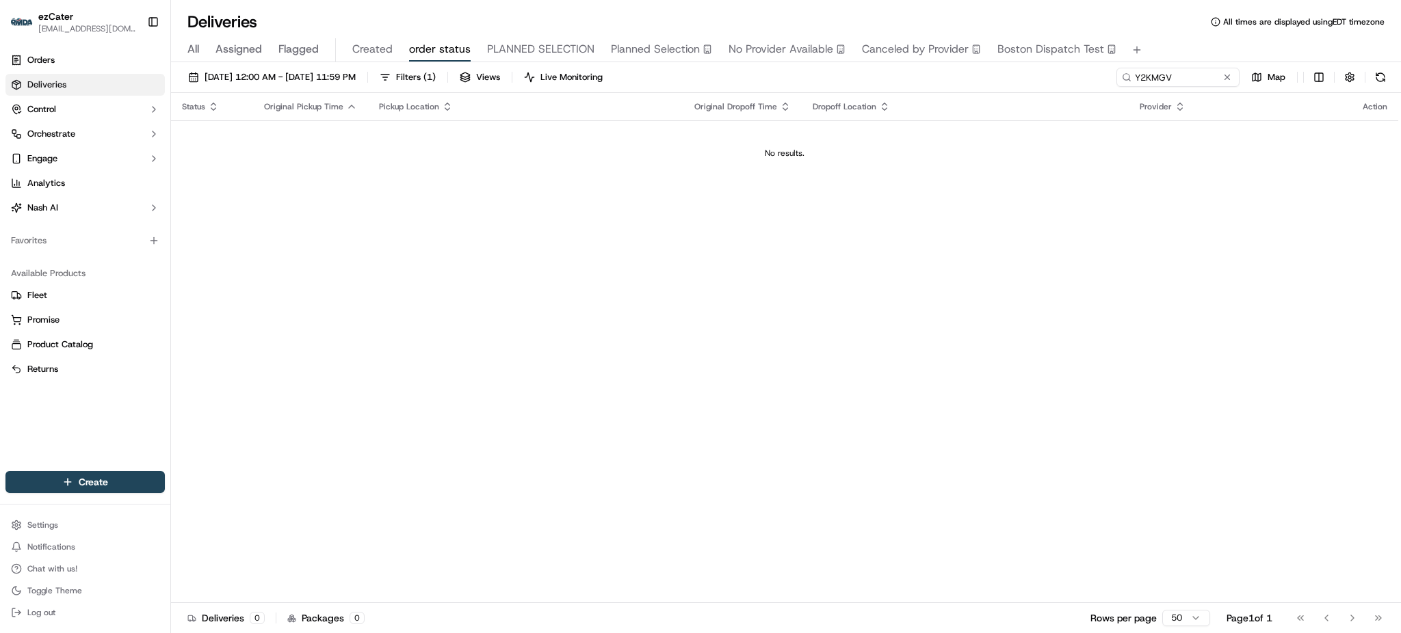
click at [1093, 69] on div "09/15/2025 12:00 AM - 09/15/2025 11:59 PM Filters ( 1 ) Views Live Monitoring Y…" at bounding box center [786, 80] width 1230 height 25
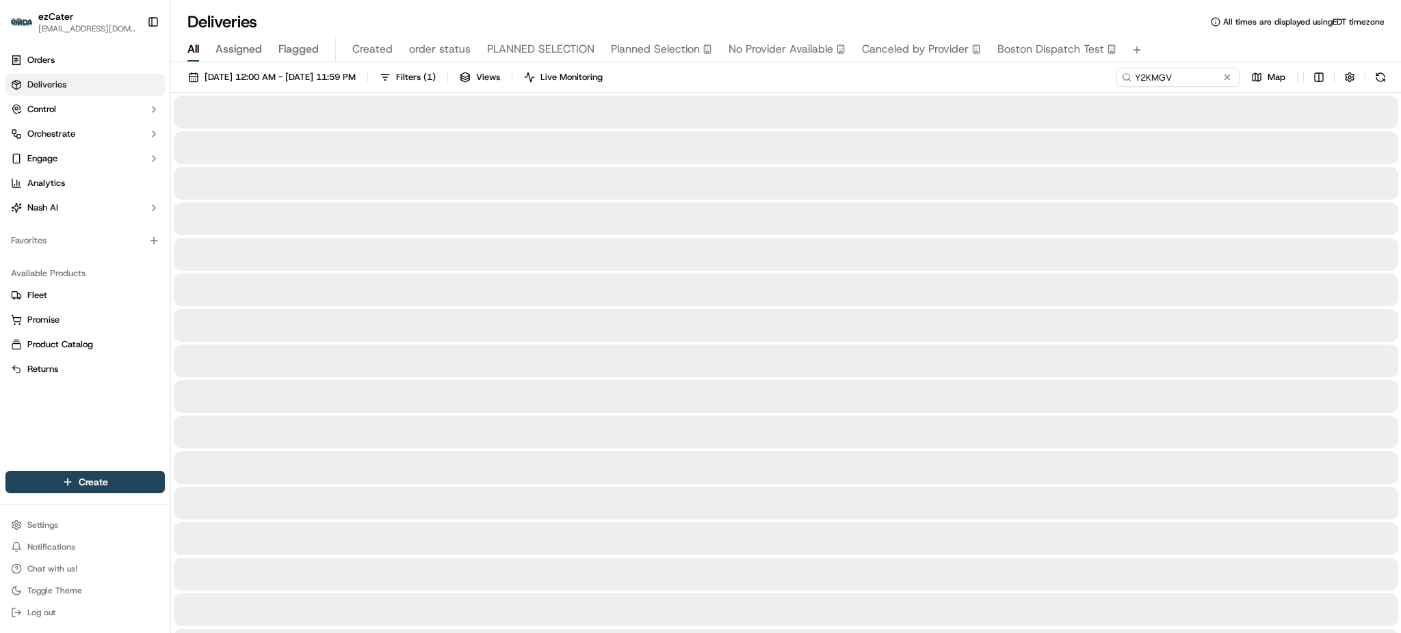
click at [191, 47] on span "All" at bounding box center [193, 49] width 12 height 16
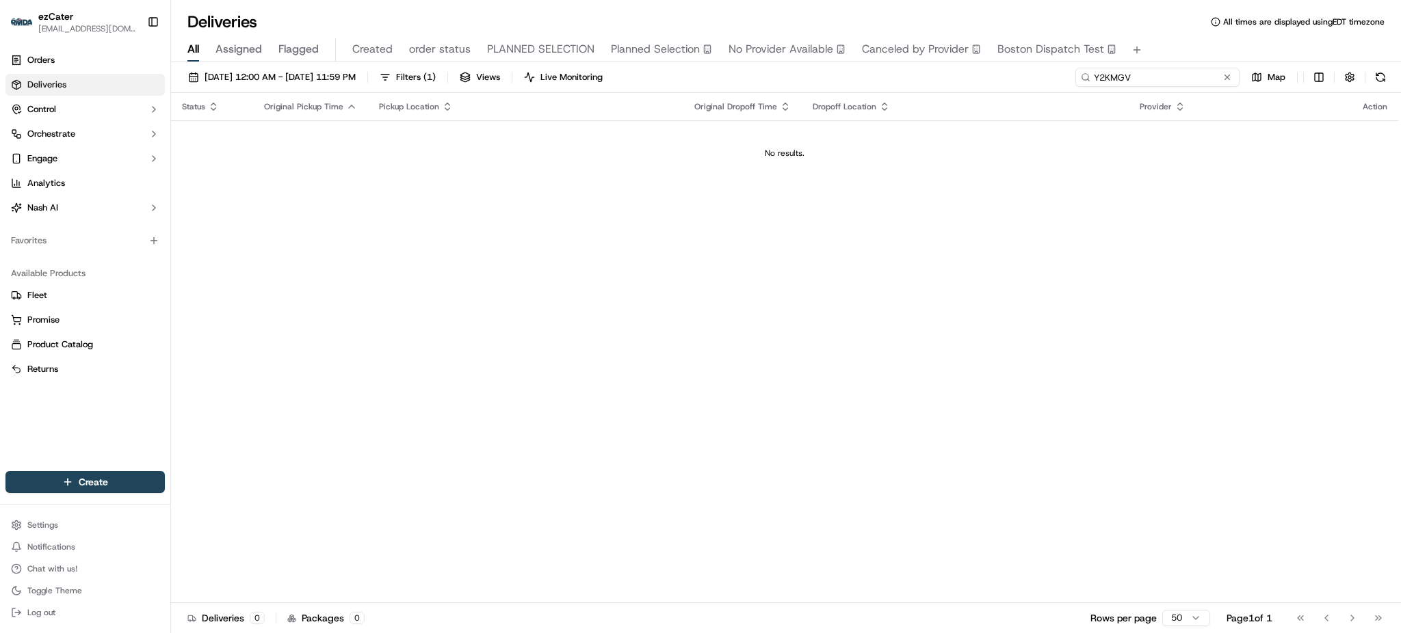
click at [1198, 80] on input "Y2KMGV" at bounding box center [1157, 77] width 164 height 19
click at [442, 74] on button "Filters ( 1 )" at bounding box center [407, 77] width 68 height 19
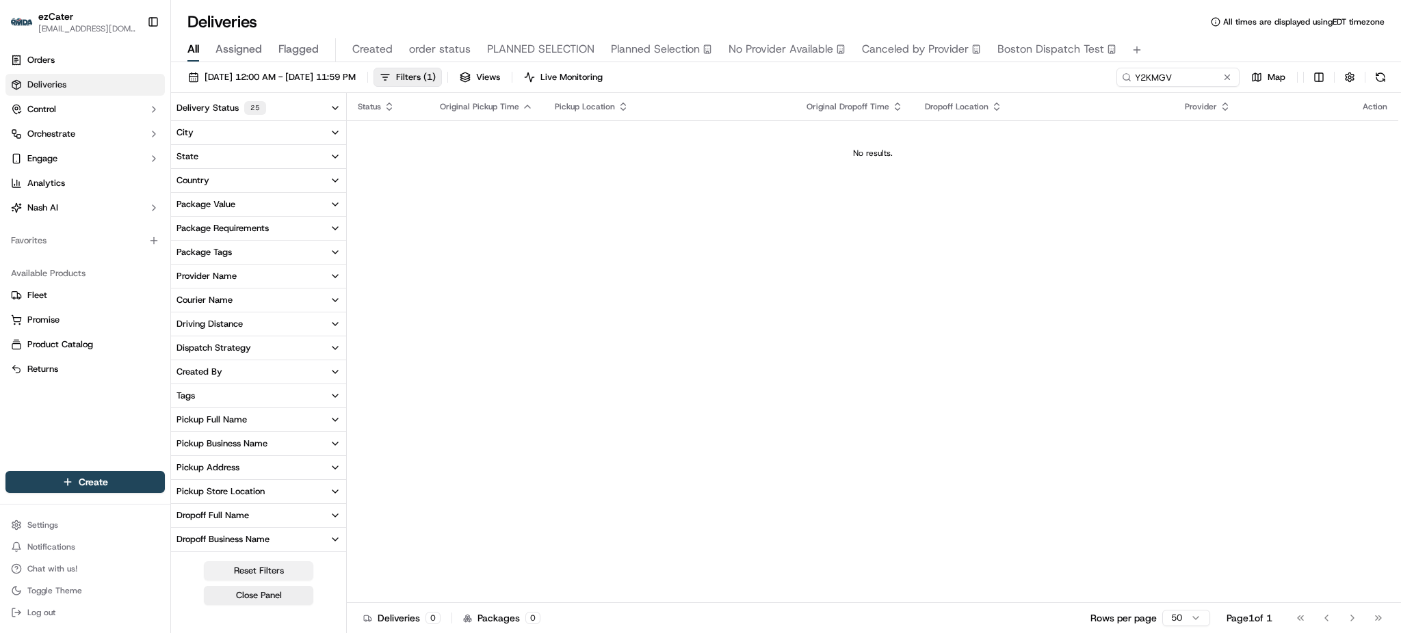
click at [291, 566] on button "Reset Filters" at bounding box center [258, 570] width 109 height 19
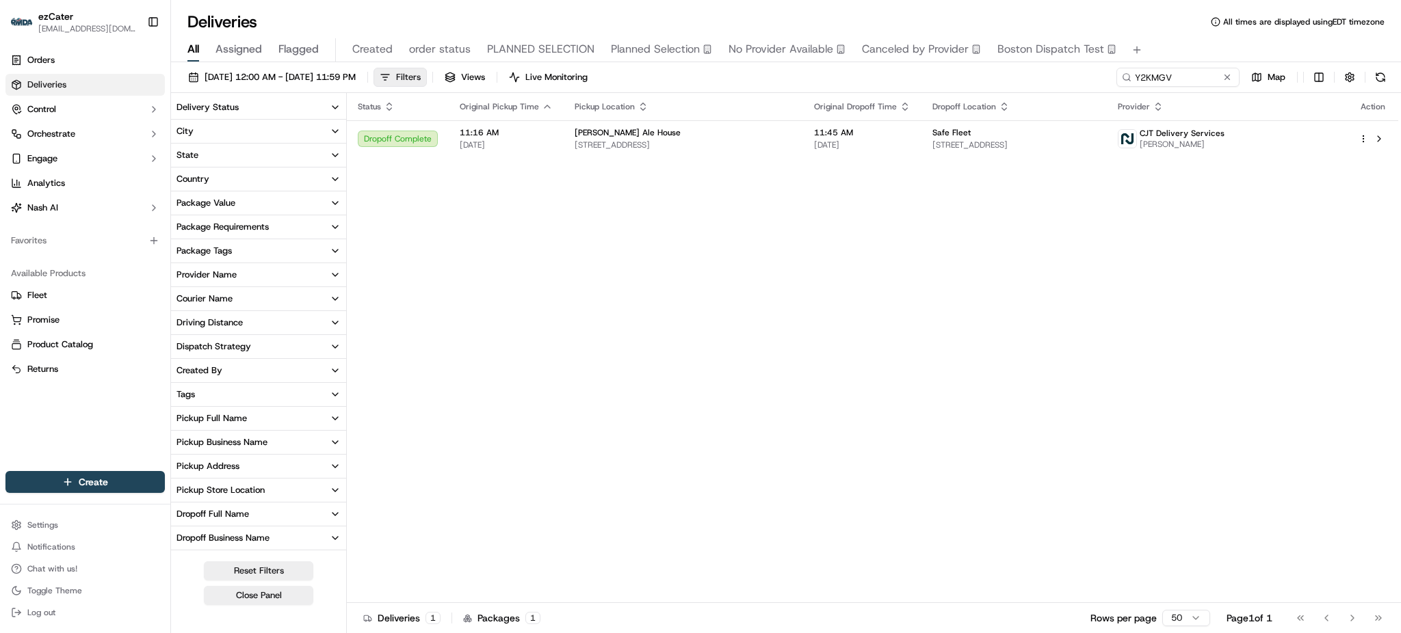
click at [427, 75] on button "Filters" at bounding box center [399, 77] width 53 height 19
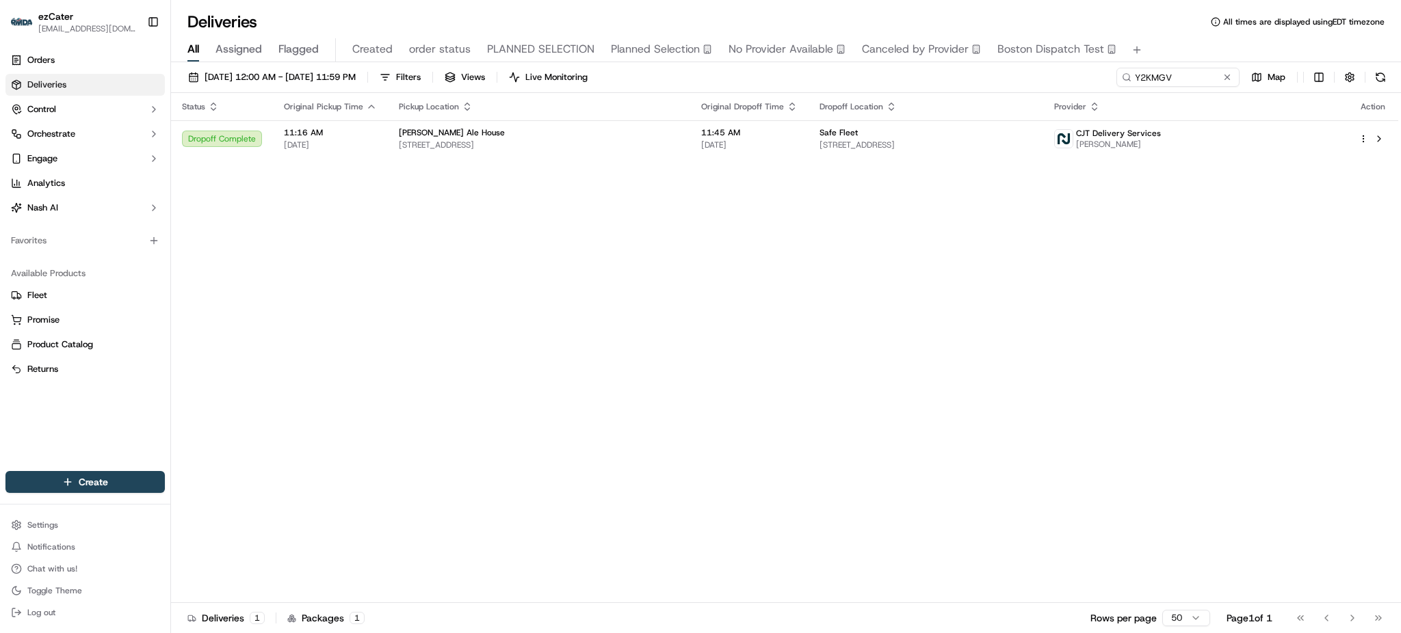
click at [754, 85] on div "09/15/2025 12:00 AM - 09/15/2025 11:59 PM Filters Views Live Monitoring Y2KMGV …" at bounding box center [786, 80] width 1230 height 25
click at [1188, 71] on input "Y2KMGV" at bounding box center [1157, 77] width 164 height 19
paste input "04K2GY"
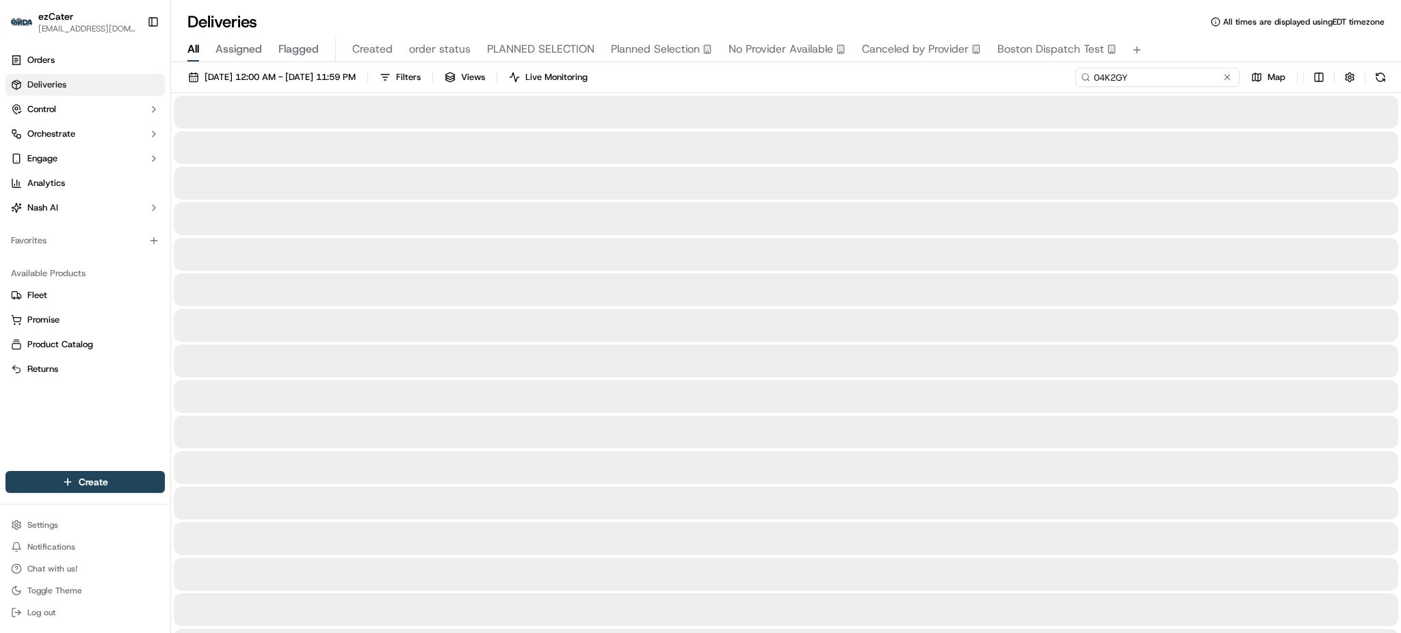
type input "04K2GY"
click at [1179, 47] on div "All Assigned Flagged Created order status PLANNED SELECTION Planned Selection N…" at bounding box center [786, 50] width 1230 height 24
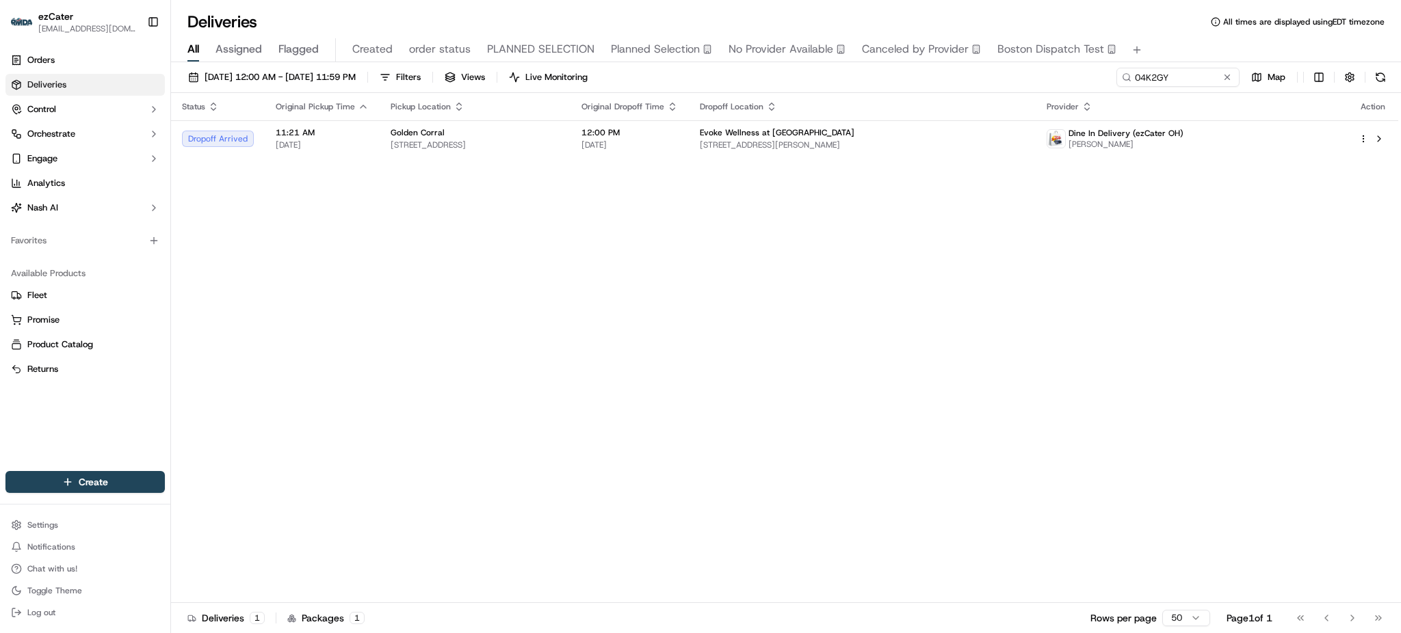
click at [858, 119] on th "Dropoff Location" at bounding box center [862, 106] width 347 height 27
click at [854, 161] on div "Status Original Pickup Time Pickup Location Original Dropoff Time Dropoff Locat…" at bounding box center [784, 348] width 1227 height 510
click at [854, 156] on td "Evoke Wellness at Hilliard 5417 Scioto Darby Rd, Hilliard, OH 43026, USA" at bounding box center [862, 138] width 347 height 37
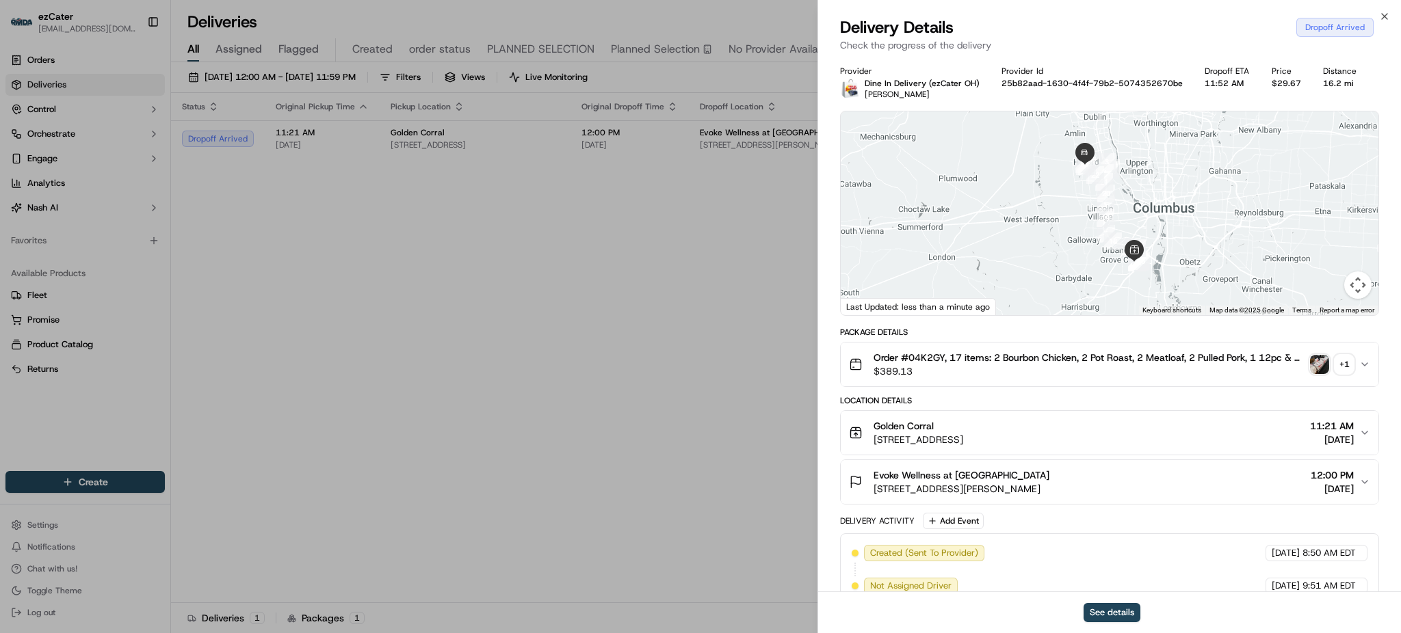
scroll to position [253, 0]
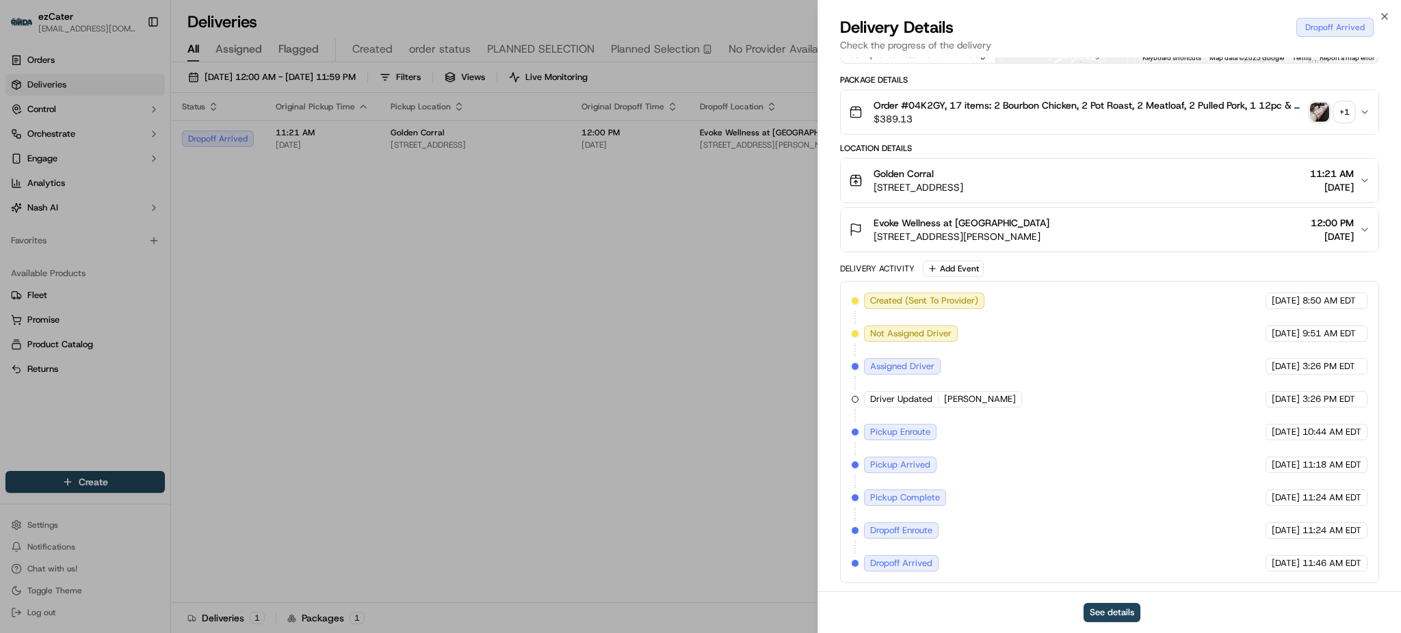
click at [1152, 220] on div "Evoke Wellness at Hilliard 5417 Scioto Darby Rd, Hilliard, OH 43026, USA 12:00 …" at bounding box center [1104, 229] width 510 height 27
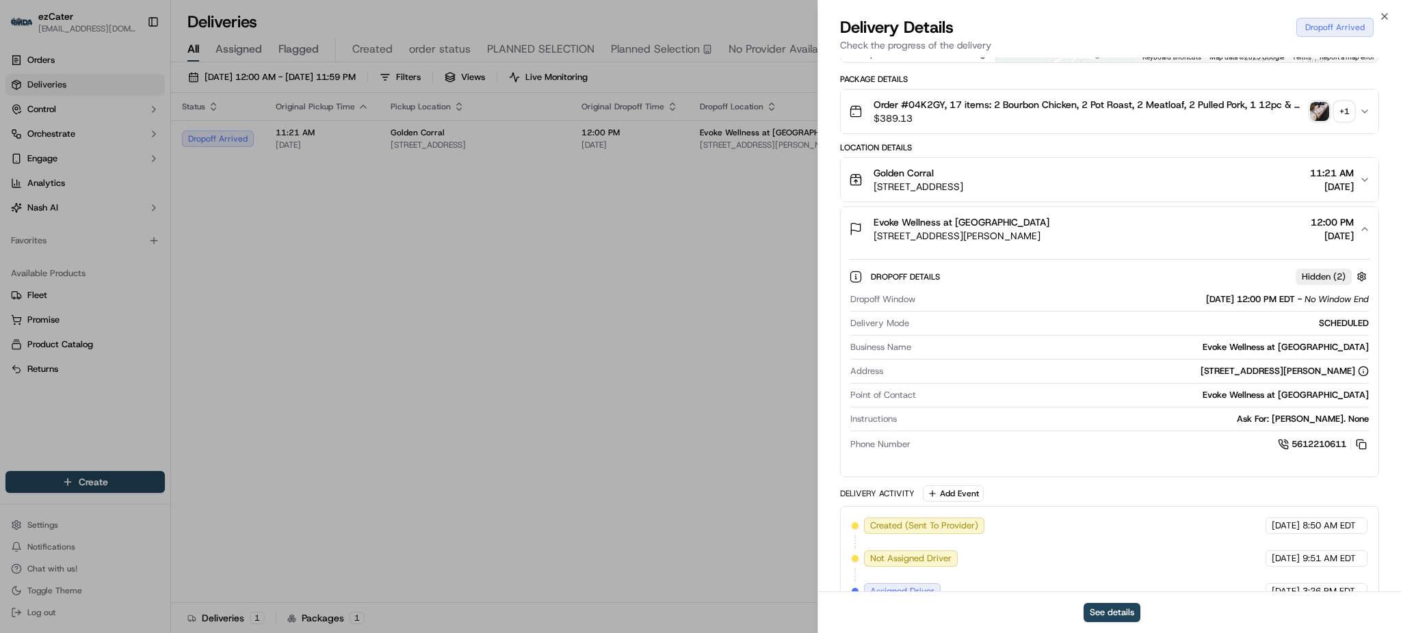
click at [1003, 236] on span "5417 Scioto Darby Rd, Hilliard, OH 43026, USA" at bounding box center [961, 236] width 176 height 14
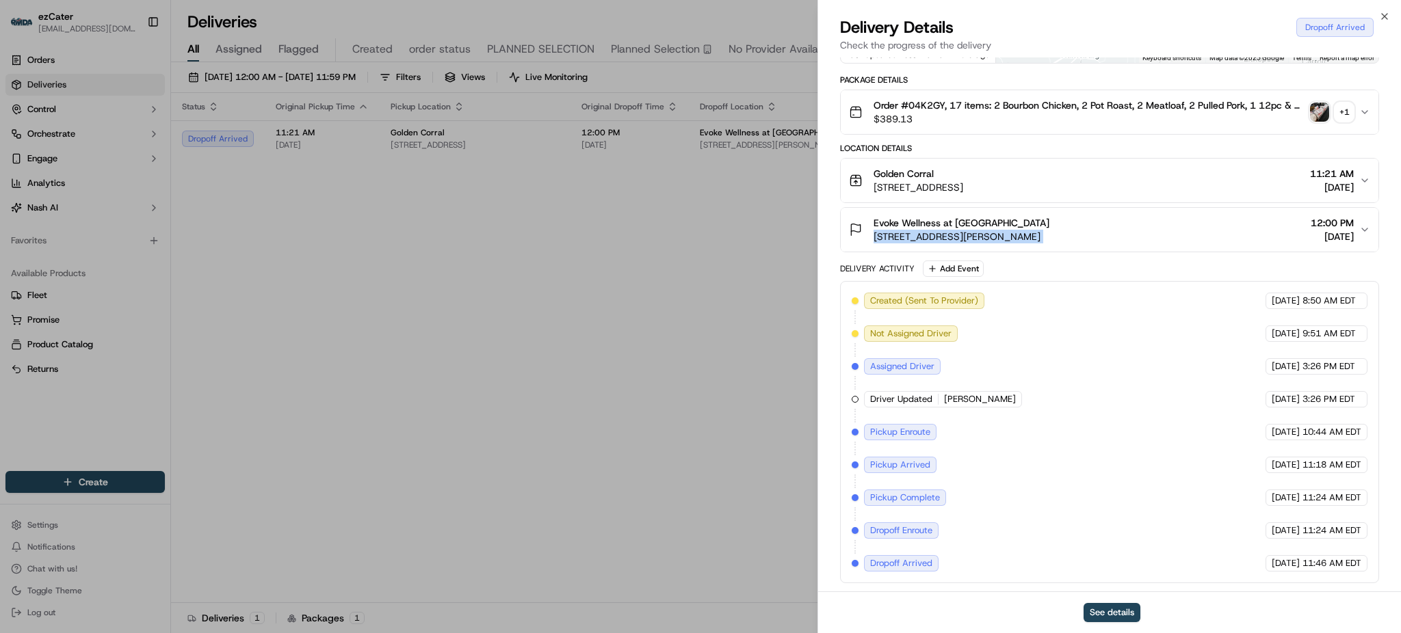
click at [1003, 236] on span "5417 Scioto Darby Rd, Hilliard, OH 43026, USA" at bounding box center [961, 237] width 176 height 14
copy span "5417 Scioto Darby Rd, Hilliard, OH 43026, USA"
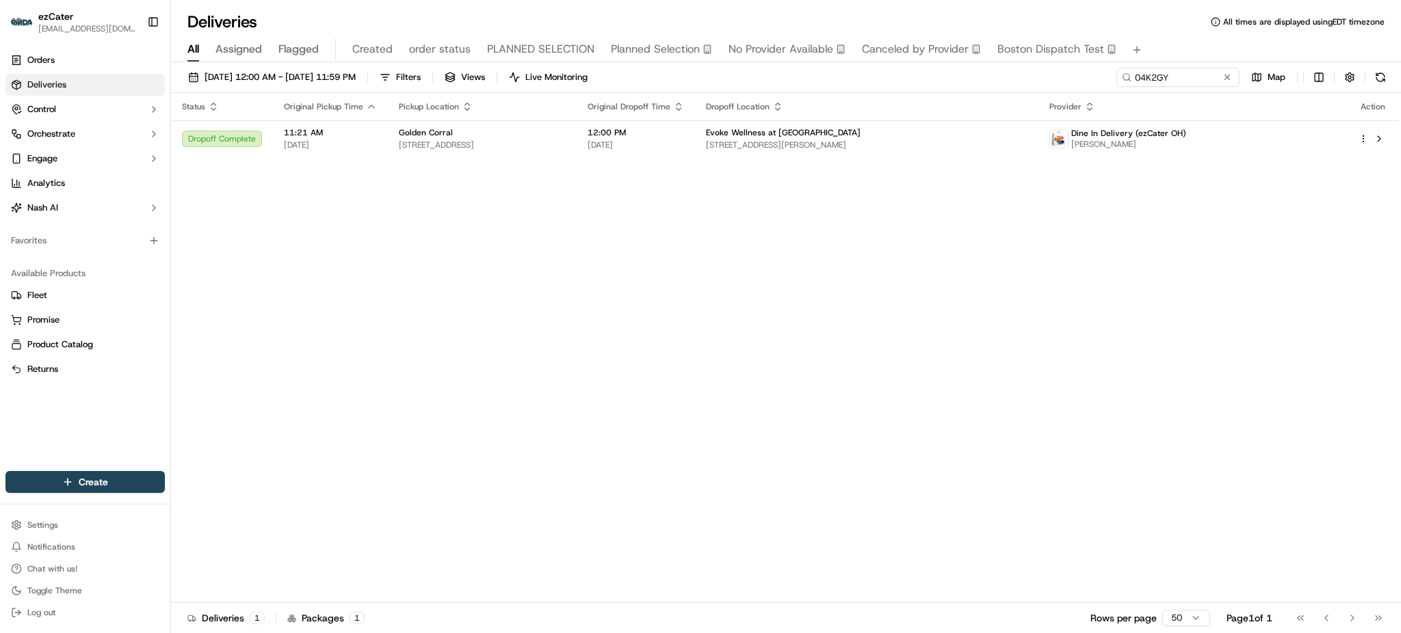
click at [567, 351] on div "Status Original Pickup Time Pickup Location Original Dropoff Time Dropoff Locat…" at bounding box center [784, 348] width 1227 height 510
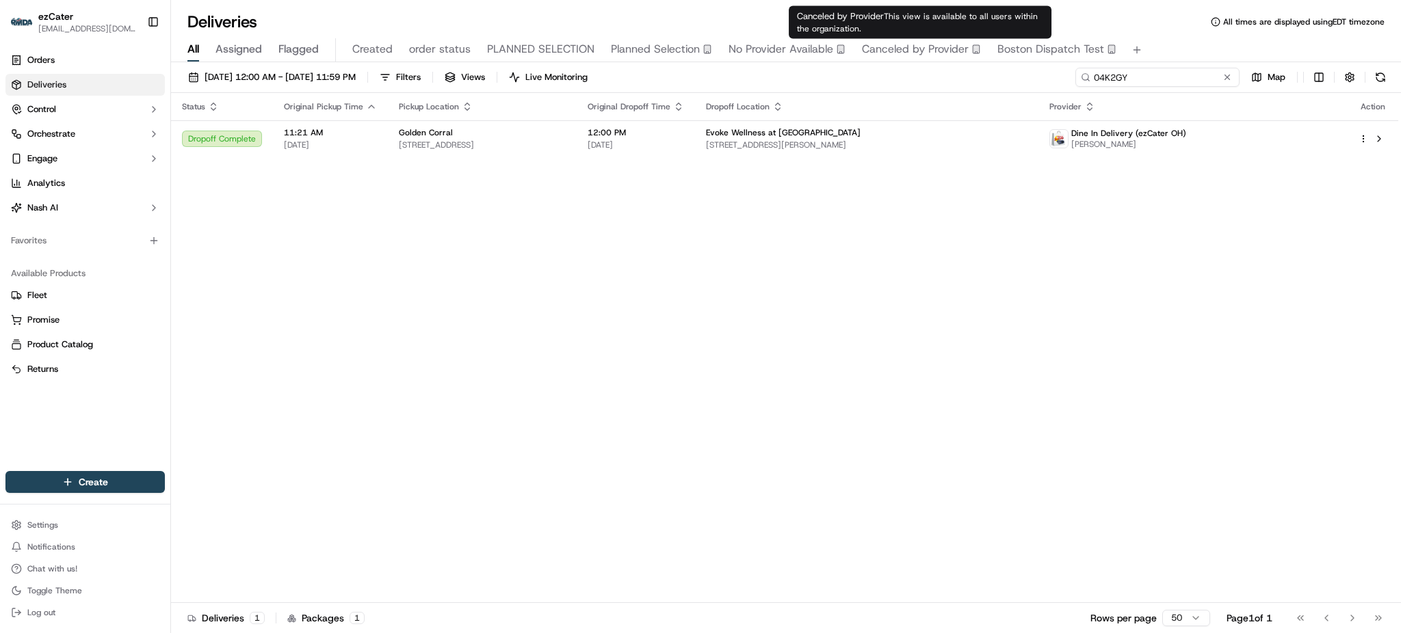
click at [1169, 74] on input "04K2GY" at bounding box center [1157, 77] width 164 height 19
paste input "WTG-HQW"
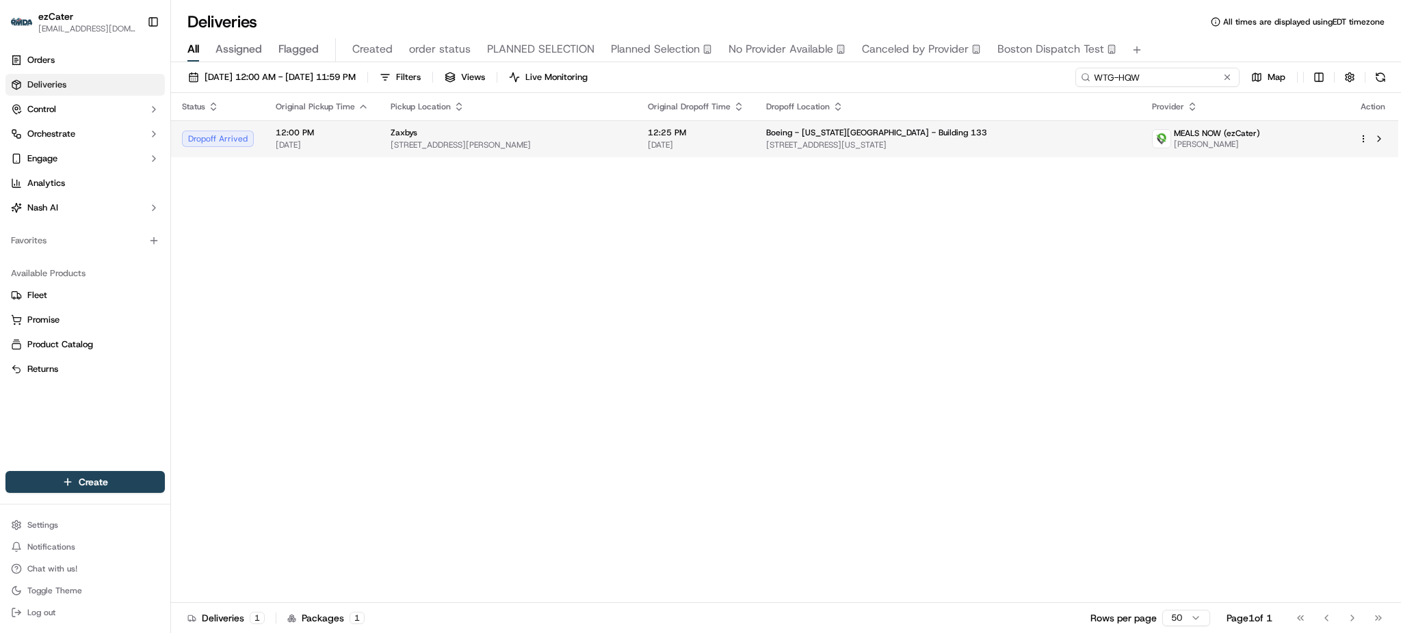
type input "WTG-HQW"
click at [910, 154] on td "Boeing - Oklahoma City - Building 133 6001 S Air Depot Blvd, Oklahoma City, OK …" at bounding box center [948, 138] width 386 height 37
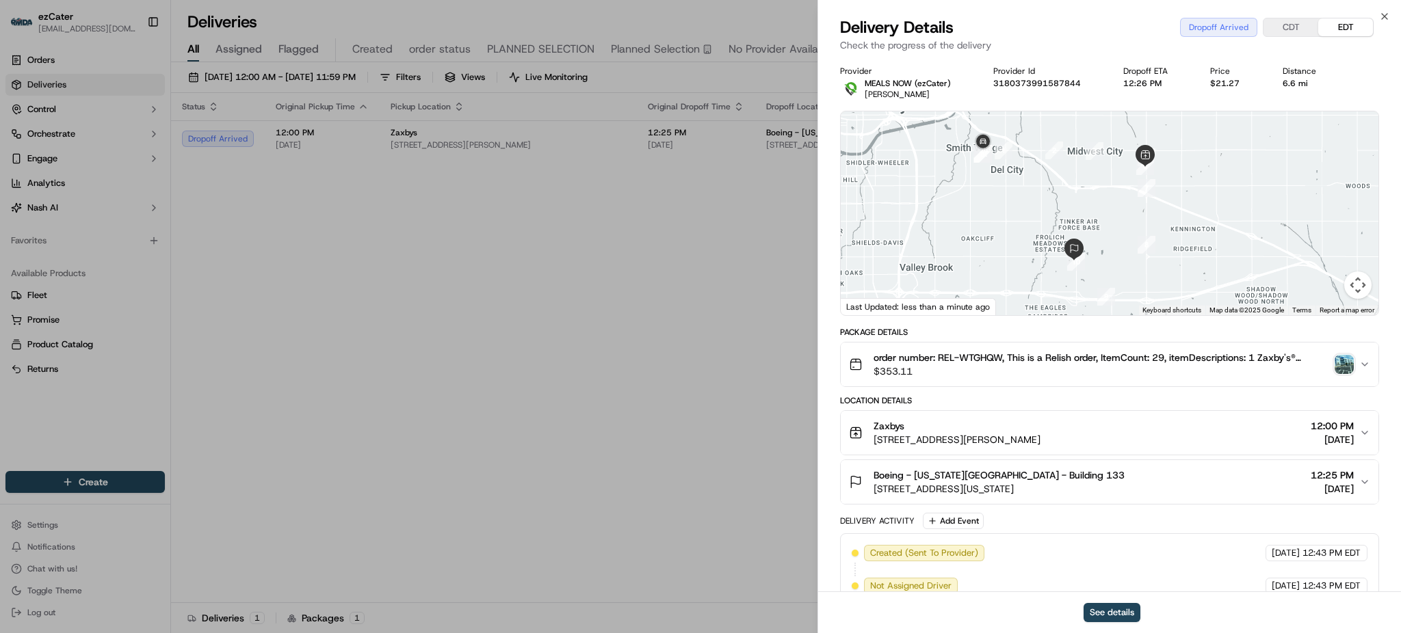
click at [1340, 359] on img "button" at bounding box center [1343, 364] width 19 height 19
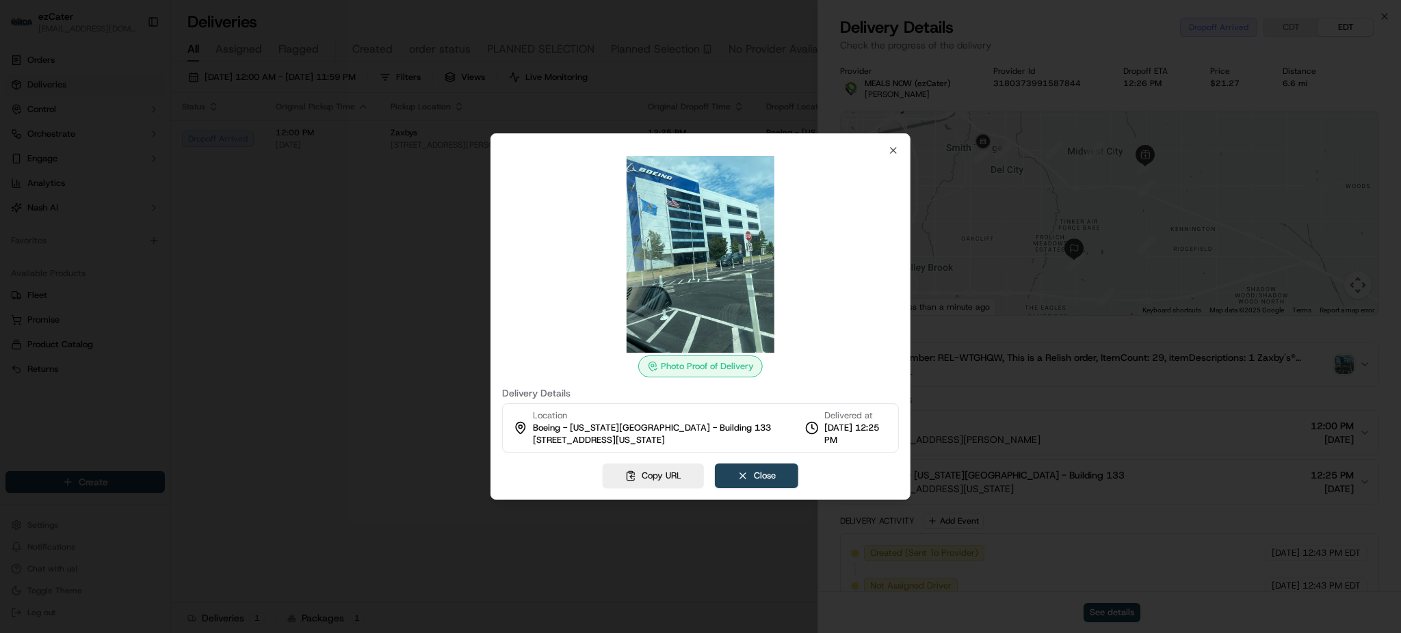
click at [323, 295] on div at bounding box center [700, 316] width 1401 height 633
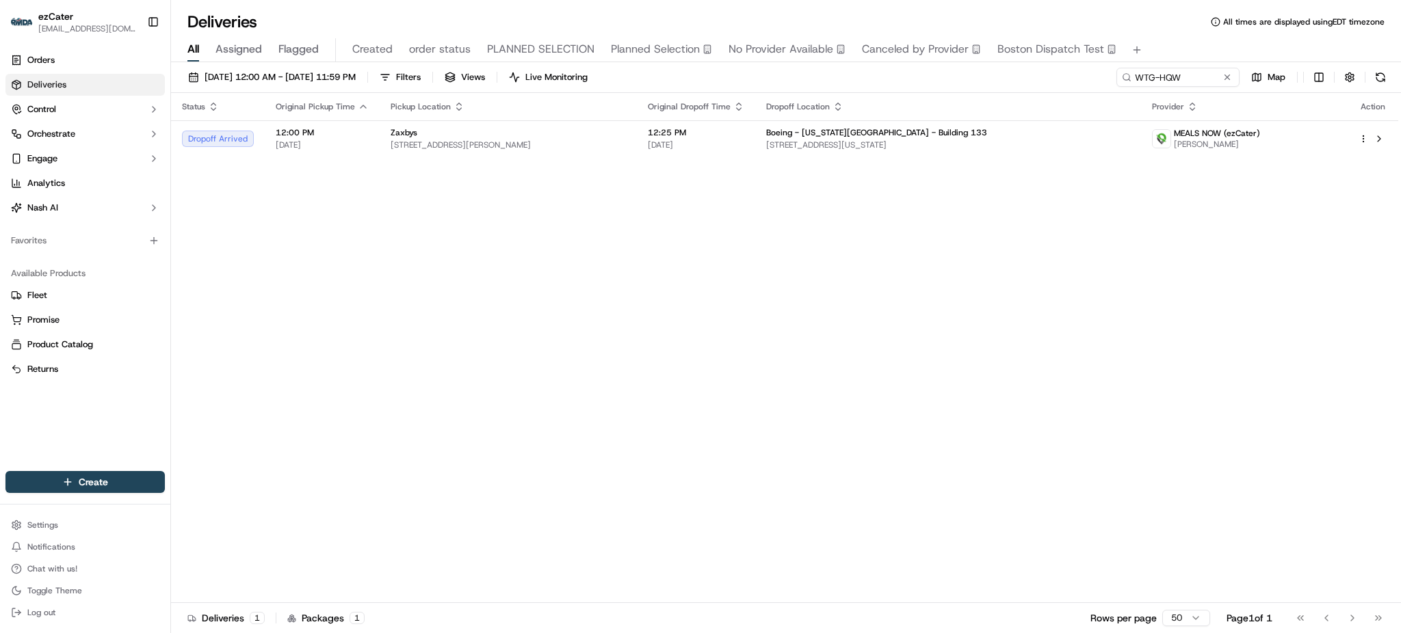
drag, startPoint x: 1161, startPoint y: 274, endPoint x: 1141, endPoint y: 242, distance: 37.2
click at [1161, 274] on div "Status Original Pickup Time Pickup Location Original Dropoff Time Dropoff Locat…" at bounding box center [784, 348] width 1227 height 510
click at [1057, 156] on td "Boeing - Oklahoma City - Building 133 6001 S Air Depot Blvd, Oklahoma City, OK …" at bounding box center [948, 138] width 386 height 37
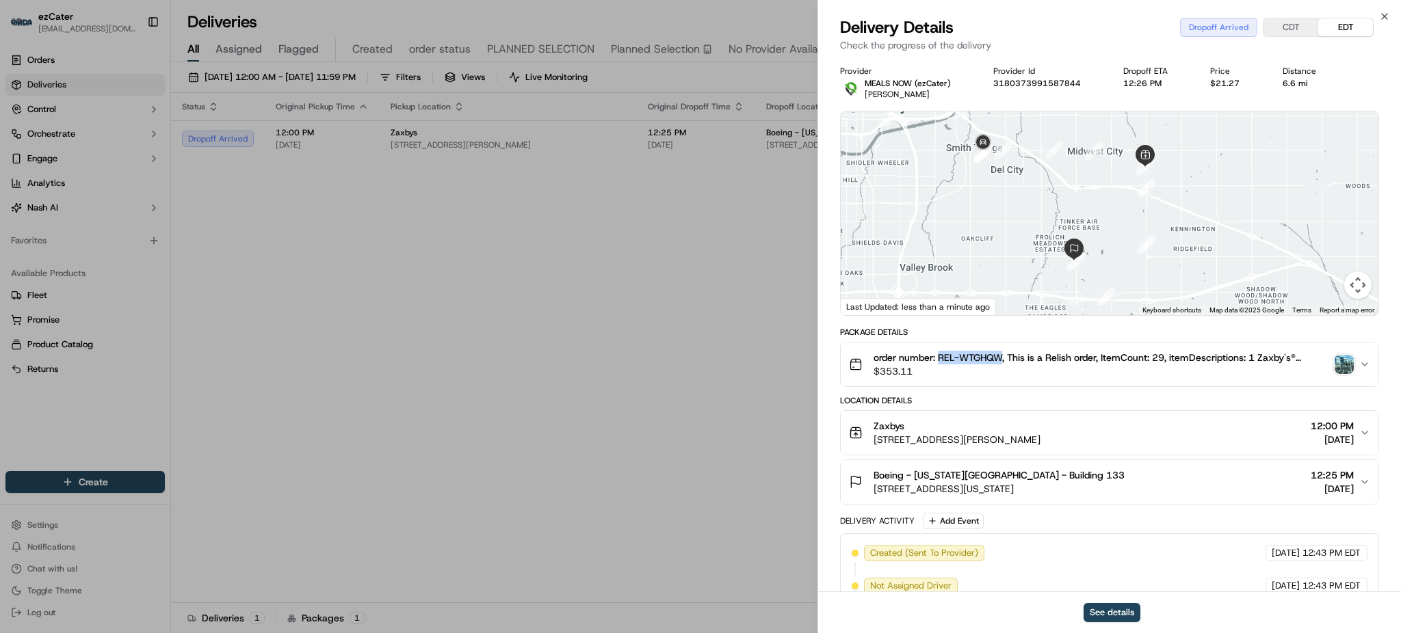
drag, startPoint x: 938, startPoint y: 356, endPoint x: 1001, endPoint y: 356, distance: 62.2
click at [1001, 356] on span "order number: REL-WTGHQW, This is a Relish order, ItemCount: 29, itemDescriptio…" at bounding box center [1100, 358] width 455 height 14
copy span "REL-WTGHQW"
click at [1342, 367] on img "button" at bounding box center [1343, 364] width 19 height 19
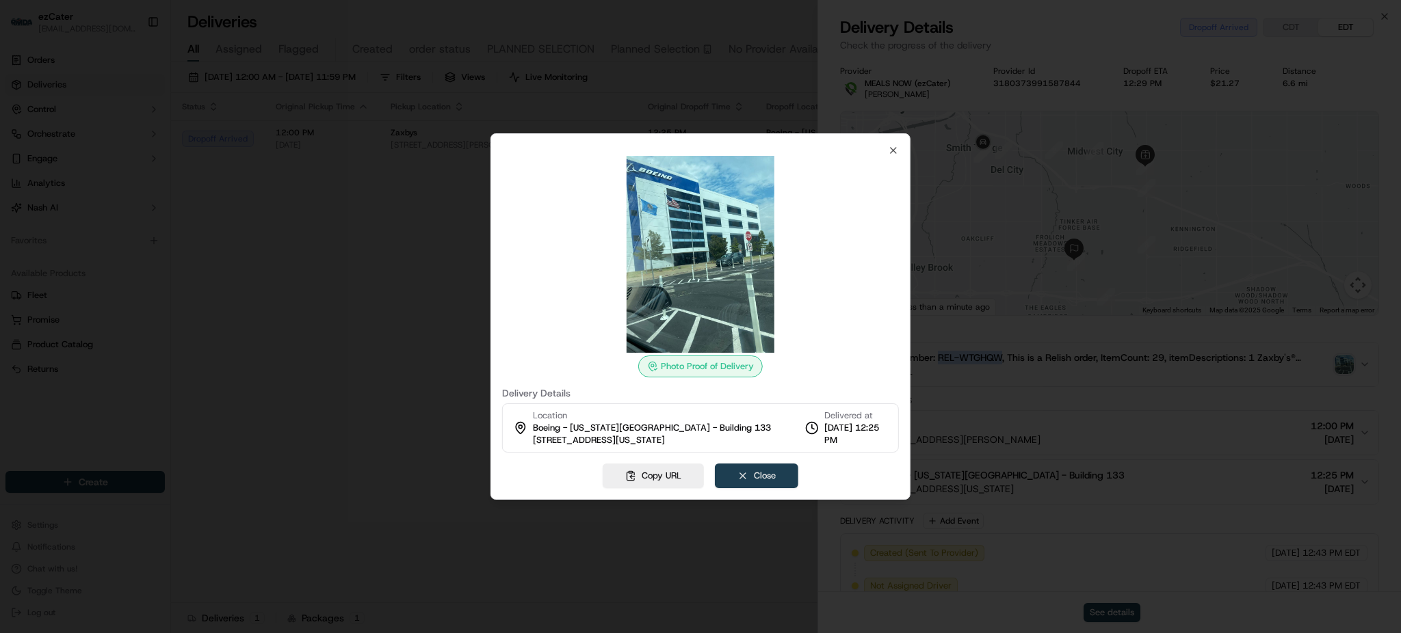
click at [753, 476] on button "Close" at bounding box center [756, 476] width 83 height 25
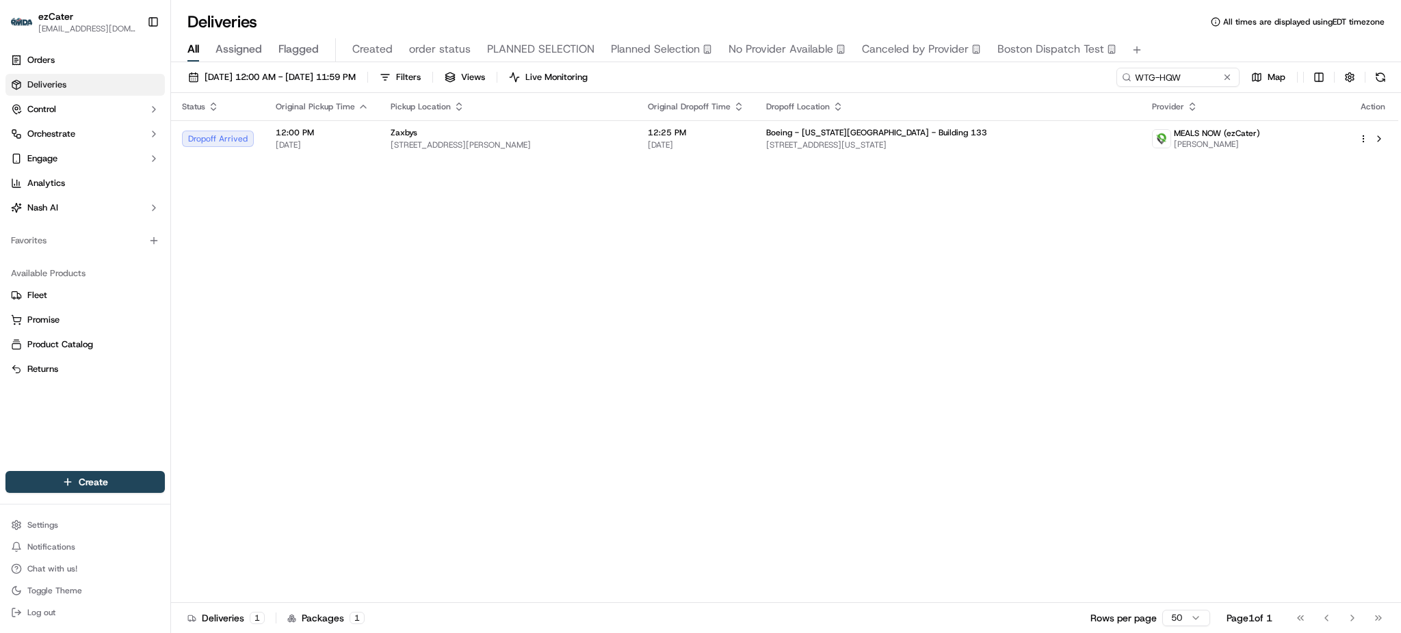
click at [1050, 371] on div "Status Original Pickup Time Pickup Location Original Dropoff Time Dropoff Locat…" at bounding box center [784, 348] width 1227 height 510
click at [1208, 302] on div "Status Original Pickup Time Pickup Location Original Dropoff Time Dropoff Locat…" at bounding box center [784, 348] width 1227 height 510
click at [540, 289] on div "Status Original Pickup Time Pickup Location Original Dropoff Time Dropoff Locat…" at bounding box center [784, 348] width 1227 height 510
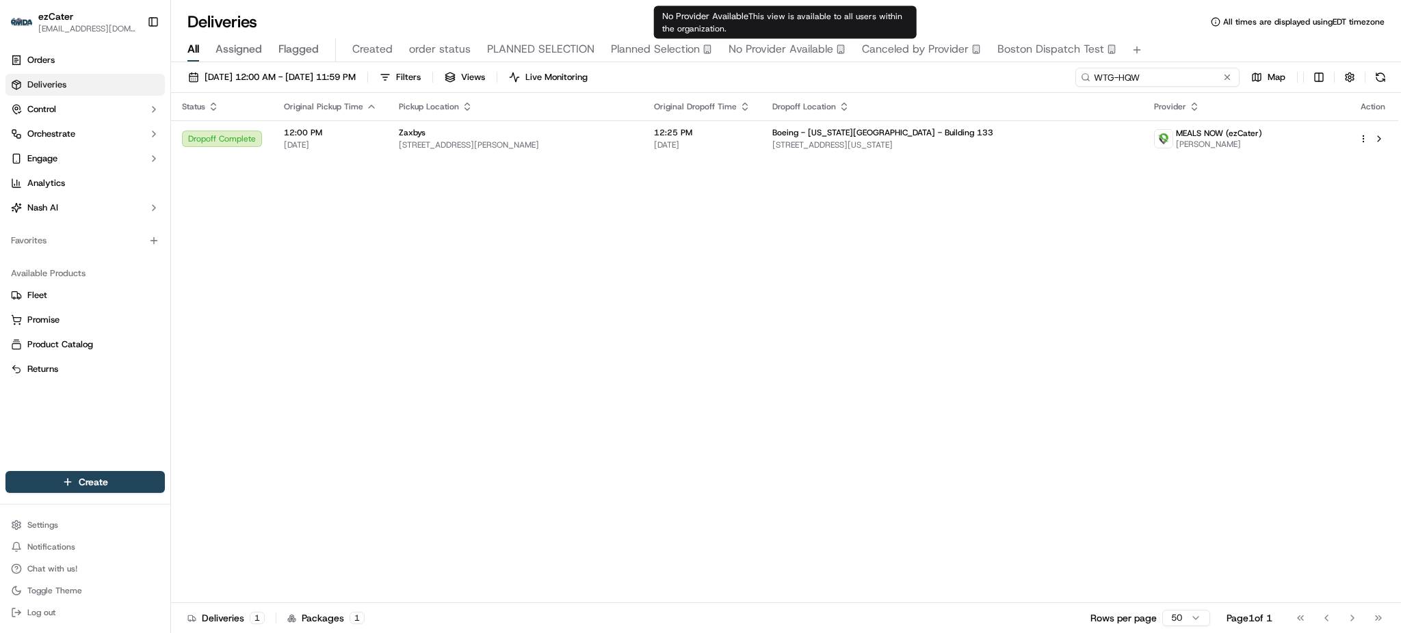
click at [1208, 84] on input "WTG-HQW" at bounding box center [1157, 77] width 164 height 19
paste input "2Q5-X9Y"
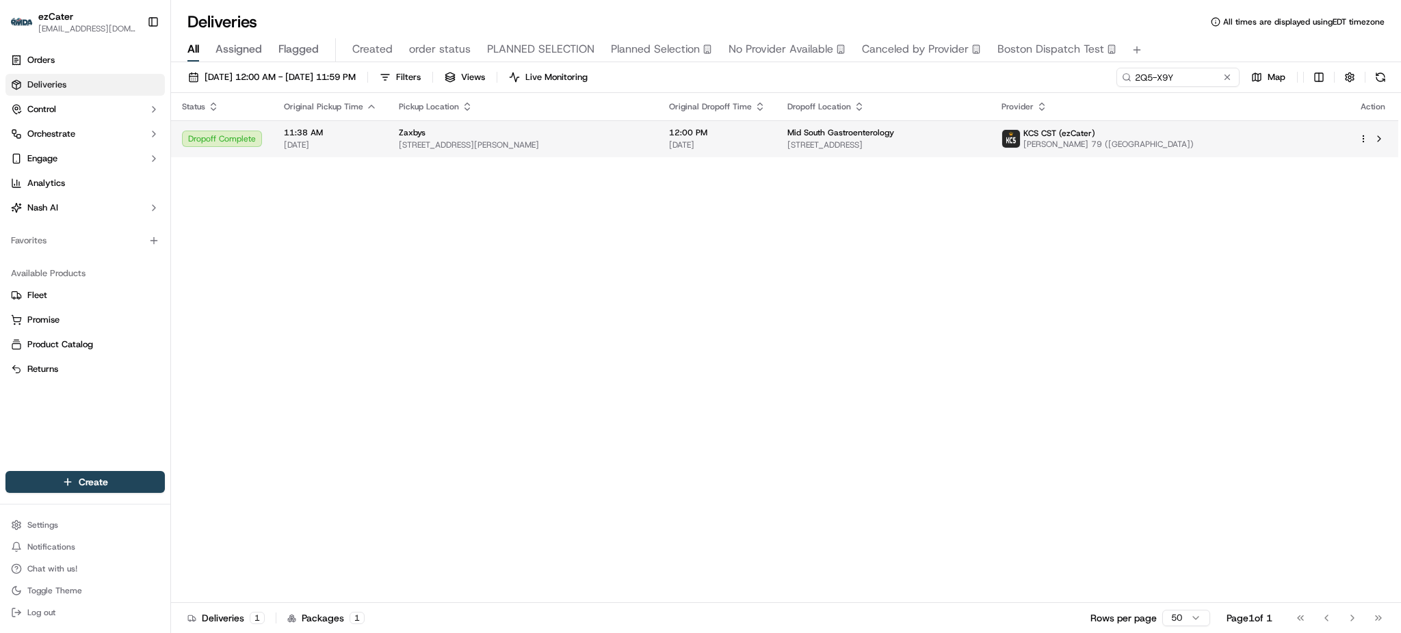
click at [979, 136] on div "Mid South Gastroenterology" at bounding box center [883, 132] width 192 height 11
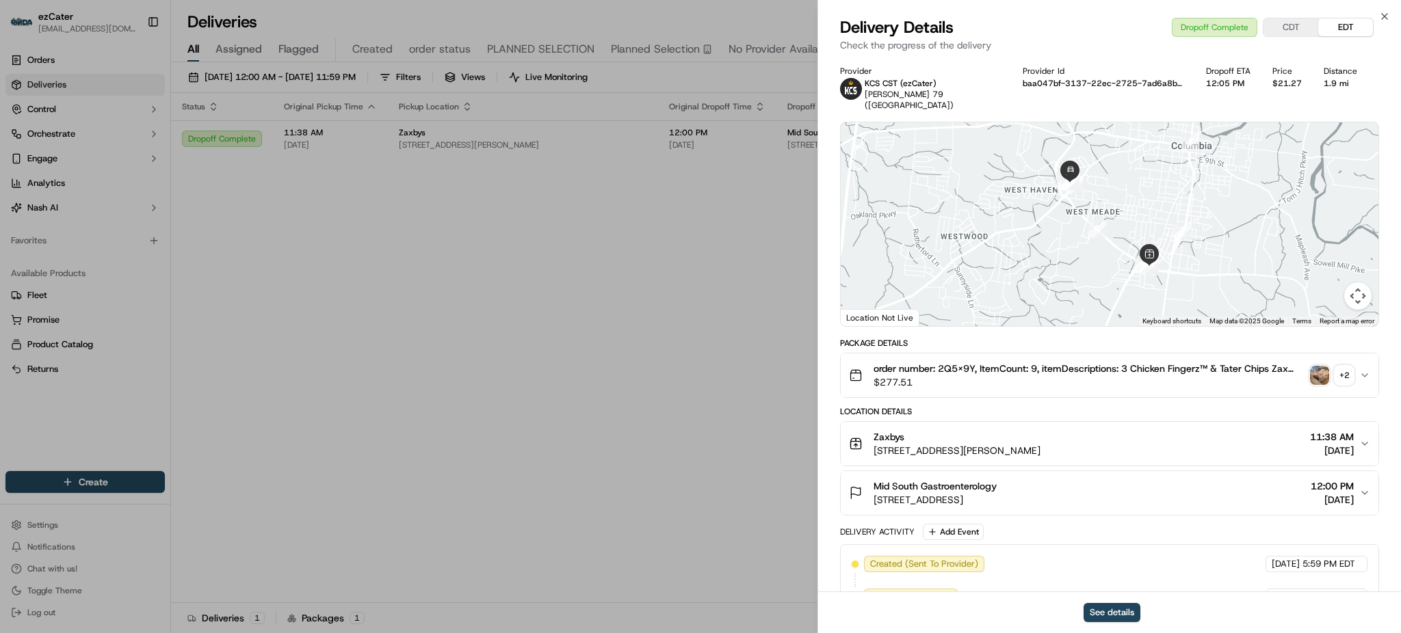
click at [1319, 367] on img "button" at bounding box center [1319, 375] width 19 height 19
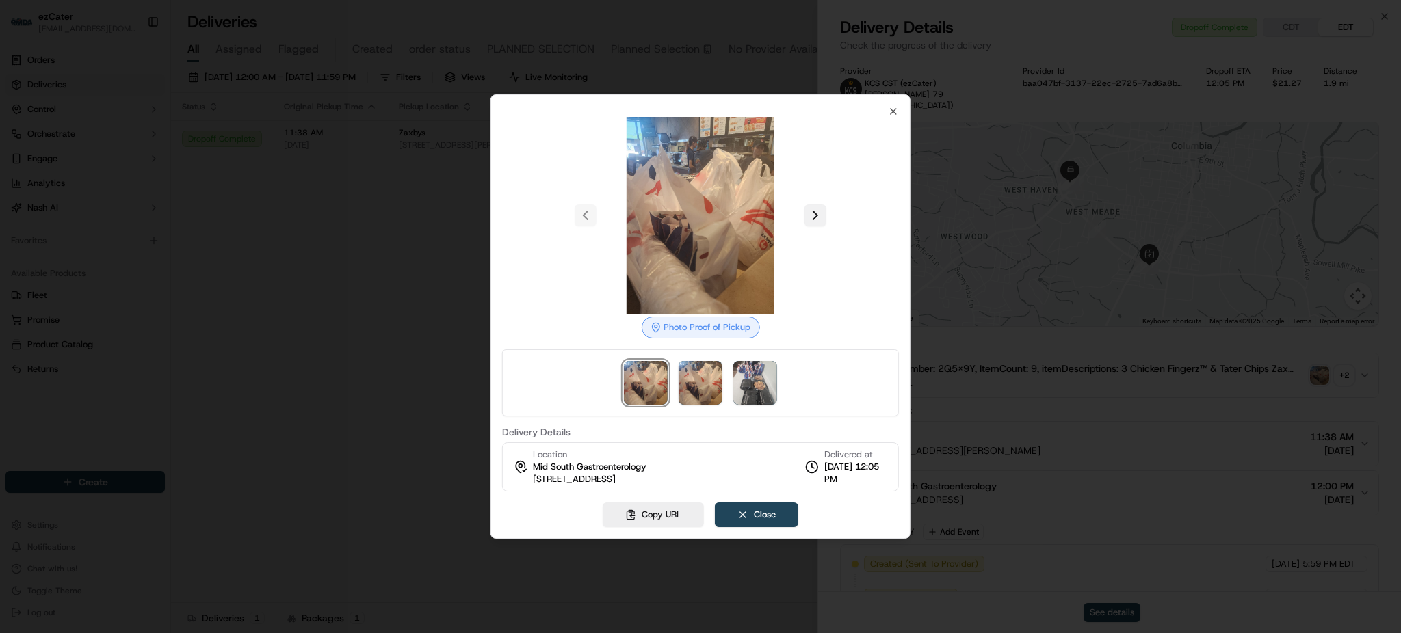
click at [816, 215] on button at bounding box center [815, 215] width 22 height 22
click at [416, 317] on div at bounding box center [700, 316] width 1401 height 633
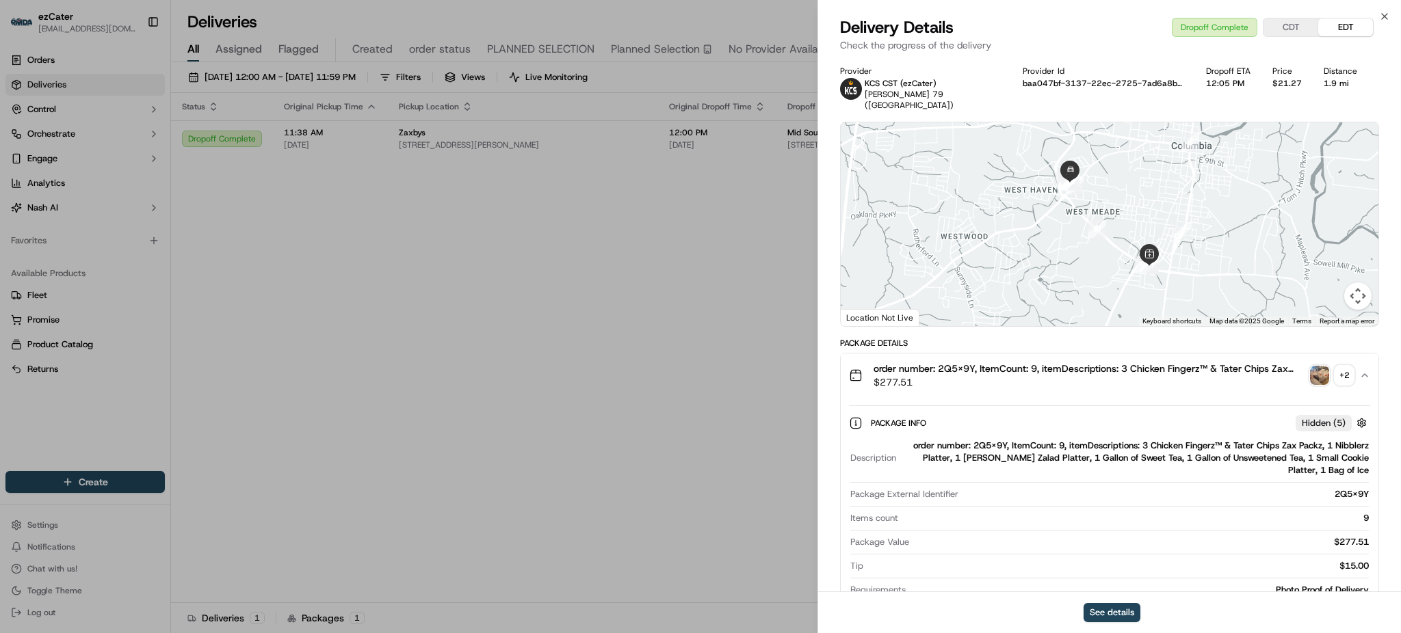
click at [1319, 366] on img "button" at bounding box center [1319, 375] width 19 height 19
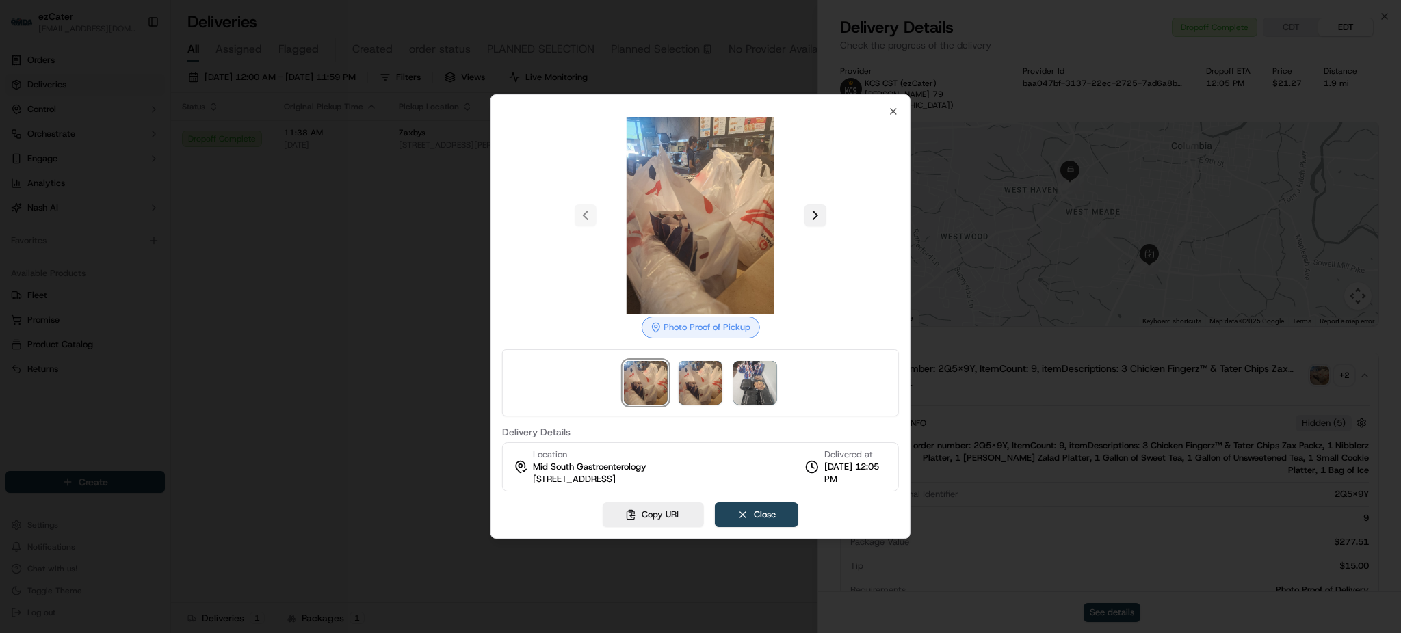
click at [817, 224] on button at bounding box center [815, 215] width 22 height 22
click at [817, 216] on button at bounding box center [815, 215] width 22 height 22
click at [357, 332] on div at bounding box center [700, 316] width 1401 height 633
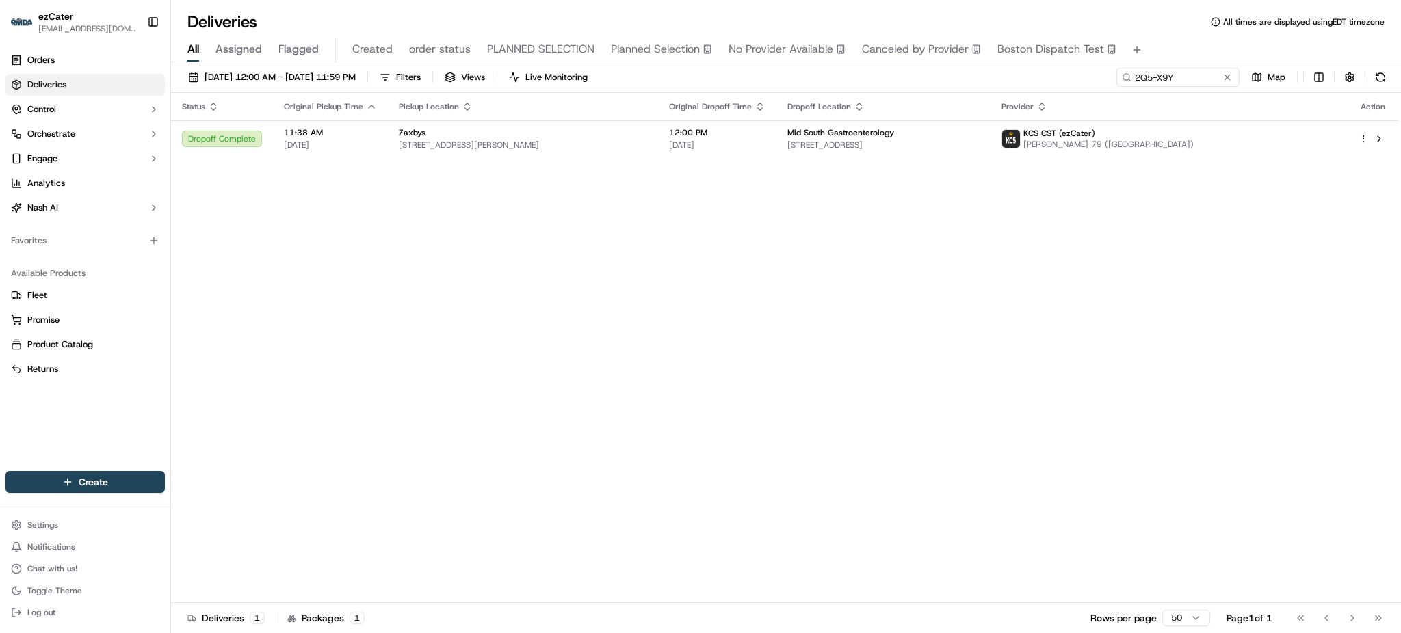
click at [571, 271] on div "Status Original Pickup Time Pickup Location Original Dropoff Time Dropoff Locat…" at bounding box center [784, 348] width 1227 height 510
click at [1153, 76] on input "2Q5-X9Y" at bounding box center [1157, 77] width 164 height 19
paste input "REL-Y1WTM"
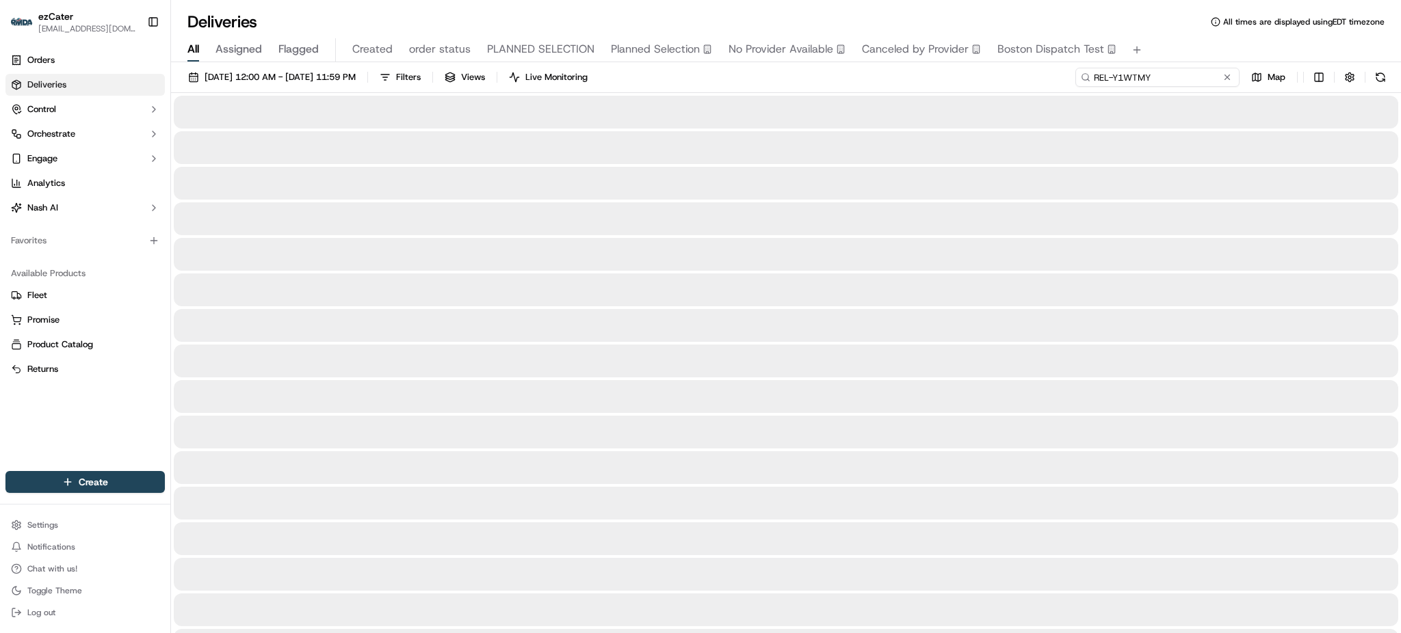
type input "REL-Y1WTMY"
click at [1163, 54] on div "All Assigned Flagged Created order status PLANNED SELECTION Planned Selection N…" at bounding box center [786, 50] width 1230 height 24
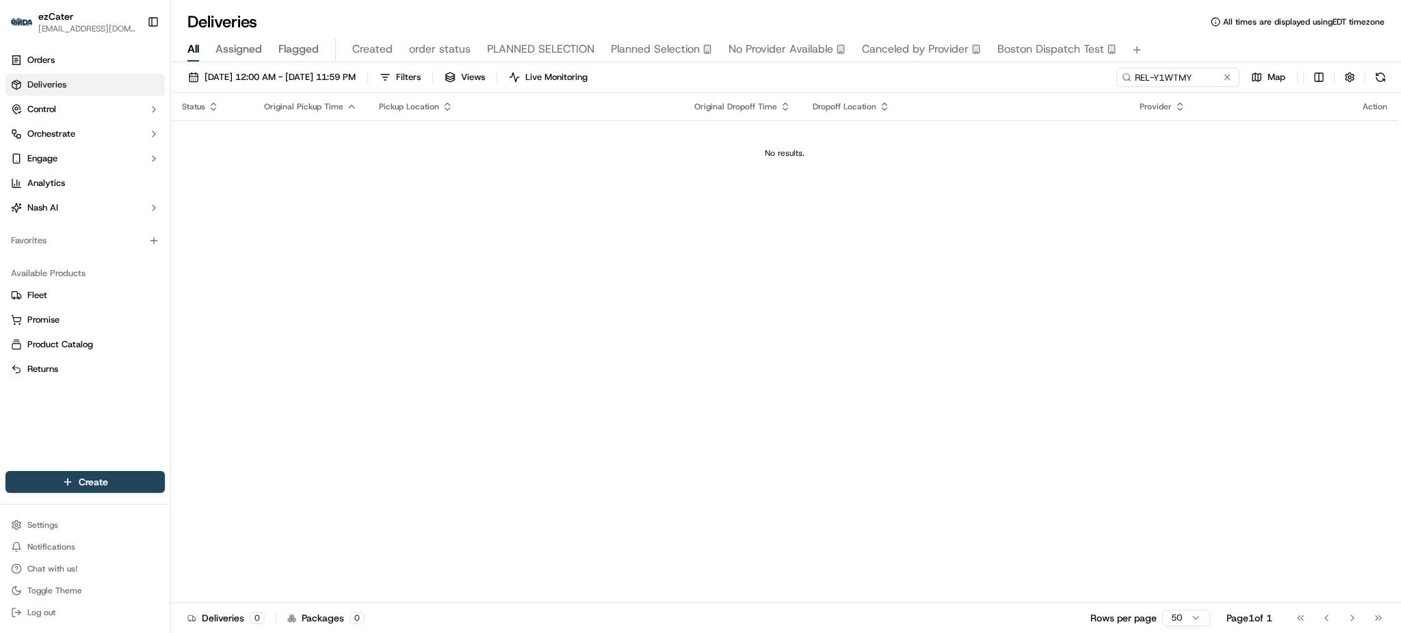
click at [1077, 79] on div "09/15/2025 12:00 AM - 09/15/2025 11:59 PM Filters Views Live Monitoring REL-Y1W…" at bounding box center [786, 80] width 1230 height 25
drag, startPoint x: 748, startPoint y: 145, endPoint x: 863, endPoint y: 178, distance: 119.5
click at [863, 178] on td "No results." at bounding box center [784, 153] width 1227 height 66
click at [356, 79] on span "[DATE] 12:00 AM - [DATE] 11:59 PM" at bounding box center [279, 77] width 151 height 12
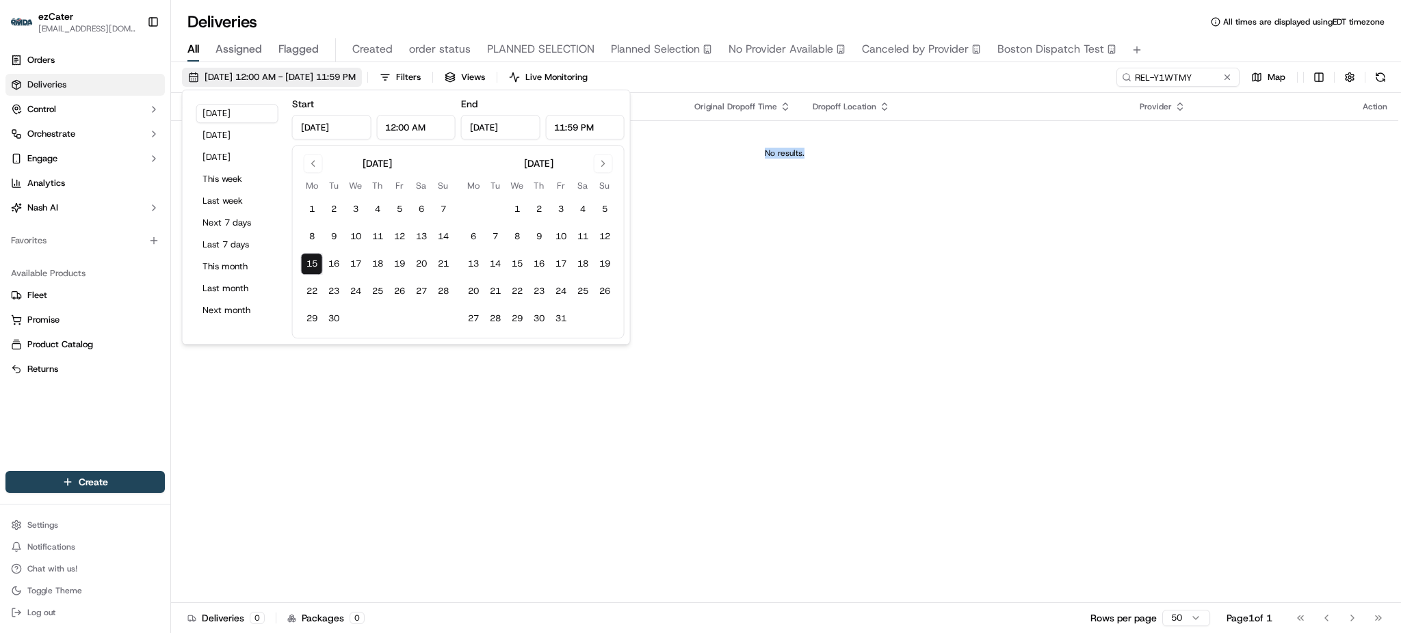
click at [356, 79] on span "[DATE] 12:00 AM - [DATE] 11:59 PM" at bounding box center [279, 77] width 151 height 12
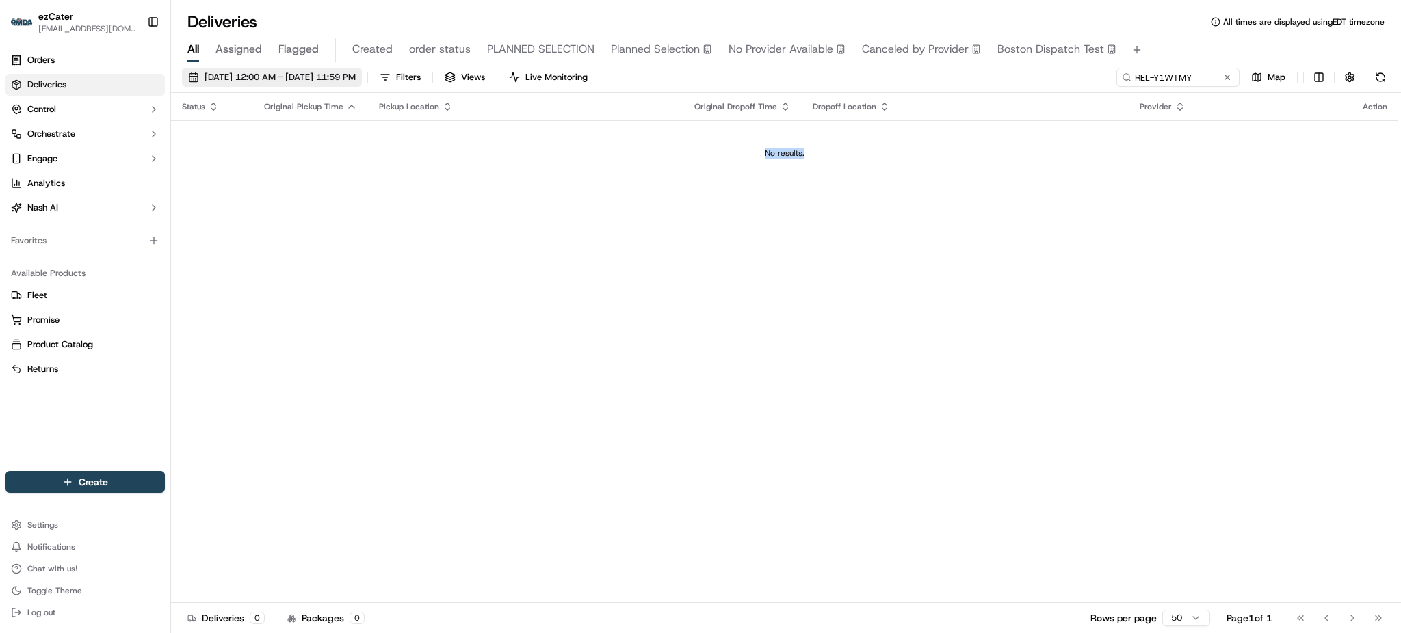
click at [356, 79] on span "[DATE] 12:00 AM - [DATE] 11:59 PM" at bounding box center [279, 77] width 151 height 12
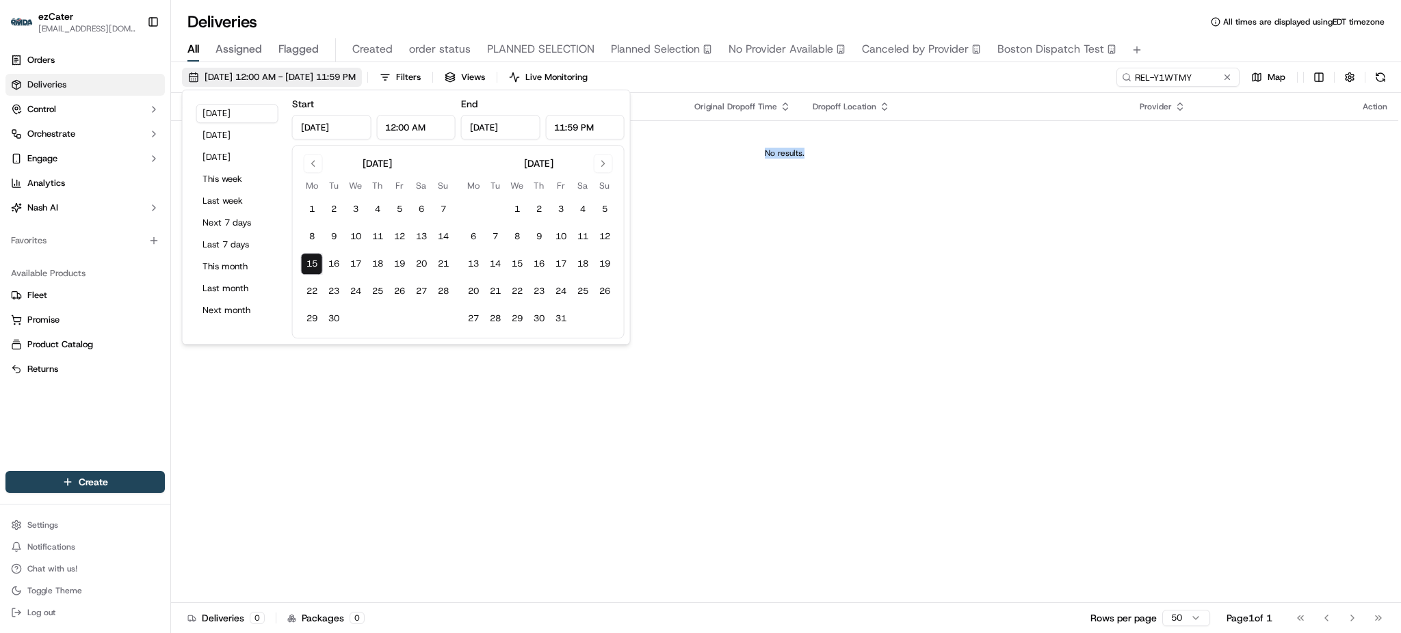
click at [356, 79] on span "[DATE] 12:00 AM - [DATE] 11:59 PM" at bounding box center [279, 77] width 151 height 12
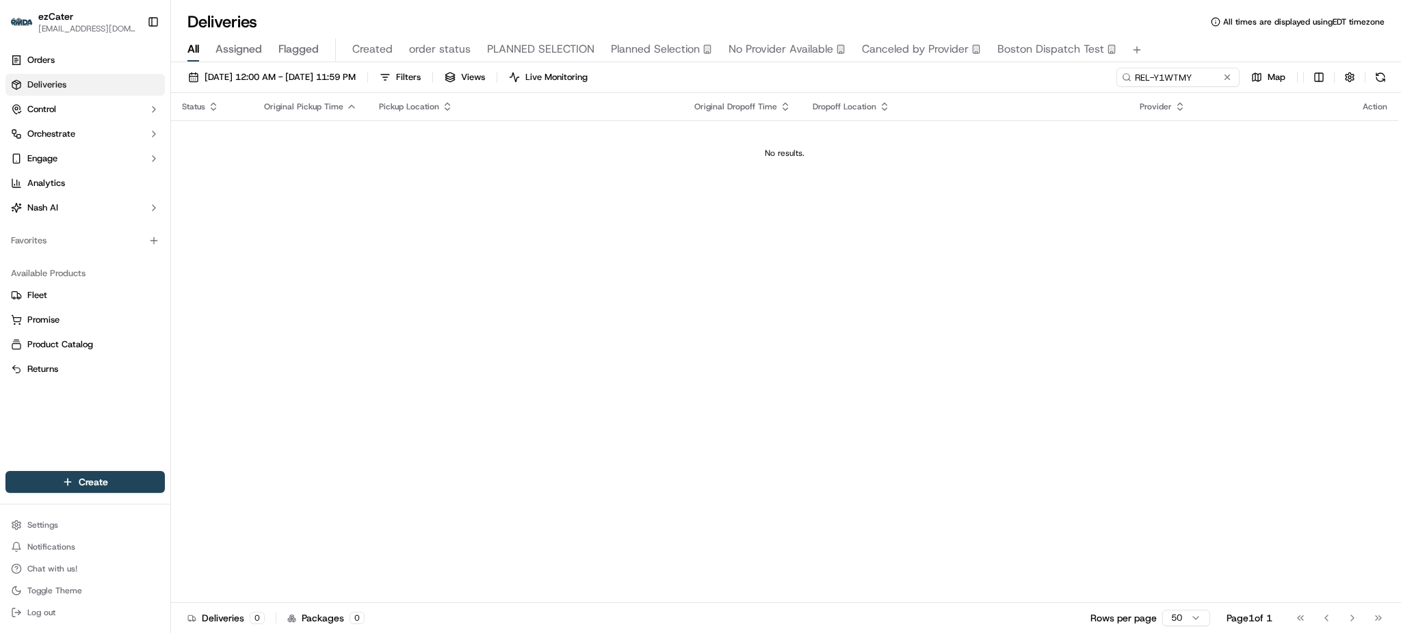
click at [742, 77] on div "09/15/2025 12:00 AM - 09/15/2025 11:59 PM Filters Views Live Monitoring REL-Y1W…" at bounding box center [786, 80] width 1230 height 25
click at [1227, 81] on button at bounding box center [1227, 77] width 14 height 14
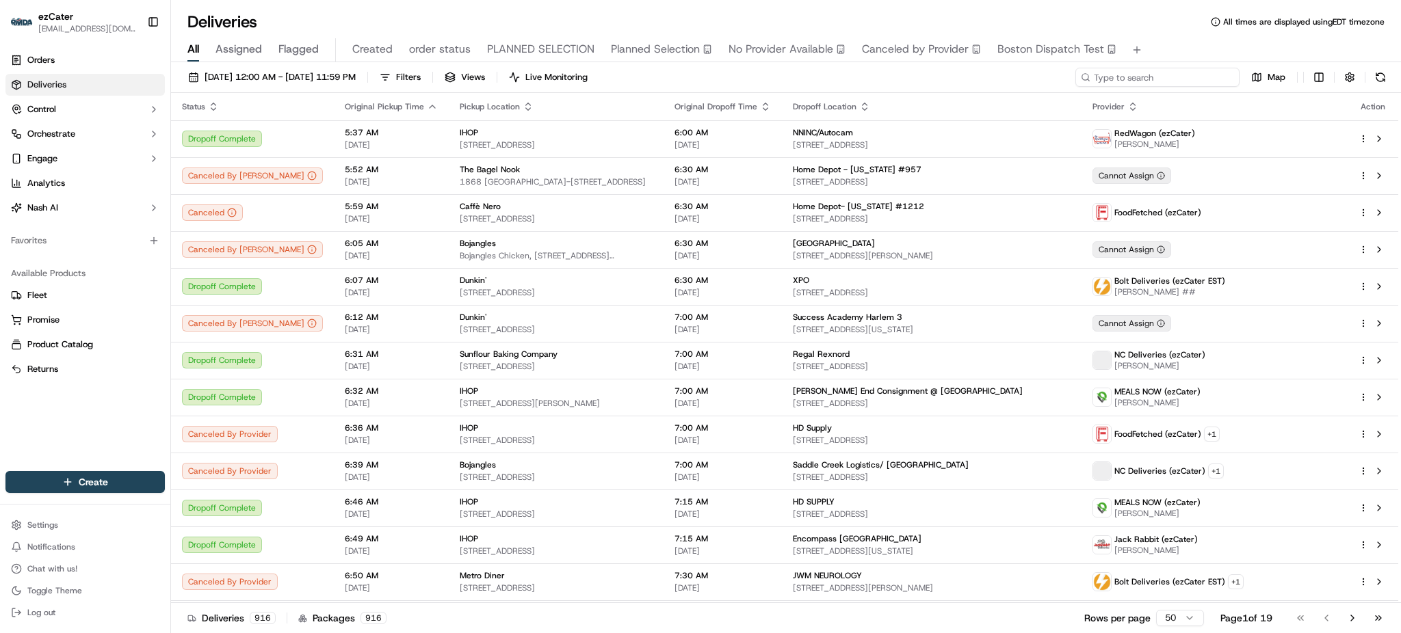
click at [1184, 81] on input at bounding box center [1157, 77] width 164 height 19
click at [977, 8] on div "Deliveries All times are displayed using EDT timezone All Assigned Flagged Crea…" at bounding box center [786, 316] width 1230 height 633
click at [1207, 65] on div "09/15/2025 12:00 AM - 09/15/2025 11:59 PM Filters Views Live Monitoring Map Sta…" at bounding box center [786, 349] width 1230 height 574
click at [1201, 73] on input at bounding box center [1157, 77] width 164 height 19
paste input "Q4W5XA"
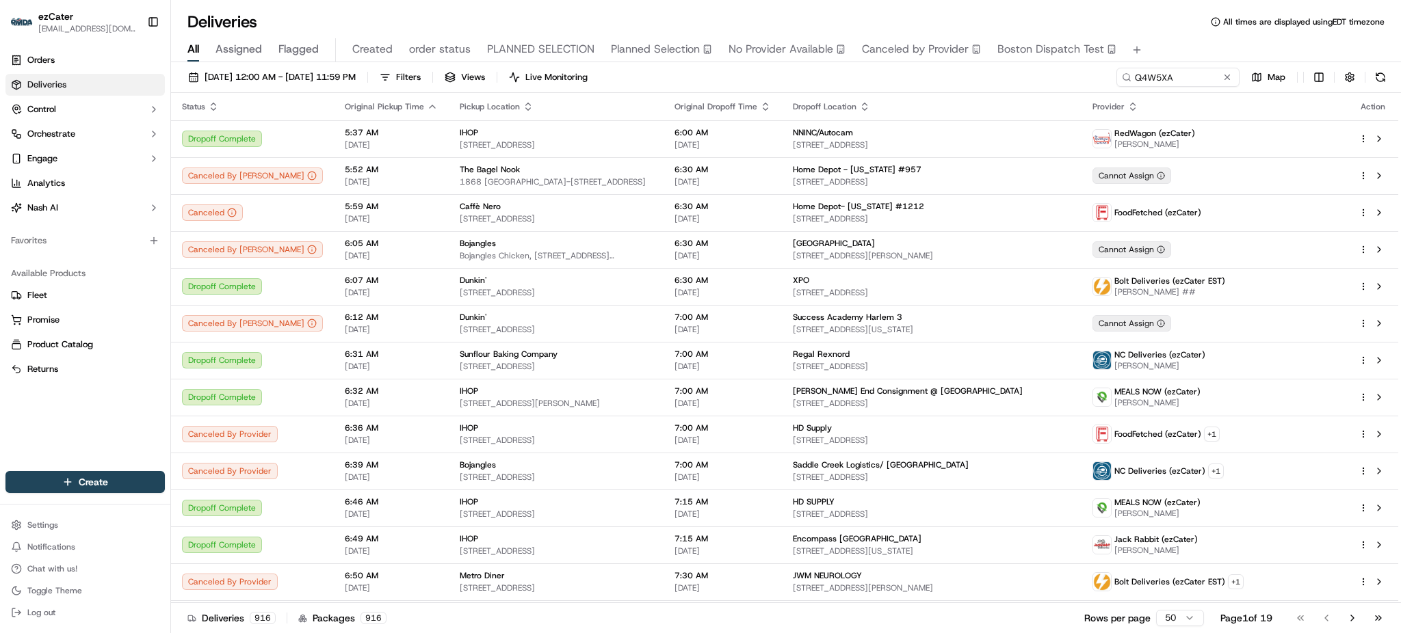
click at [1172, 41] on div "All Assigned Flagged Created order status PLANNED SELECTION Planned Selection N…" at bounding box center [786, 50] width 1230 height 24
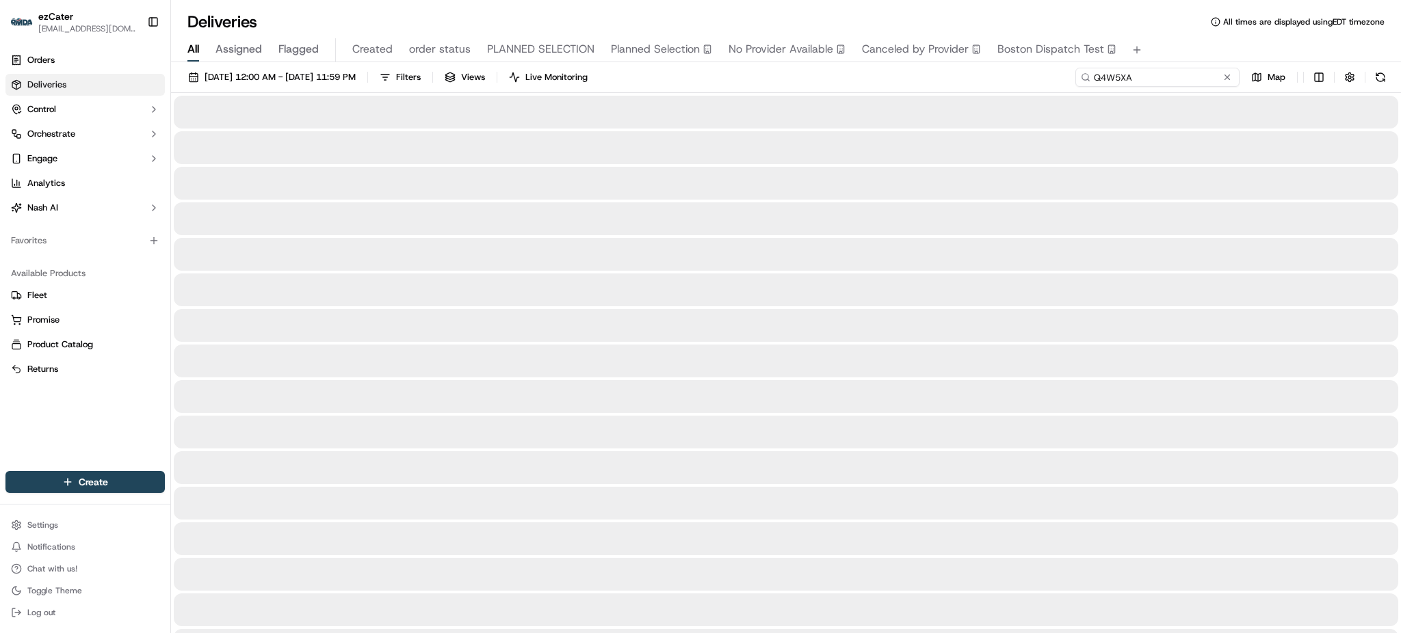
click at [1197, 81] on input "Q4W5XA" at bounding box center [1157, 77] width 164 height 19
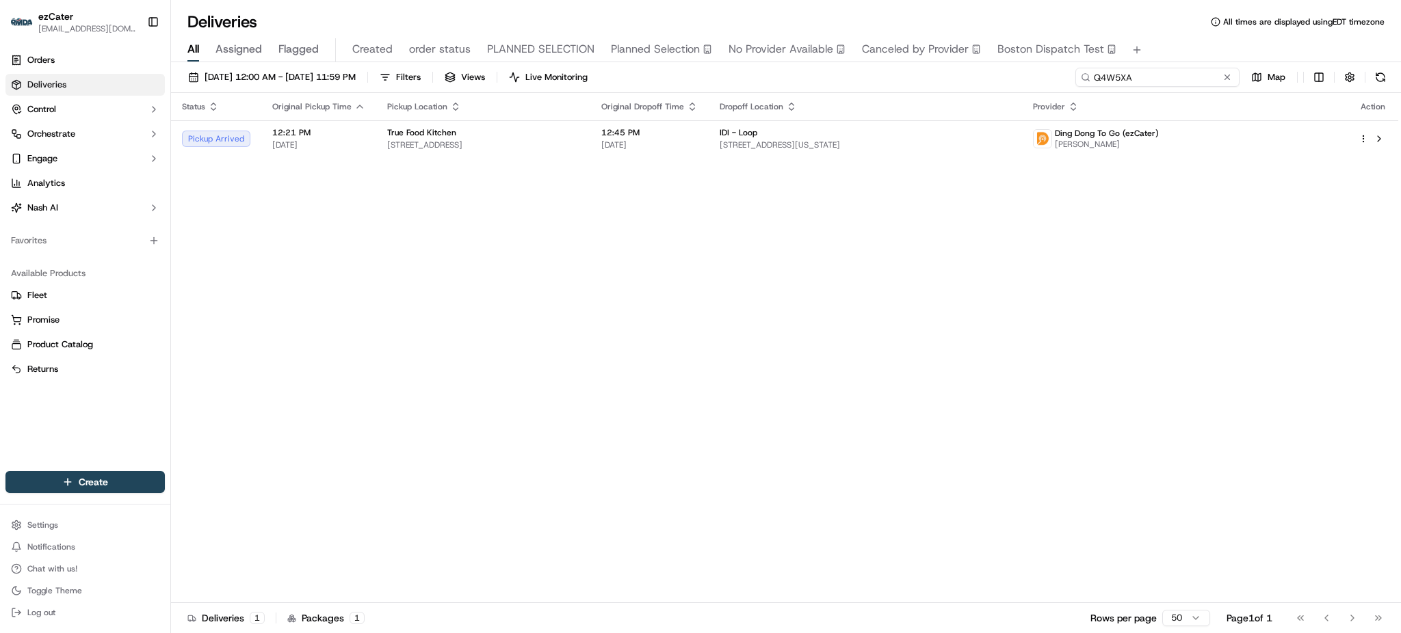
type input "Q4W5XA"
click at [1178, 39] on div "All Assigned Flagged Created order status PLANNED SELECTION Planned Selection N…" at bounding box center [786, 50] width 1230 height 24
click at [1009, 135] on div "IDI - Loop" at bounding box center [864, 132] width 291 height 11
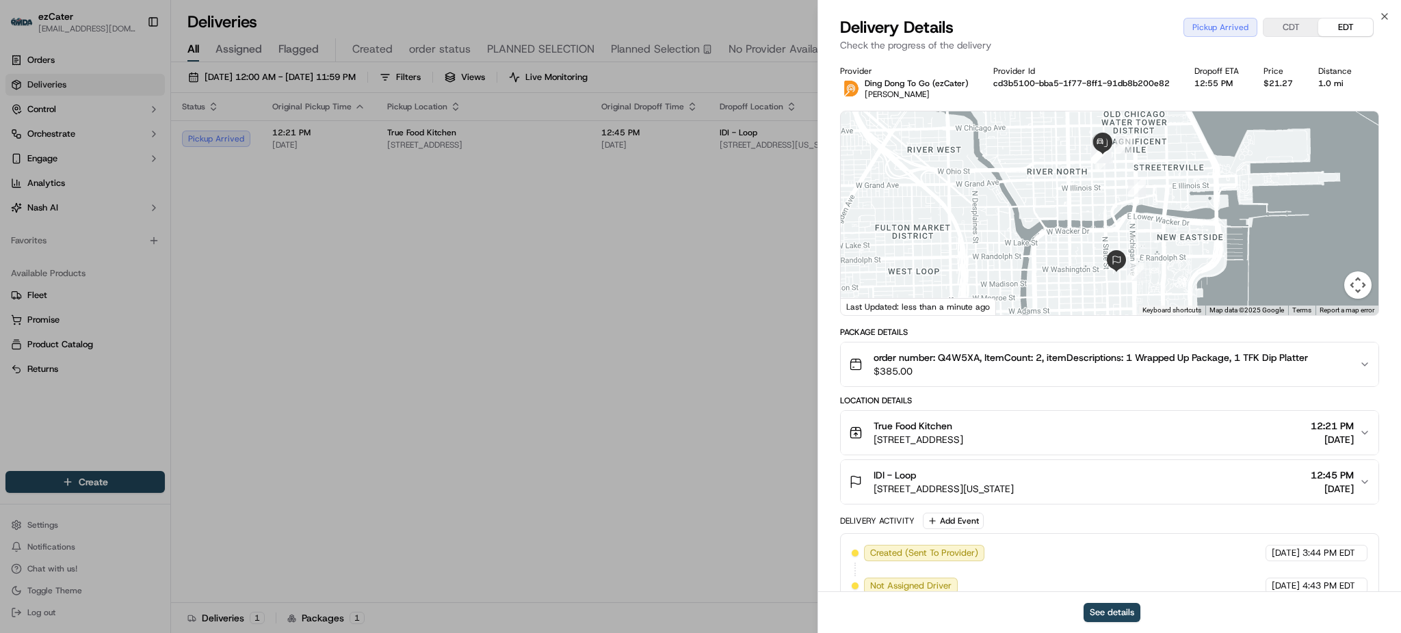
click at [1340, 365] on div "order number: Q4W5XA, ItemCount: 2, itemDescriptions: 1 Wrapped Up Package, 1 T…" at bounding box center [1104, 364] width 510 height 27
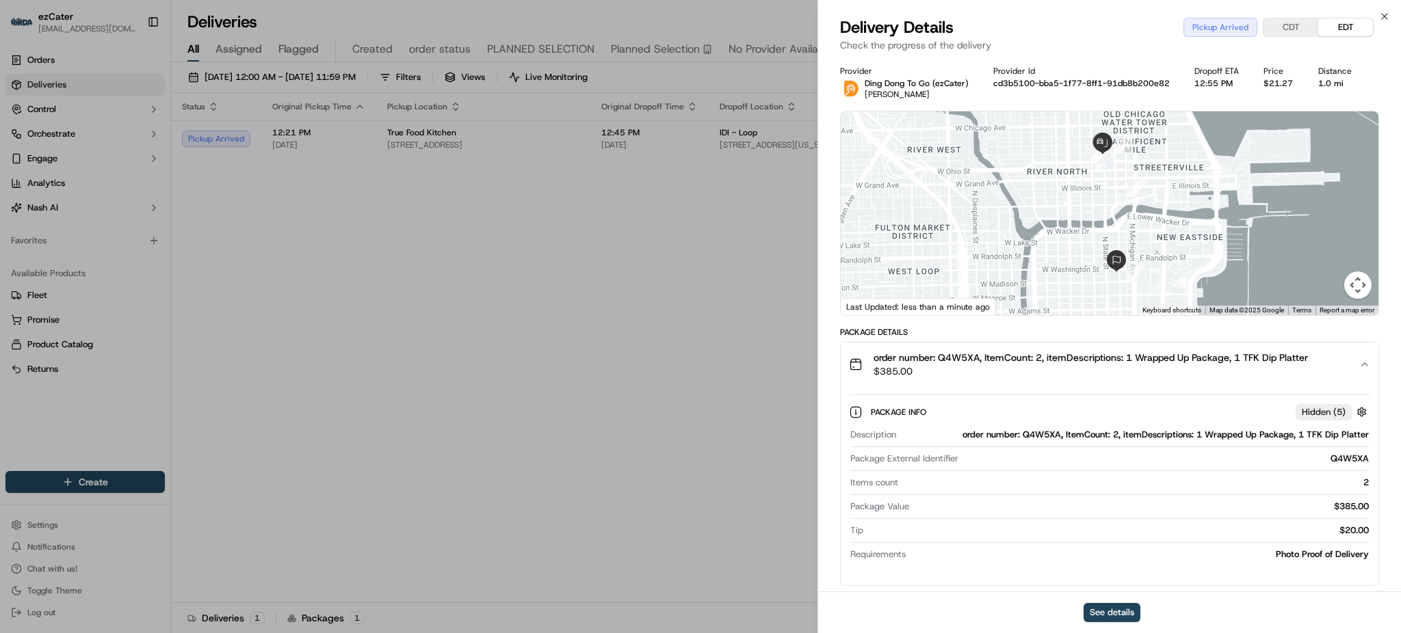
click at [1340, 365] on div "order number: Q4W5XA, ItemCount: 2, itemDescriptions: 1 Wrapped Up Package, 1 T…" at bounding box center [1104, 364] width 510 height 27
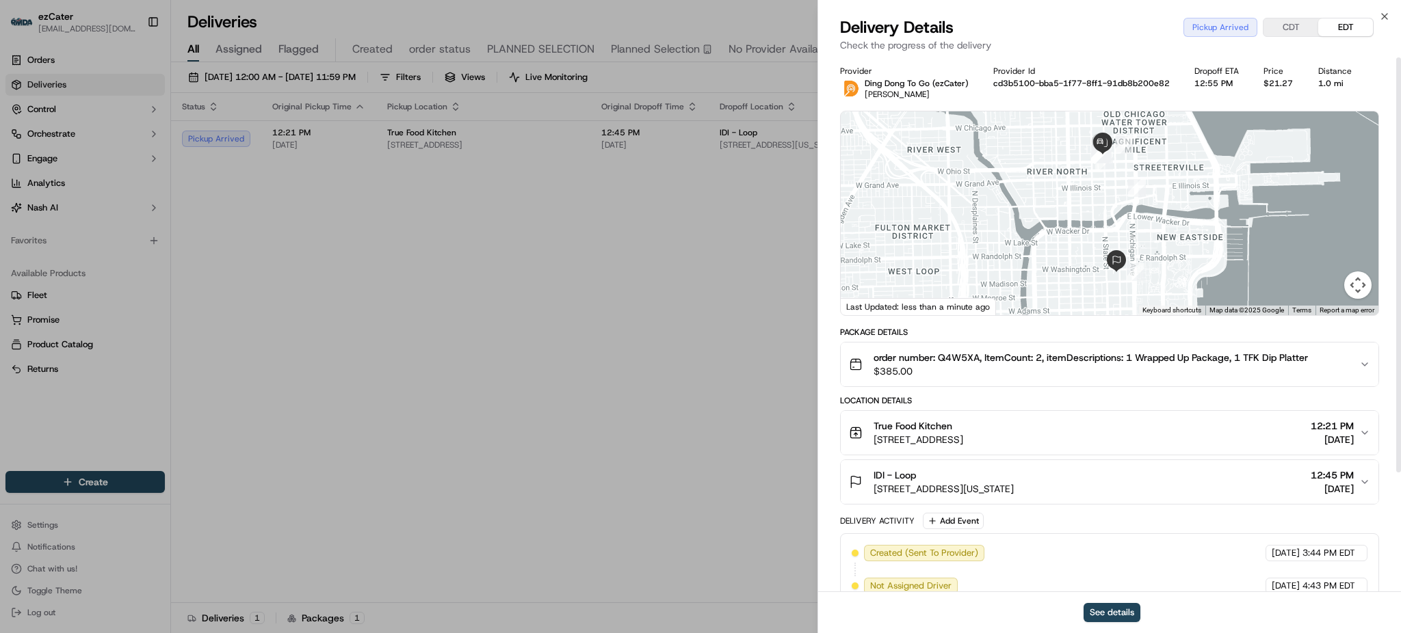
click at [1106, 389] on div "Package Details order number: Q4W5XA, ItemCount: 2, itemDescriptions: 1 Wrapped…" at bounding box center [1109, 532] width 539 height 410
click at [1343, 336] on div "Package Details" at bounding box center [1109, 332] width 539 height 11
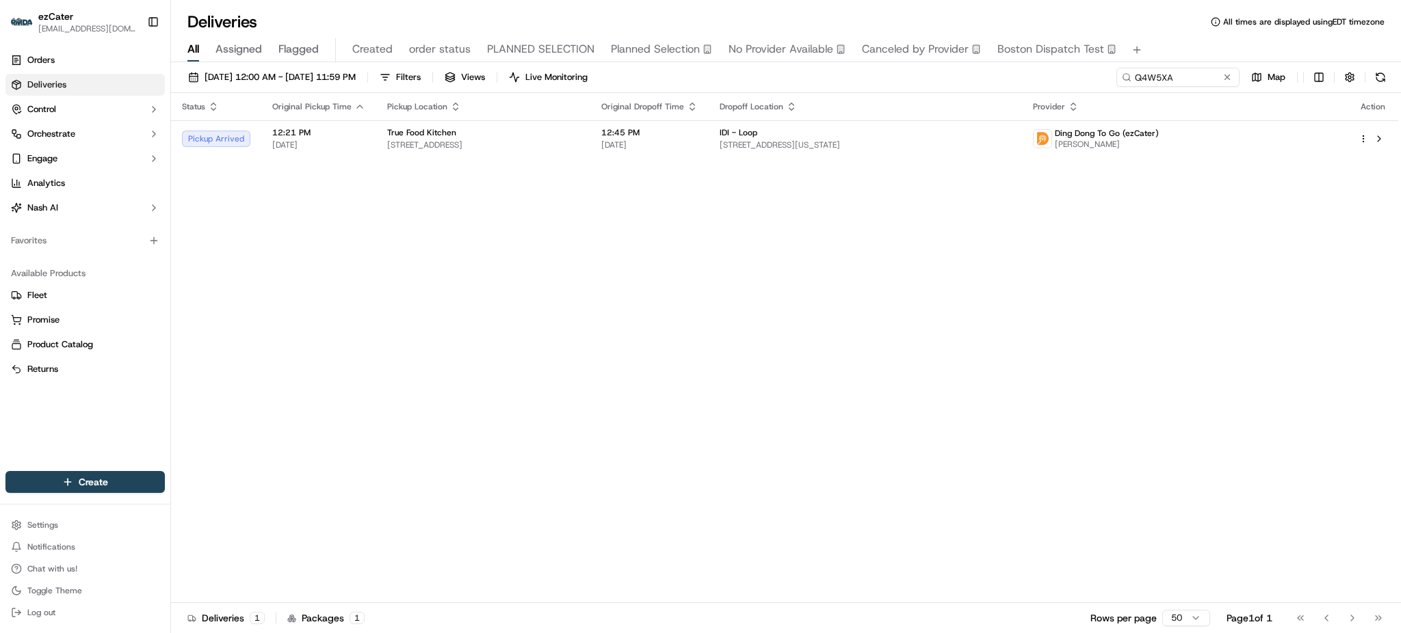
click at [1191, 295] on div "Status Original Pickup Time Pickup Location Original Dropoff Time Dropoff Locat…" at bounding box center [784, 348] width 1227 height 510
click at [1243, 205] on div "Status Original Pickup Time Pickup Location Original Dropoff Time Dropoff Locat…" at bounding box center [784, 348] width 1227 height 510
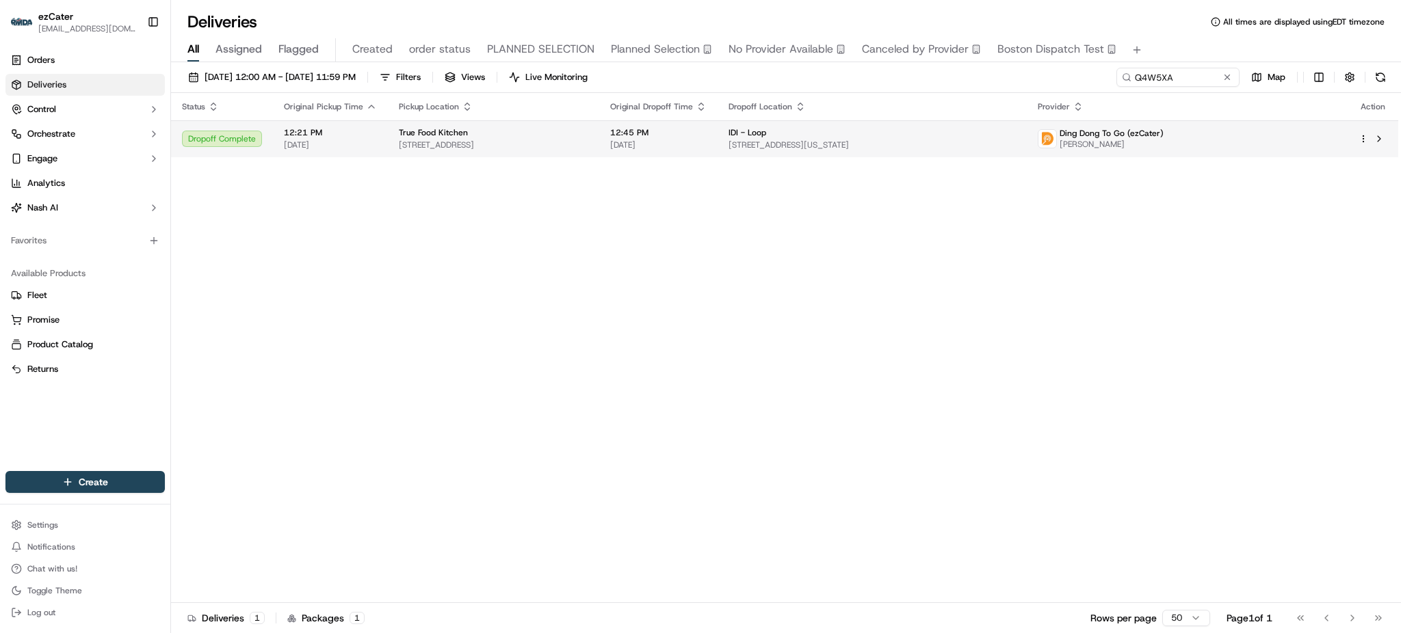
click at [832, 127] on td "IDI - Loop 25 E Washington St Suite 1221, Chicago, IL 60602, USA" at bounding box center [871, 138] width 309 height 37
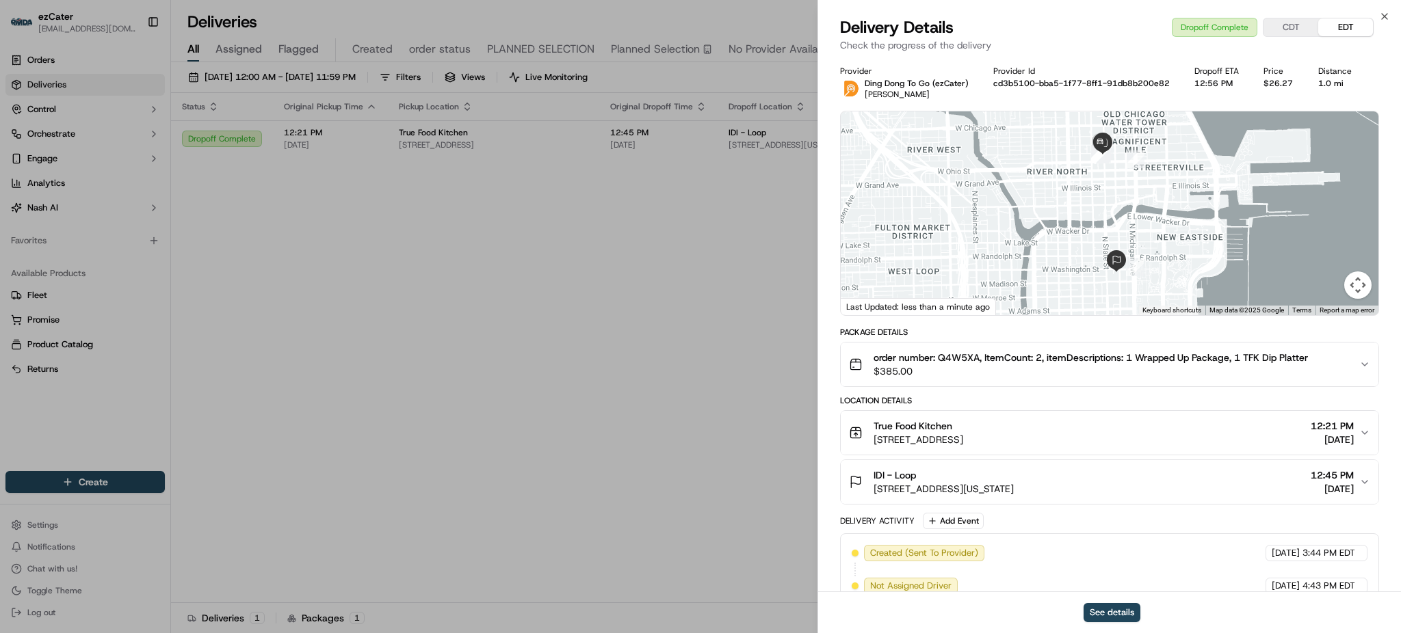
click at [1338, 371] on div "order number: Q4W5XA, ItemCount: 2, itemDescriptions: 1 Wrapped Up Package, 1 T…" at bounding box center [1104, 364] width 510 height 27
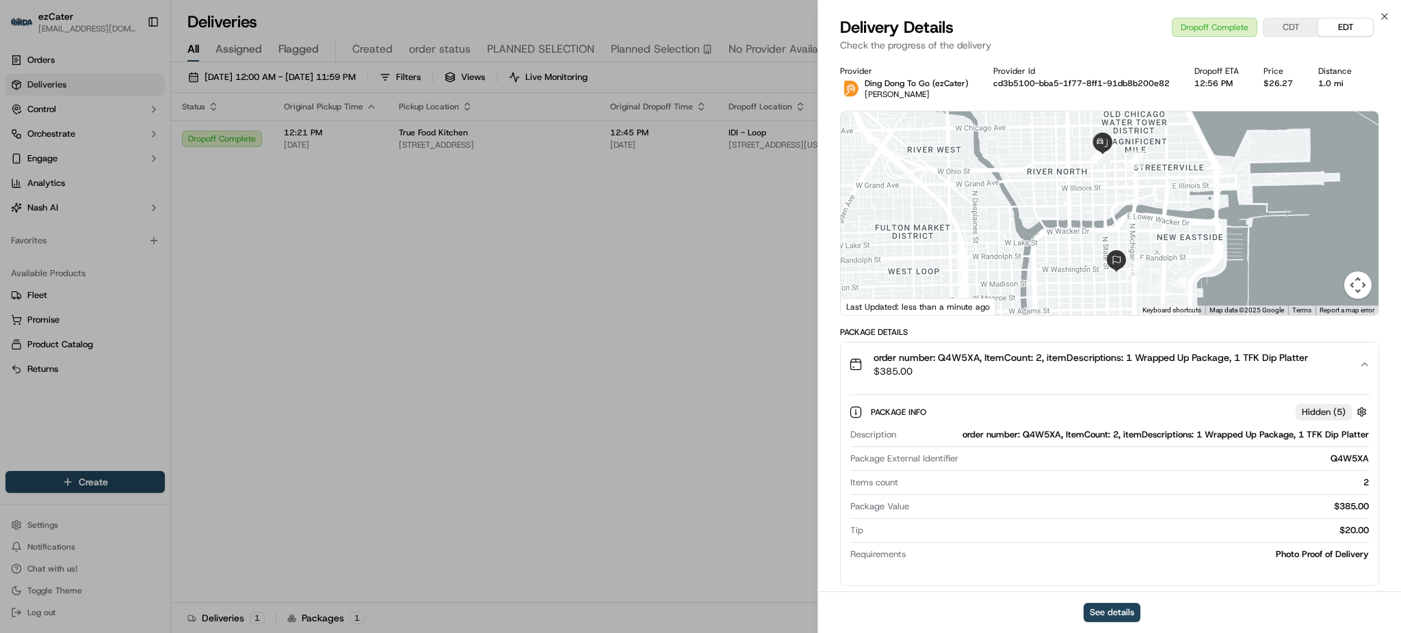
click at [1338, 371] on div "order number: Q4W5XA, ItemCount: 2, itemDescriptions: 1 Wrapped Up Package, 1 T…" at bounding box center [1104, 364] width 510 height 27
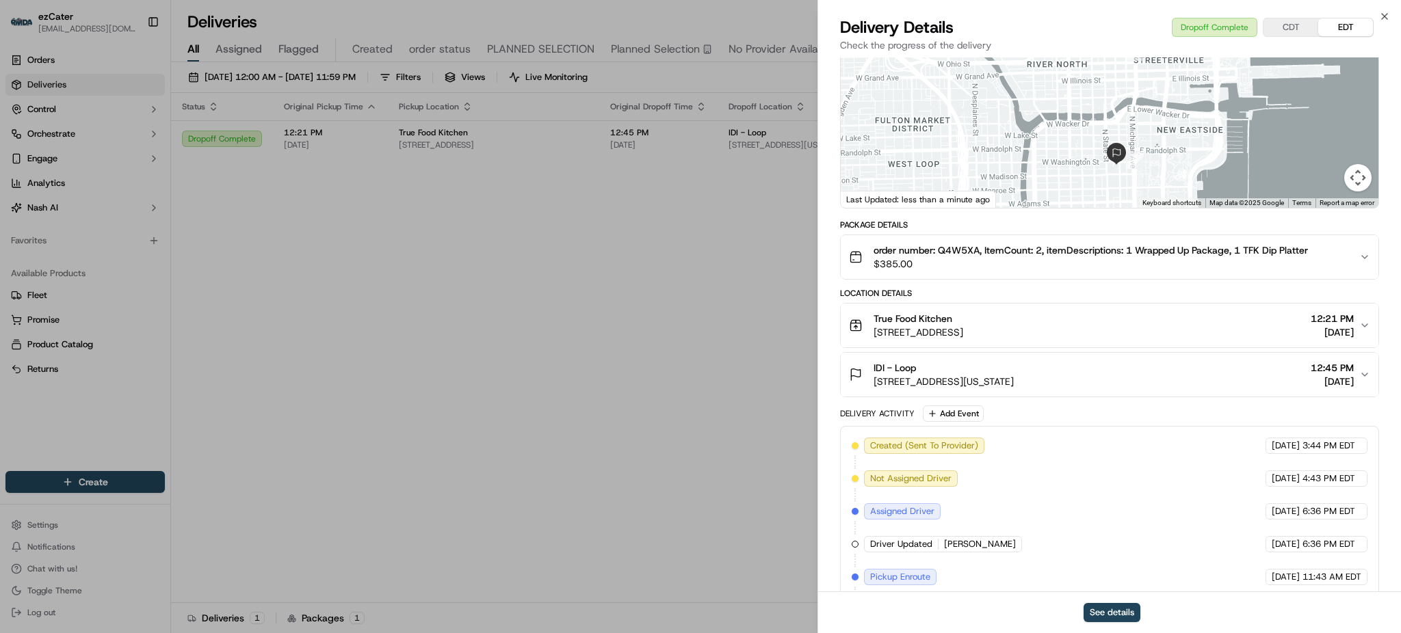
scroll to position [286, 0]
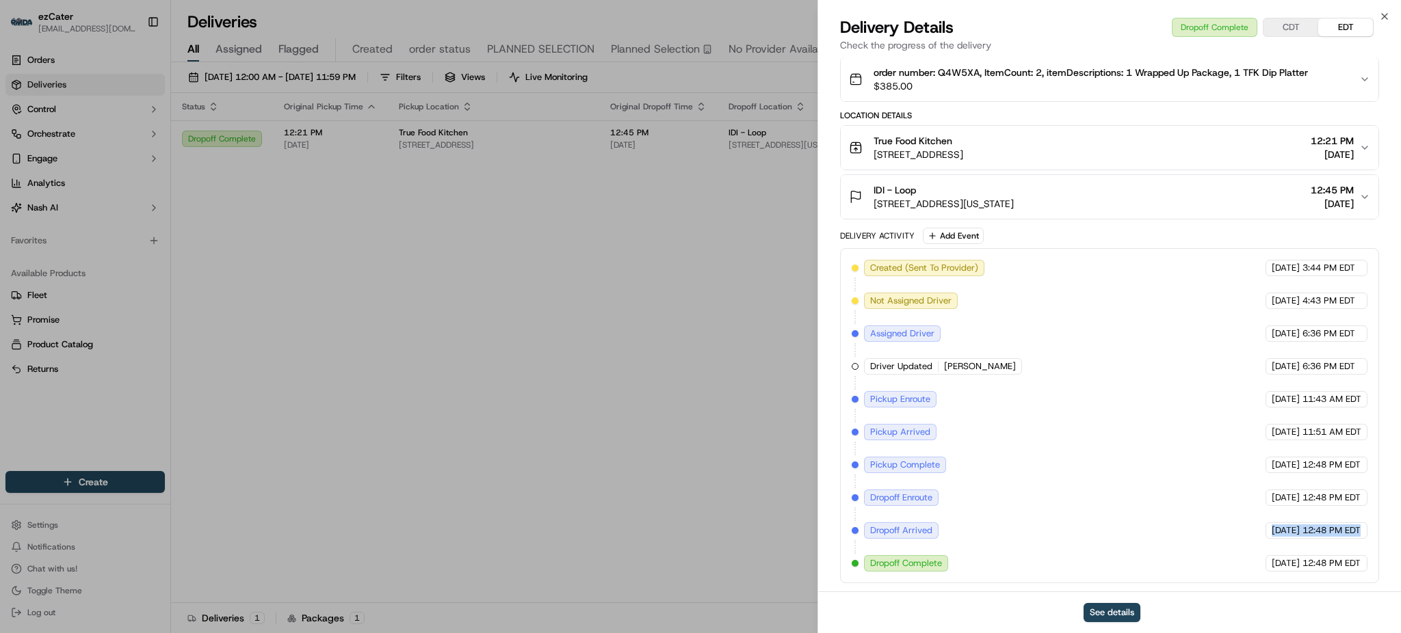
drag, startPoint x: 1224, startPoint y: 521, endPoint x: 1373, endPoint y: 526, distance: 148.5
click at [1373, 526] on div "Created (Sent To Provider) Ding Dong To Go (ezCater) 09/12/2025 3:44 PM EDT Not…" at bounding box center [1109, 415] width 539 height 335
click at [1359, 533] on span "12:48 PM EDT" at bounding box center [1331, 531] width 58 height 12
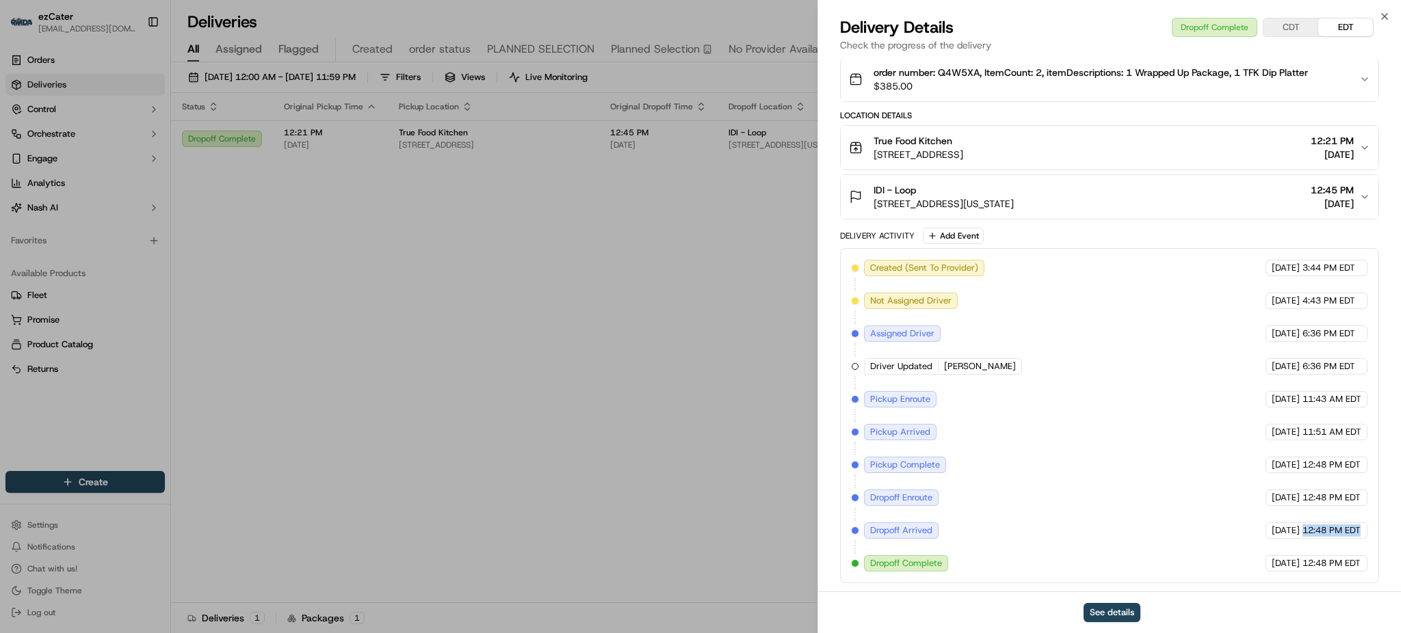
click at [1359, 533] on span "12:48 PM EDT" at bounding box center [1331, 531] width 58 height 12
click at [1357, 559] on span "12:48 PM EDT" at bounding box center [1331, 563] width 58 height 12
click at [1351, 530] on span "12:48 PM EDT" at bounding box center [1331, 531] width 58 height 12
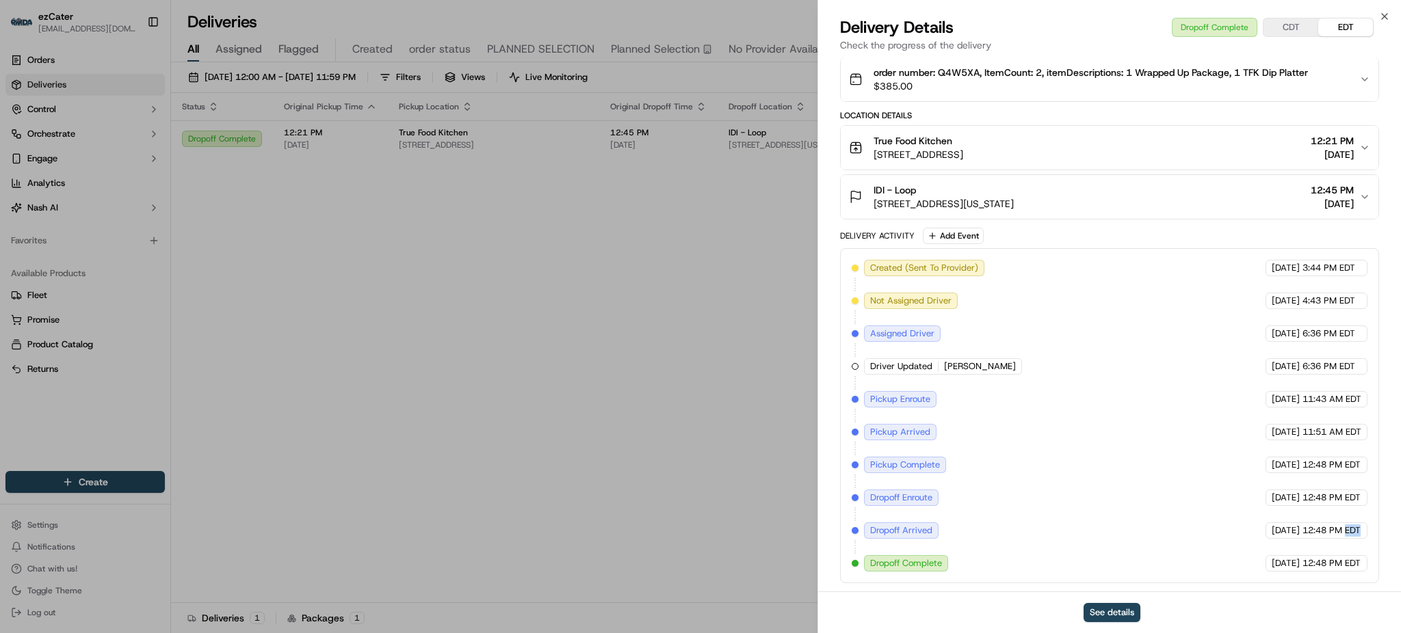
click at [1351, 530] on span "12:48 PM EDT" at bounding box center [1331, 531] width 58 height 12
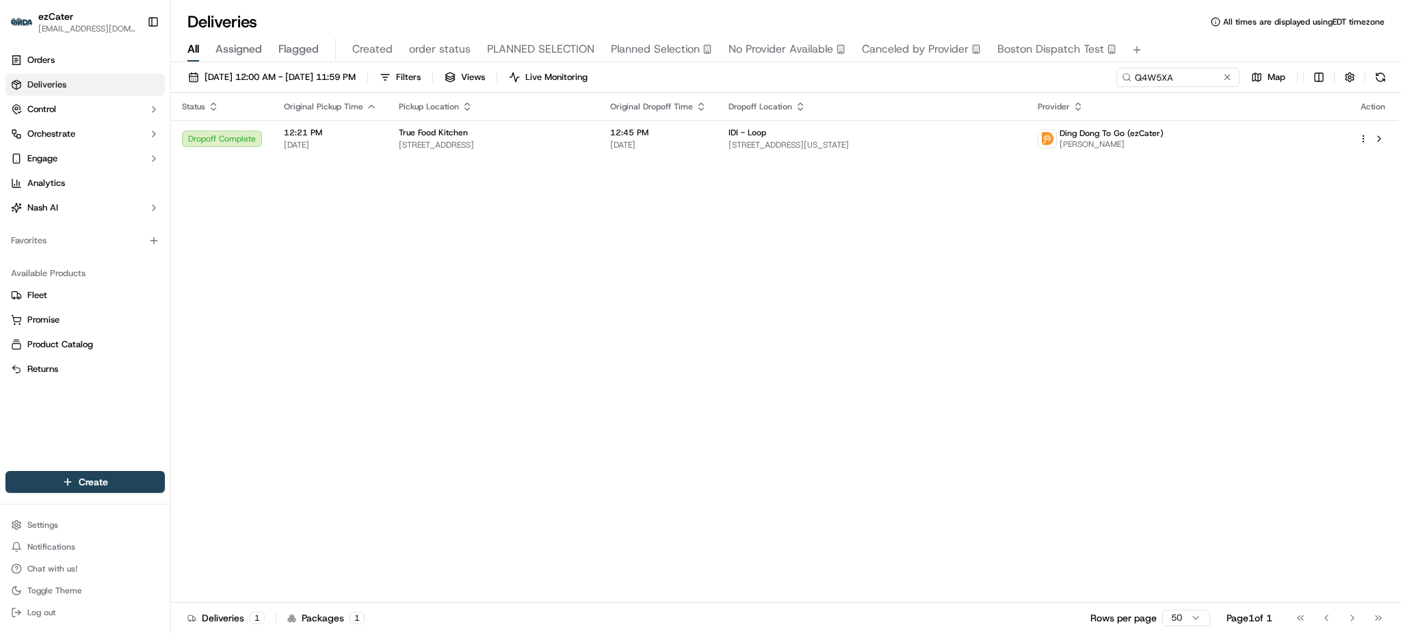
click at [1127, 323] on div "Status Original Pickup Time Pickup Location Original Dropoff Time Dropoff Locat…" at bounding box center [784, 348] width 1227 height 510
click at [766, 137] on span "IDI - Loop" at bounding box center [747, 132] width 38 height 11
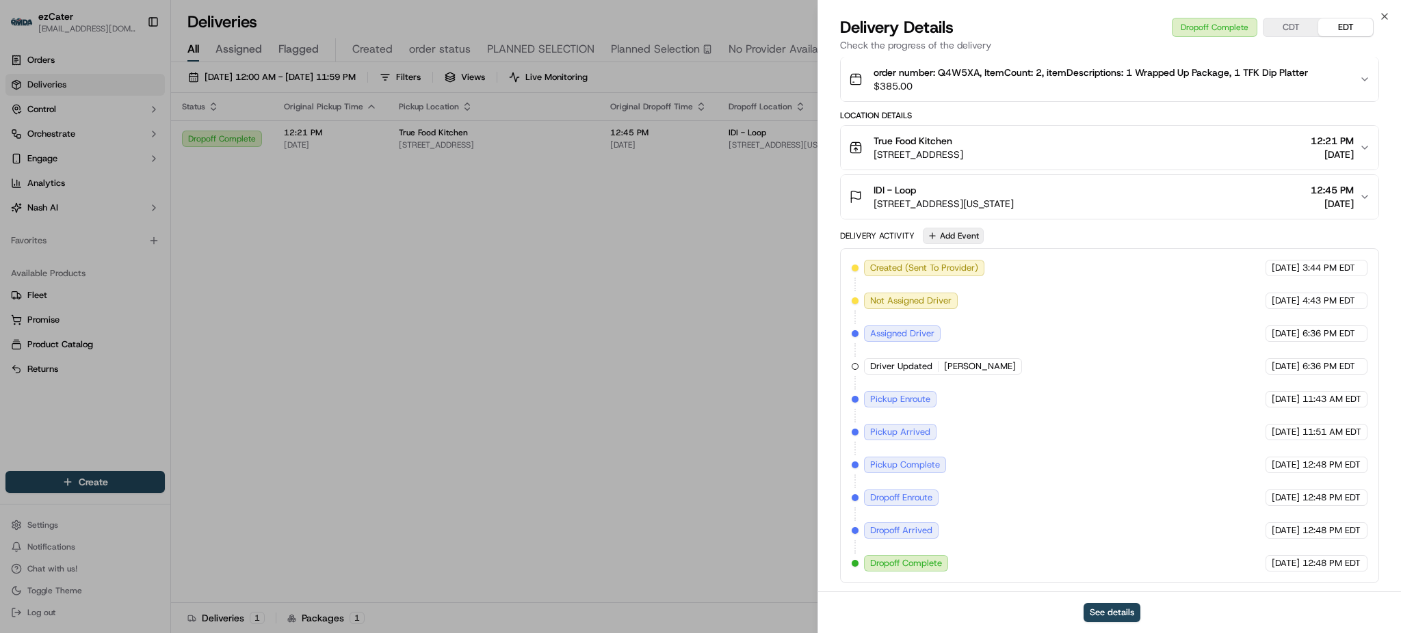
click at [962, 238] on button "Add Event" at bounding box center [953, 236] width 61 height 16
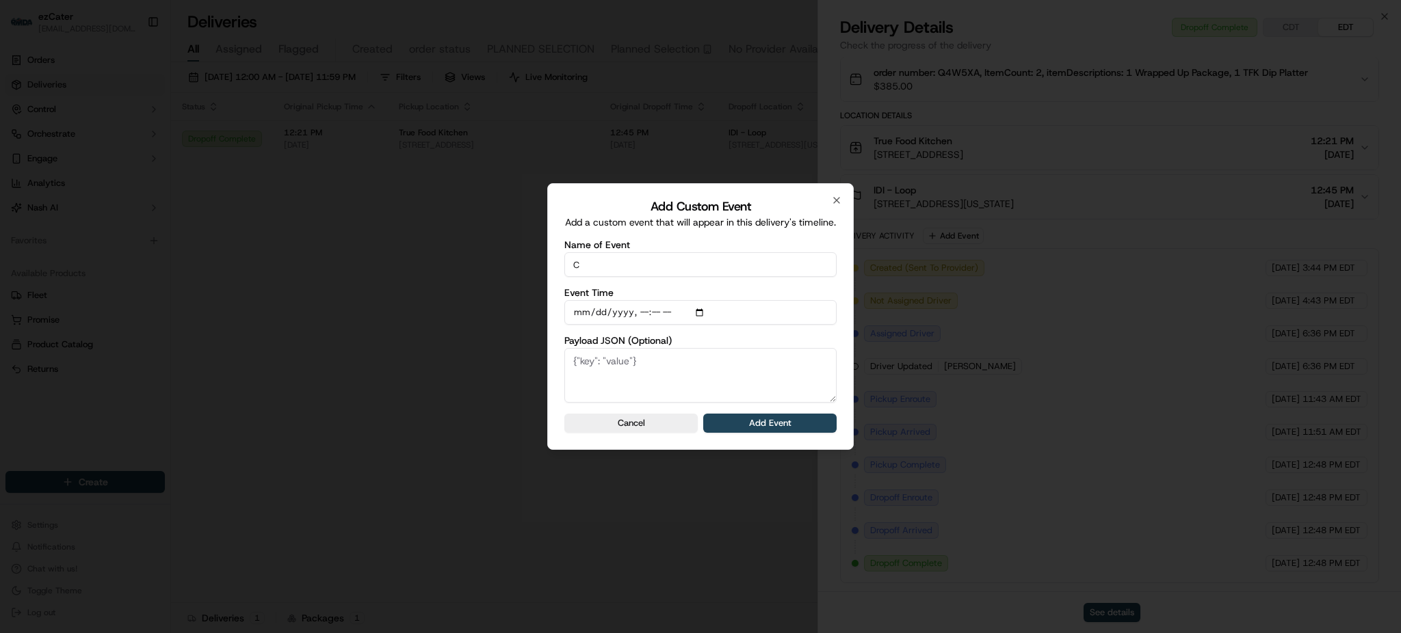
type input "CP not ready"
click at [762, 421] on button "Add Event" at bounding box center [769, 423] width 133 height 19
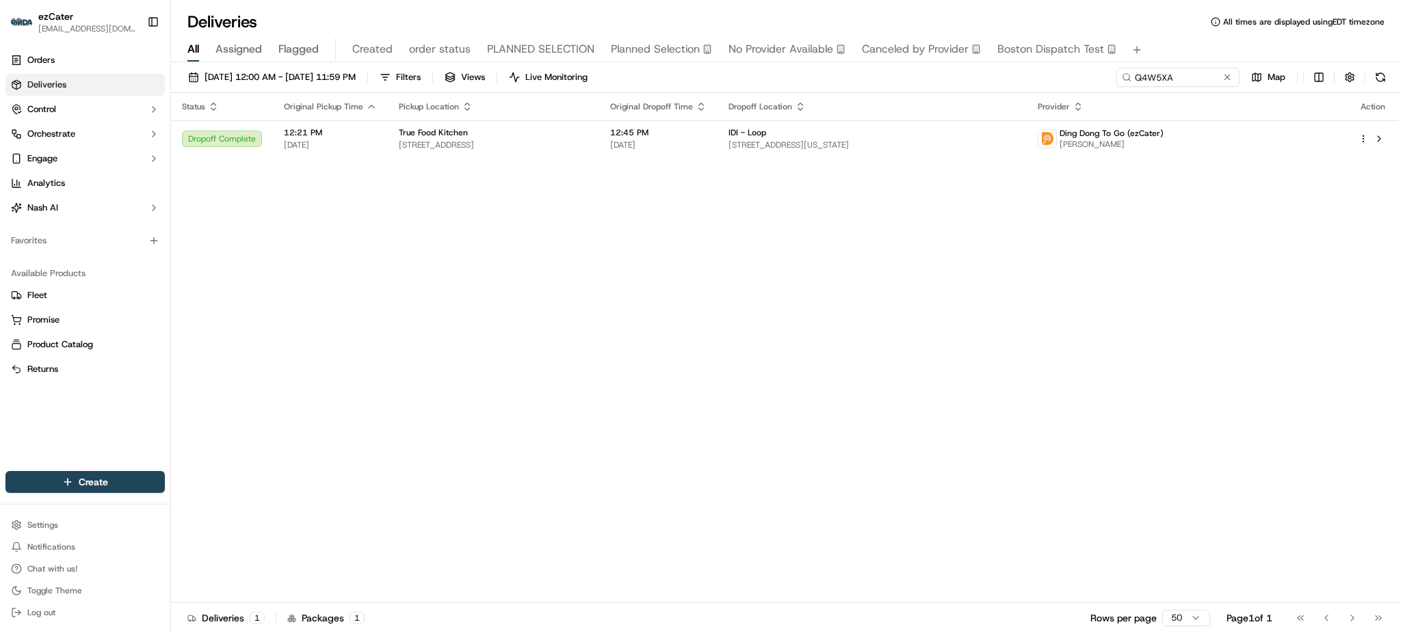
click at [1118, 295] on div "Status Original Pickup Time Pickup Location Original Dropoff Time Dropoff Locat…" at bounding box center [784, 348] width 1227 height 510
click at [1078, 159] on div "Status Original Pickup Time Pickup Location Original Dropoff Time Dropoff Locat…" at bounding box center [784, 348] width 1227 height 510
click at [1016, 141] on span "25 E Washington St Suite 1221, Chicago, IL 60602, USA" at bounding box center [871, 145] width 287 height 11
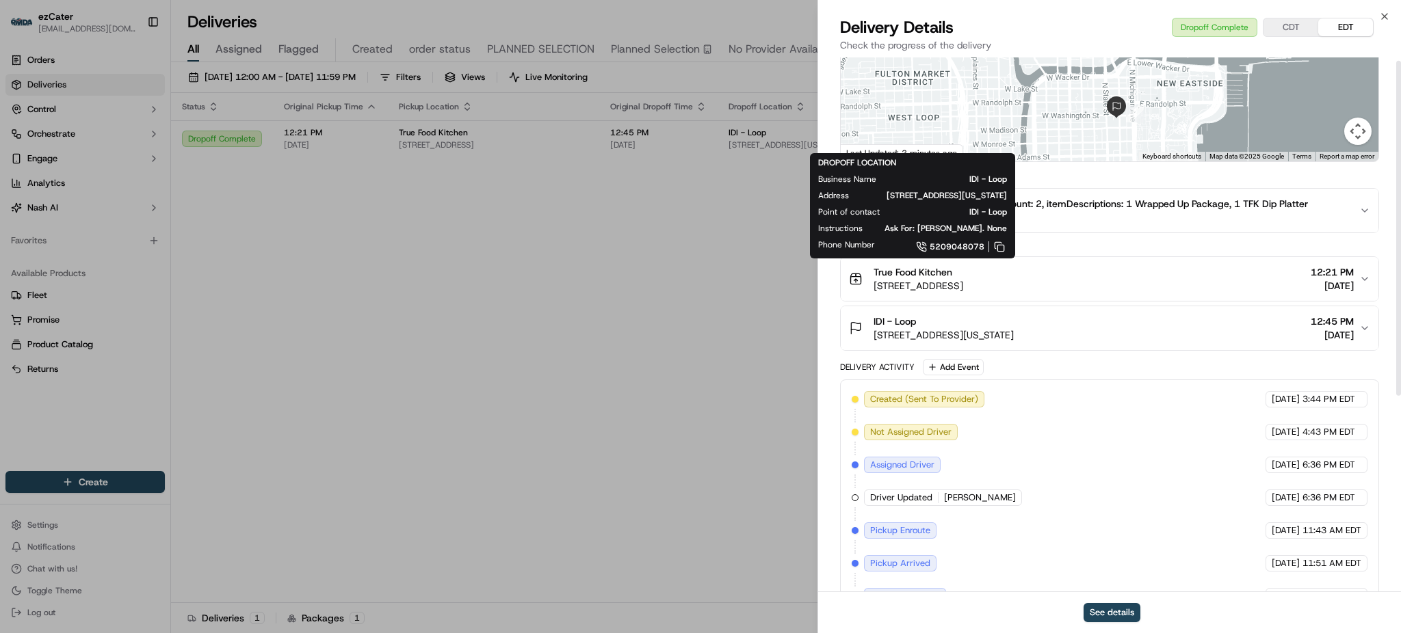
scroll to position [0, 0]
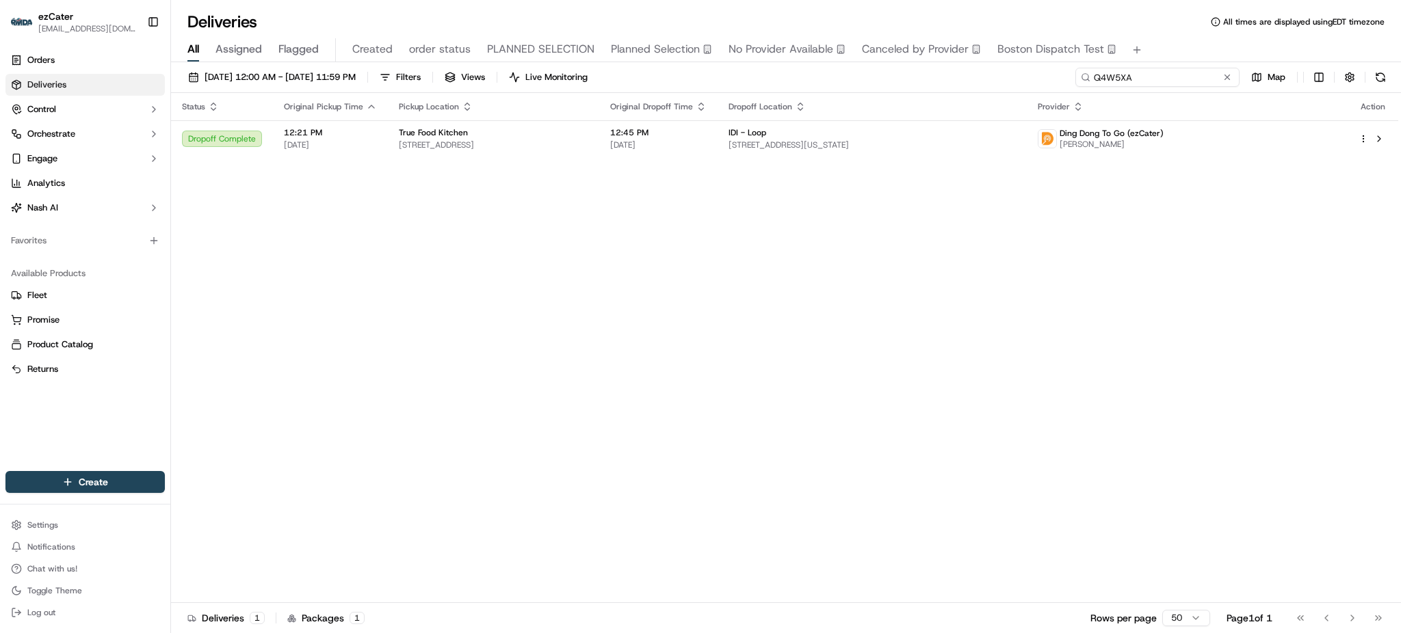
click at [1206, 70] on input "Q4W5XA" at bounding box center [1157, 77] width 164 height 19
paste input "KUT2QP"
type input "KUT2QP"
click at [1180, 51] on div "All Assigned Flagged Created order status PLANNED SELECTION Planned Selection N…" at bounding box center [786, 50] width 1230 height 24
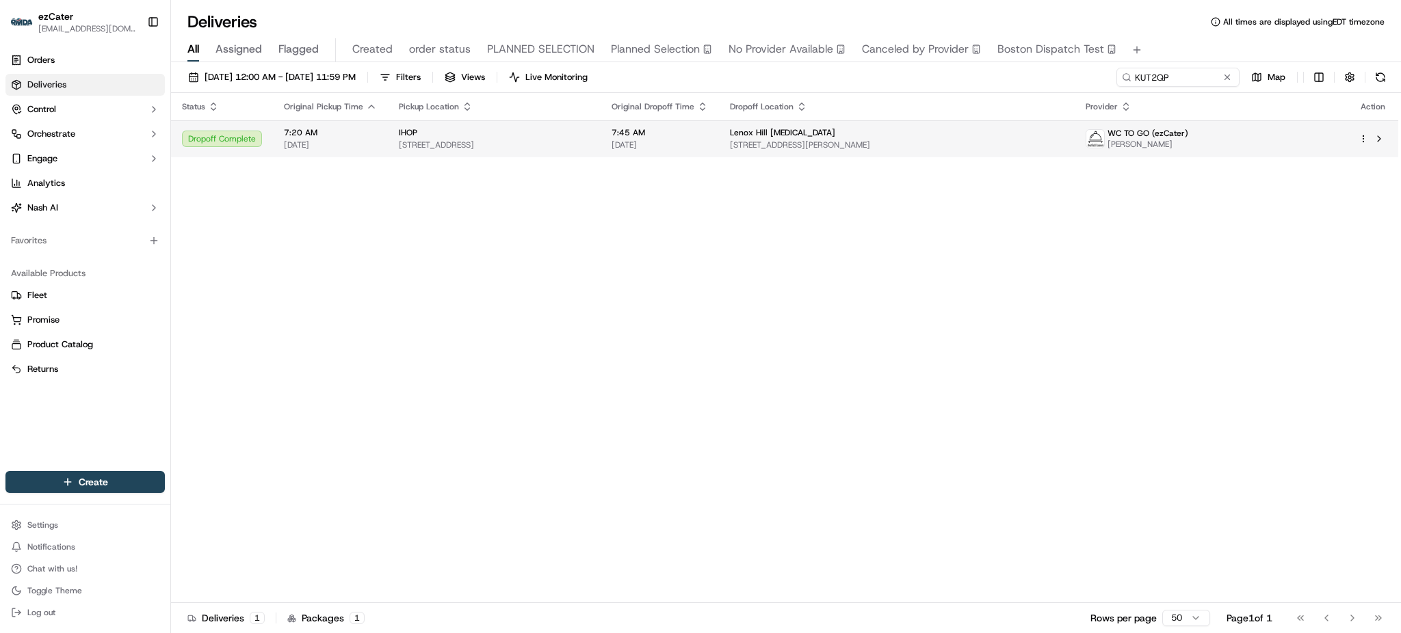
click at [835, 130] on span "Lenox Hill Radiology" at bounding box center [782, 132] width 105 height 11
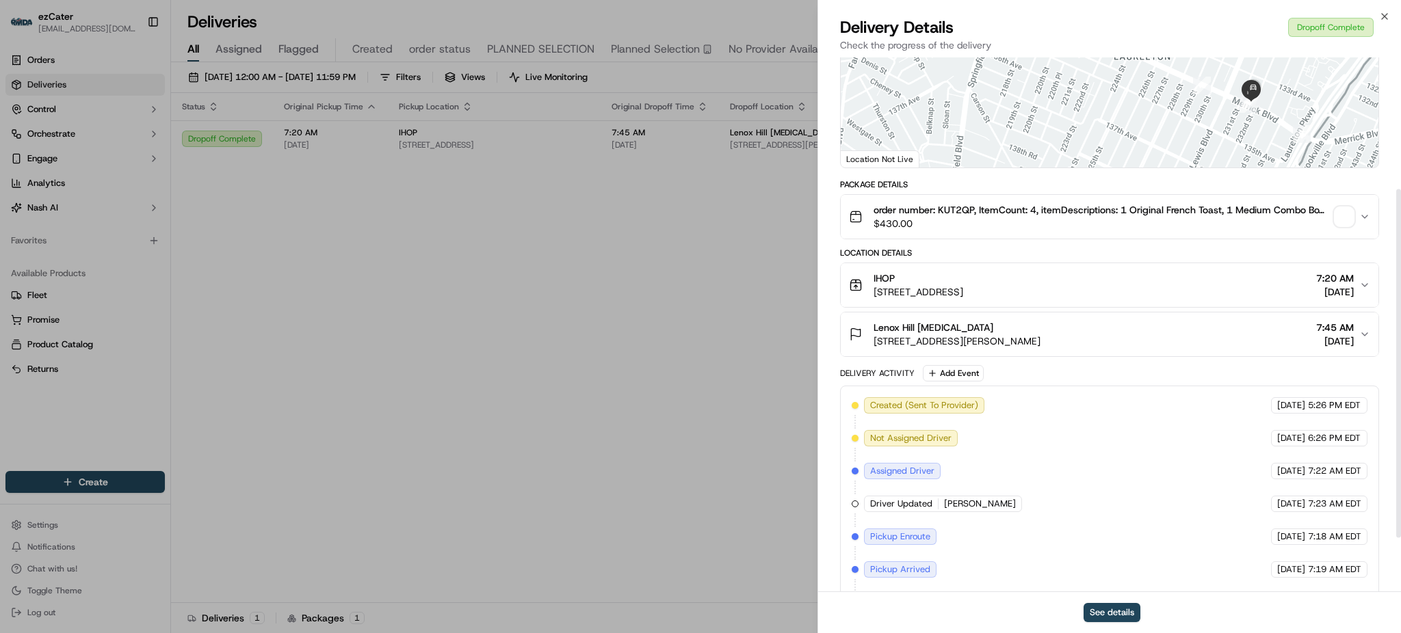
scroll to position [286, 0]
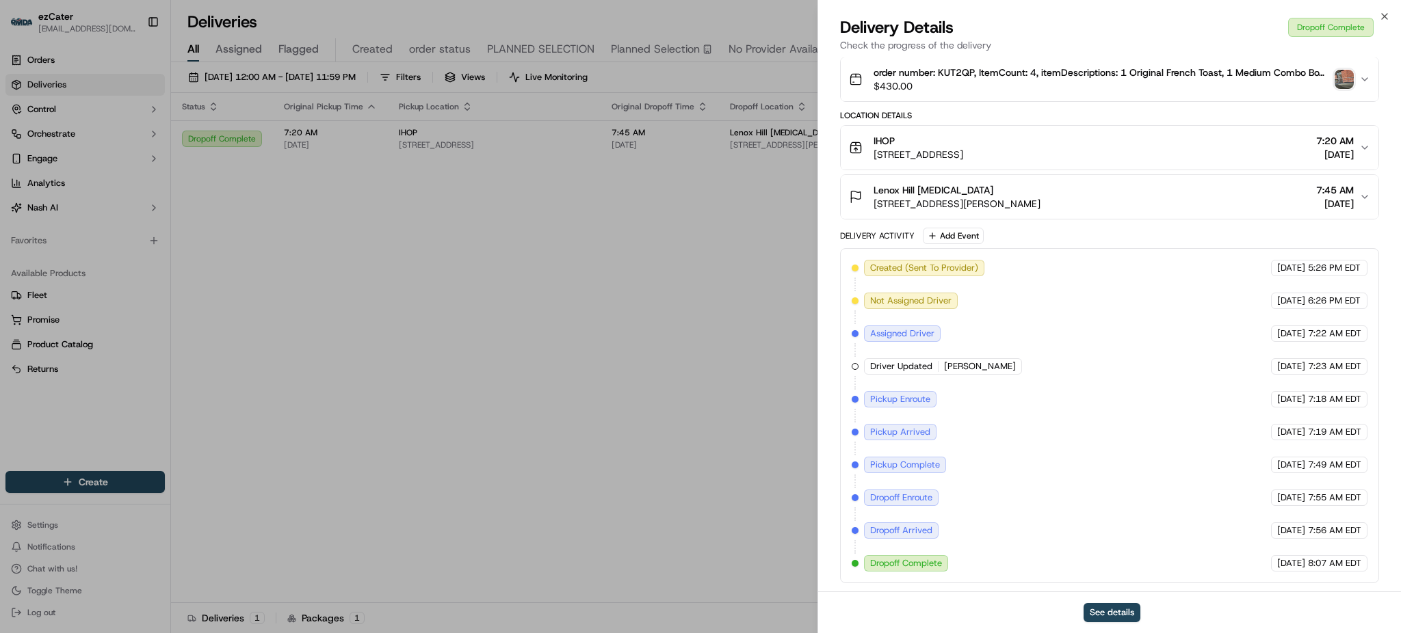
drag, startPoint x: 575, startPoint y: 273, endPoint x: 547, endPoint y: 107, distance: 168.5
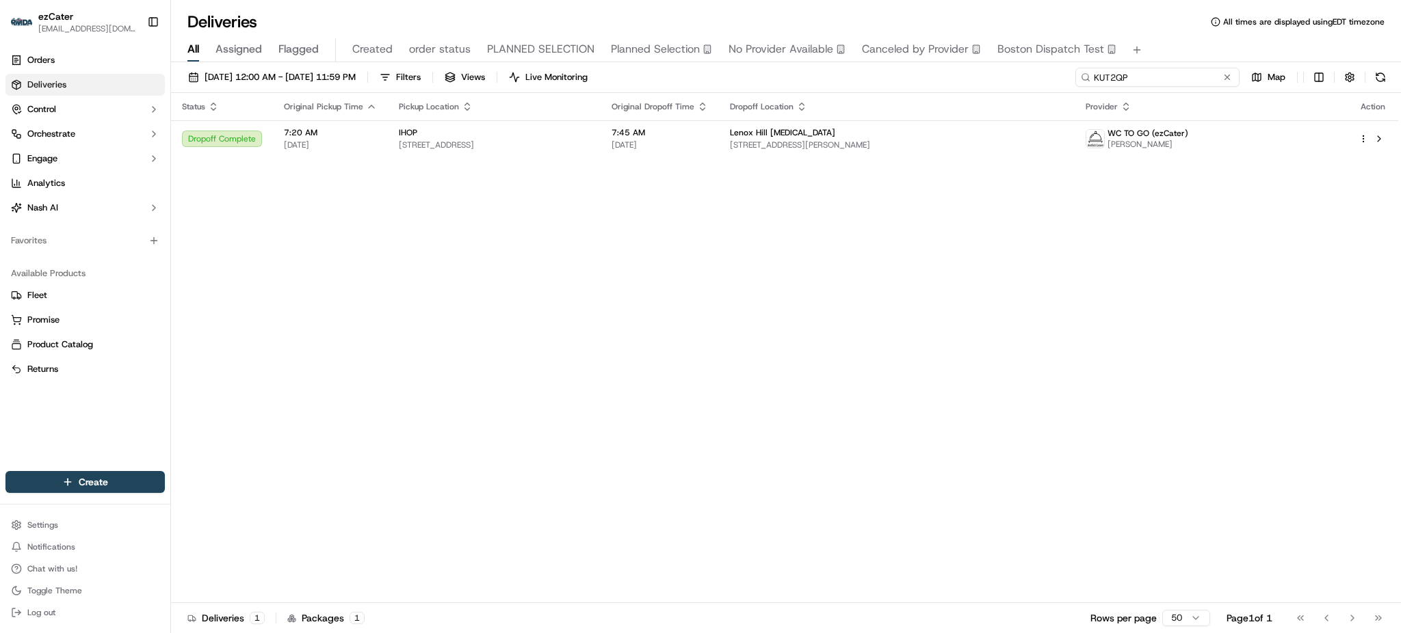
click at [1213, 77] on input "KUT2QP" at bounding box center [1157, 77] width 164 height 19
paste input "PYYVTV"
click at [1180, 51] on div "All Assigned Flagged Created order status PLANNED SELECTION Planned Selection N…" at bounding box center [786, 50] width 1230 height 24
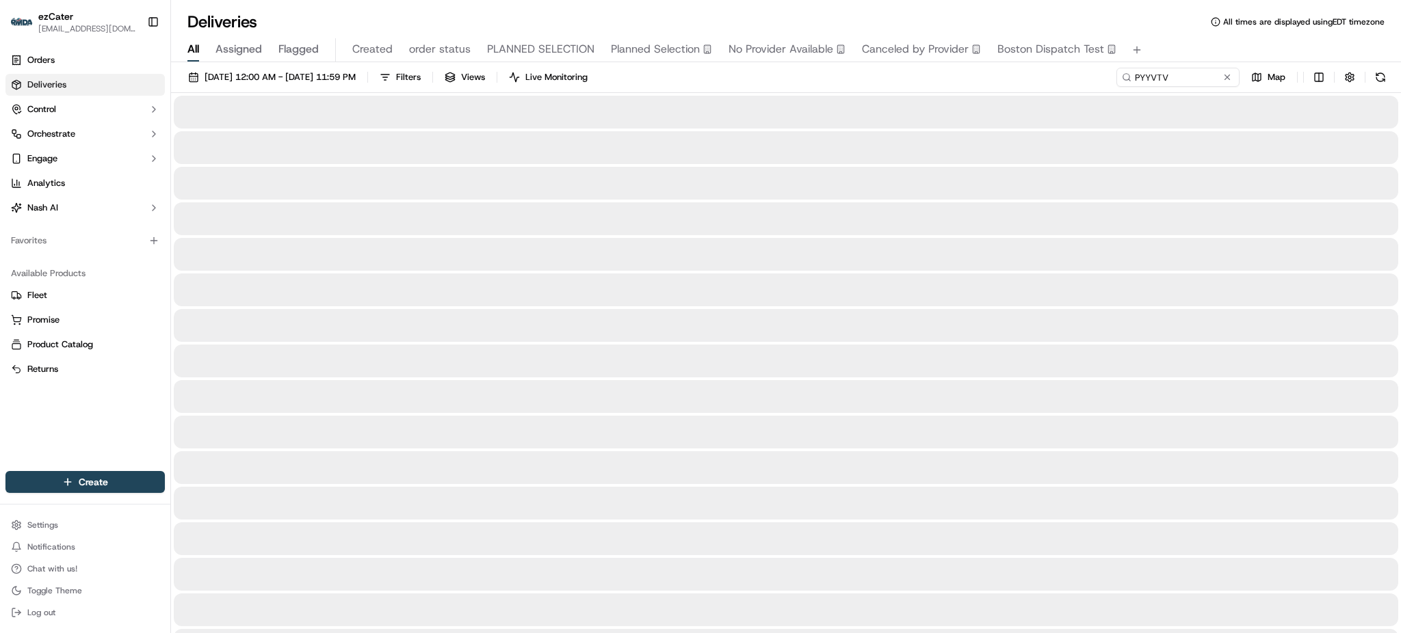
click at [1175, 53] on div "All Assigned Flagged Created order status PLANNED SELECTION Planned Selection N…" at bounding box center [786, 50] width 1230 height 24
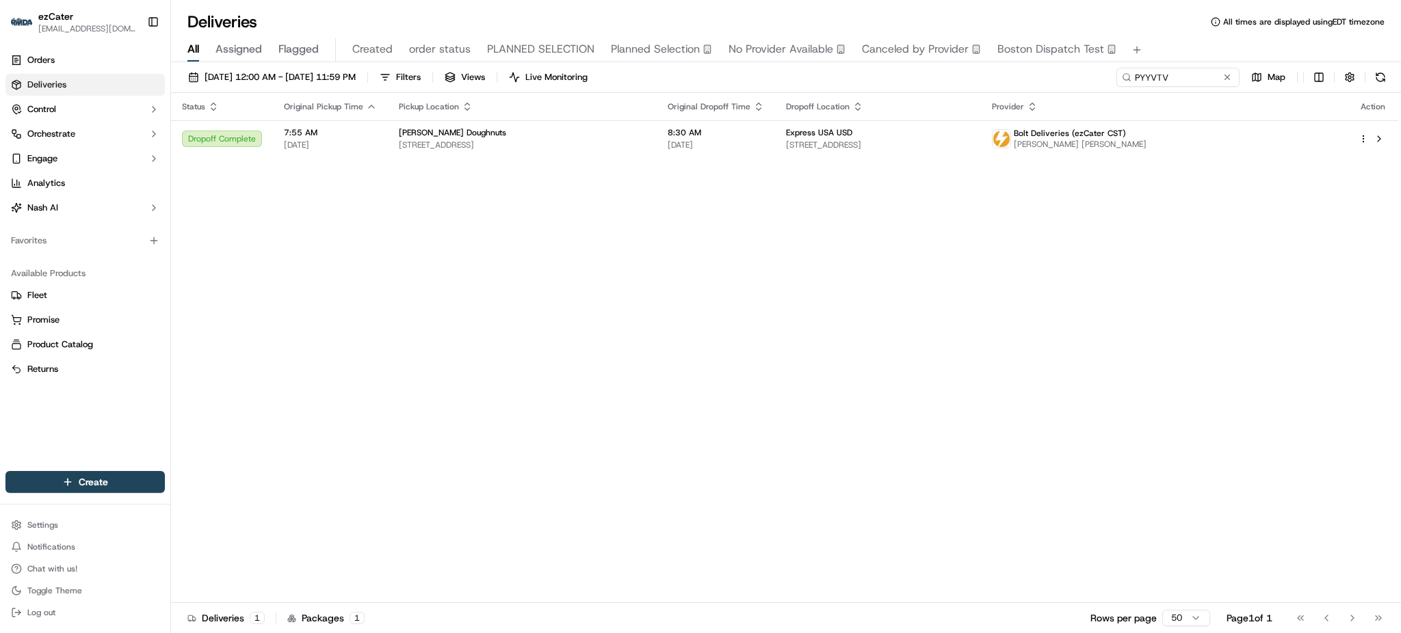
click at [975, 118] on th "Dropoff Location" at bounding box center [878, 106] width 206 height 27
click at [963, 137] on div "Express USA USD" at bounding box center [878, 132] width 184 height 11
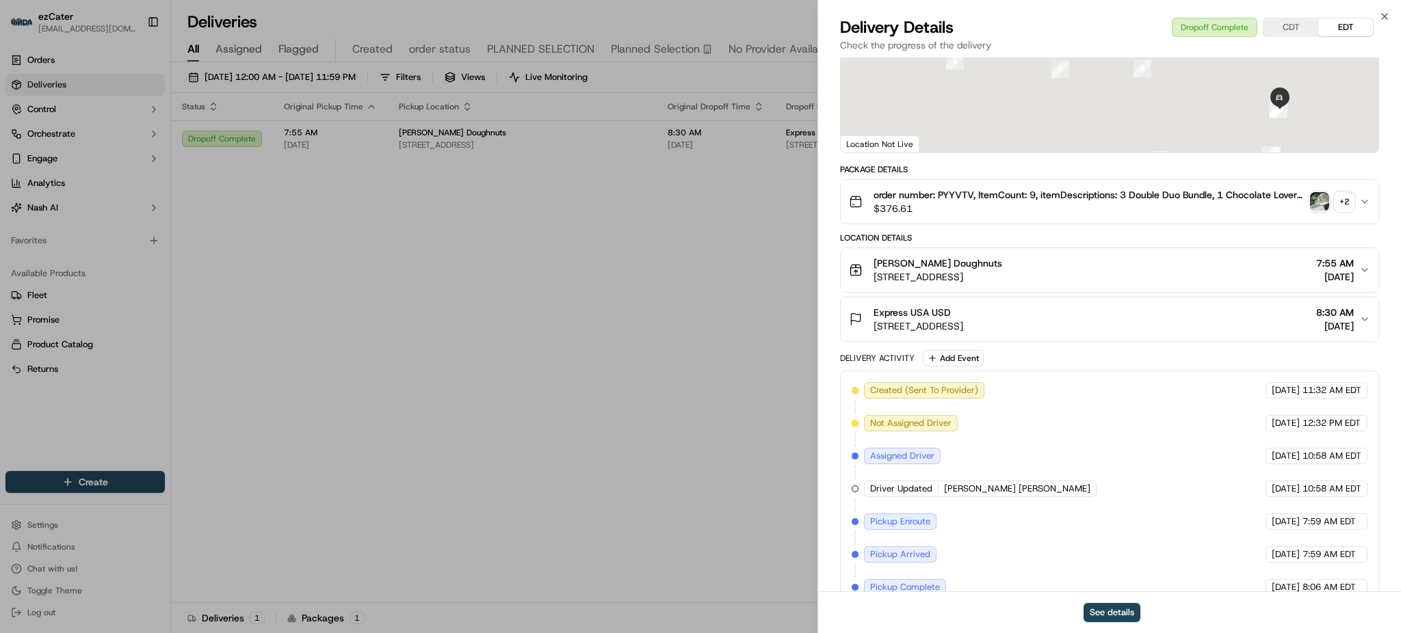
scroll to position [286, 0]
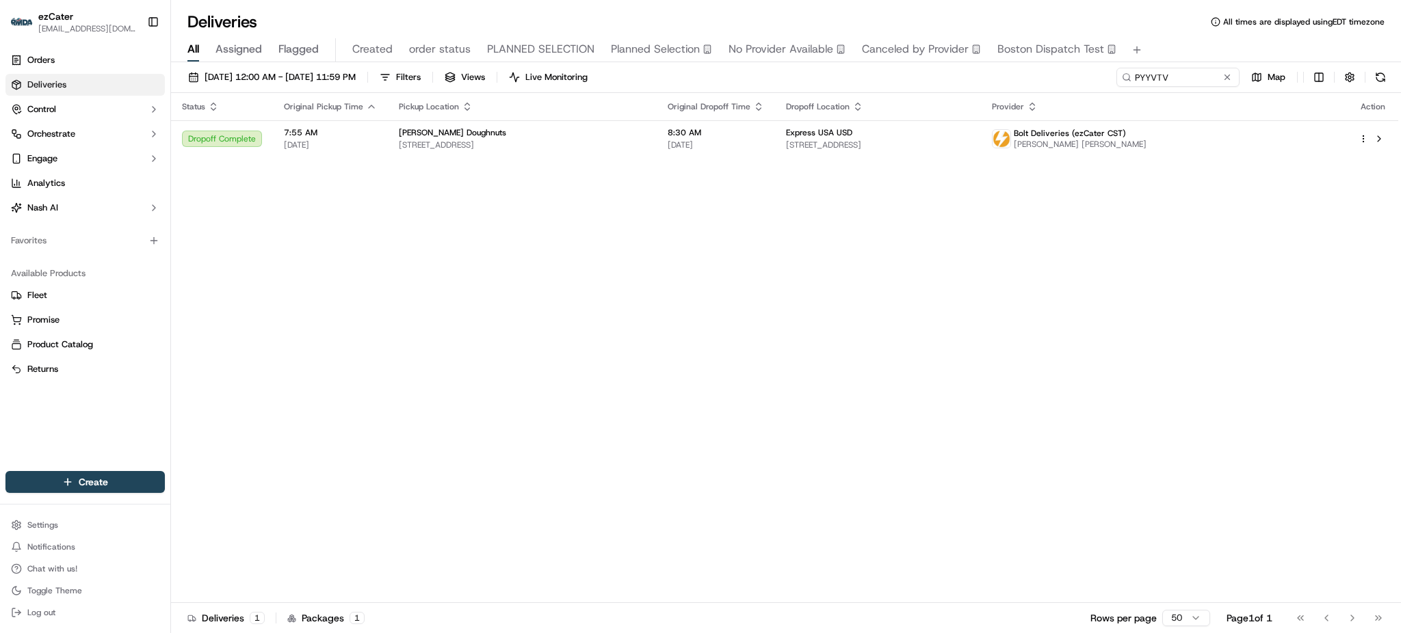
click at [1195, 88] on div "09/15/2025 12:00 AM - 09/15/2025 11:59 PM Filters Views Live Monitoring PYYVTV …" at bounding box center [786, 80] width 1230 height 25
click at [1193, 82] on input "PYYVTV" at bounding box center [1157, 77] width 164 height 19
paste input "W4ZU88"
type input "W4ZU88"
click at [1190, 55] on div "All Assigned Flagged Created order status PLANNED SELECTION Planned Selection N…" at bounding box center [786, 50] width 1230 height 24
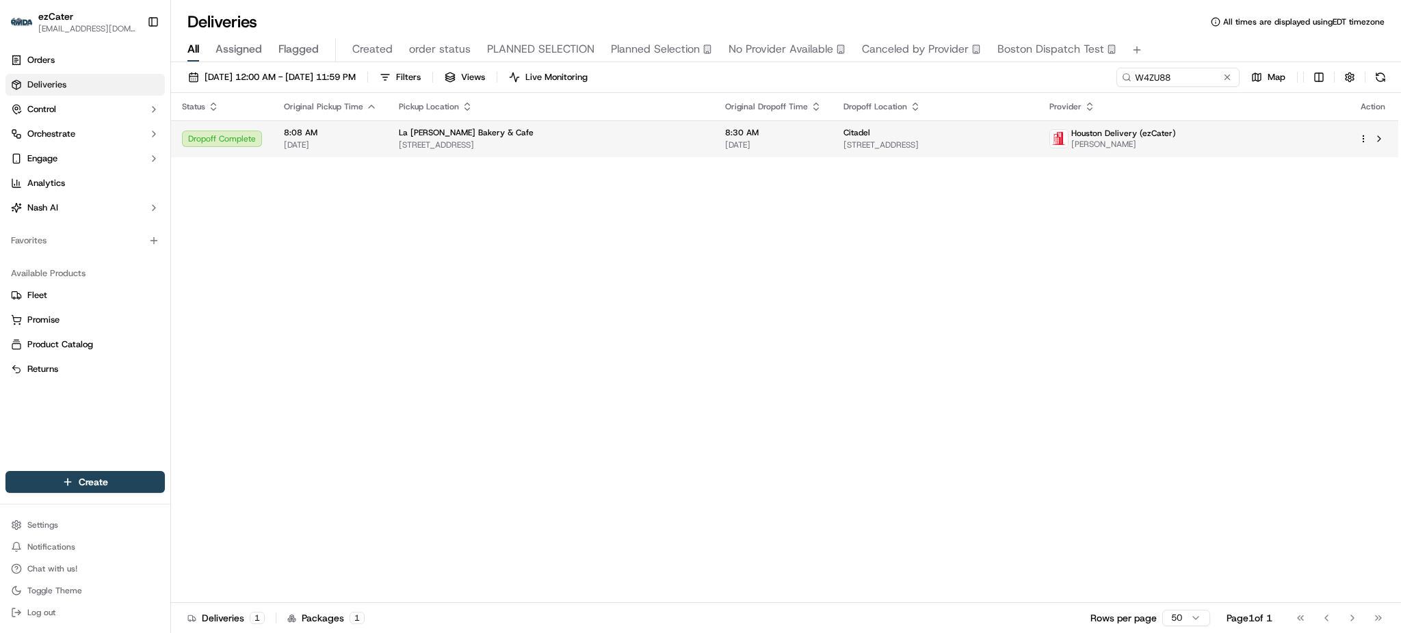
click at [755, 132] on span "8:30 AM" at bounding box center [773, 132] width 96 height 11
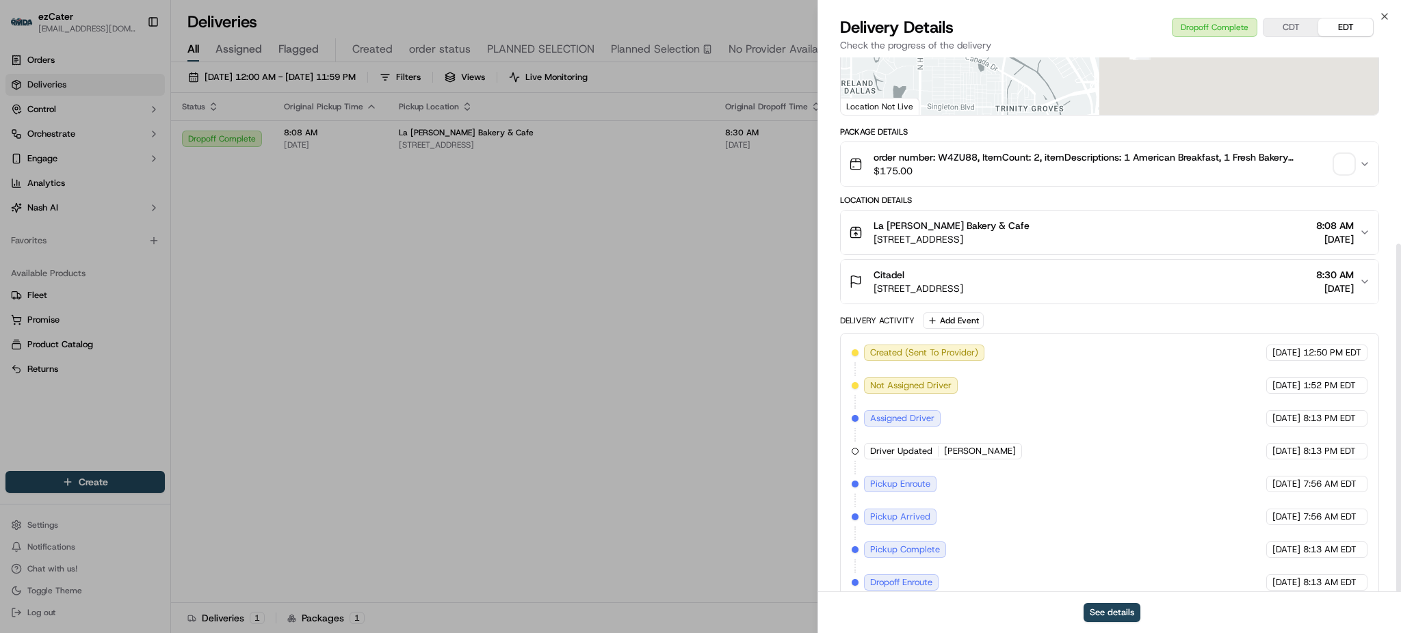
scroll to position [286, 0]
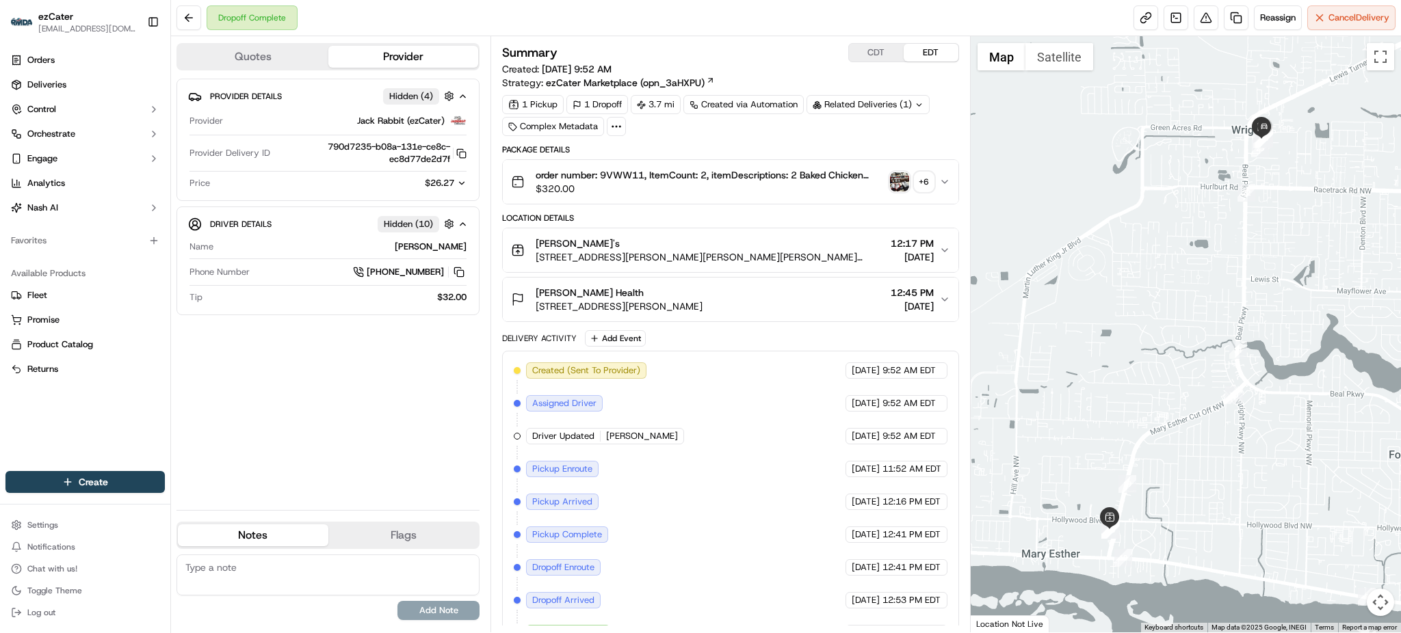
click at [1177, 163] on div at bounding box center [1185, 334] width 430 height 596
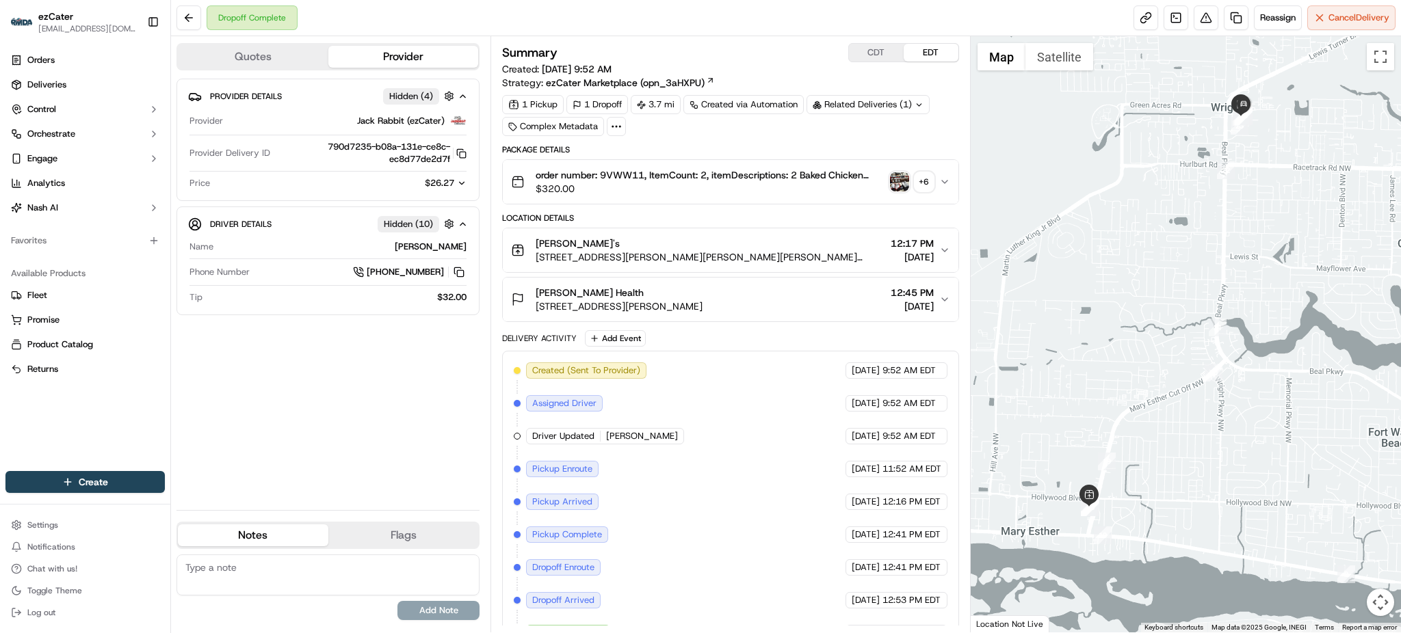
drag, startPoint x: 1175, startPoint y: 362, endPoint x: 1141, endPoint y: 349, distance: 36.6
click at [1141, 349] on div at bounding box center [1185, 334] width 430 height 596
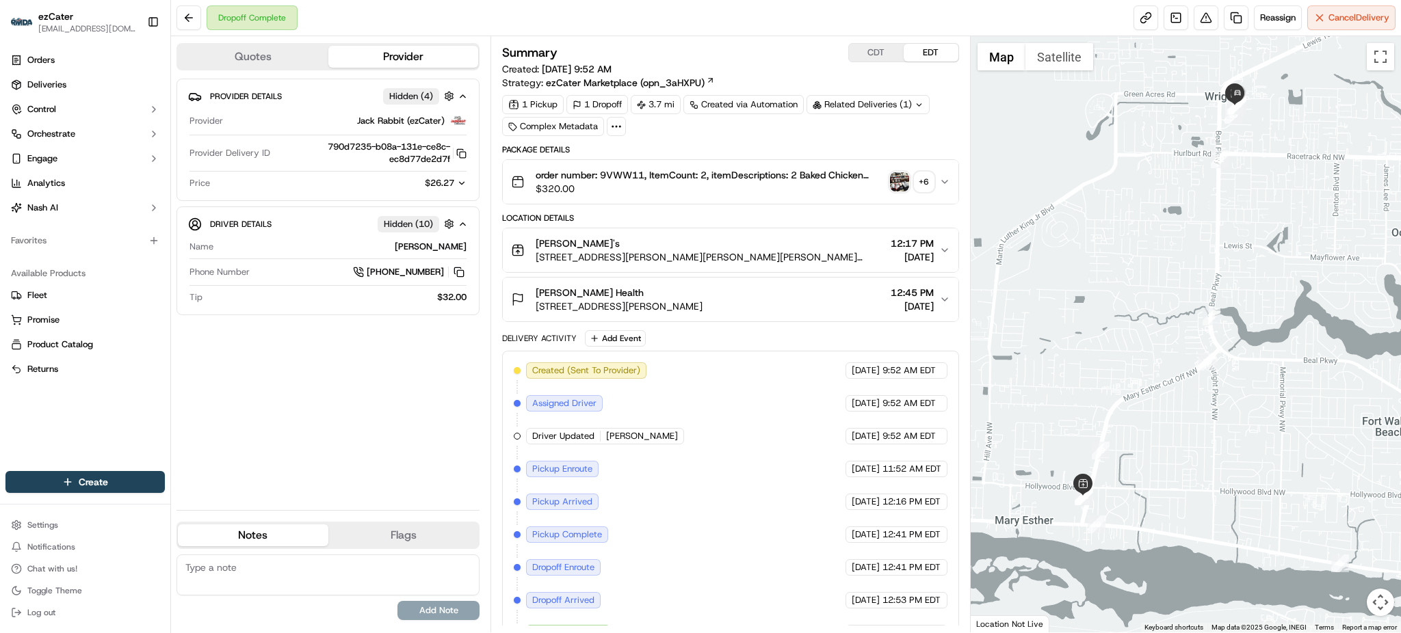
drag, startPoint x: 1141, startPoint y: 531, endPoint x: 1154, endPoint y: 508, distance: 25.7
click at [1154, 508] on div at bounding box center [1185, 334] width 430 height 596
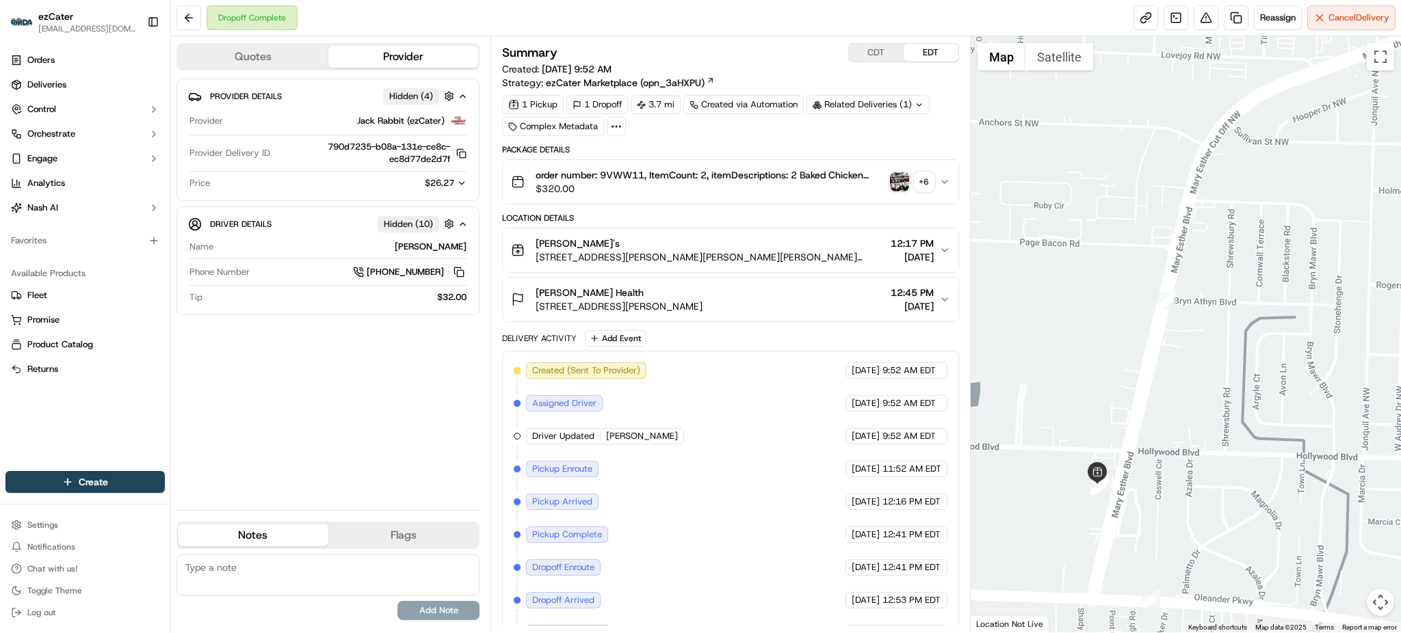
drag, startPoint x: 1037, startPoint y: 499, endPoint x: 1142, endPoint y: 501, distance: 104.7
click at [1142, 501] on div at bounding box center [1185, 334] width 430 height 596
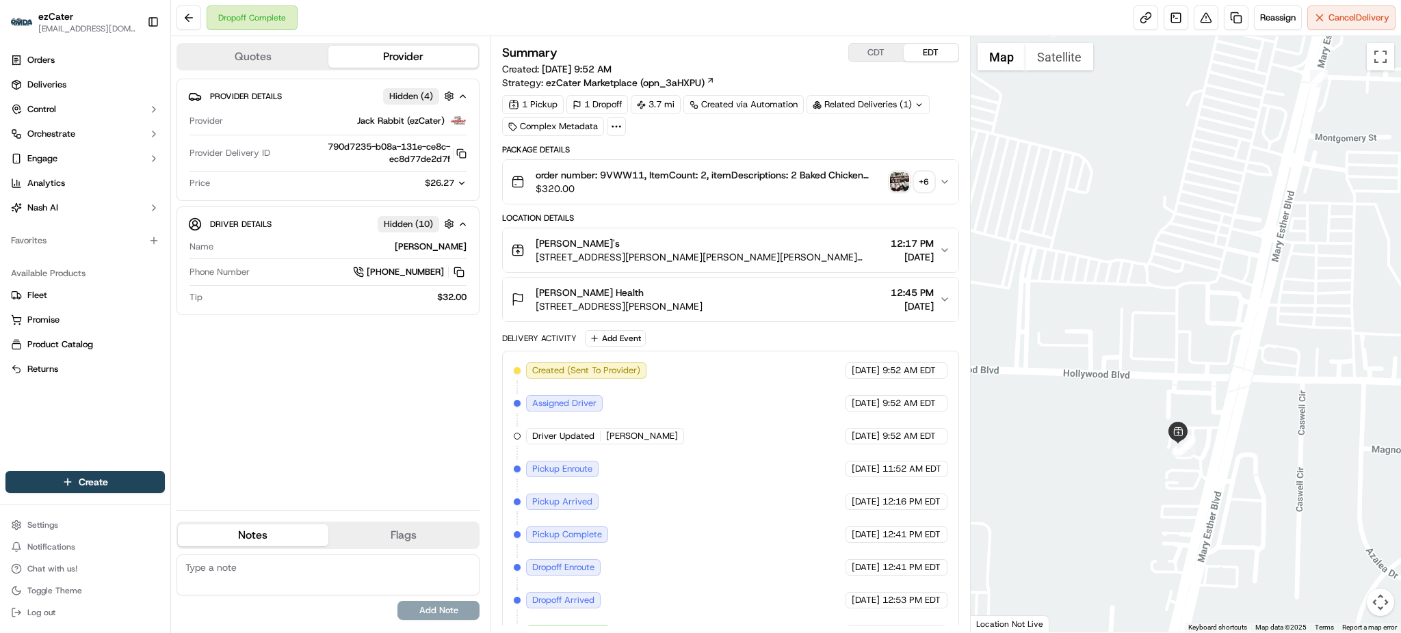
drag, startPoint x: 1267, startPoint y: 554, endPoint x: 1243, endPoint y: 463, distance: 94.1
click at [1243, 463] on div at bounding box center [1185, 334] width 430 height 596
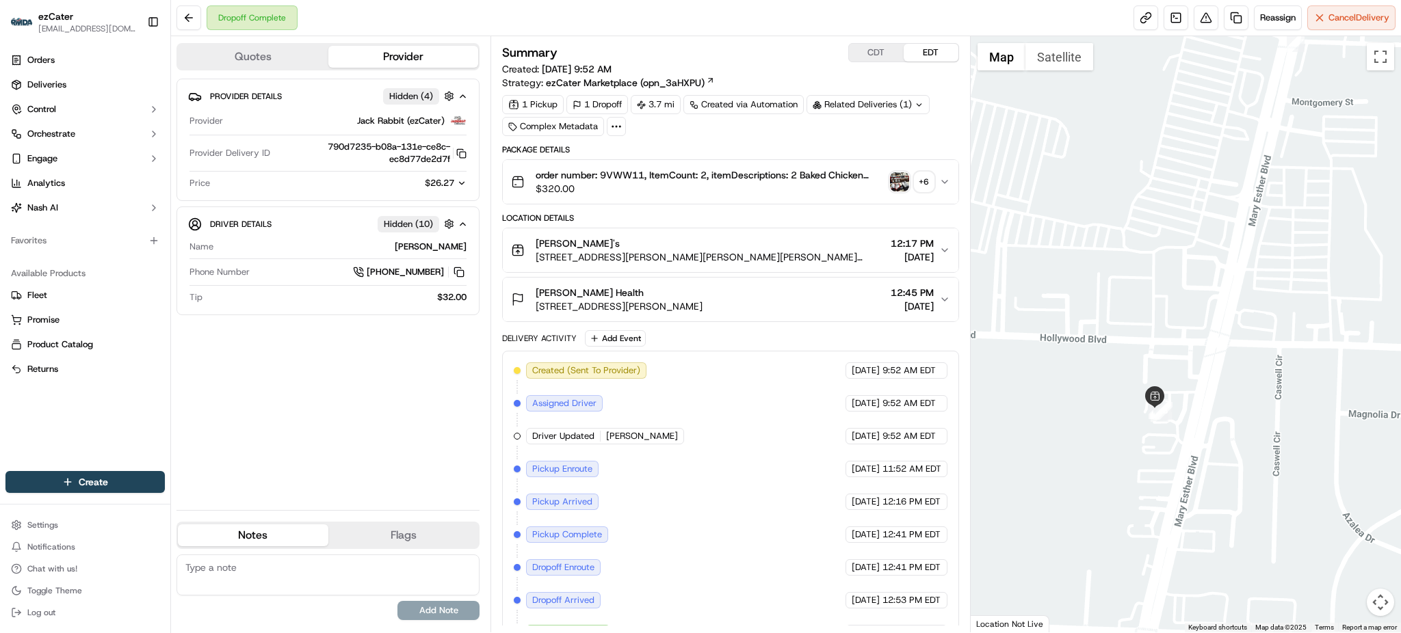
drag, startPoint x: 1144, startPoint y: 375, endPoint x: 1153, endPoint y: 457, distance: 82.5
click at [1153, 457] on div at bounding box center [1185, 334] width 430 height 596
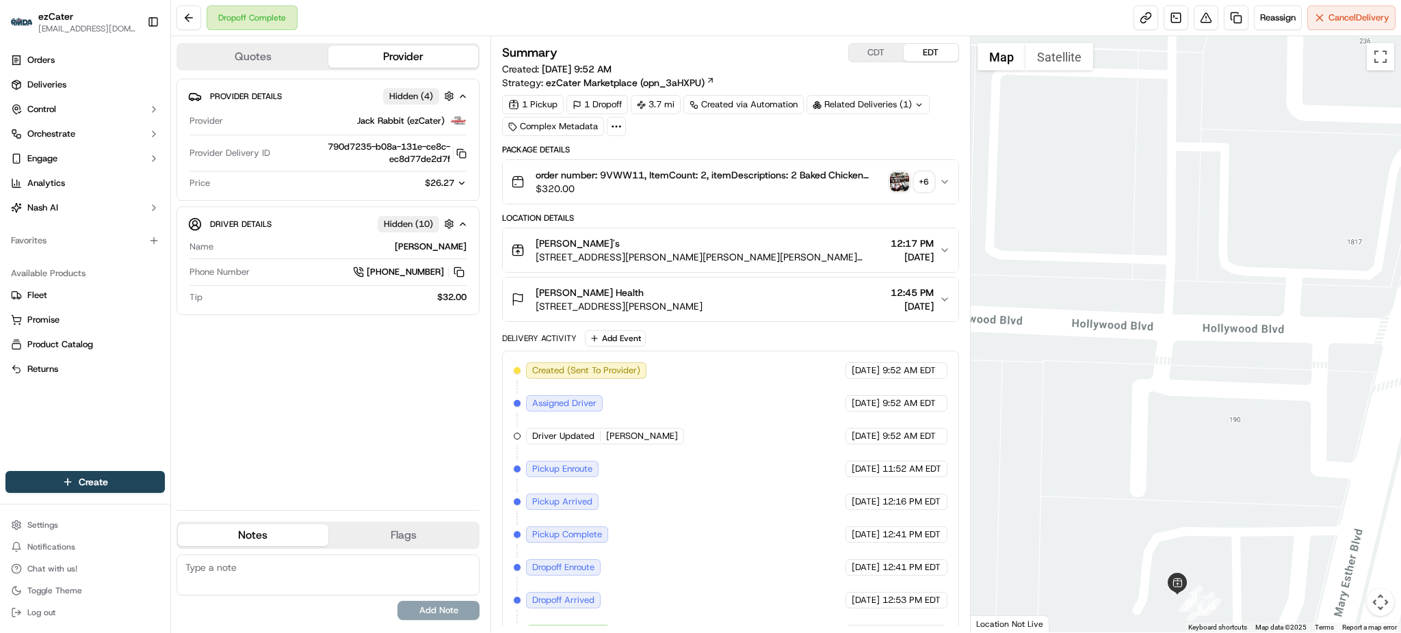
drag, startPoint x: 1167, startPoint y: 454, endPoint x: 1163, endPoint y: 395, distance: 59.6
click at [1164, 397] on div at bounding box center [1185, 334] width 430 height 596
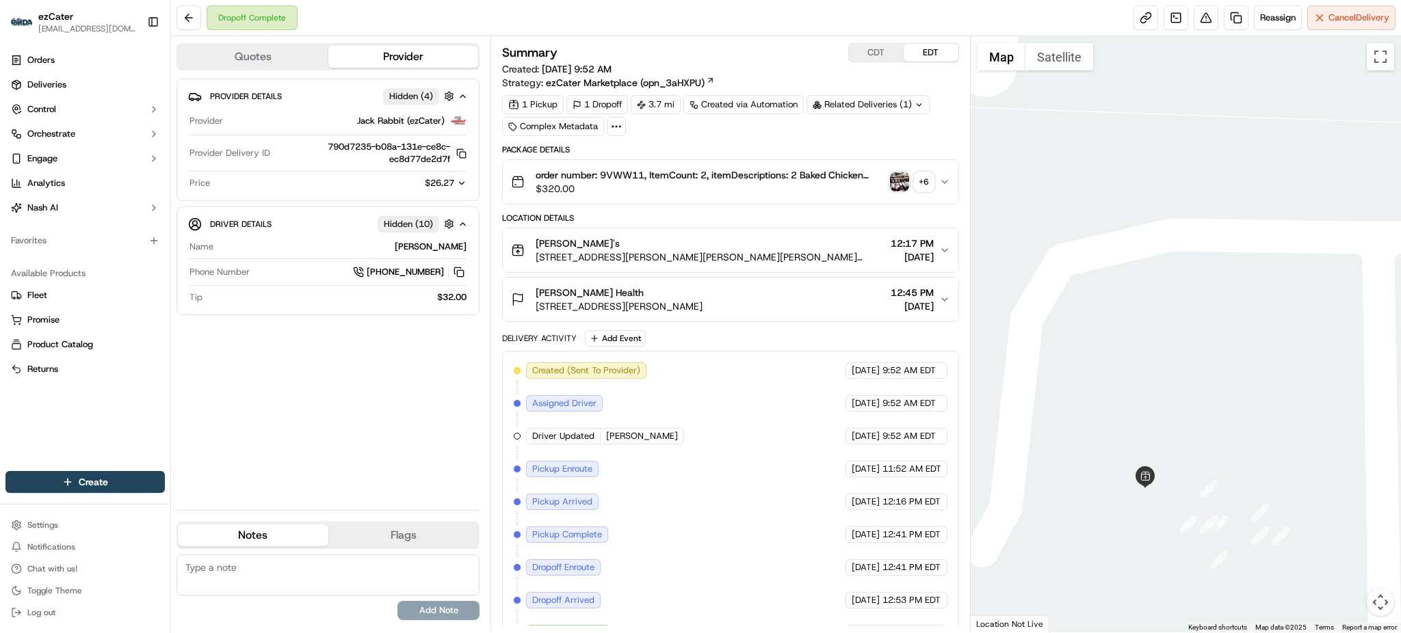
drag, startPoint x: 1206, startPoint y: 454, endPoint x: 1205, endPoint y: 403, distance: 50.6
click at [1205, 403] on div at bounding box center [1185, 334] width 430 height 596
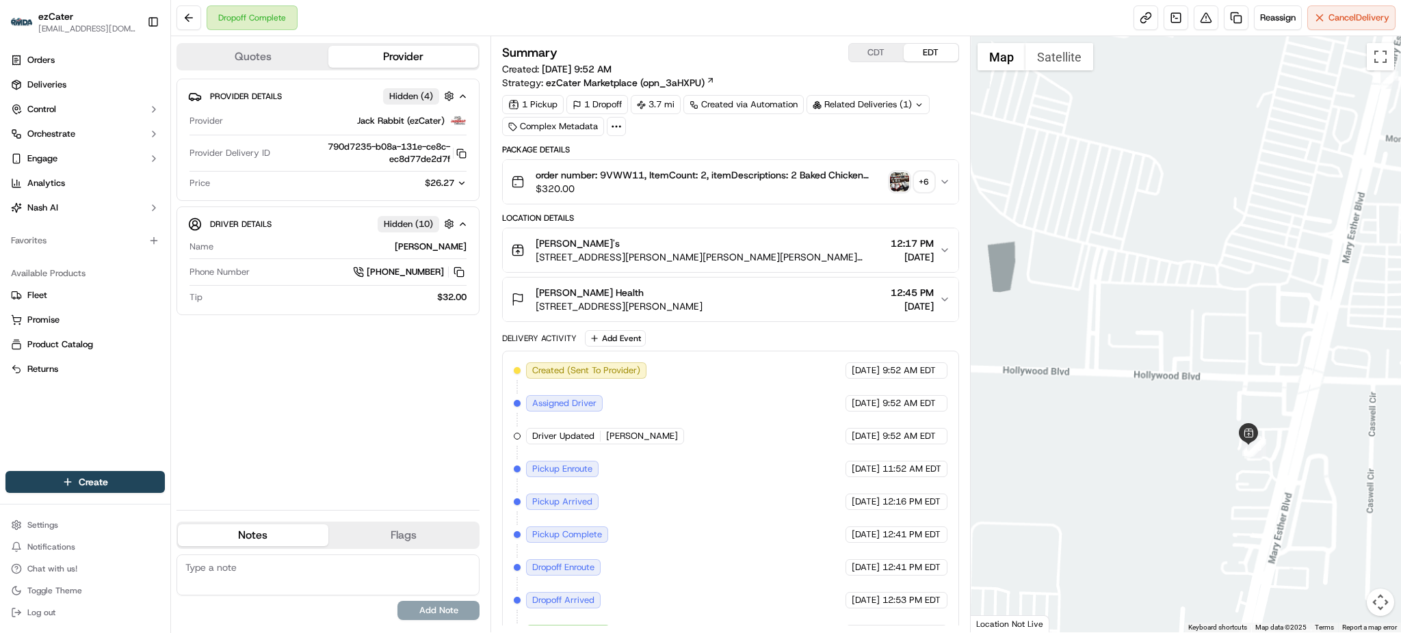
drag, startPoint x: 1375, startPoint y: 256, endPoint x: 1261, endPoint y: 382, distance: 169.9
click at [1261, 382] on div at bounding box center [1185, 334] width 430 height 596
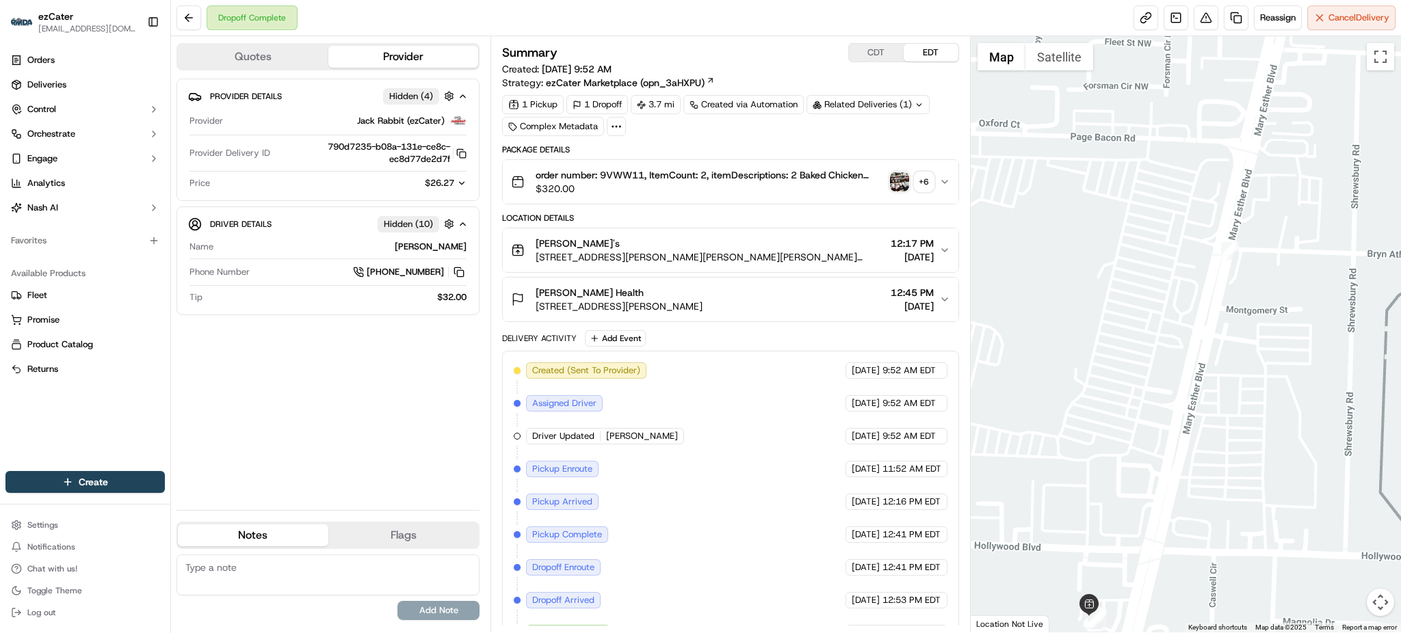
click at [224, 377] on div "Provider Details Hidden ( 4 ) Provider Jack Rabbit (ezCater) Provider Delivery …" at bounding box center [327, 289] width 303 height 421
click at [451, 179] on span "$26.27" at bounding box center [439, 183] width 29 height 12
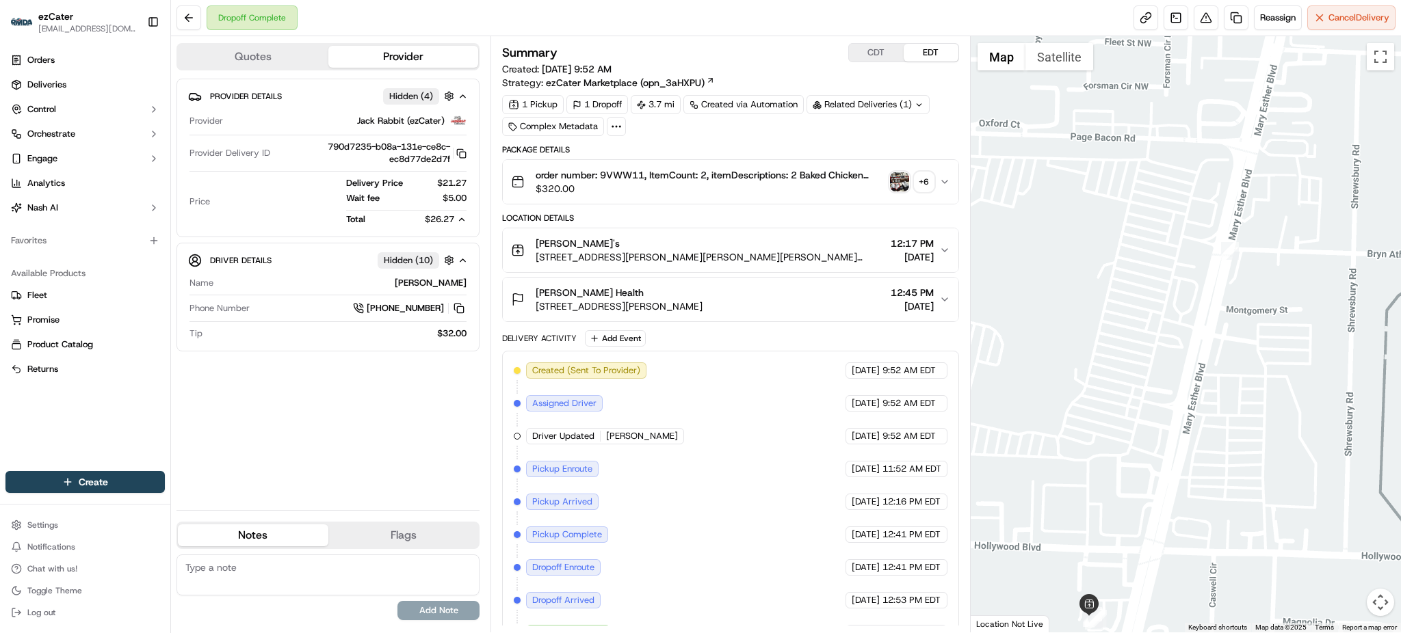
click at [412, 382] on div "Provider Details Hidden ( 4 ) Provider Jack Rabbit (ezCater) Provider Delivery …" at bounding box center [327, 289] width 303 height 421
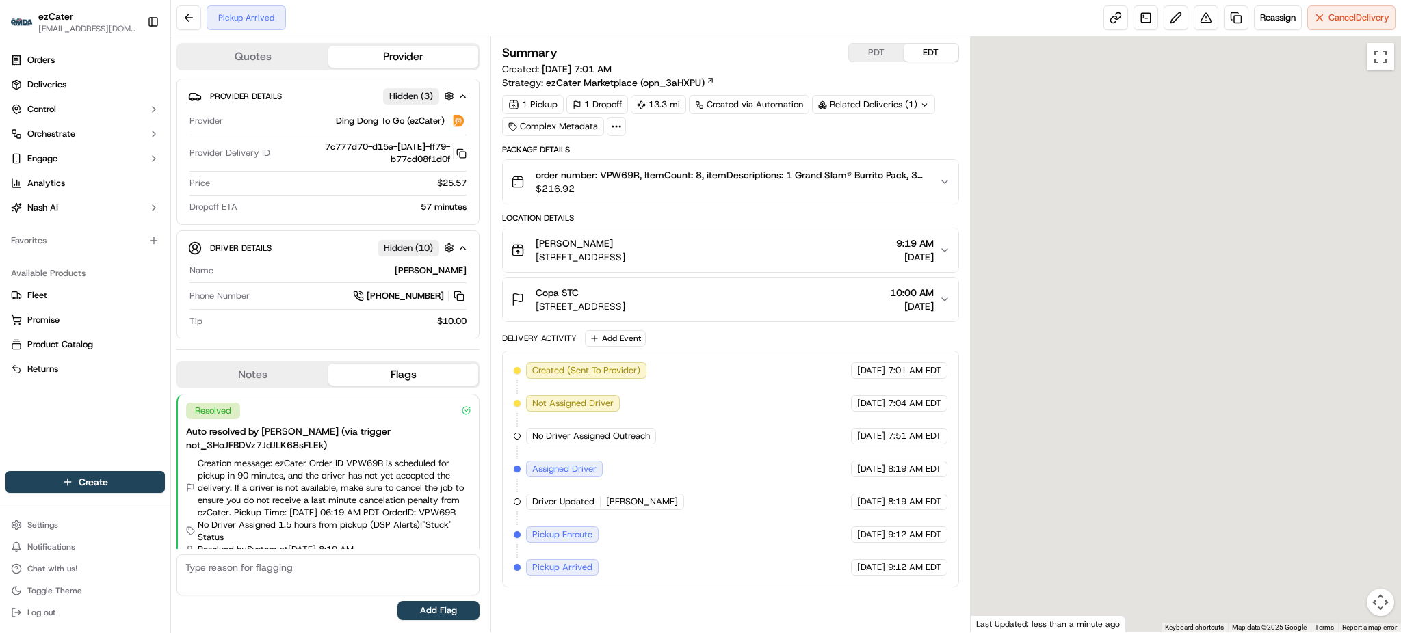
scroll to position [47, 0]
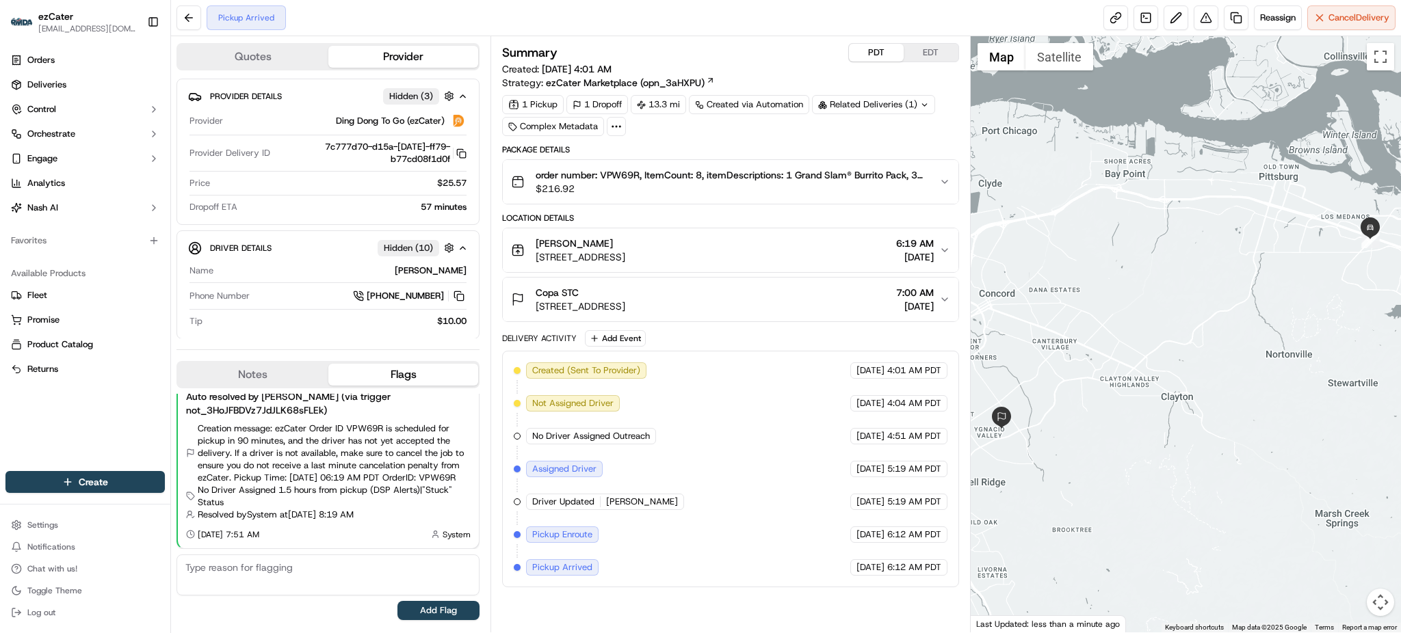
click at [871, 52] on button "PDT" at bounding box center [876, 53] width 55 height 18
click at [912, 53] on button "EDT" at bounding box center [930, 53] width 55 height 18
click at [894, 51] on button "PDT" at bounding box center [876, 53] width 55 height 18
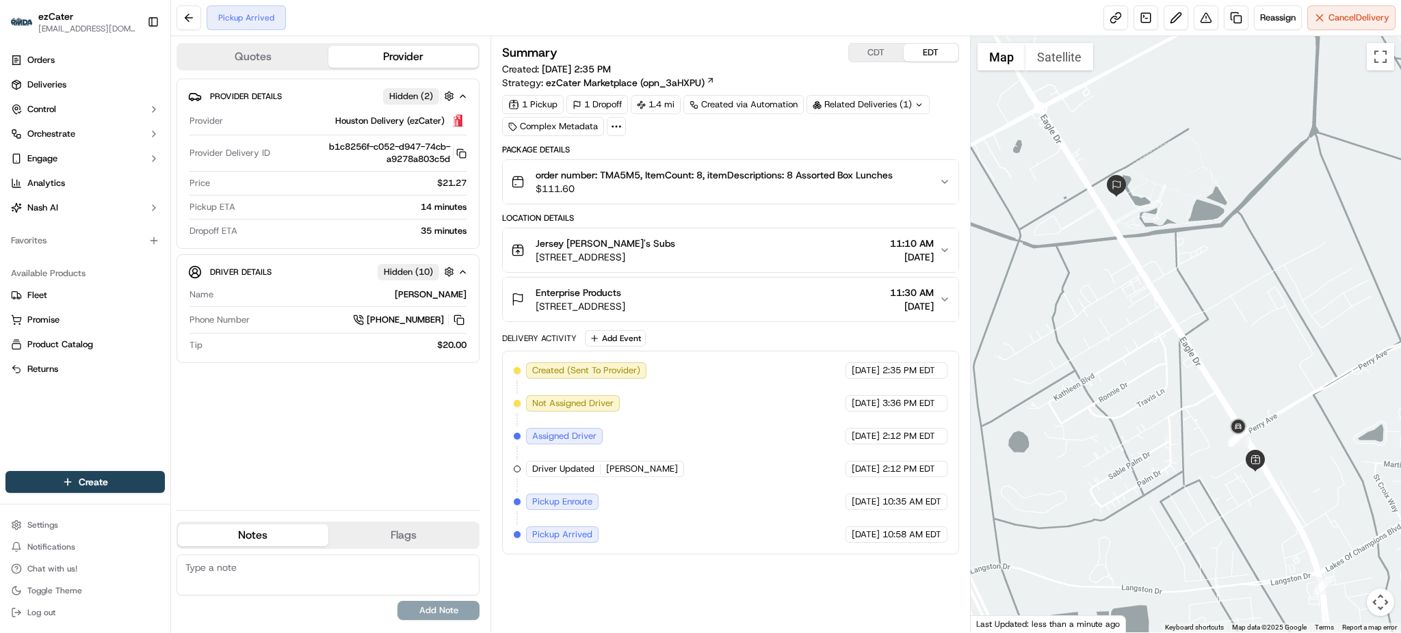
click at [892, 44] on button "CDT" at bounding box center [876, 53] width 55 height 18
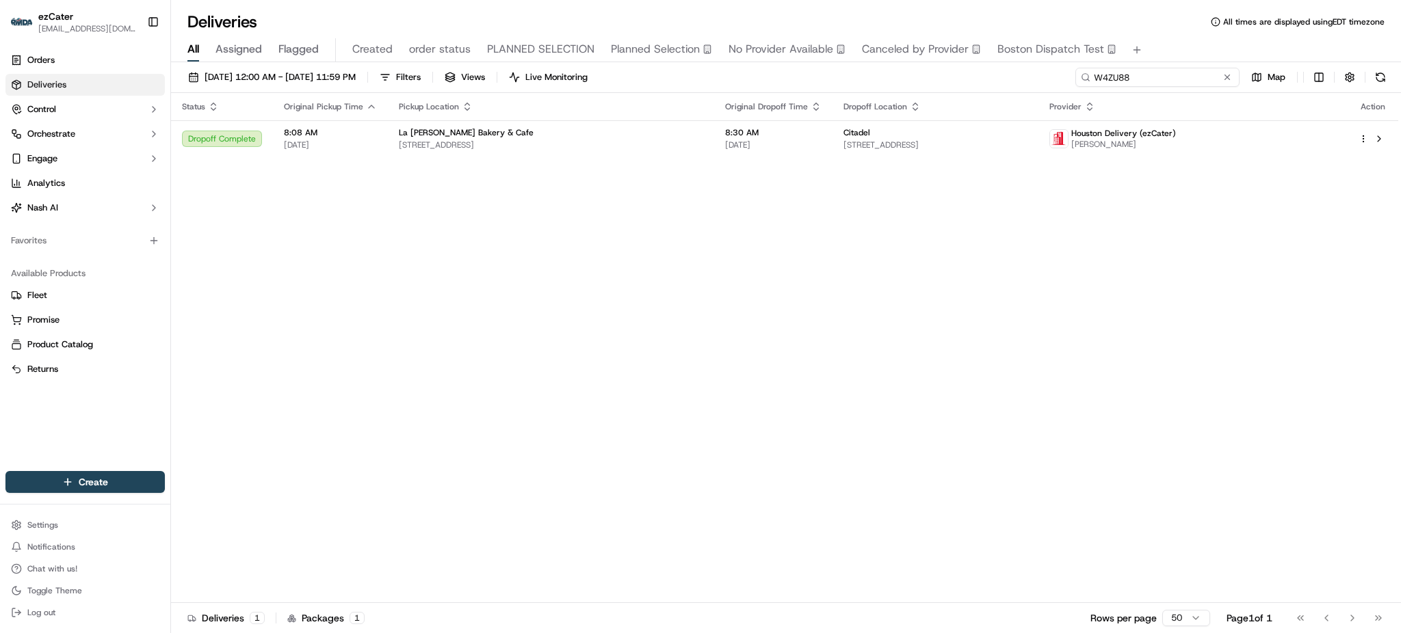
click at [1175, 76] on input "W4ZU88" at bounding box center [1157, 77] width 164 height 19
paste input "5AY0YH"
click at [1161, 44] on div "All Assigned Flagged Created order status PLANNED SELECTION Planned Selection N…" at bounding box center [786, 50] width 1230 height 24
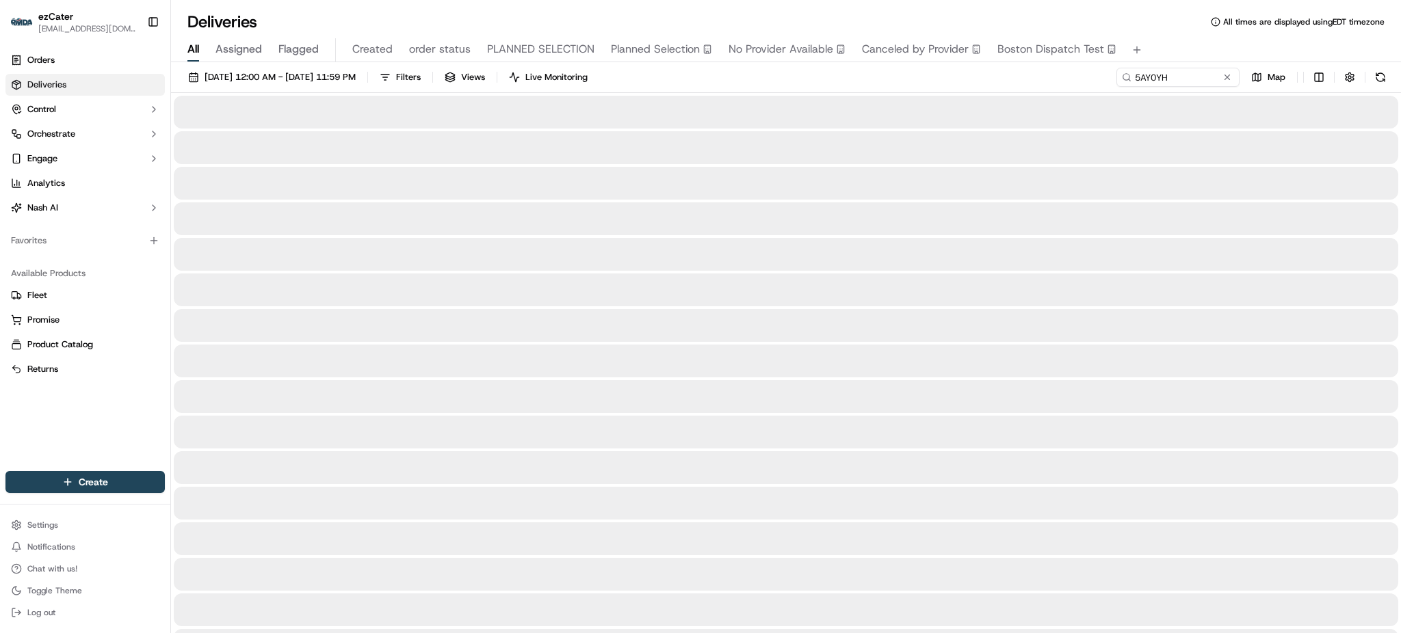
click at [1057, 80] on div "[DATE] 12:00 AM - [DATE] 11:59 PM Filters Views Live Monitoring 5AY0YH Map" at bounding box center [786, 80] width 1230 height 25
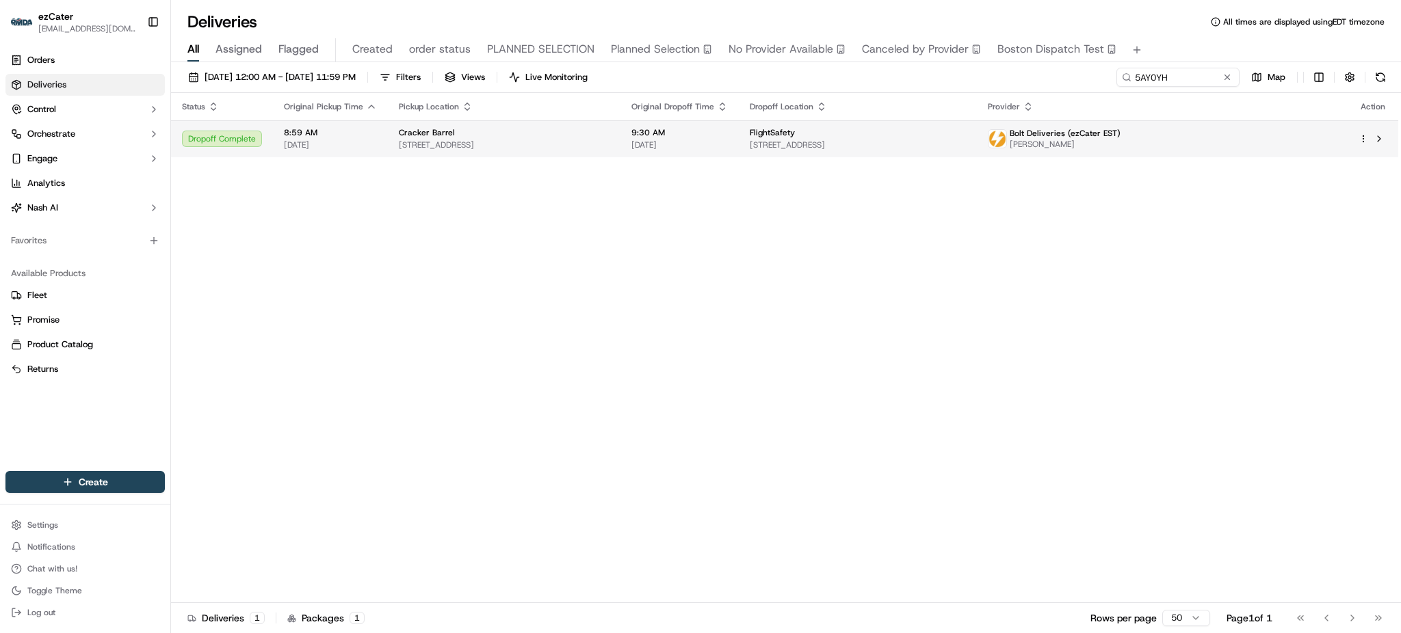
click at [620, 155] on td "Cracker Barrel [STREET_ADDRESS]" at bounding box center [504, 138] width 233 height 37
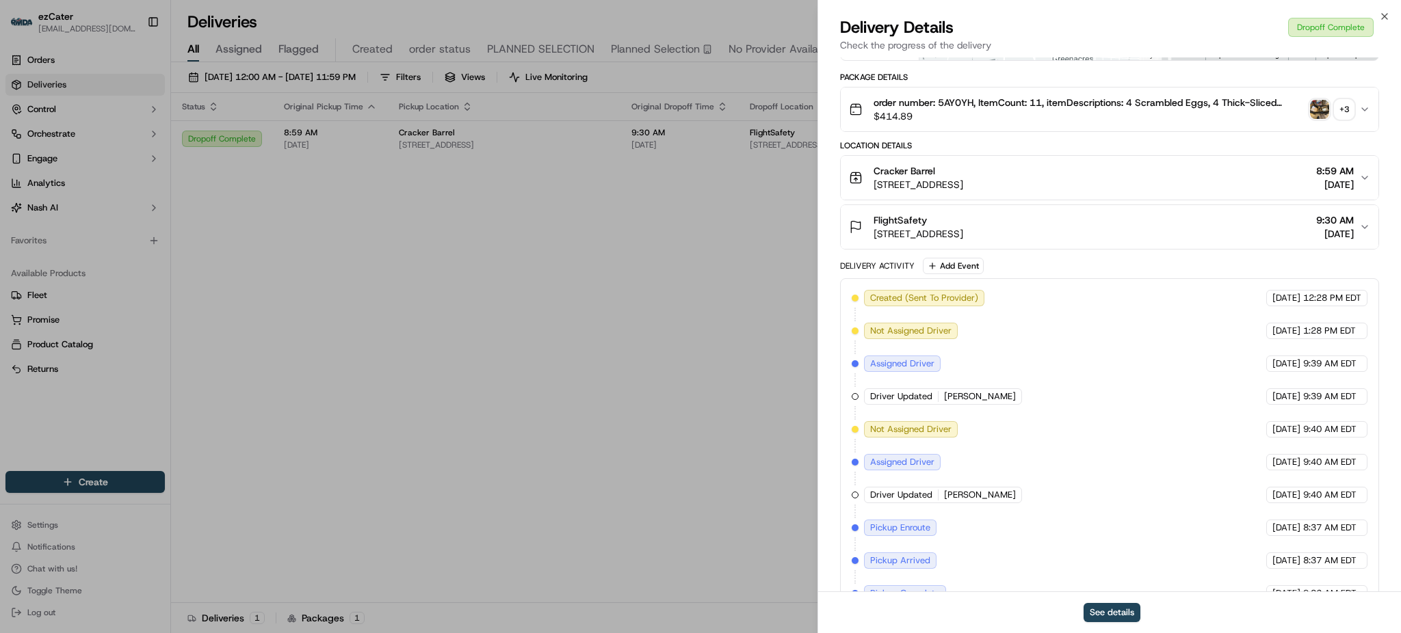
scroll to position [384, 0]
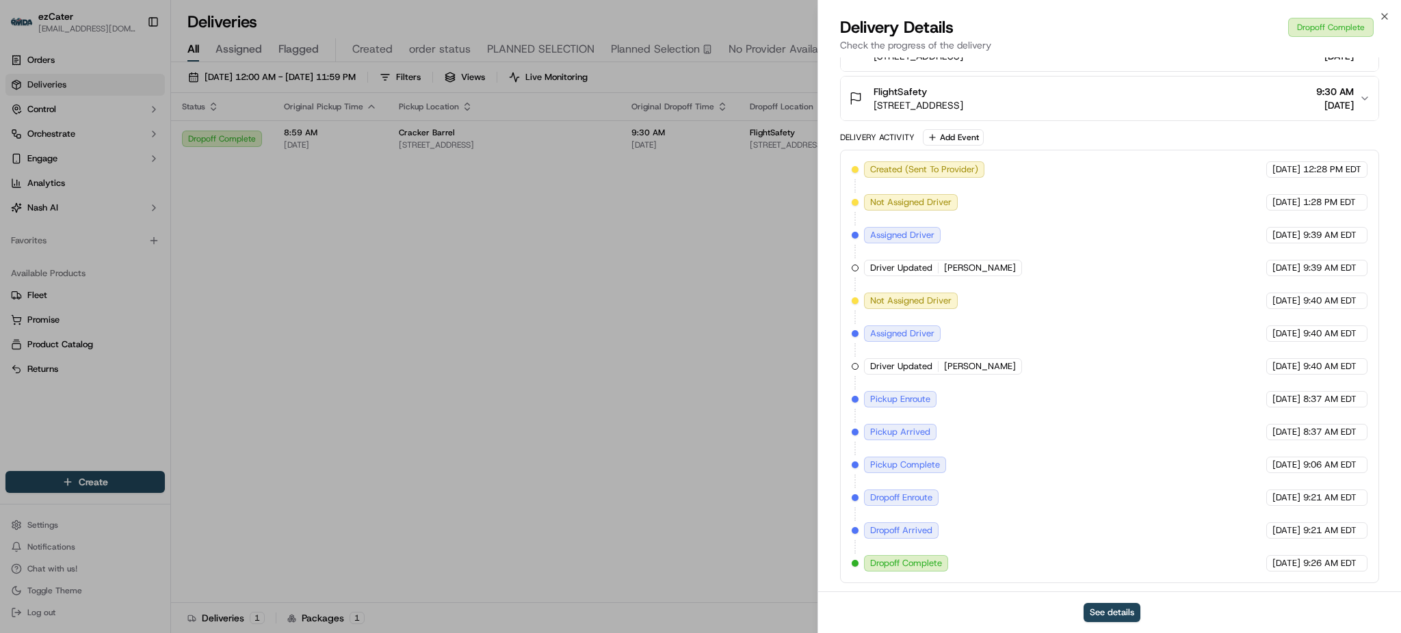
drag, startPoint x: 581, startPoint y: 265, endPoint x: 580, endPoint y: 161, distance: 104.6
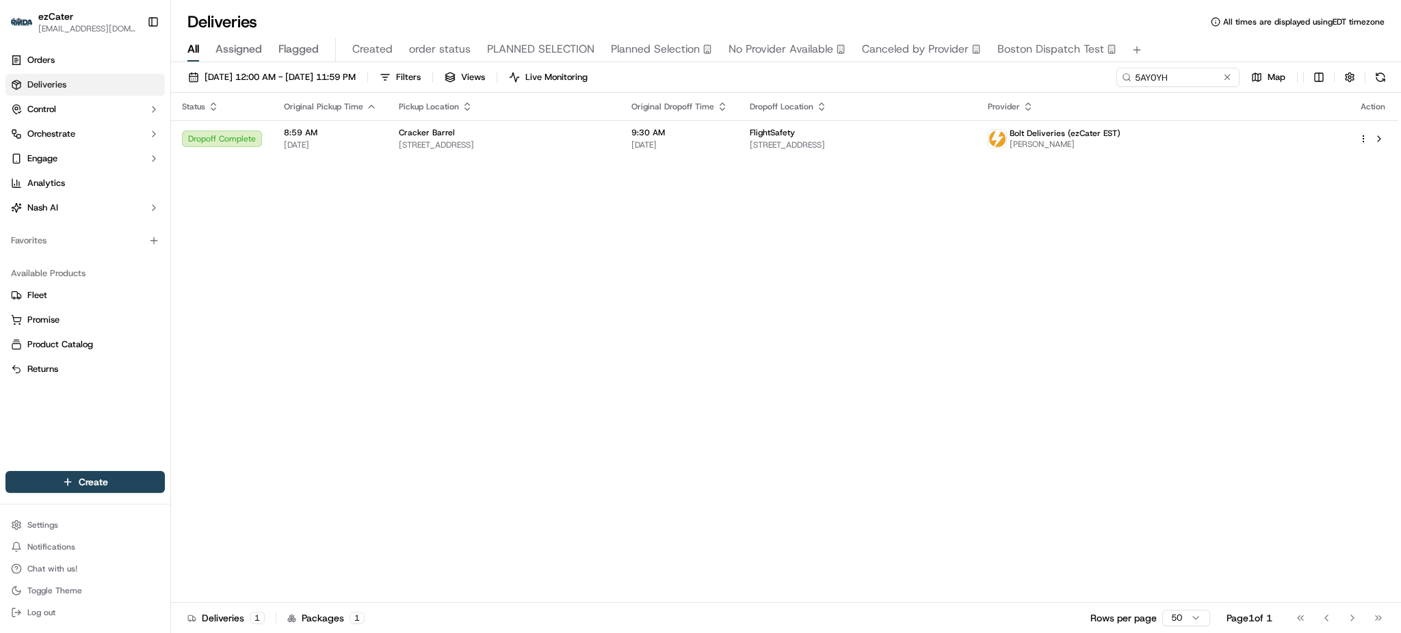
click at [1156, 91] on div "[DATE] 12:00 AM - [DATE] 11:59 PM Filters Views Live Monitoring 5AY0YH Map" at bounding box center [786, 80] width 1230 height 25
click at [1165, 84] on input "5AY0YH" at bounding box center [1157, 77] width 164 height 19
paste input "VPW69R"
click at [1169, 44] on div "All Assigned Flagged Created order status PLANNED SELECTION Planned Selection N…" at bounding box center [786, 50] width 1230 height 24
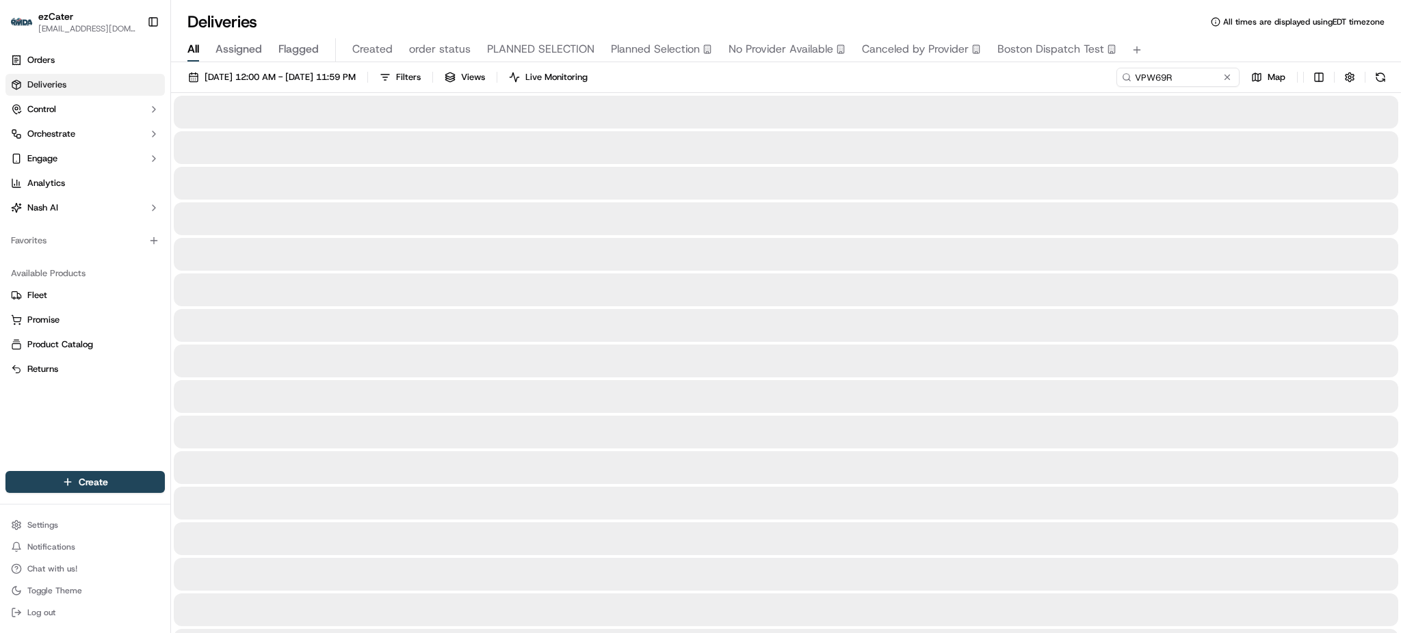
click at [1169, 44] on div "All Assigned Flagged Created order status PLANNED SELECTION Planned Selection N…" at bounding box center [786, 50] width 1230 height 24
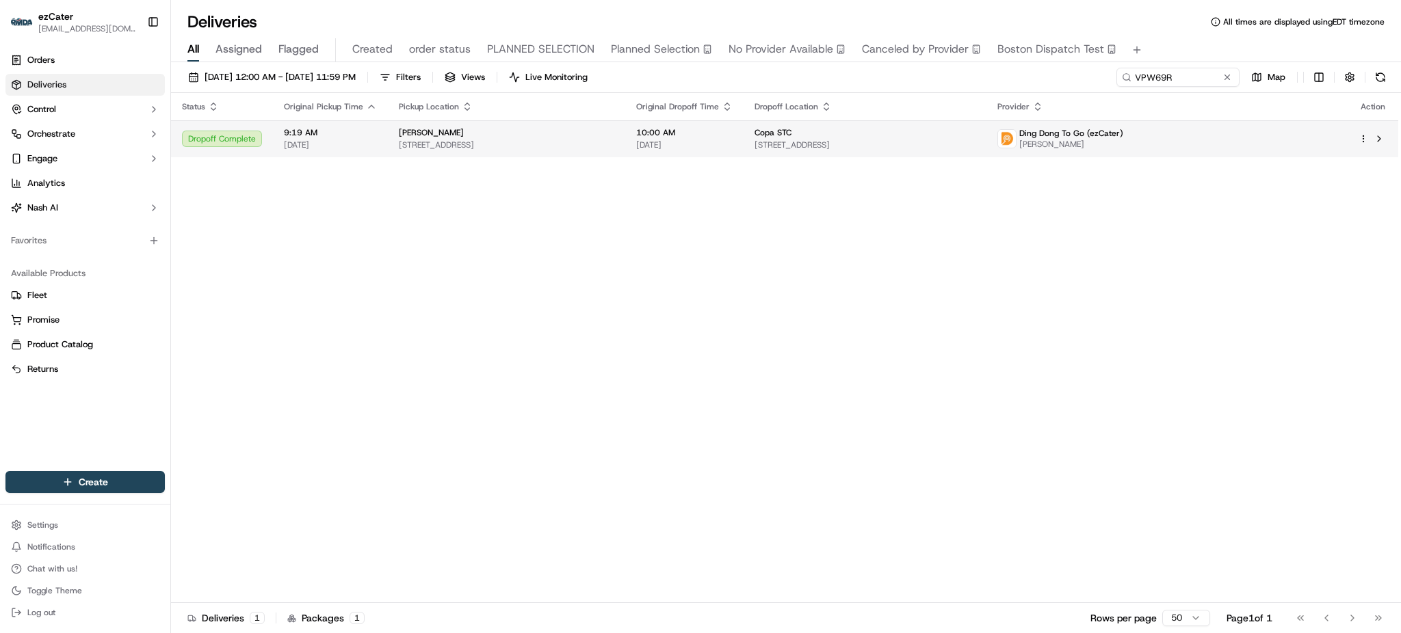
click at [799, 148] on td "Copa STC [STREET_ADDRESS]" at bounding box center [864, 138] width 243 height 37
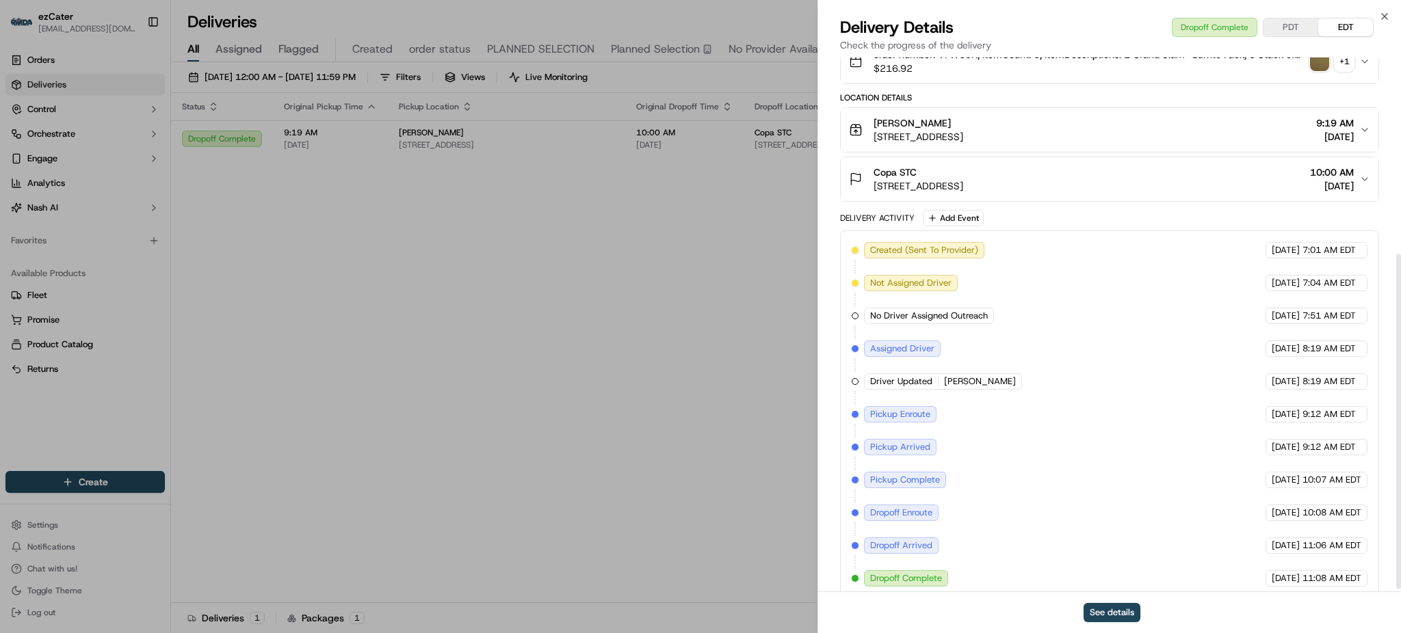
scroll to position [319, 0]
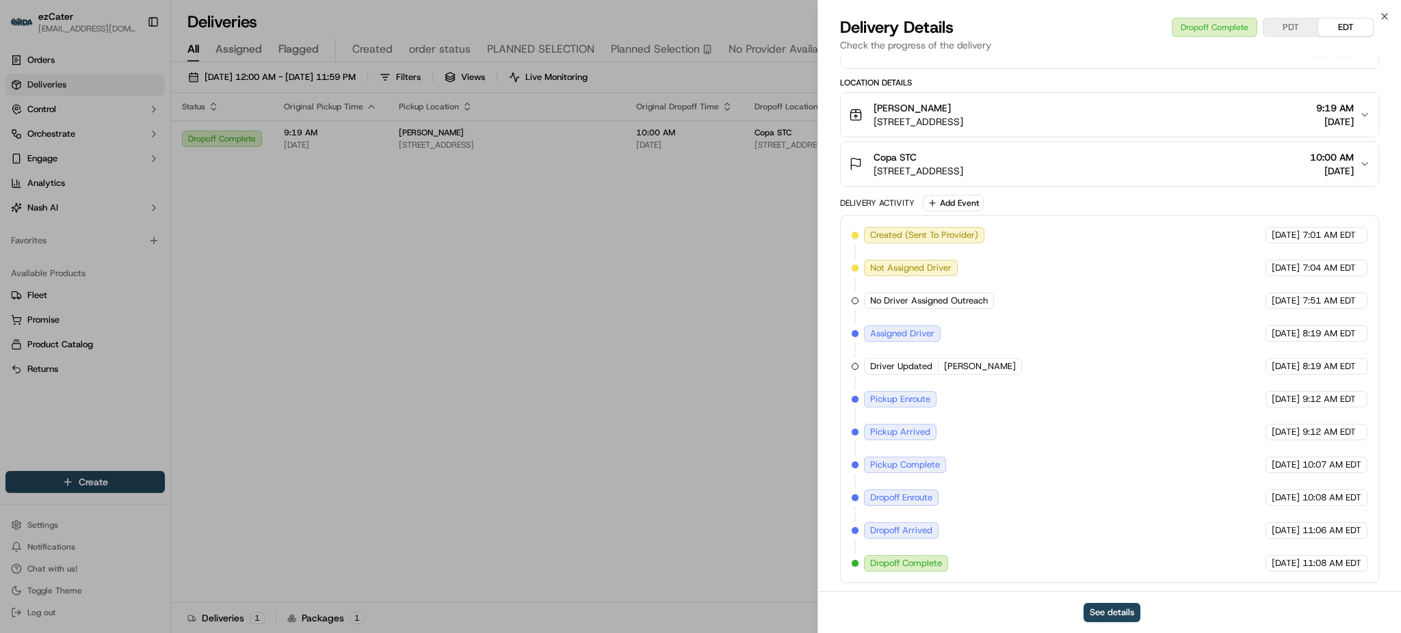
click at [817, 273] on div "Close Delivery Details Dropoff Complete PDT EDT Check the progress of the deliv…" at bounding box center [1108, 316] width 583 height 633
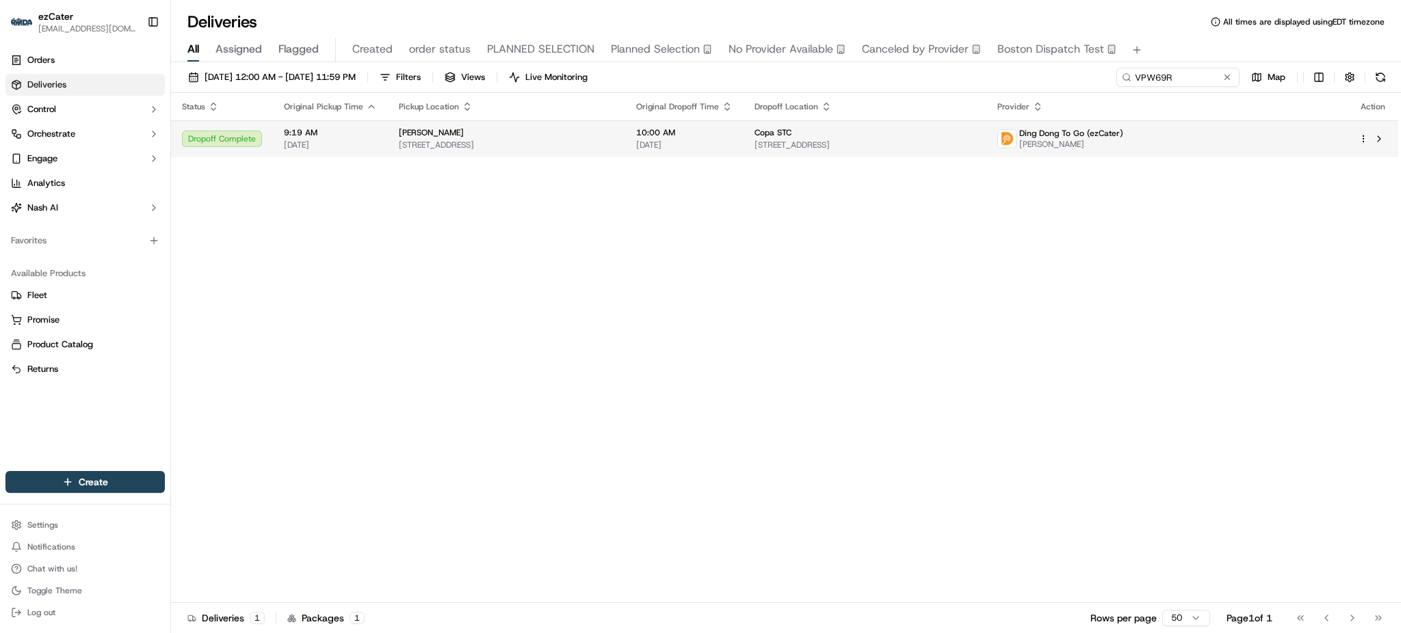
click at [825, 154] on td "Copa STC [STREET_ADDRESS]" at bounding box center [864, 138] width 243 height 37
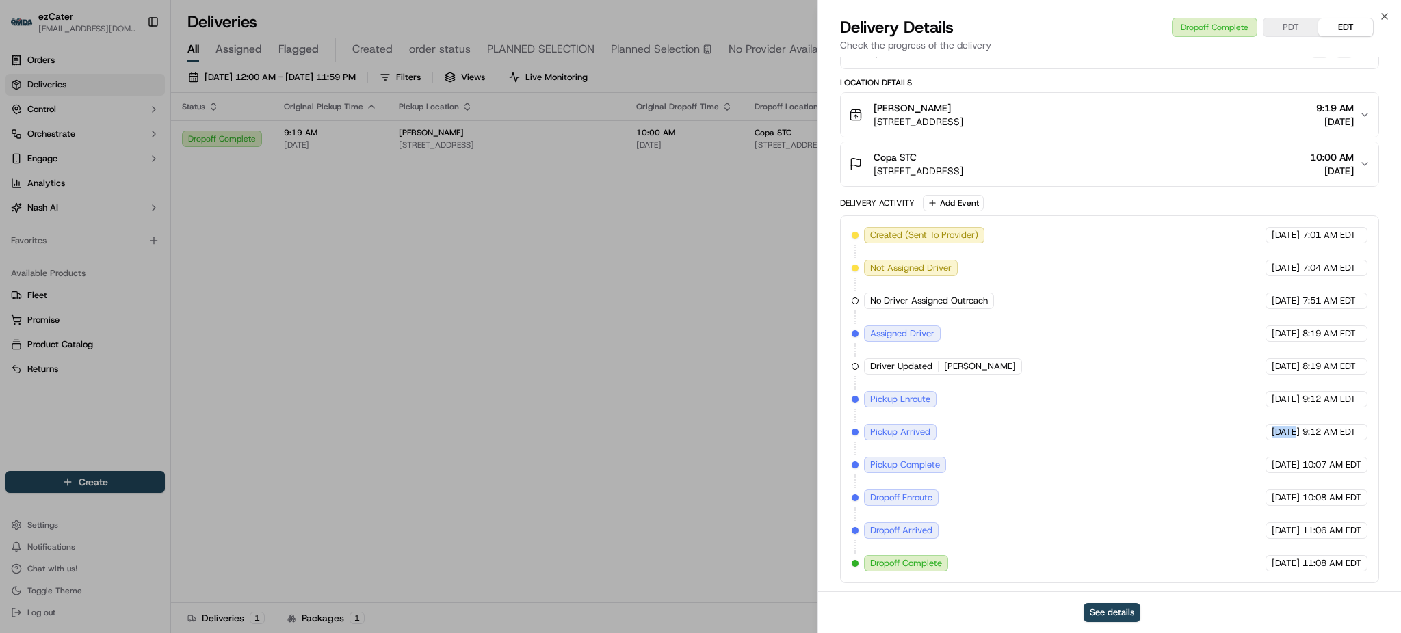
drag, startPoint x: 957, startPoint y: 436, endPoint x: 1271, endPoint y: 441, distance: 313.3
click at [1271, 441] on div "Created (Sent To Provider) Ding Dong To Go (ezCater) [DATE] 7:01 AM EDT Not Ass…" at bounding box center [1109, 399] width 516 height 345
click at [1302, 495] on span "10:08 AM EDT" at bounding box center [1331, 498] width 59 height 12
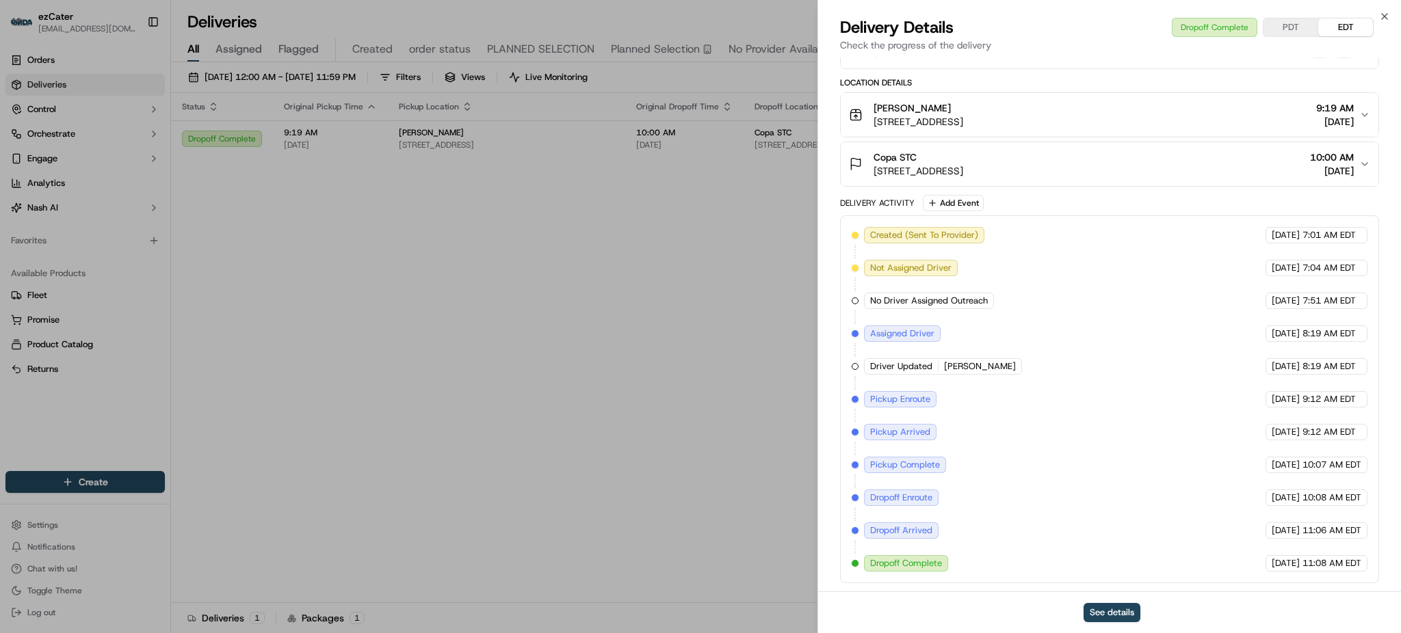
click at [1294, 476] on div "Created (Sent To Provider) Ding Dong To Go (ezCater) [DATE] 7:01 AM EDT Not Ass…" at bounding box center [1109, 399] width 516 height 345
drag, startPoint x: 993, startPoint y: 434, endPoint x: 1251, endPoint y: 438, distance: 258.5
click at [1251, 438] on div "Created (Sent To Provider) Ding Dong To Go (ezCater) [DATE] 7:01 AM EDT Not Ass…" at bounding box center [1109, 399] width 516 height 345
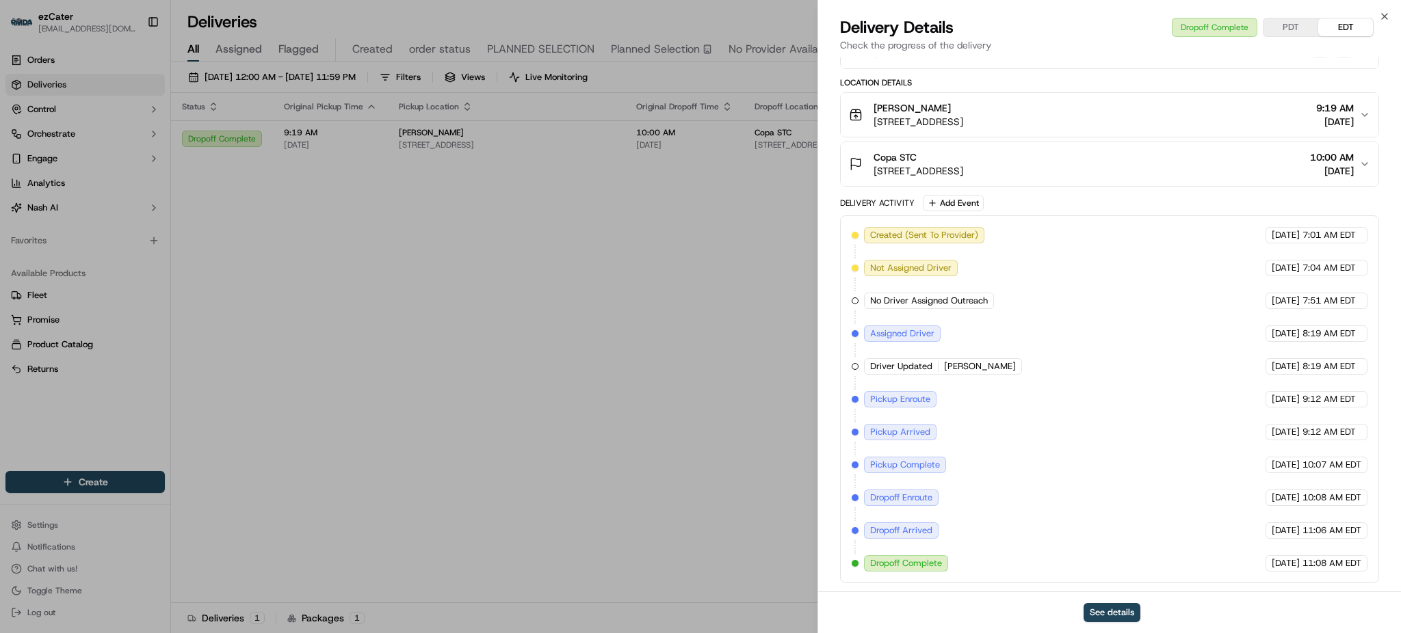
click at [1265, 468] on div "[DATE] 10:07 AM EDT" at bounding box center [1316, 465] width 102 height 16
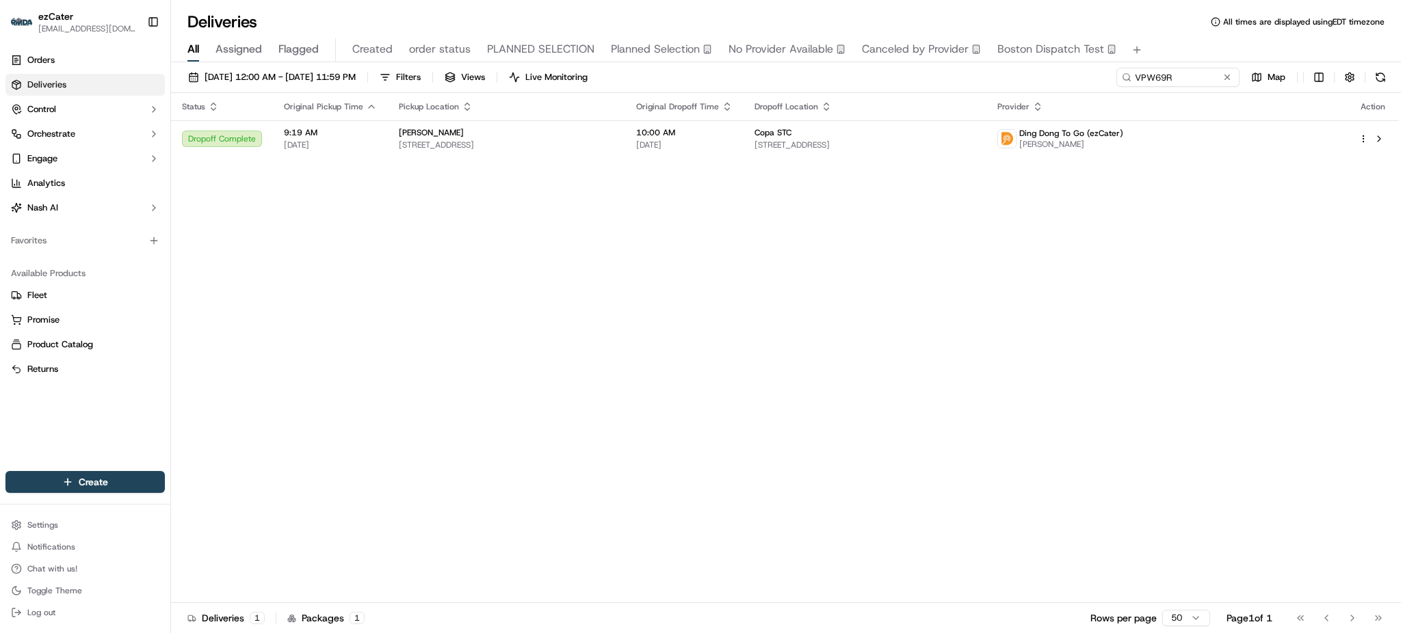
click at [1182, 88] on div "[DATE] 12:00 AM - [DATE] 11:59 PM Filters Views Live Monitoring VPW69R Map" at bounding box center [786, 80] width 1230 height 25
click at [1182, 77] on input "VPW69R" at bounding box center [1157, 77] width 164 height 19
paste input "735GTP"
click at [1158, 45] on div "All Assigned Flagged Created order status PLANNED SELECTION Planned Selection N…" at bounding box center [786, 50] width 1230 height 24
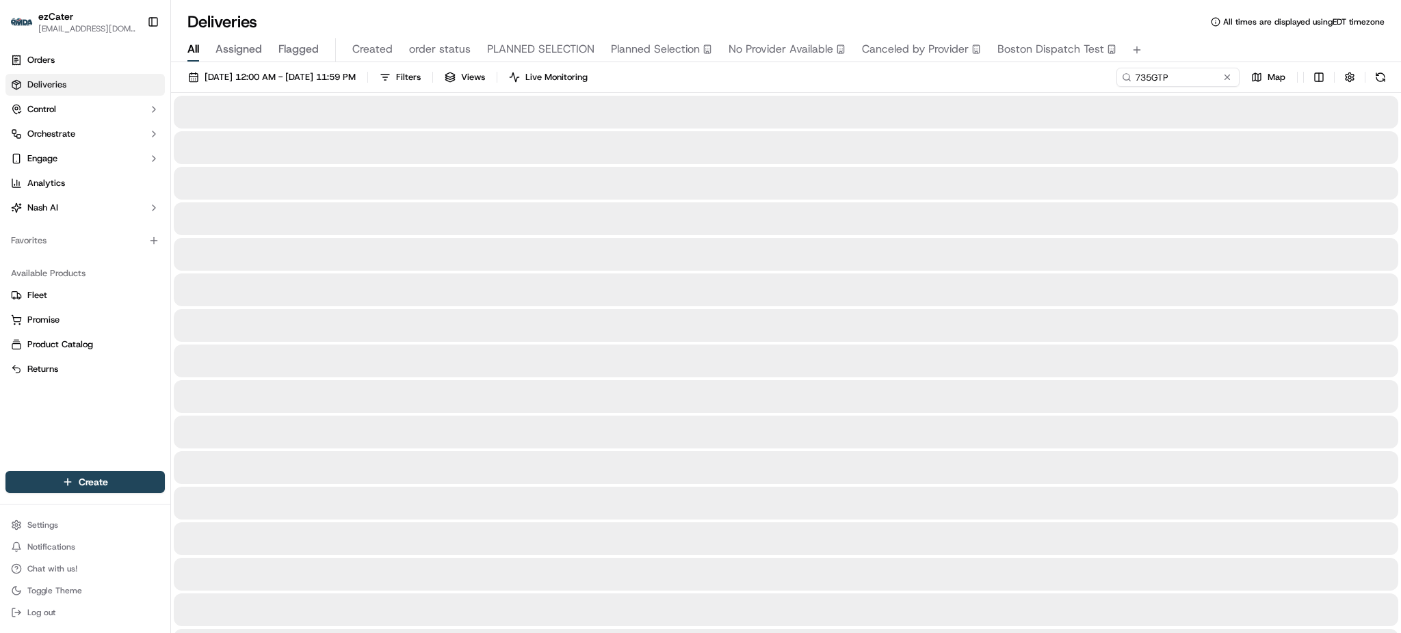
click at [1004, 74] on div "[DATE] 12:00 AM - [DATE] 11:59 PM Filters Views Live Monitoring 735GTP Map" at bounding box center [786, 80] width 1230 height 25
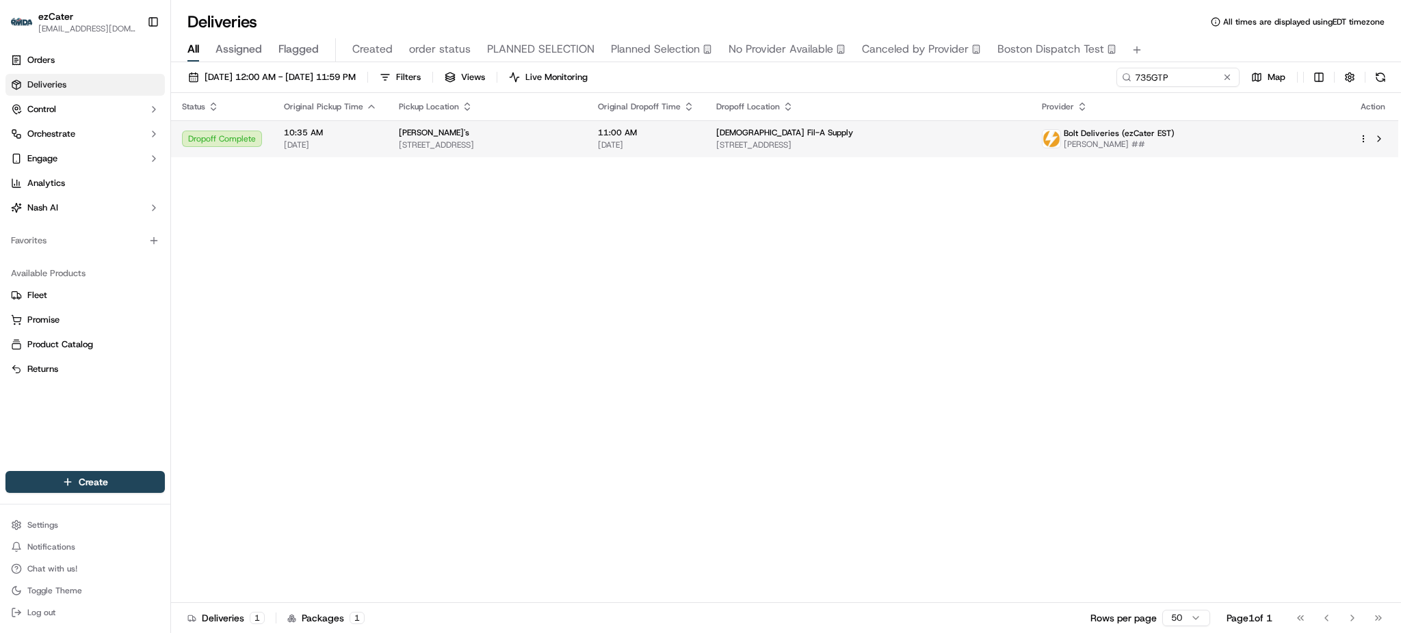
click at [967, 124] on td "[DEMOGRAPHIC_DATA] Fil-A Supply [STREET_ADDRESS]" at bounding box center [868, 138] width 326 height 37
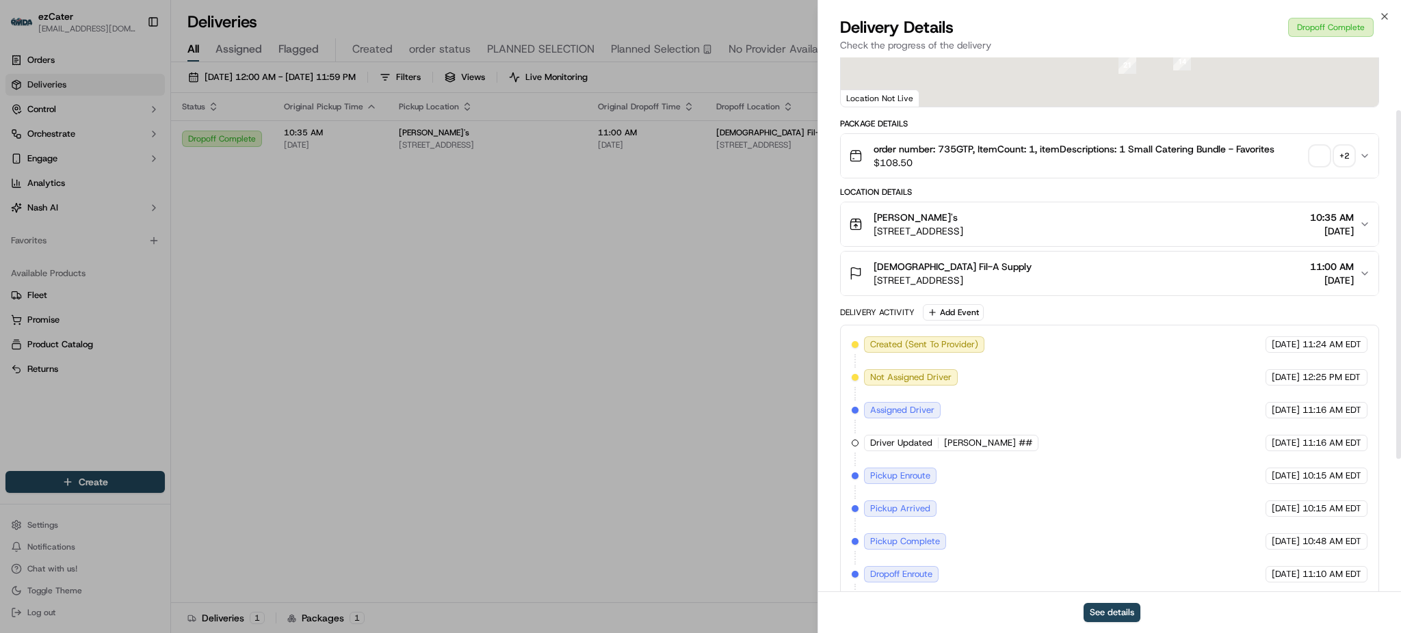
scroll to position [286, 0]
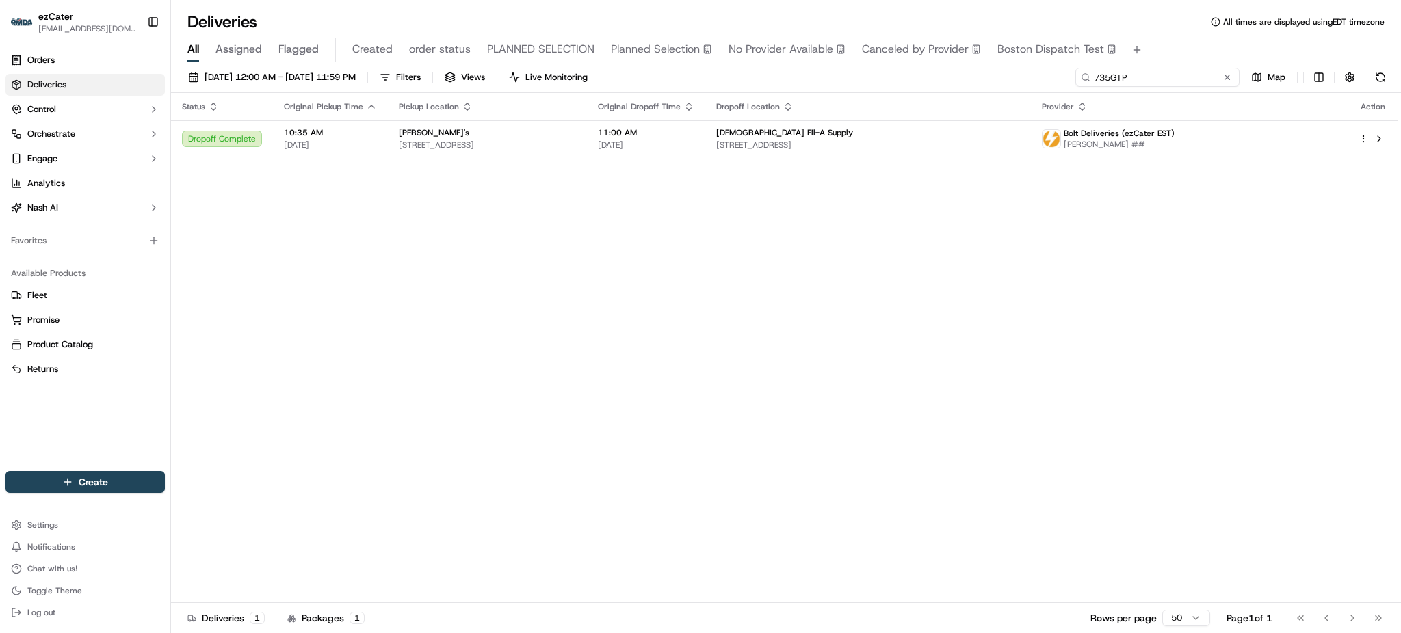
click at [1182, 83] on input "735GTP" at bounding box center [1157, 77] width 164 height 19
paste input "GC3R9"
click at [1172, 42] on div "All Assigned Flagged Created order status PLANNED SELECTION Planned Selection N…" at bounding box center [786, 50] width 1230 height 24
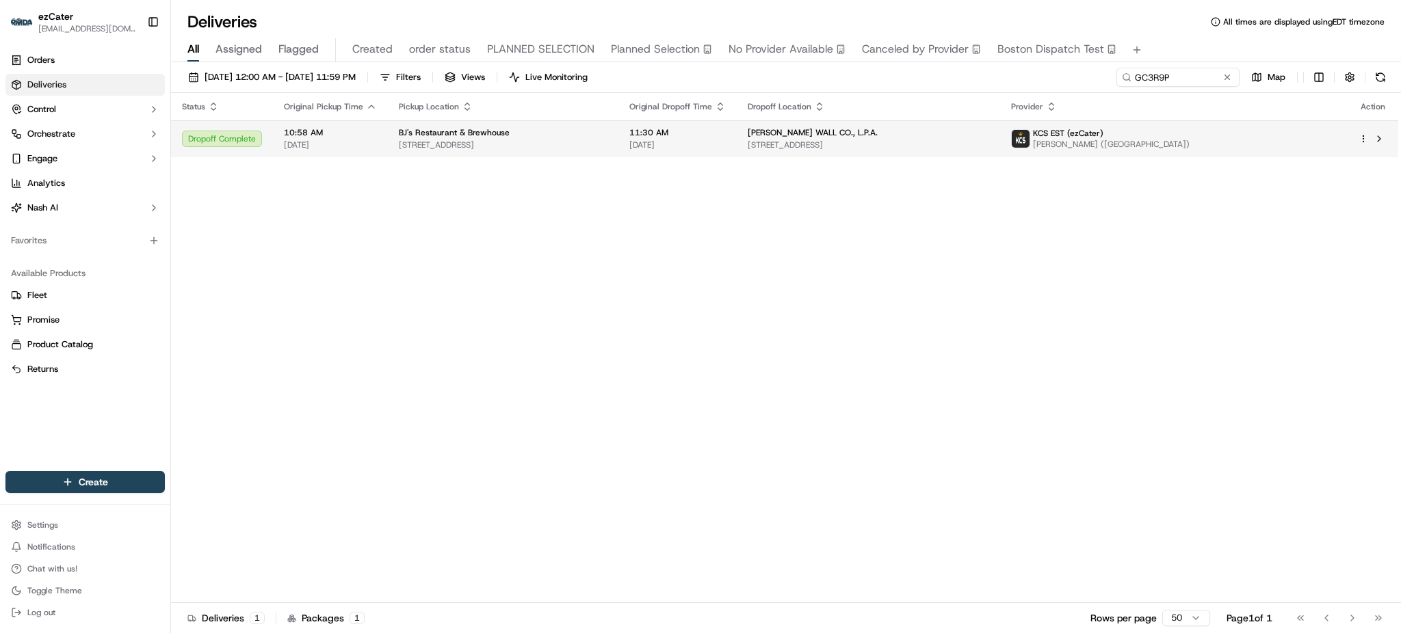
click at [849, 133] on span "[PERSON_NAME] WALL CO., L.P.A." at bounding box center [812, 132] width 130 height 11
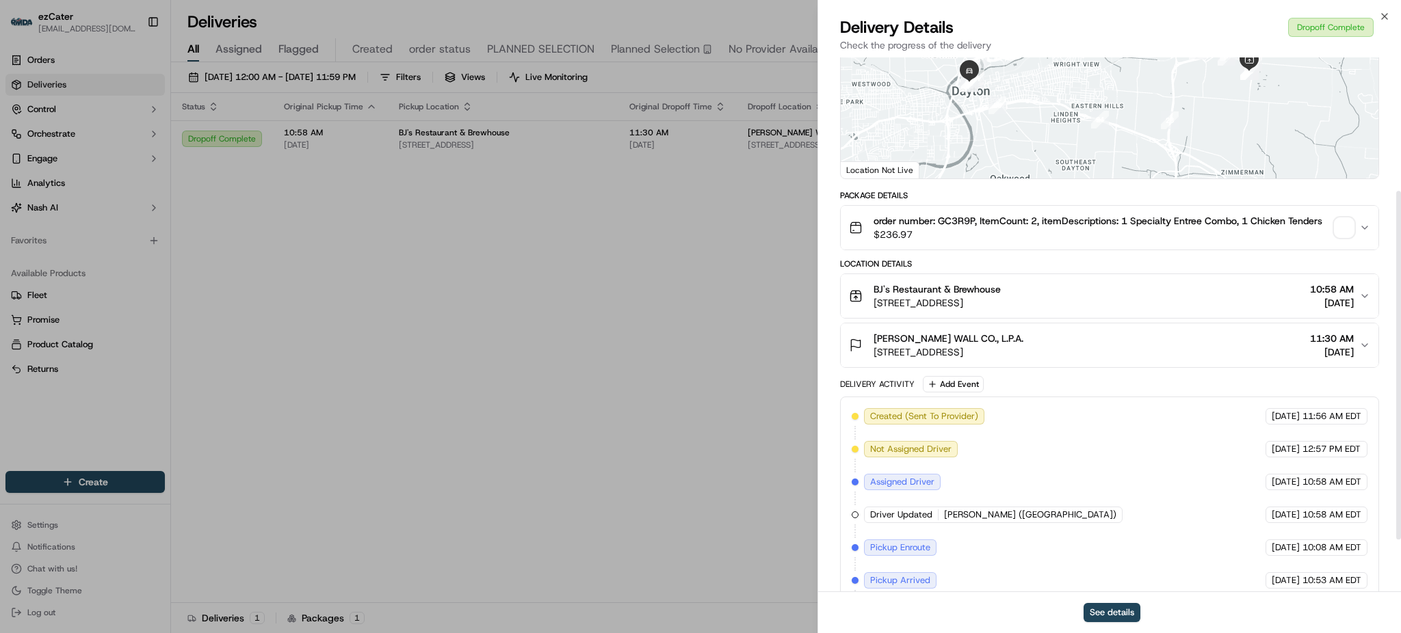
scroll to position [286, 0]
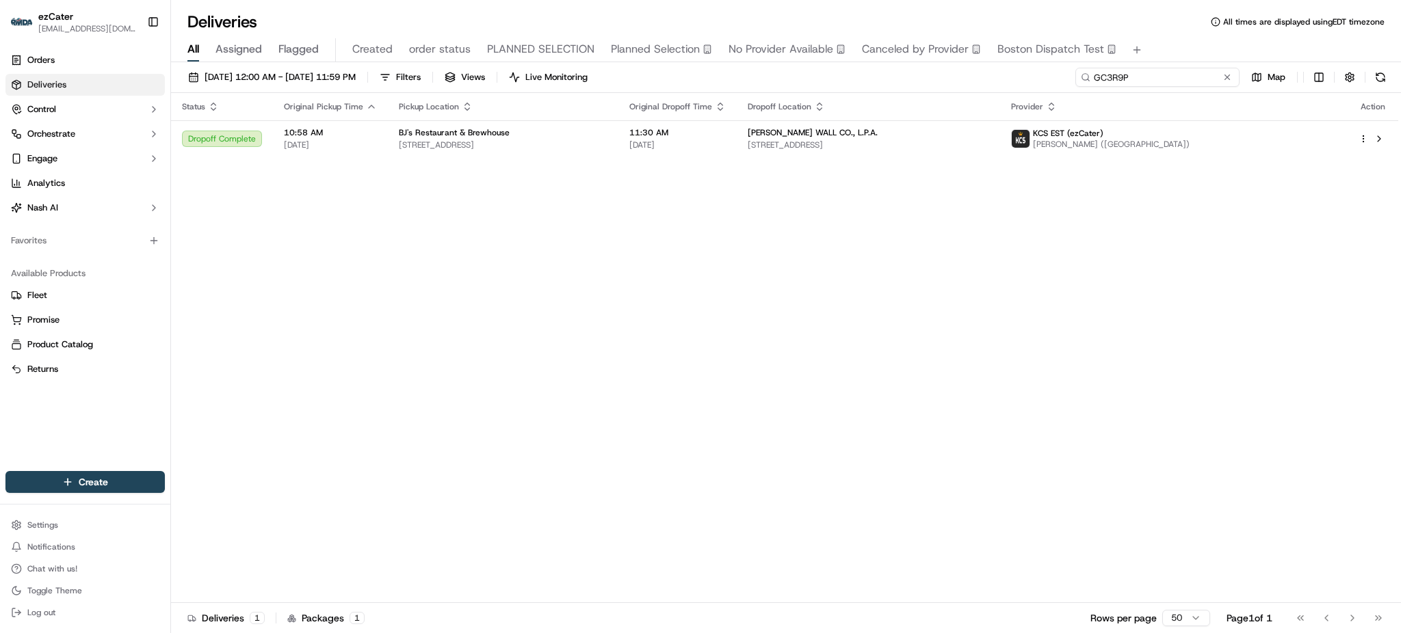
click at [1173, 81] on input "GC3R9P" at bounding box center [1157, 77] width 164 height 19
paste input "TK2GA1"
click at [1172, 41] on div "All Assigned Flagged Created order status PLANNED SELECTION Planned Selection N…" at bounding box center [786, 50] width 1230 height 24
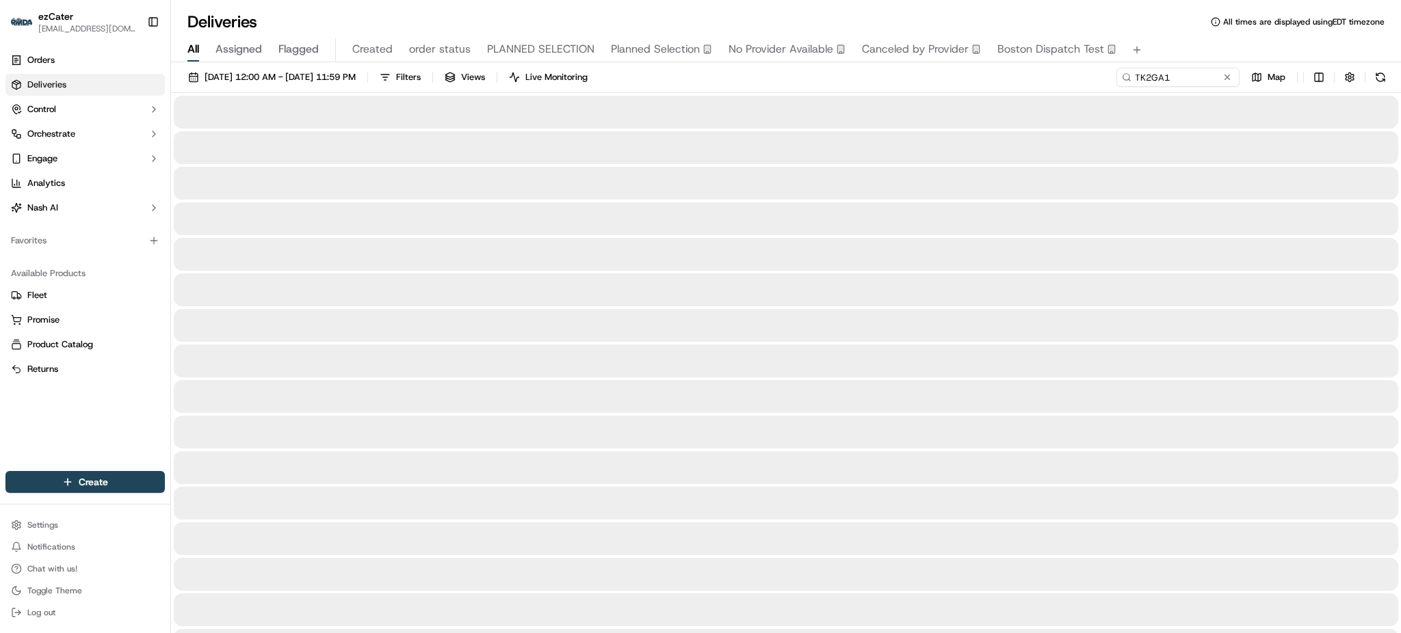
click at [862, 81] on div "[DATE] 12:00 AM - [DATE] 11:59 PM Filters Views Live Monitoring TK2GA1 Map" at bounding box center [786, 80] width 1230 height 25
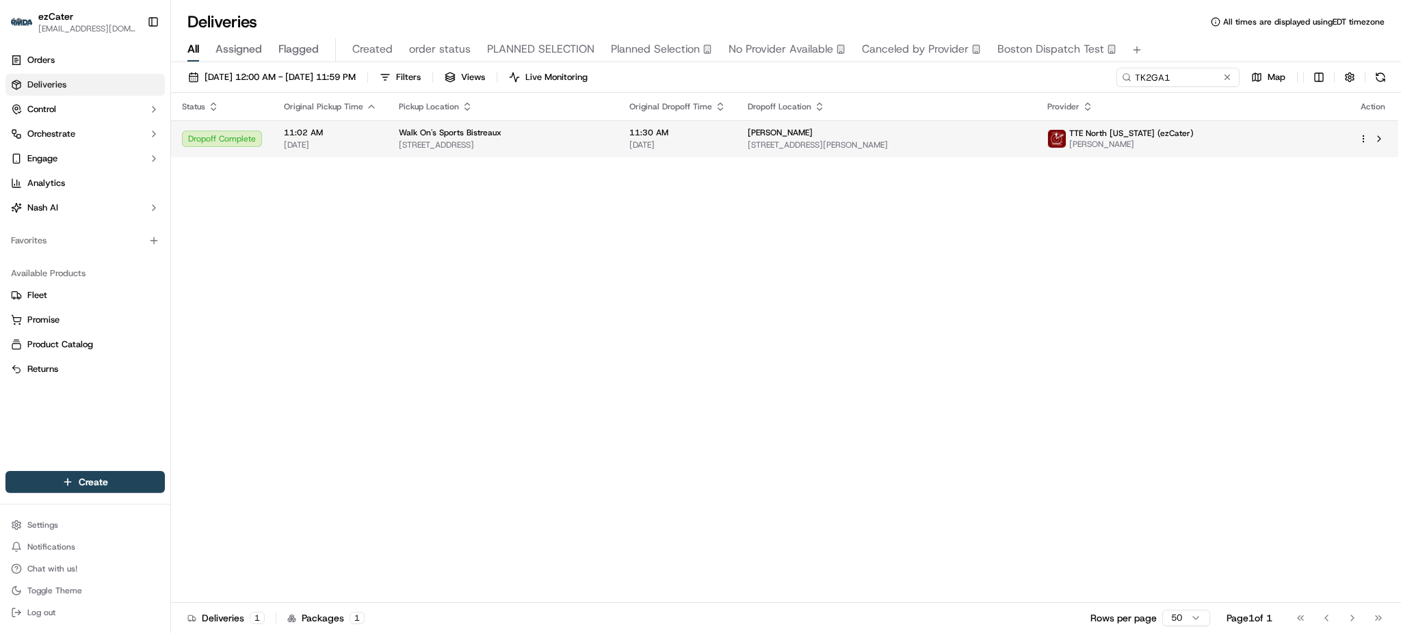
click at [812, 127] on span "[PERSON_NAME]" at bounding box center [779, 132] width 65 height 11
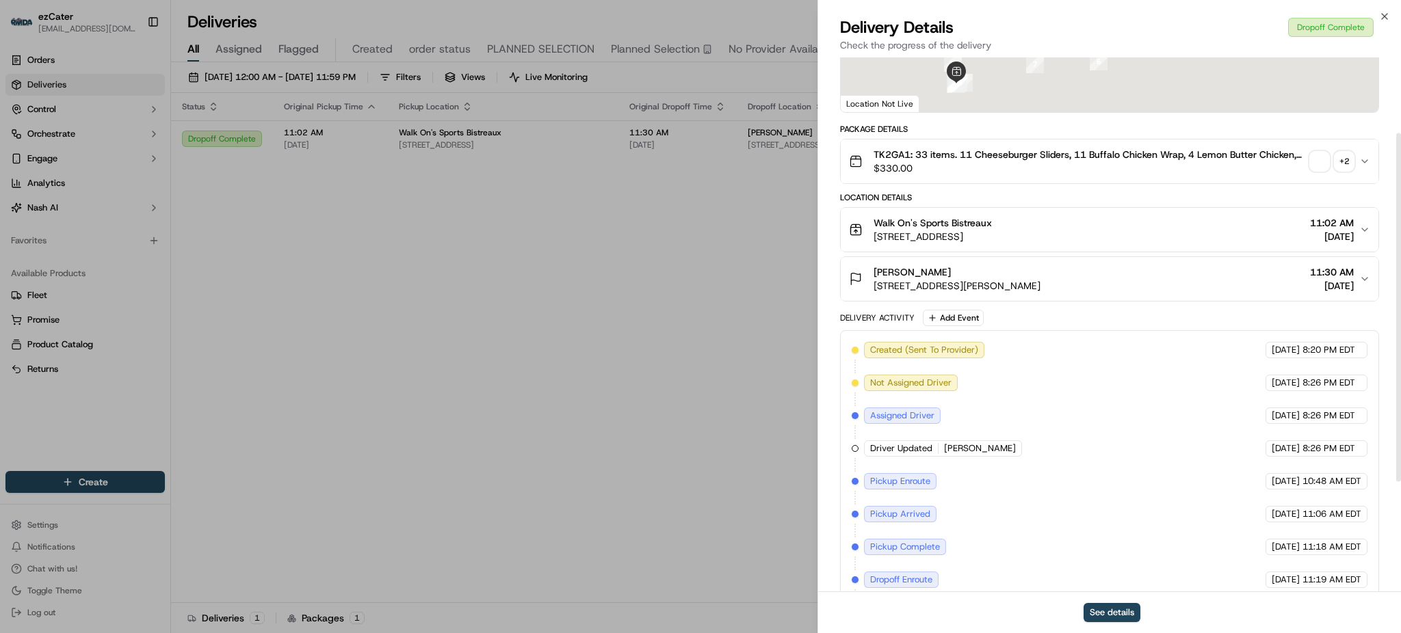
scroll to position [286, 0]
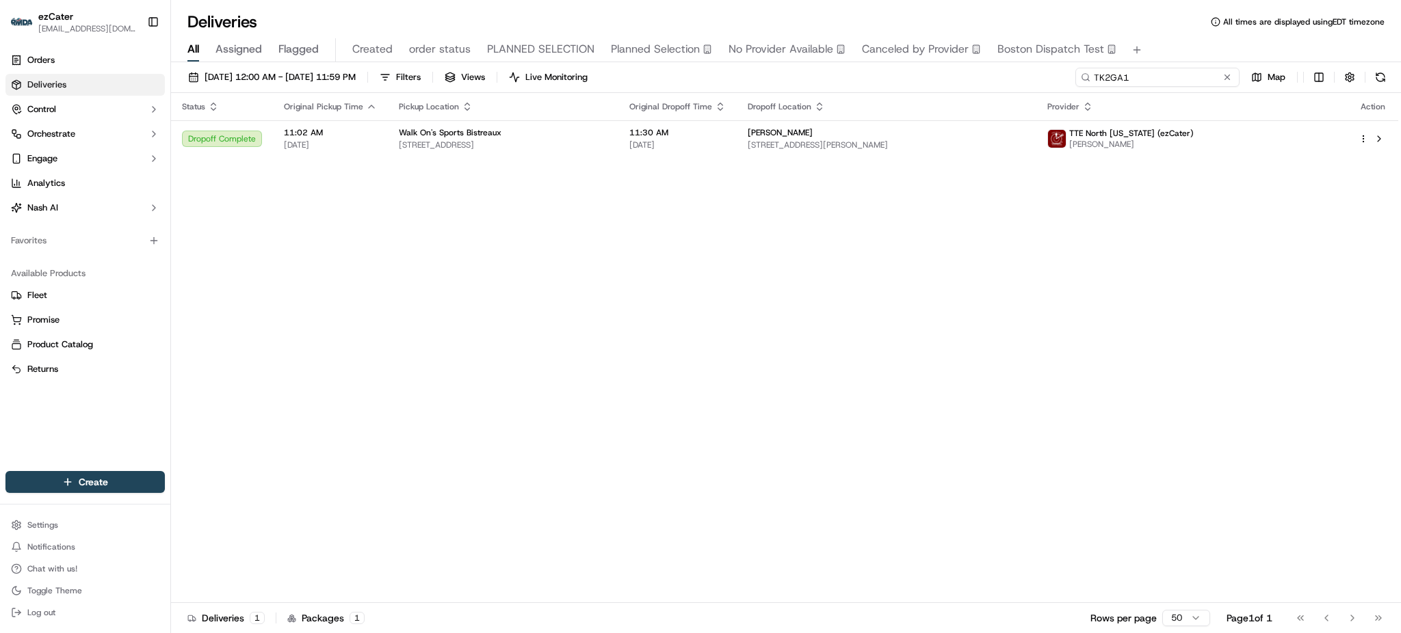
click at [1204, 77] on input "TK2GA1" at bounding box center [1157, 77] width 164 height 19
paste input "W2631H"
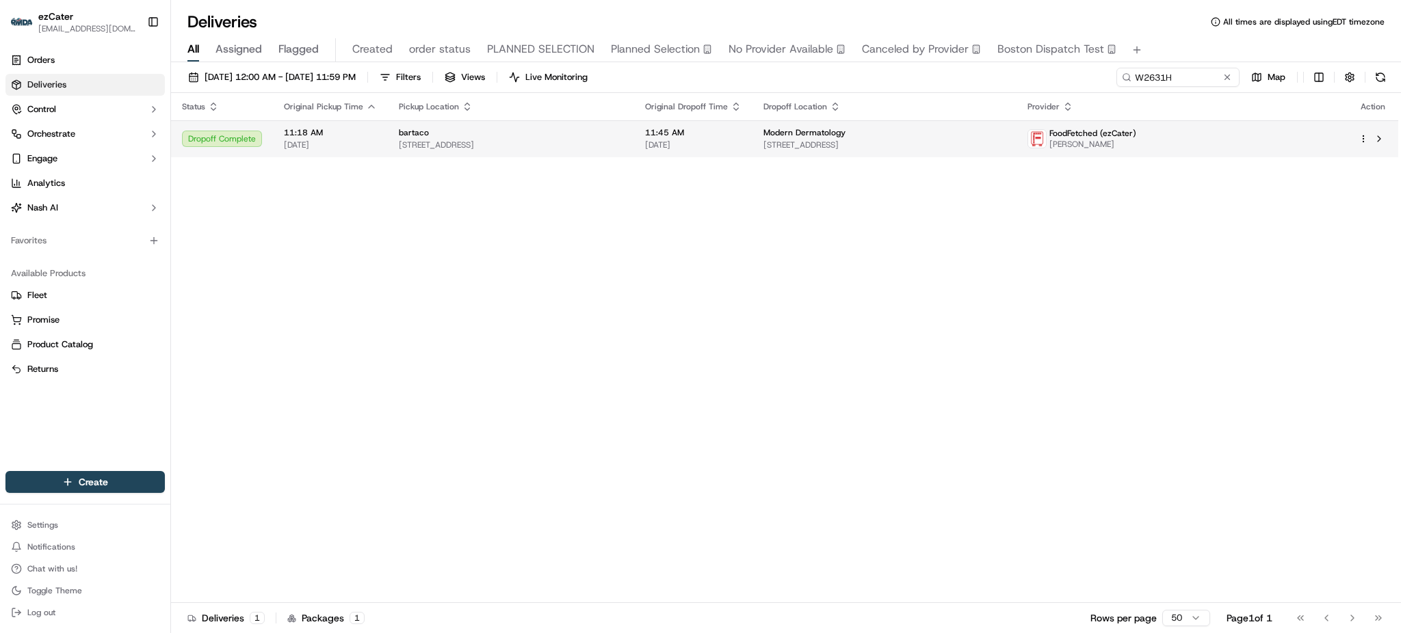
click at [899, 138] on div "Modern Dermatology [STREET_ADDRESS]" at bounding box center [883, 138] width 241 height 23
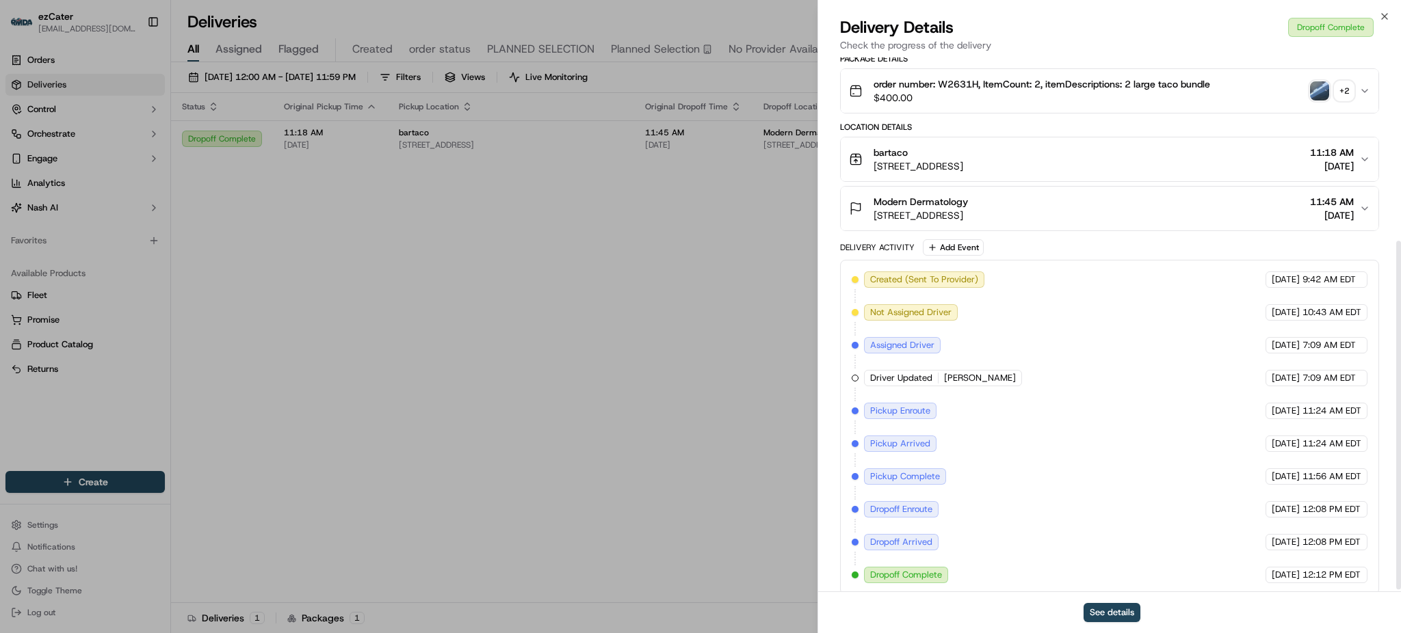
scroll to position [286, 0]
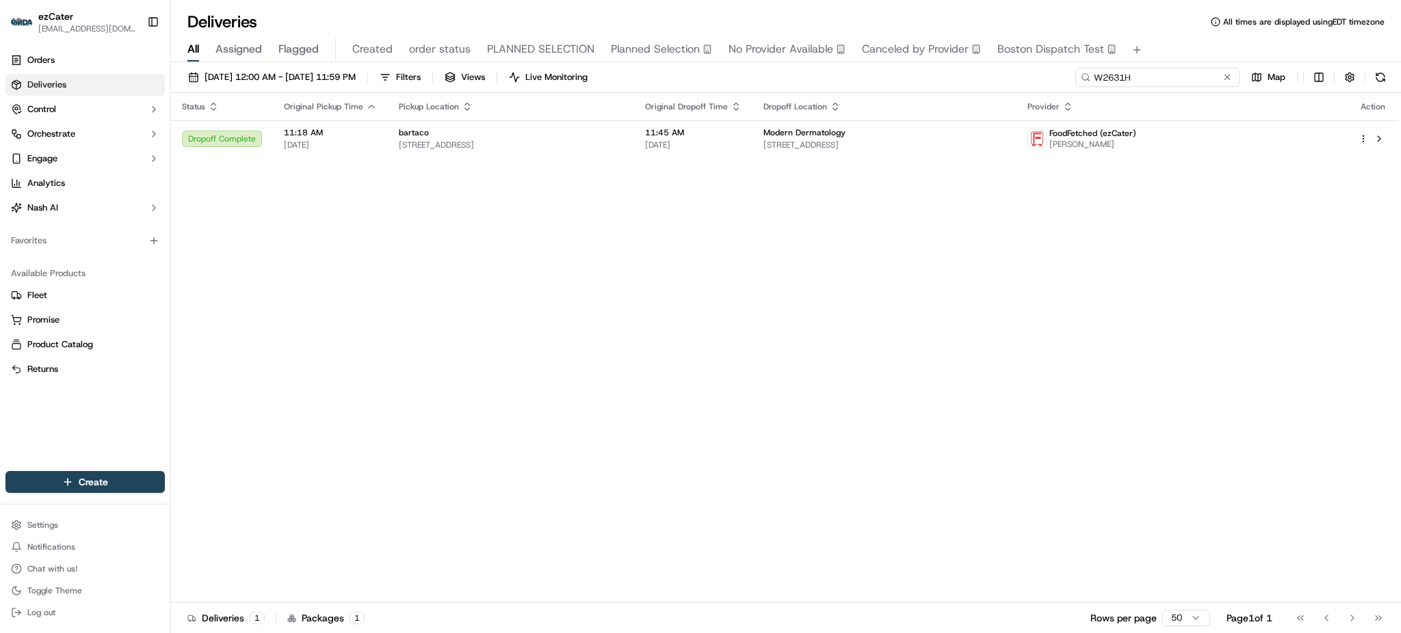
click at [1187, 77] on input "W2631H" at bounding box center [1157, 77] width 164 height 19
paste input "8Q0QWZ"
click at [1174, 37] on div "All Assigned Flagged Created order status PLANNED SELECTION Planned Selection N…" at bounding box center [786, 47] width 1230 height 29
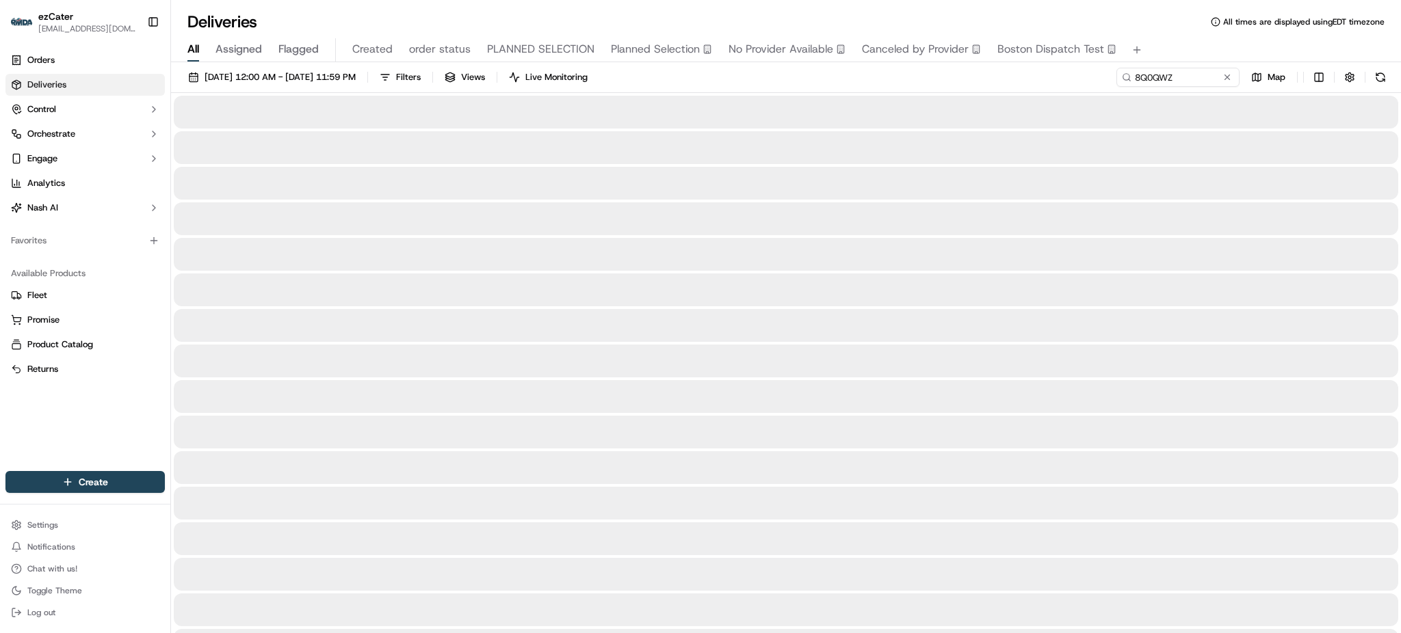
click at [1070, 87] on div "[DATE] 12:00 AM - [DATE] 11:59 PM Filters Views Live Monitoring 8Q0QWZ Map" at bounding box center [786, 80] width 1230 height 25
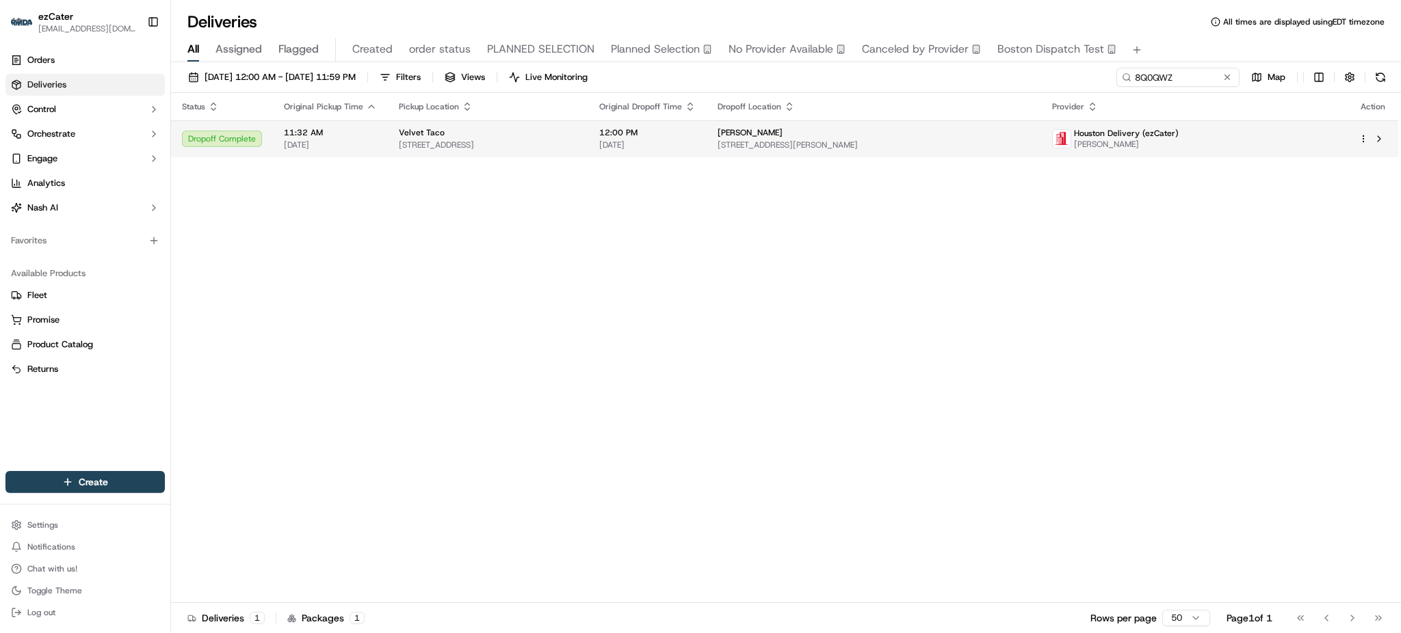
click at [695, 129] on span "12:00 PM" at bounding box center [647, 132] width 96 height 11
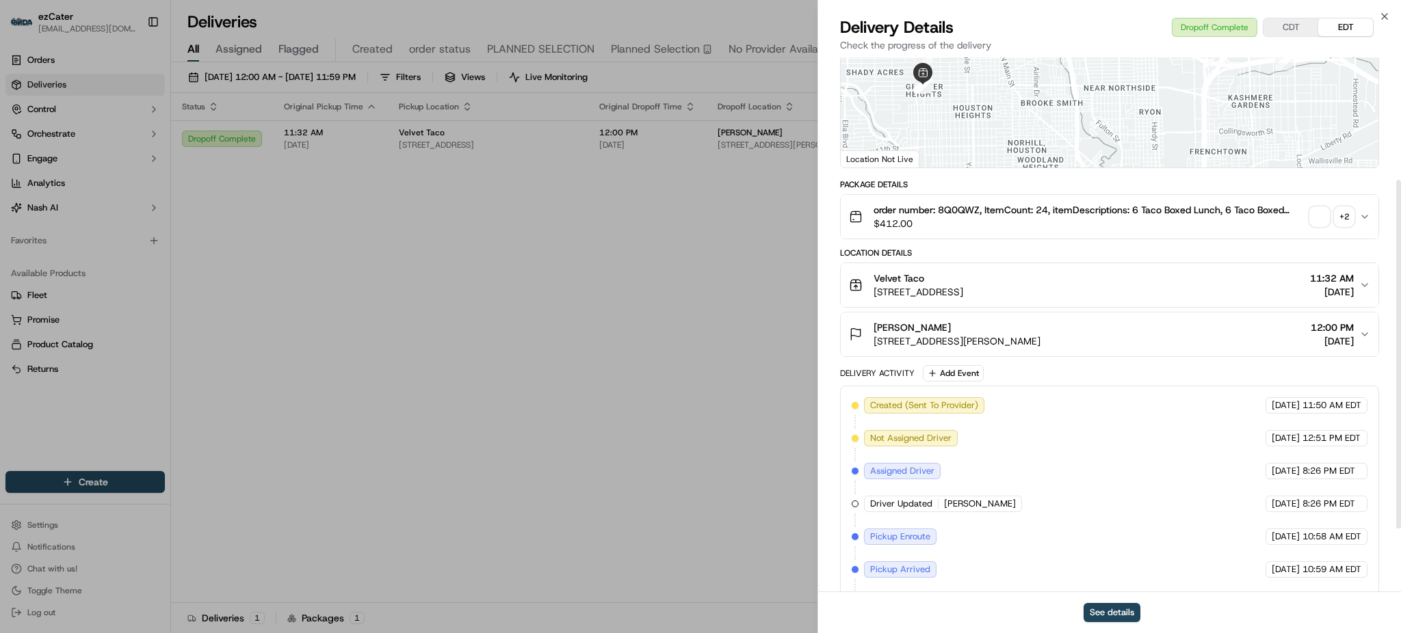
scroll to position [286, 0]
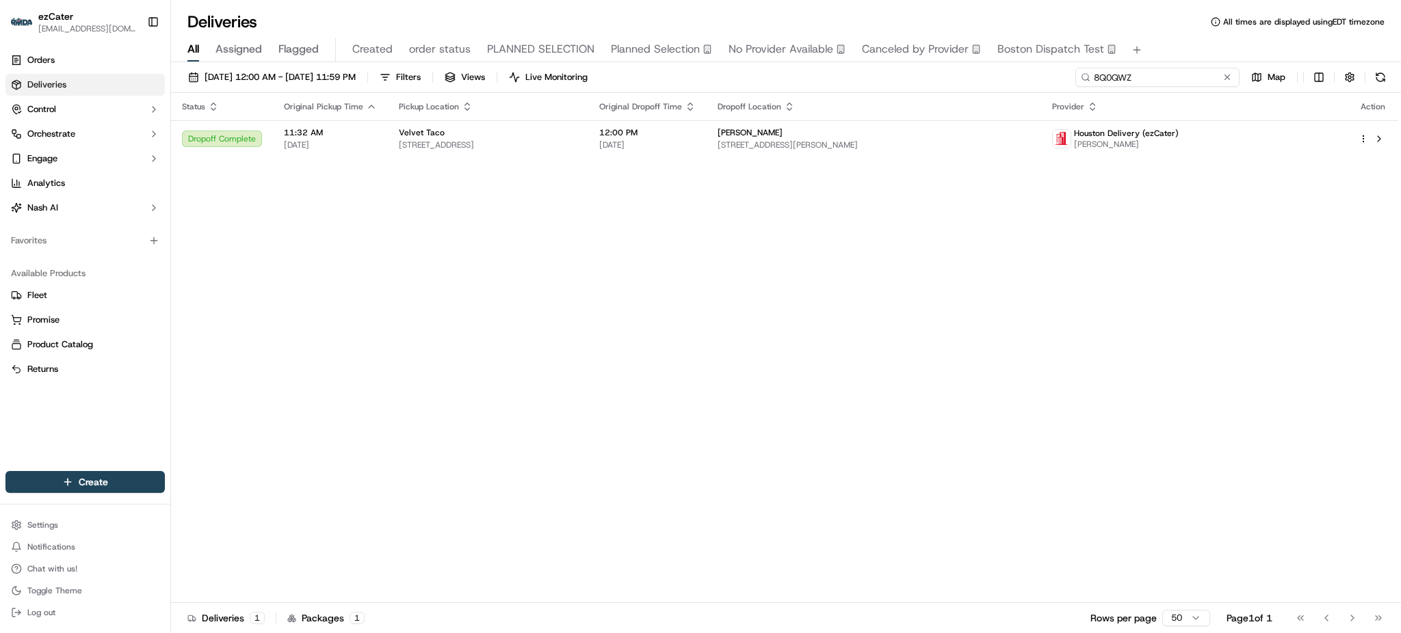
click at [1218, 76] on input "8Q0QWZ" at bounding box center [1157, 77] width 164 height 19
paste input "5F3G51"
click at [1195, 36] on div "All Assigned Flagged Created order status PLANNED SELECTION Planned Selection N…" at bounding box center [786, 47] width 1230 height 29
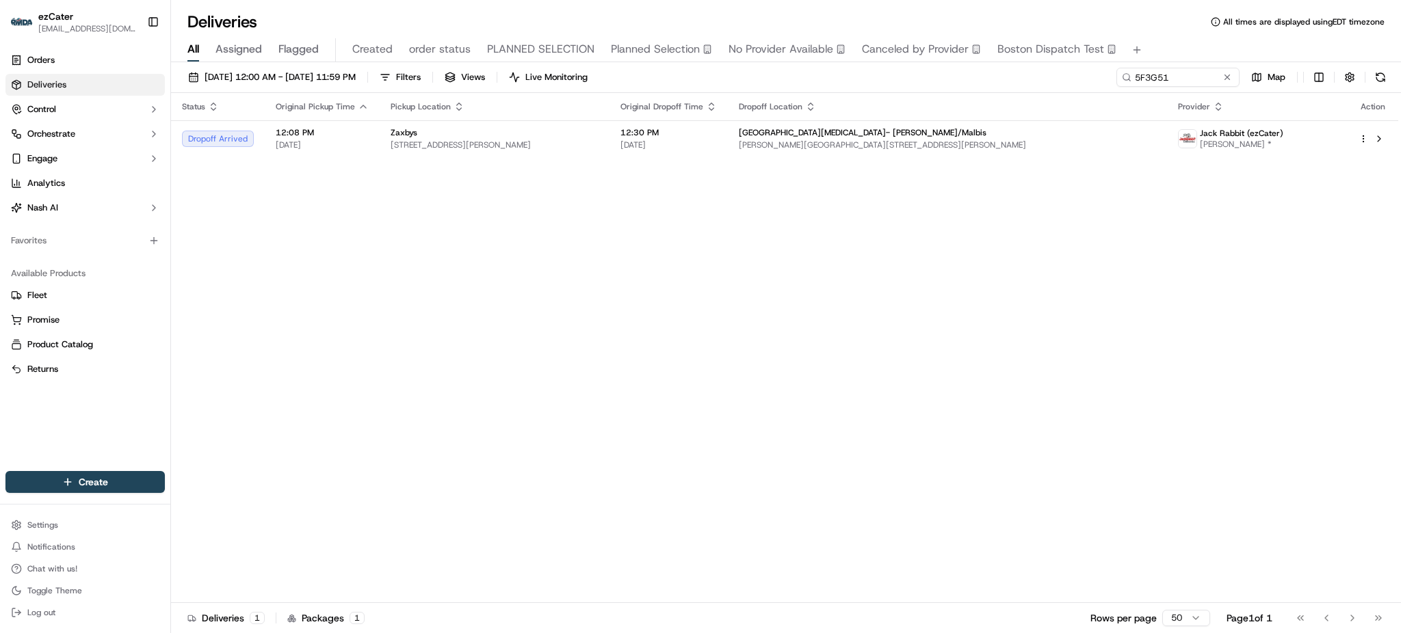
click at [902, 129] on span "[GEOGRAPHIC_DATA][MEDICAL_DATA]- [PERSON_NAME]/Malbis" at bounding box center [863, 132] width 248 height 11
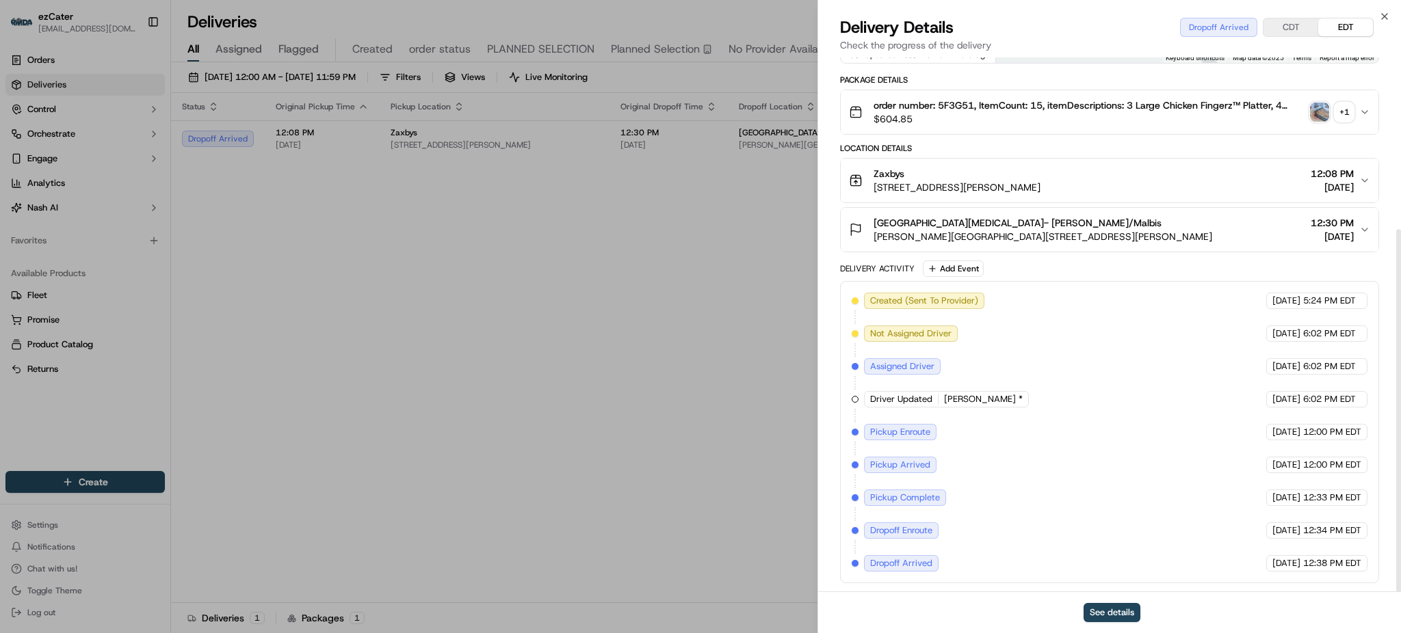
scroll to position [253, 0]
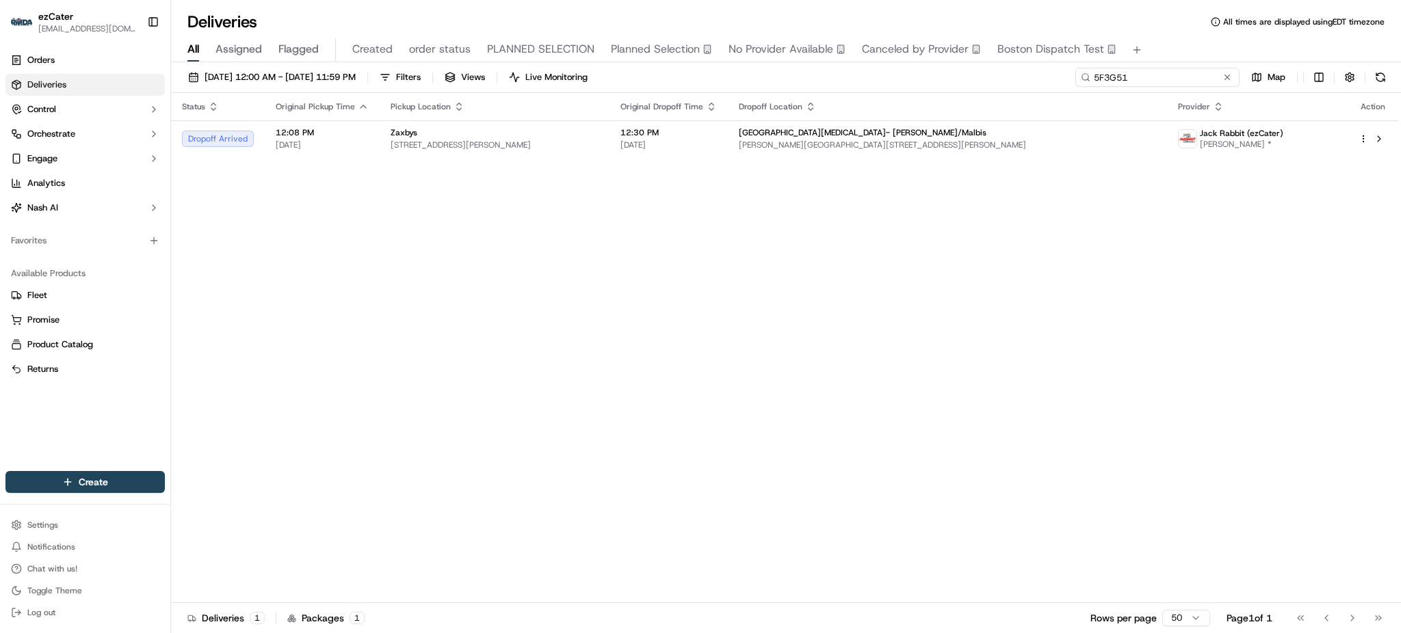
click at [1200, 72] on input "5F3G51" at bounding box center [1157, 77] width 164 height 19
paste input "RH5WYK"
type input "RH5WYK"
click at [1182, 49] on div "All Assigned Flagged Created order status PLANNED SELECTION Planned Selection N…" at bounding box center [786, 50] width 1230 height 24
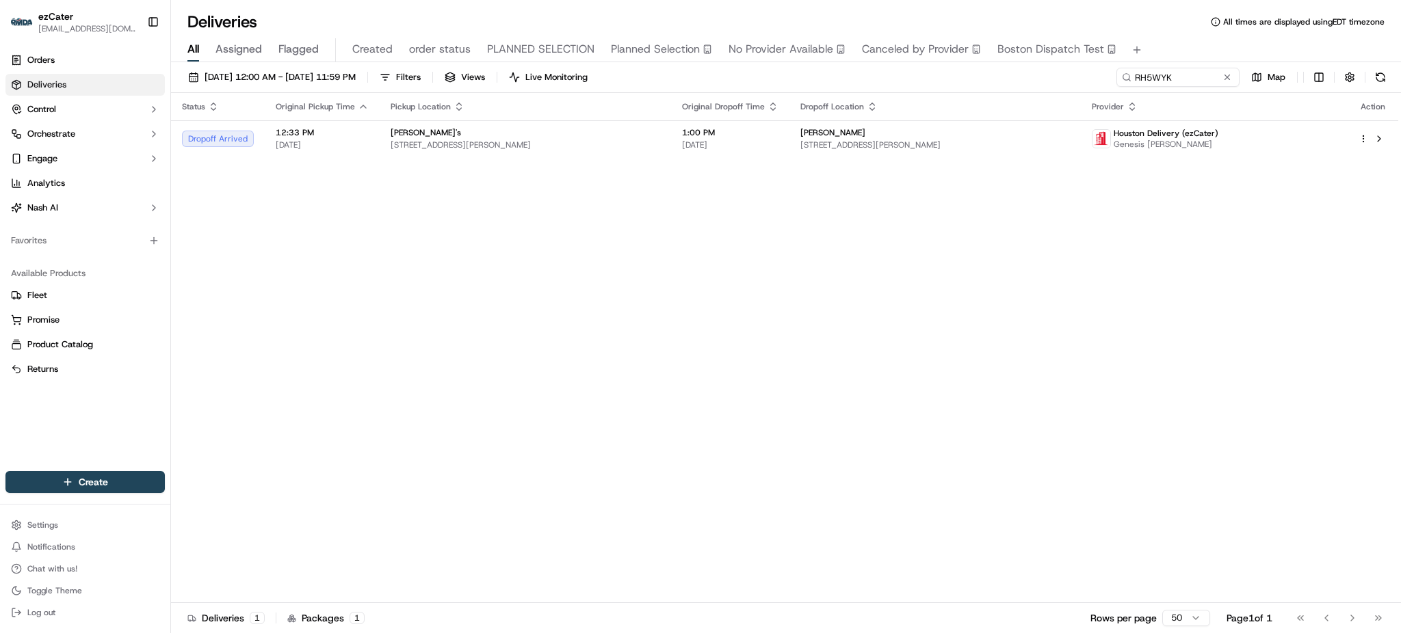
click at [1285, 318] on div "Status Original Pickup Time Pickup Location Original Dropoff Time Dropoff Locat…" at bounding box center [784, 348] width 1227 height 510
click at [838, 148] on span "[STREET_ADDRESS][PERSON_NAME]" at bounding box center [934, 145] width 269 height 11
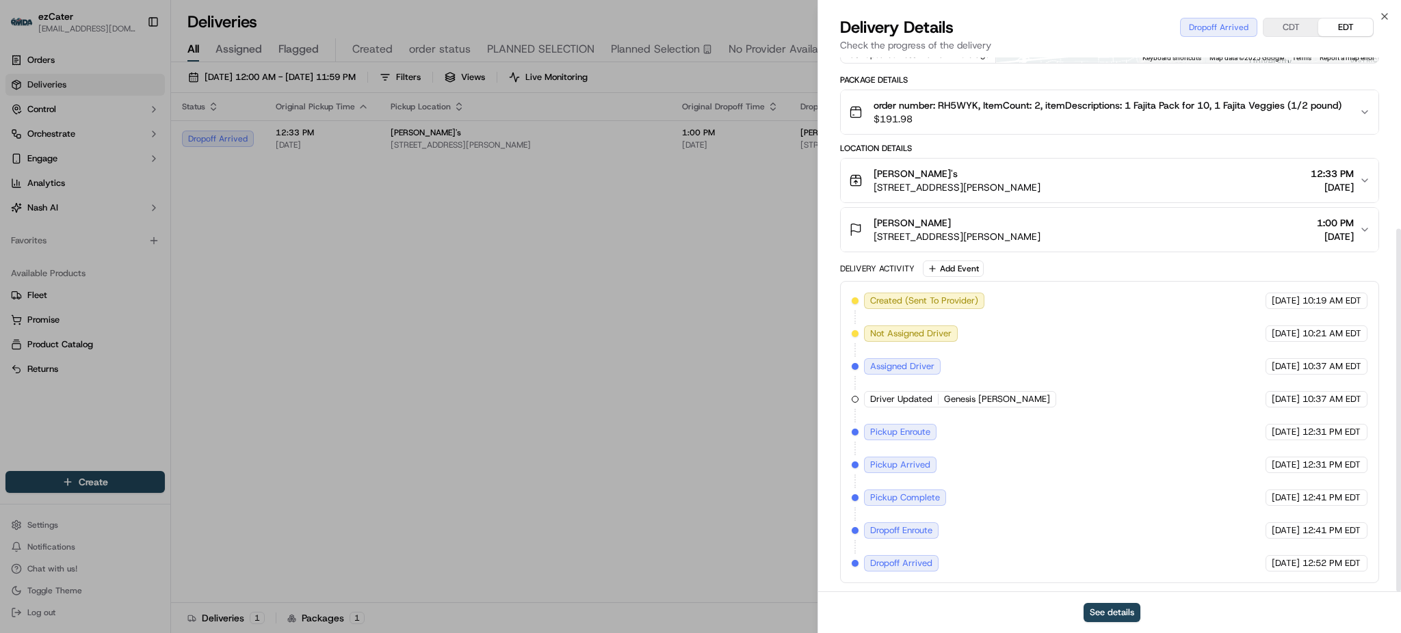
scroll to position [253, 0]
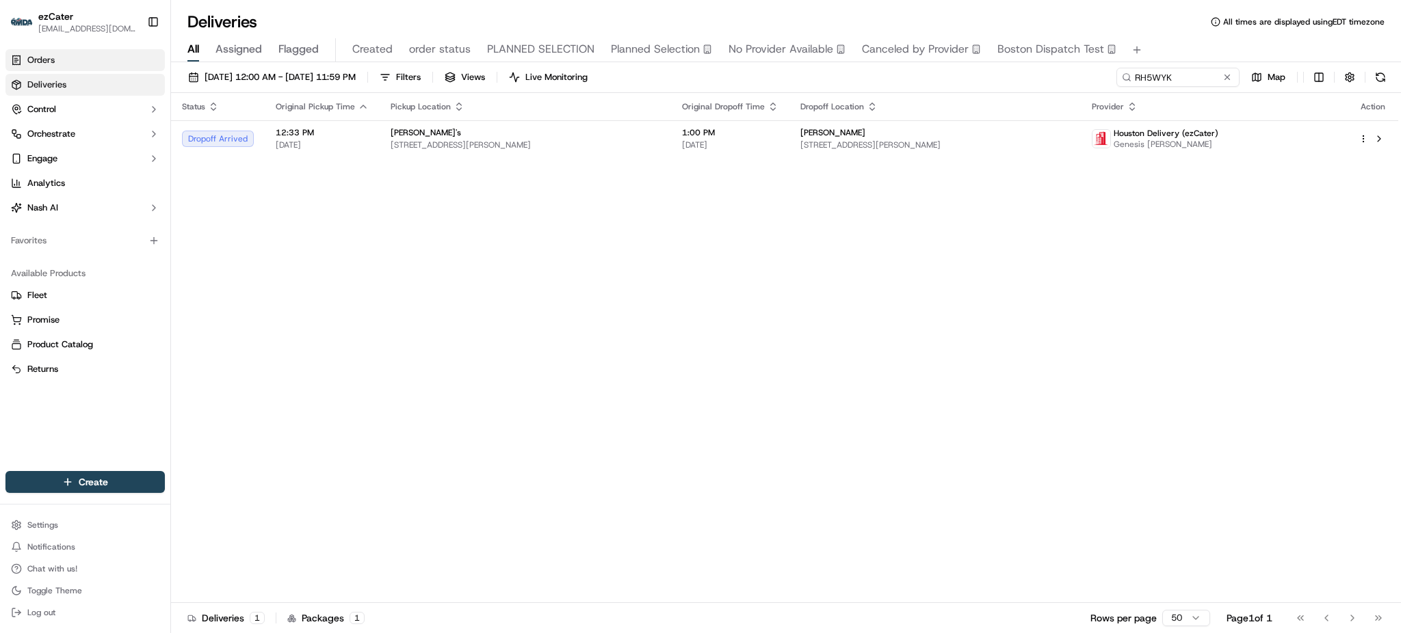
click at [25, 64] on link "Orders" at bounding box center [84, 60] width 159 height 22
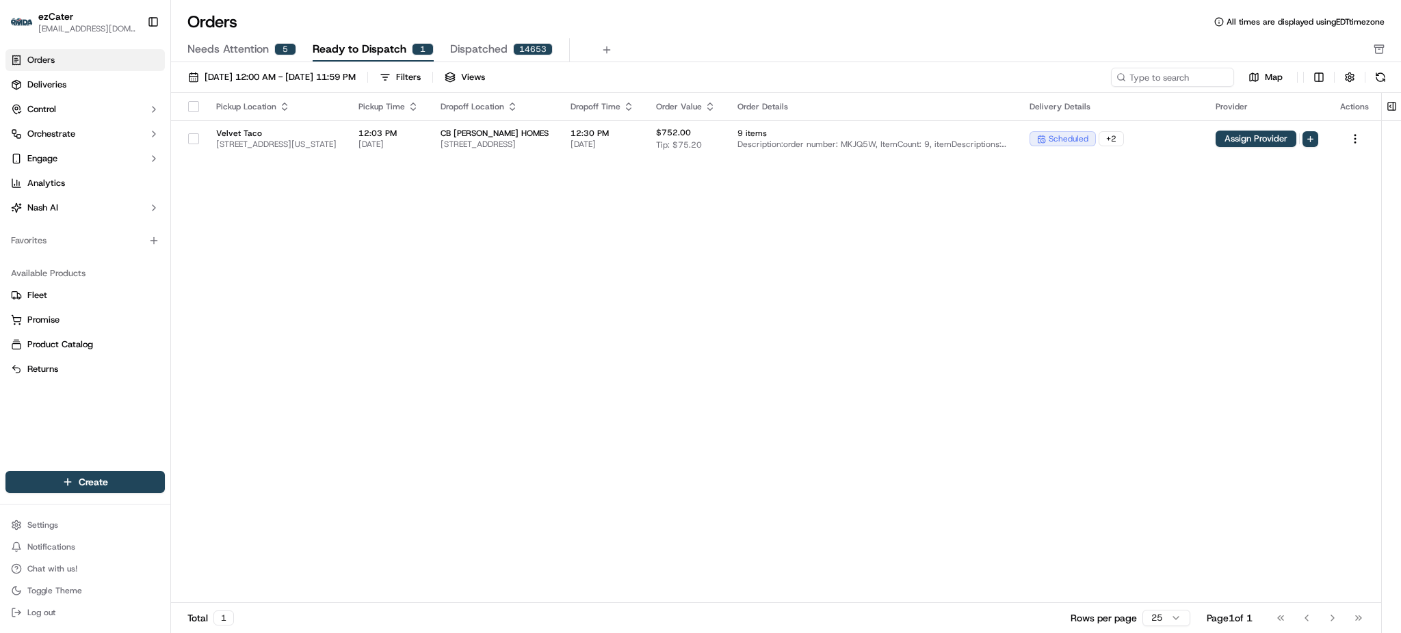
click at [248, 51] on span "Needs Attention" at bounding box center [227, 49] width 81 height 16
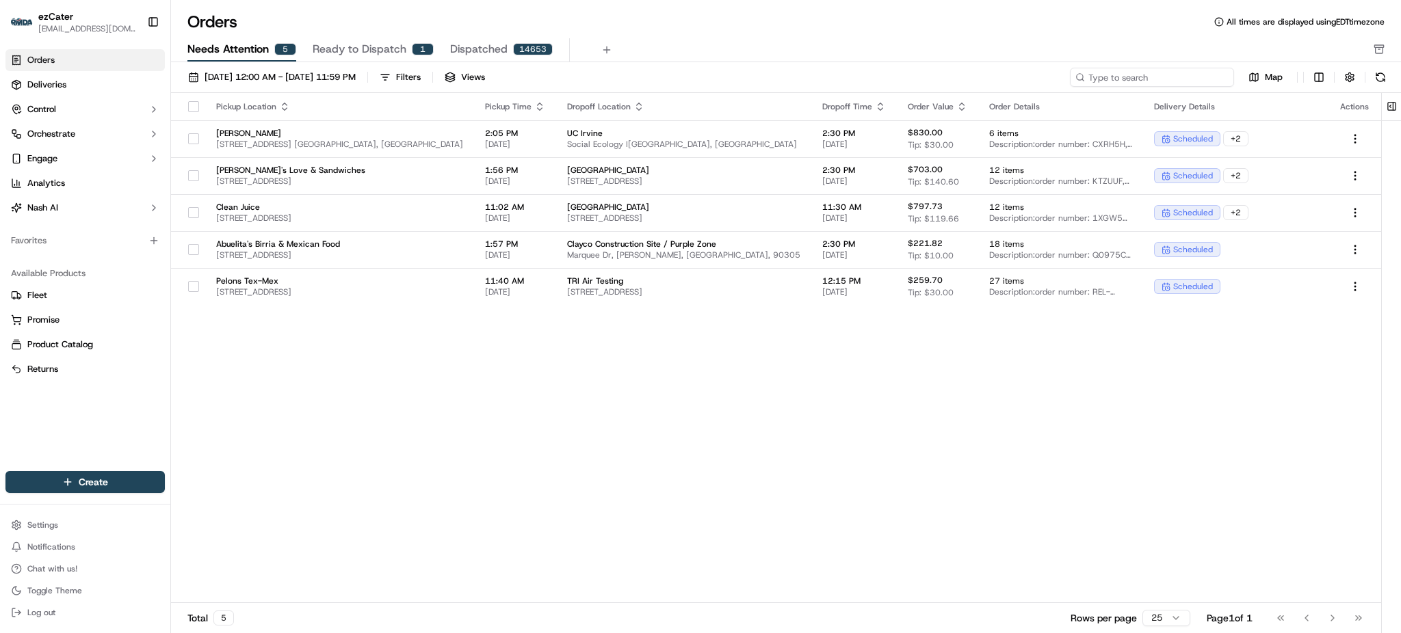
click at [1134, 69] on input at bounding box center [1152, 77] width 164 height 19
paste input "Q09-75C"
type input "Q09-75C"
click at [1107, 23] on div "Orders All times are displayed using EDT timezone" at bounding box center [786, 22] width 1230 height 22
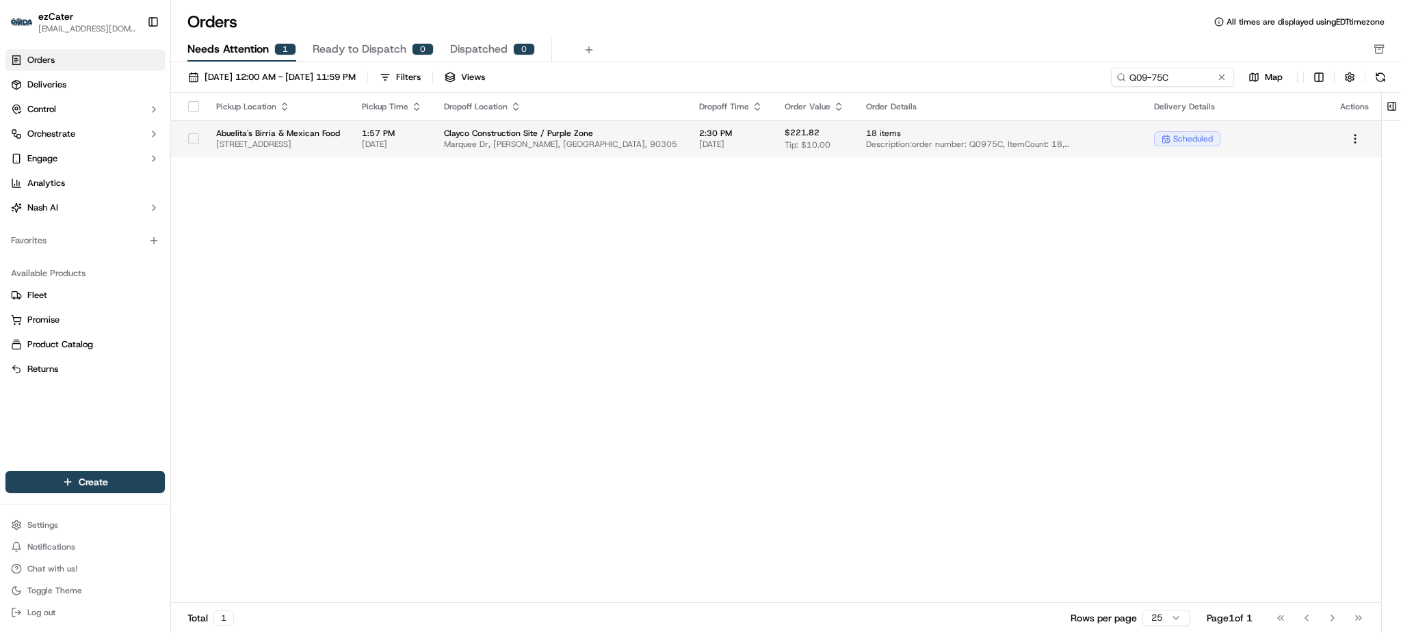
click at [855, 121] on td "18 items Description: order number: Q0975C, ItemCount: 18, itemDescriptions: 4 …" at bounding box center [999, 138] width 288 height 37
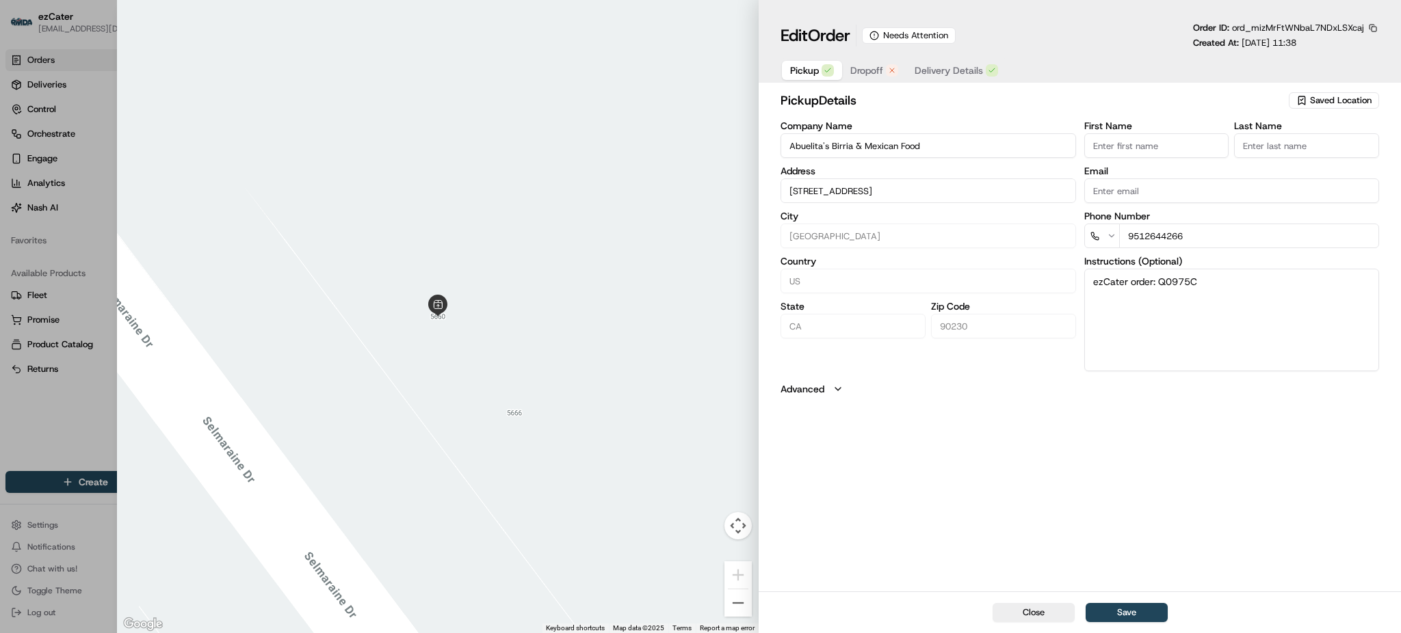
click at [862, 77] on span "Dropoff" at bounding box center [866, 71] width 33 height 14
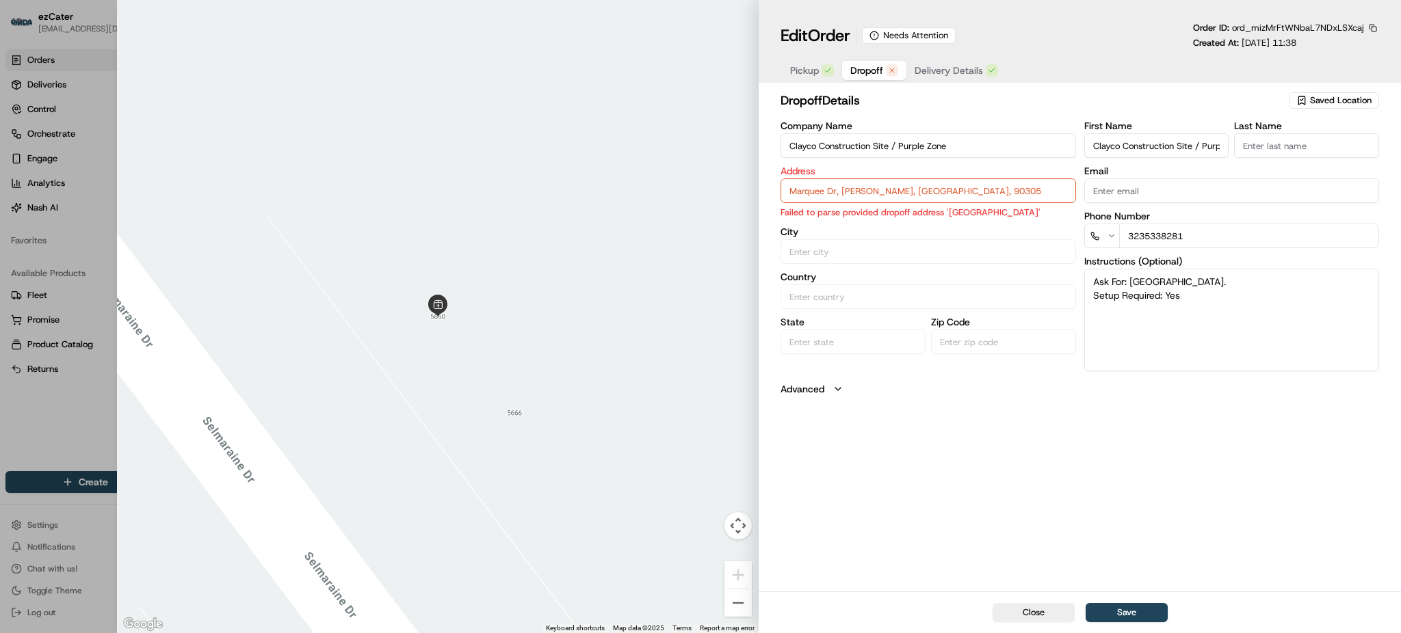
click at [897, 189] on input "Marquee Dr, [PERSON_NAME], [GEOGRAPHIC_DATA], 90305" at bounding box center [927, 190] width 295 height 25
click at [920, 147] on input "Clayco Construction Site / Purple Zone" at bounding box center [927, 145] width 295 height 25
click at [0, 445] on div at bounding box center [700, 316] width 1401 height 633
type input "+1"
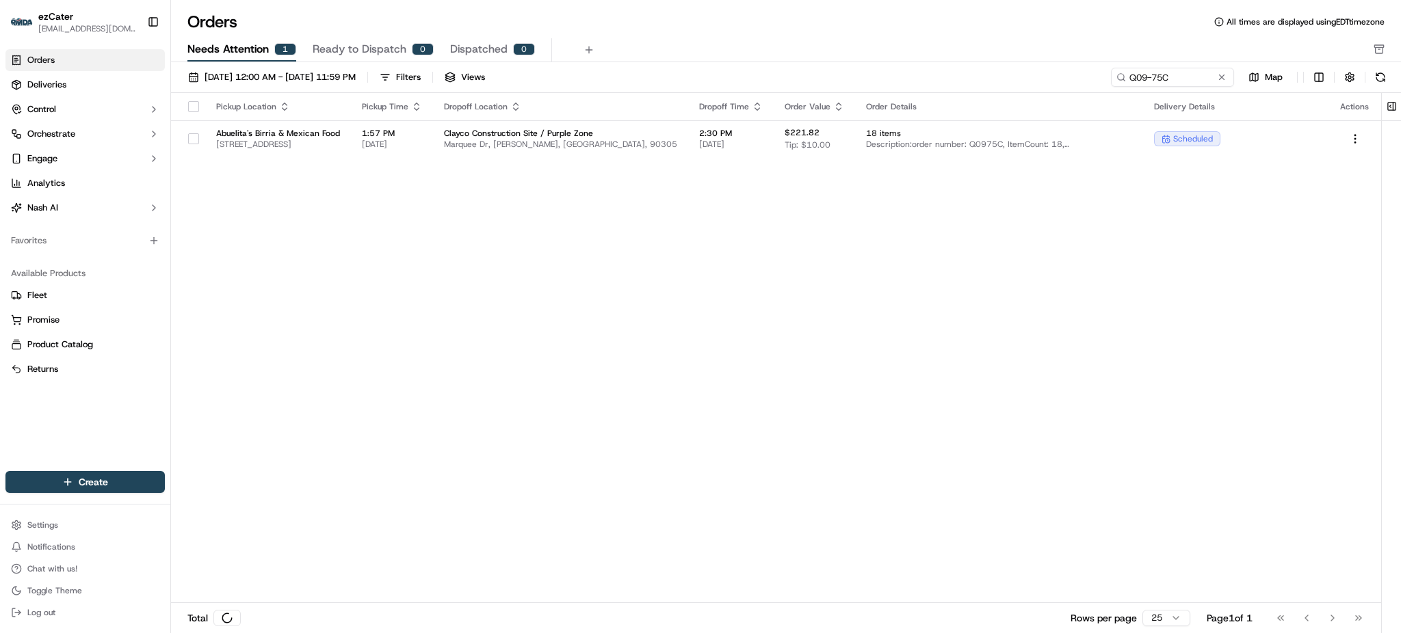
click at [673, 326] on div "Pickup Location Pickup Time Dropoff Location Dropoff Time Order Value Order Det…" at bounding box center [776, 348] width 1210 height 510
click at [114, 83] on link "Deliveries" at bounding box center [84, 85] width 159 height 22
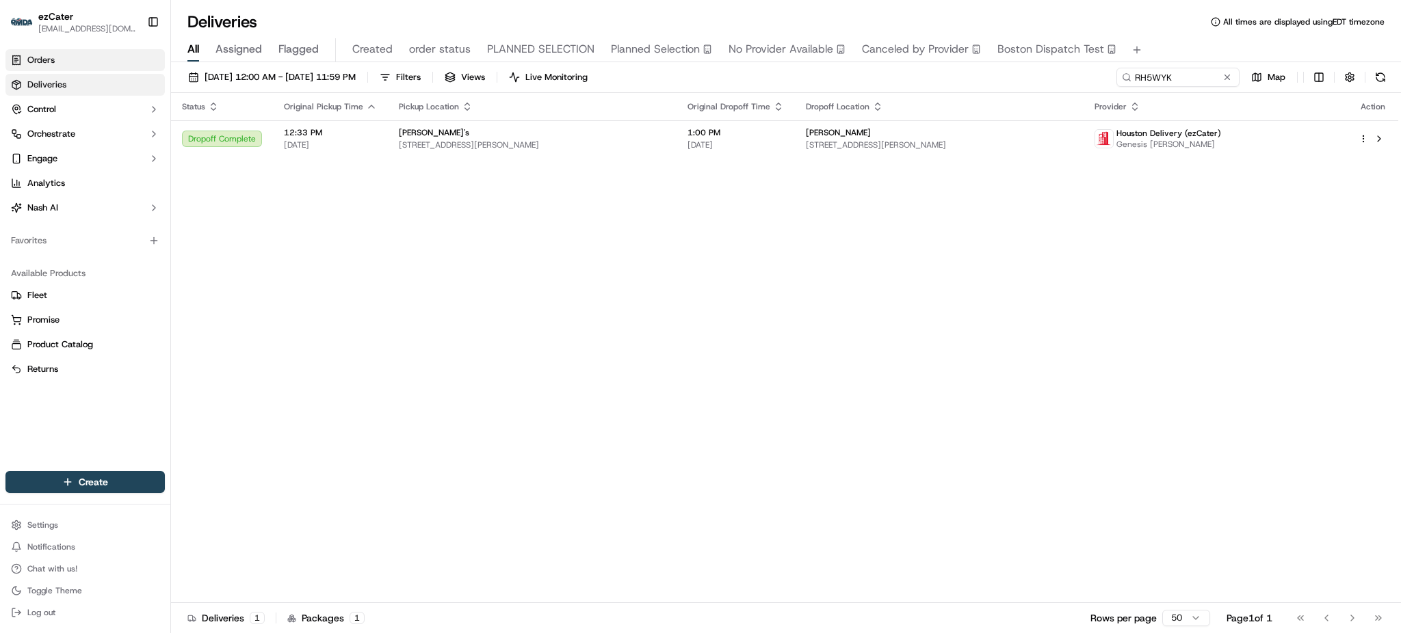
click at [39, 48] on div "Orders Deliveries Control Orchestrate Engage Analytics [PERSON_NAME]" at bounding box center [85, 134] width 170 height 181
click at [41, 52] on link "Orders" at bounding box center [84, 60] width 159 height 22
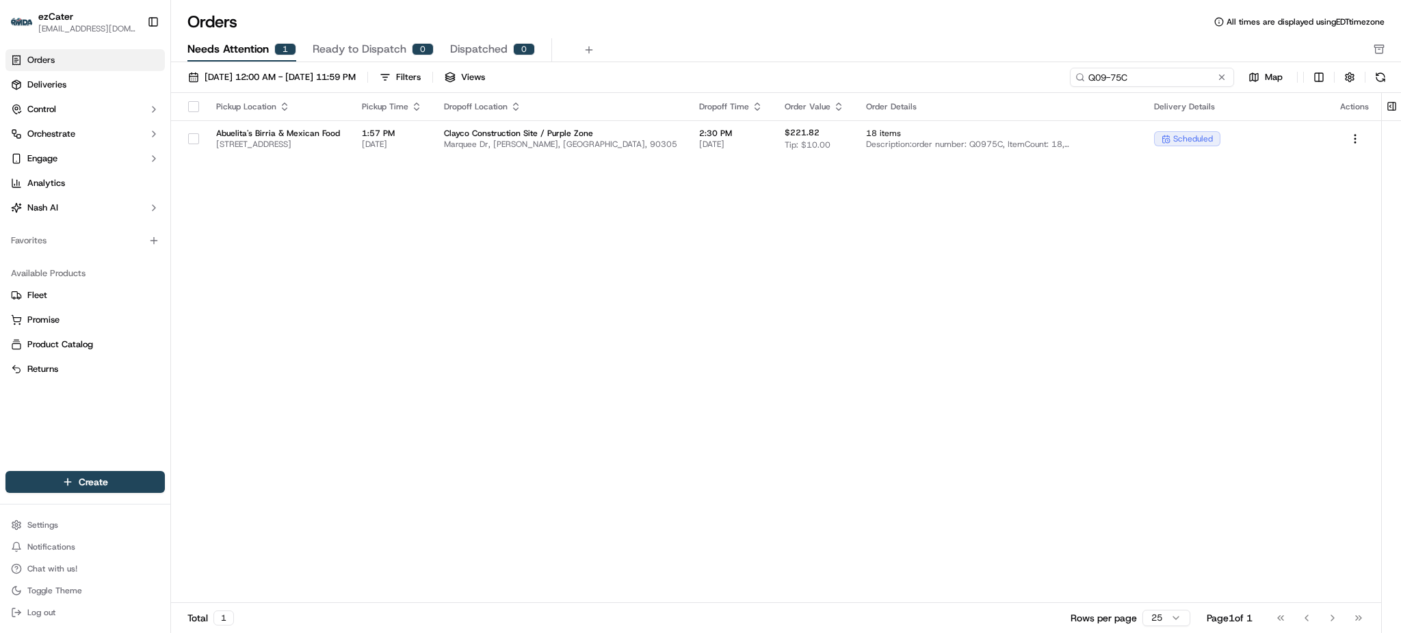
click at [1208, 83] on input "Q09-75C" at bounding box center [1152, 77] width 164 height 19
click at [932, 139] on span "Description: order number: Q0975C, ItemCount: 18, itemDescriptions: 4 Chips & G…" at bounding box center [999, 144] width 266 height 11
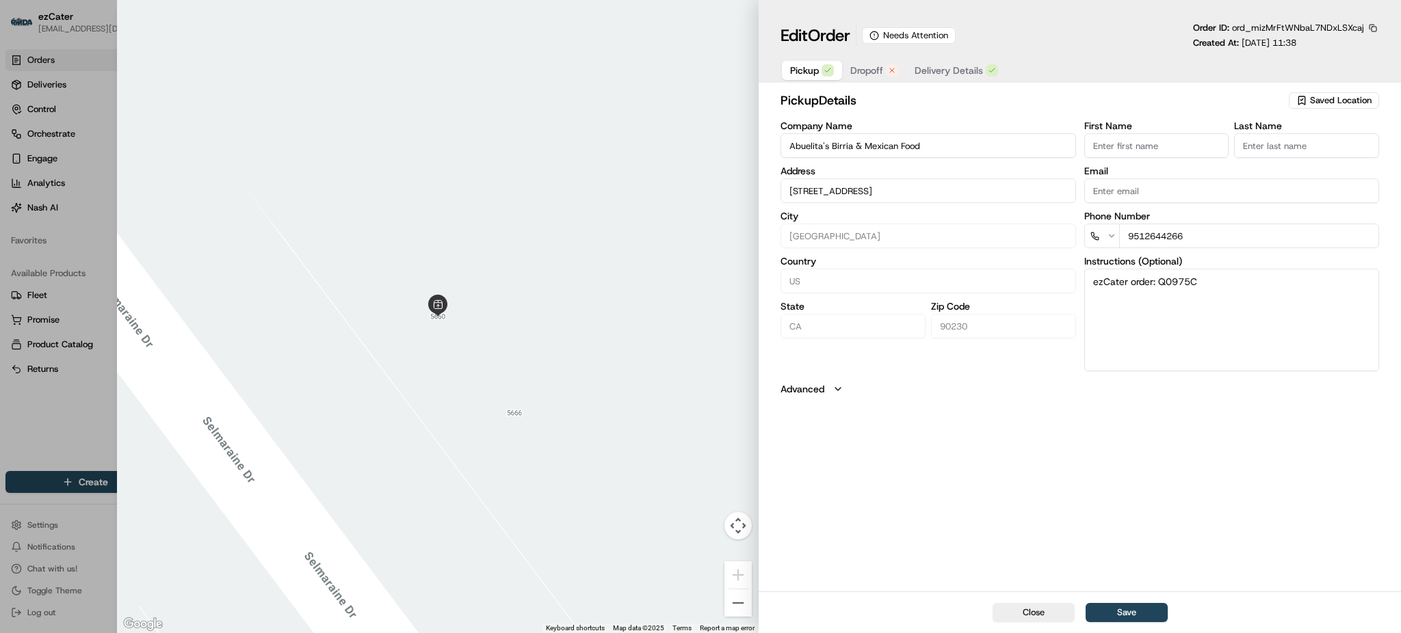
click at [38, 395] on div at bounding box center [700, 316] width 1401 height 633
type input "+1"
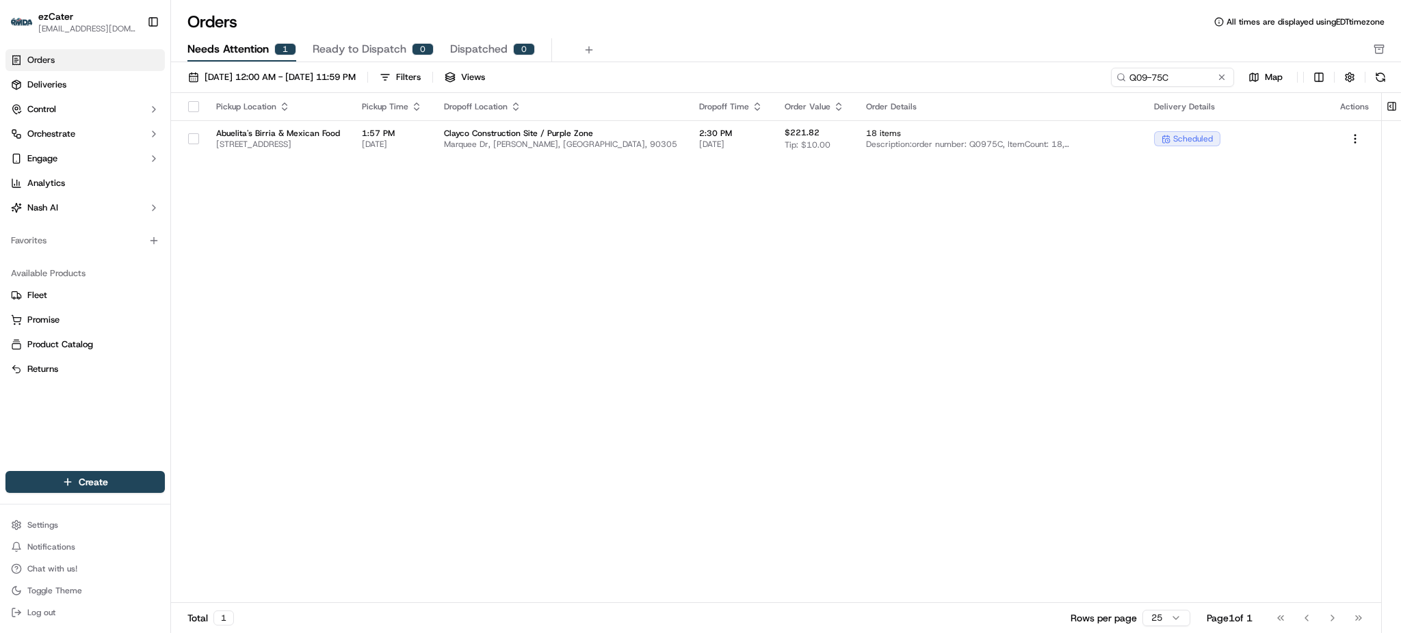
click at [1273, 263] on div "Pickup Location Pickup Time Dropoff Location Dropoff Time Order Value Order Det…" at bounding box center [776, 348] width 1210 height 510
